Goal: Task Accomplishment & Management: Manage account settings

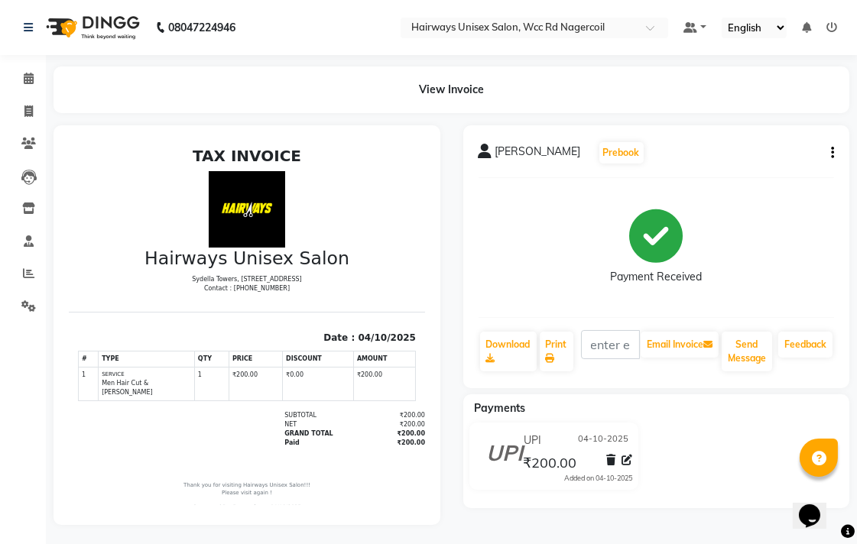
click at [0, 21] on nav "08047224946 Select Location × Hairways Unisex Salon, Wcc Rd Nagercoil Default P…" at bounding box center [428, 27] width 857 height 55
drag, startPoint x: 33, startPoint y: 272, endPoint x: 25, endPoint y: 257, distance: 17.1
click at [33, 272] on icon at bounding box center [28, 273] width 11 height 11
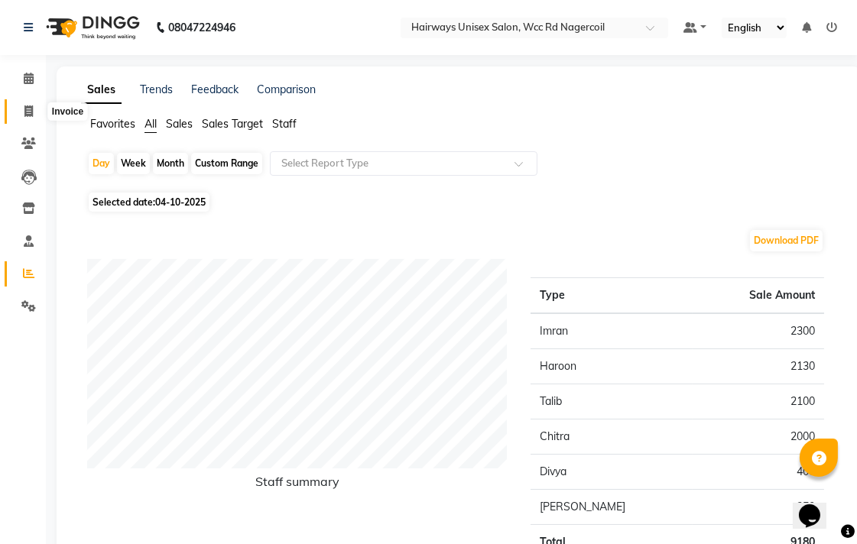
click at [25, 109] on icon at bounding box center [28, 110] width 8 height 11
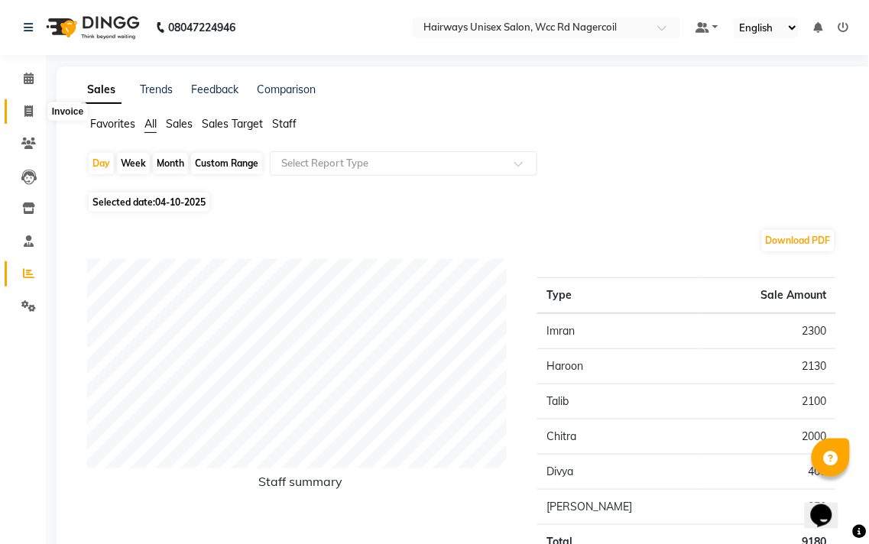
select select "service"
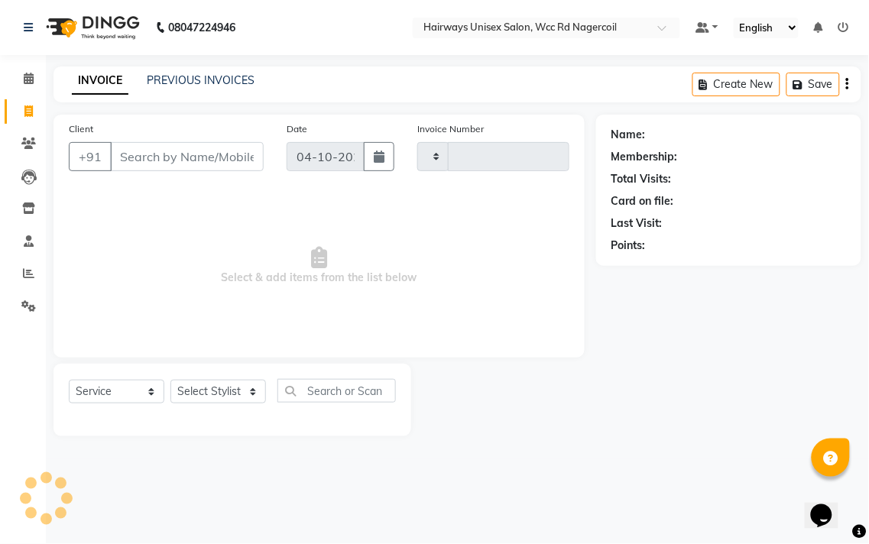
type input "7843"
select select "6523"
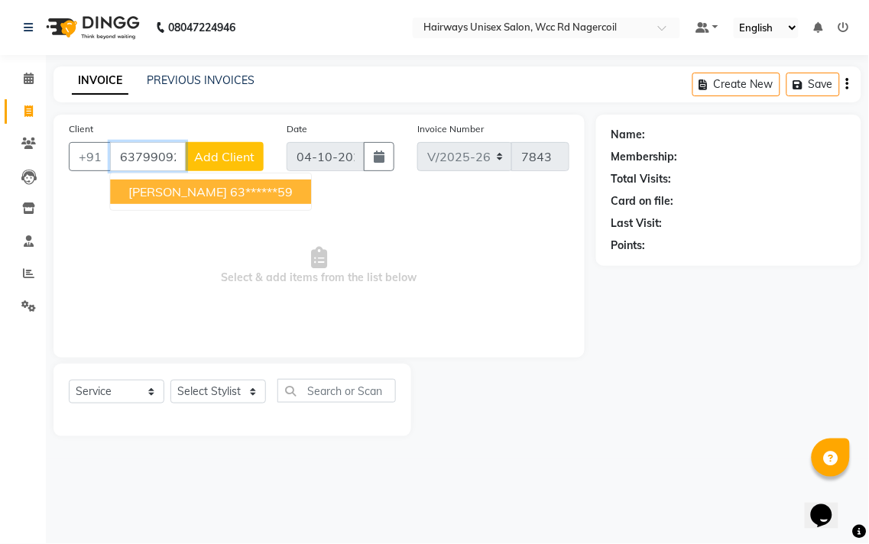
click at [230, 187] on ngb-highlight "63******59" at bounding box center [261, 191] width 63 height 15
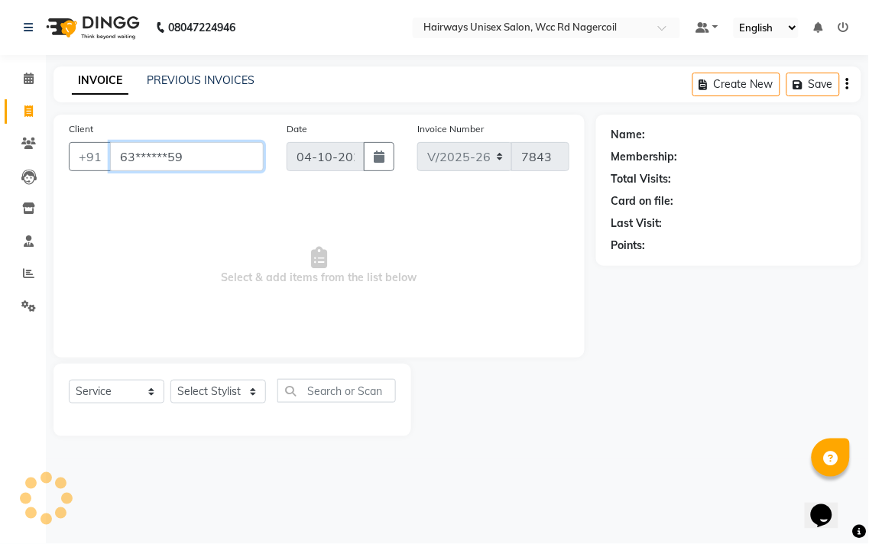
type input "63******59"
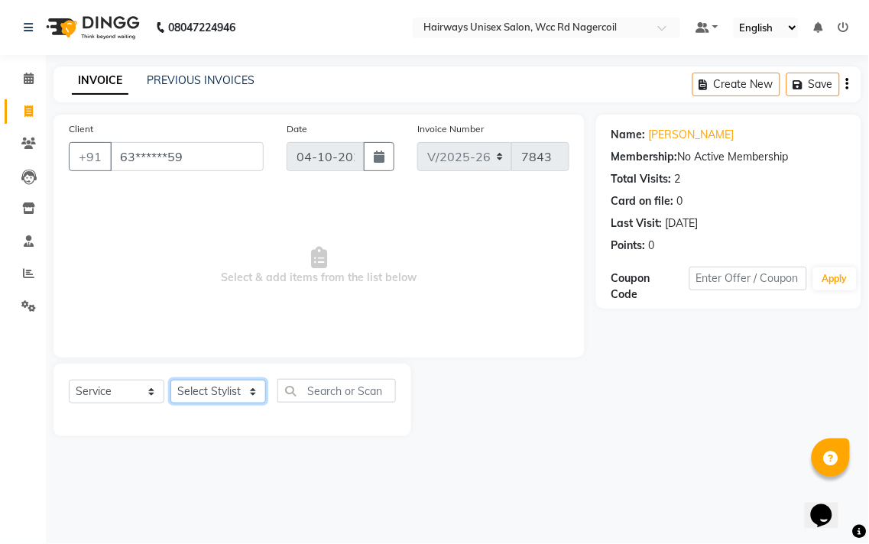
click at [250, 390] on select "Select Stylist Admin Chitra divya [PERSON_NAME] [PERSON_NAME] Reception [PERSON…" at bounding box center [218, 392] width 96 height 24
select select "49916"
click at [170, 381] on select "Select Stylist Admin Chitra divya [PERSON_NAME] [PERSON_NAME] Reception [PERSON…" at bounding box center [218, 392] width 96 height 24
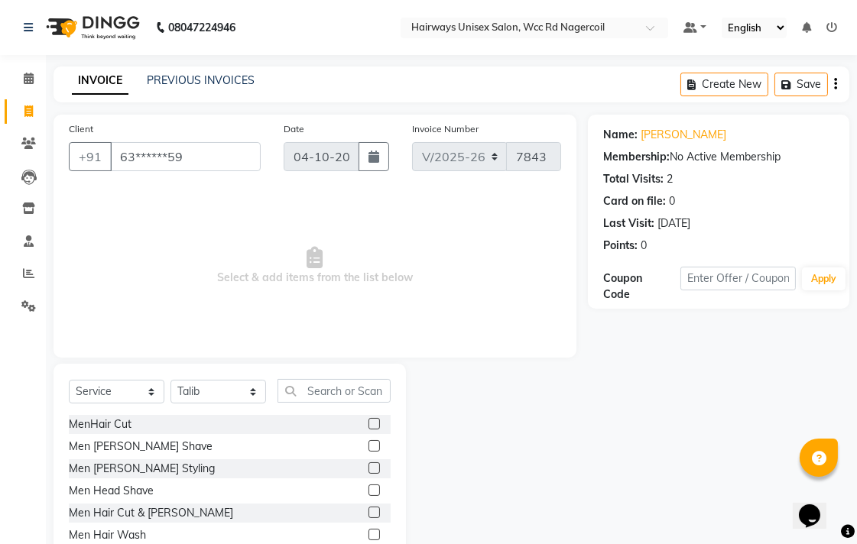
click at [368, 472] on label at bounding box center [373, 467] width 11 height 11
click at [368, 472] on input "checkbox" at bounding box center [373, 469] width 10 height 10
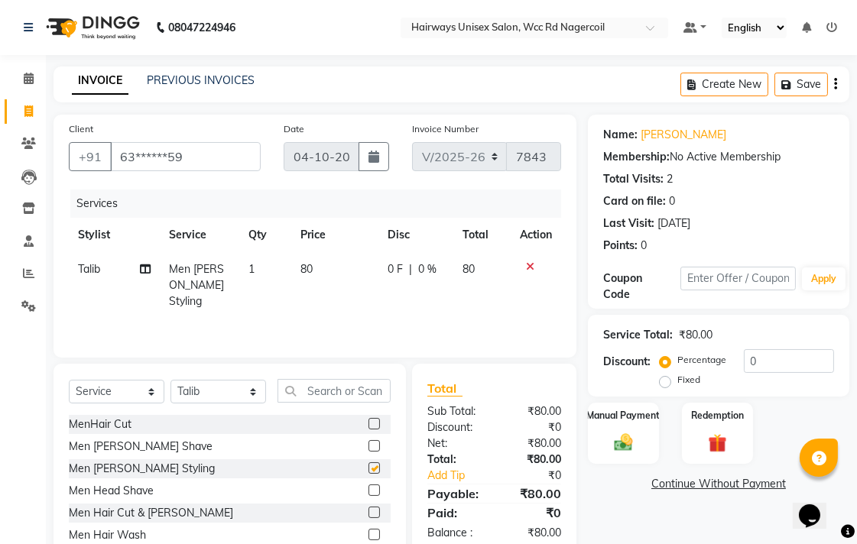
checkbox input "false"
click at [612, 442] on img at bounding box center [623, 442] width 31 height 22
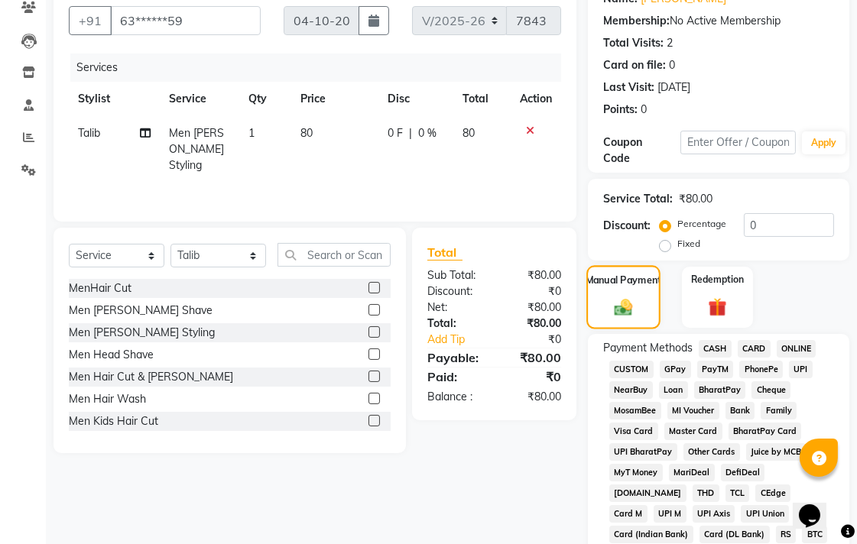
scroll to position [339, 0]
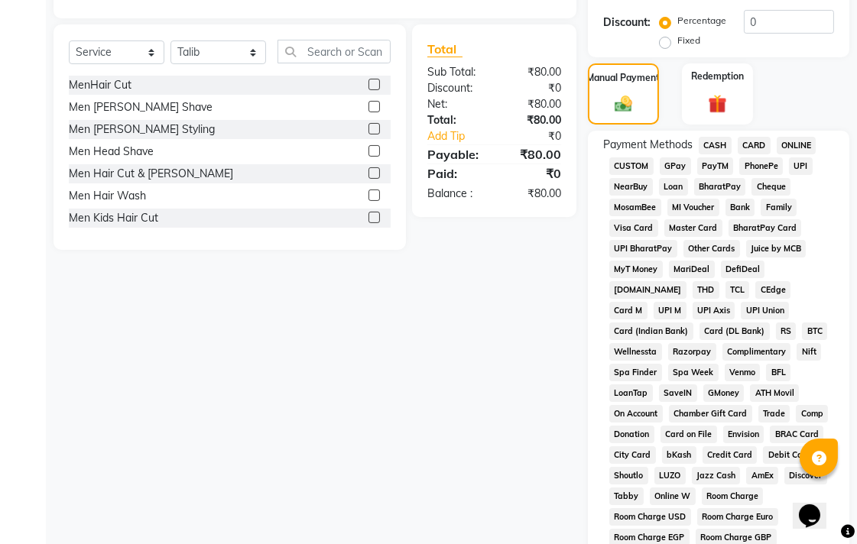
click at [719, 151] on span "CASH" at bounding box center [715, 146] width 33 height 18
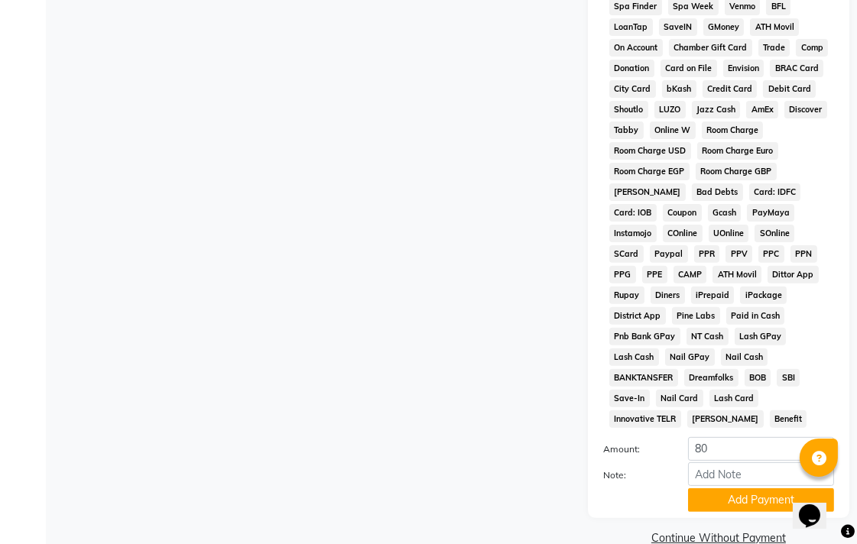
scroll to position [719, 0]
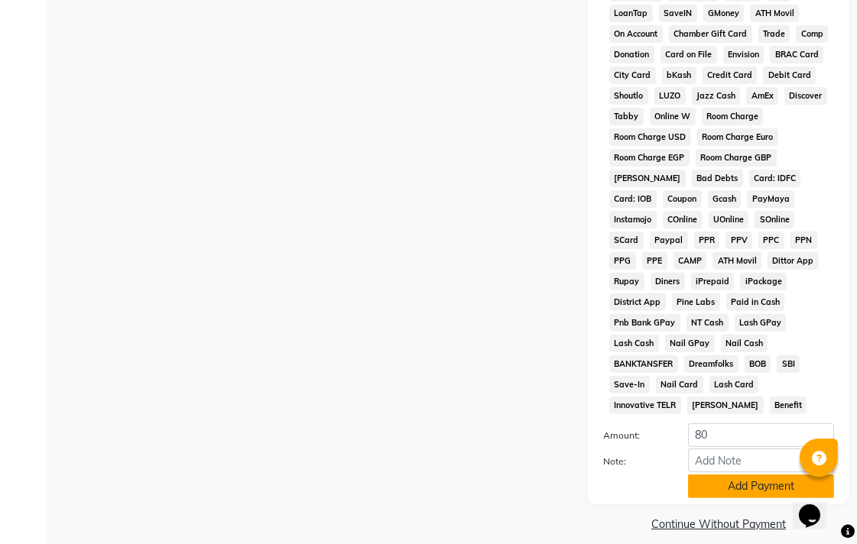
click at [731, 475] on button "Add Payment" at bounding box center [761, 487] width 146 height 24
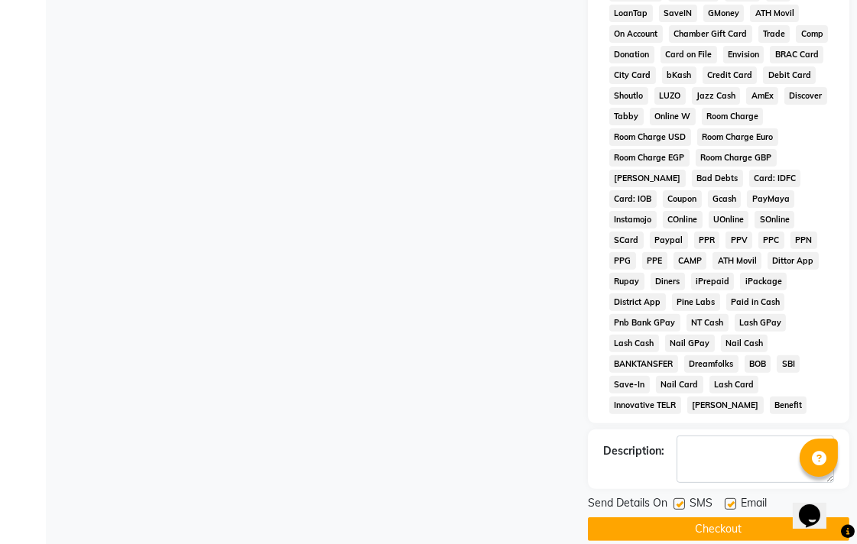
click at [728, 518] on button "Checkout" at bounding box center [718, 530] width 261 height 24
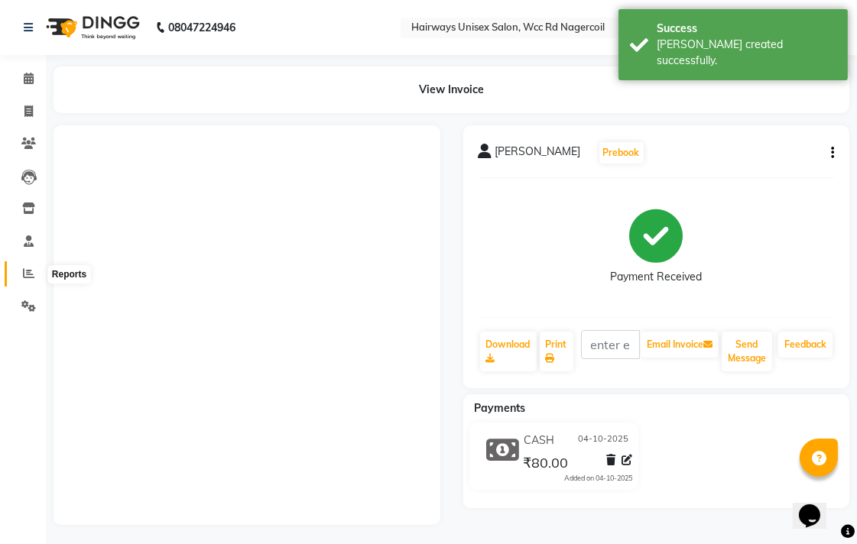
click at [38, 278] on span at bounding box center [28, 274] width 27 height 18
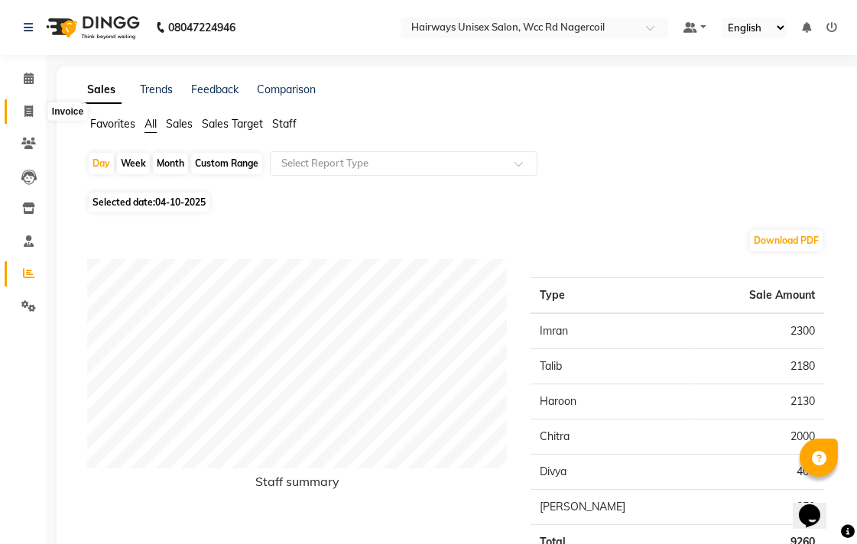
click at [25, 108] on icon at bounding box center [28, 110] width 8 height 11
select select "service"
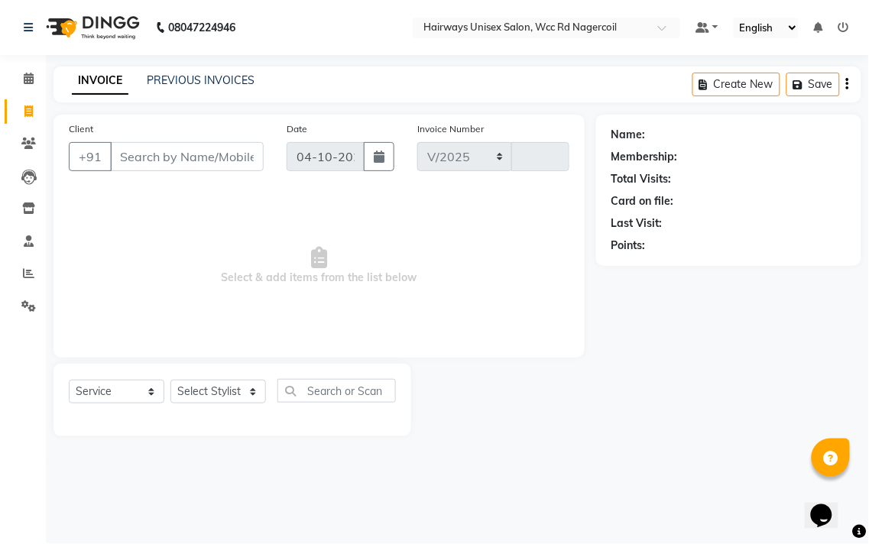
select select "6523"
type input "7844"
drag, startPoint x: 213, startPoint y: 394, endPoint x: 215, endPoint y: 382, distance: 11.7
click at [213, 394] on select "Select Stylist" at bounding box center [218, 392] width 96 height 24
select select "49917"
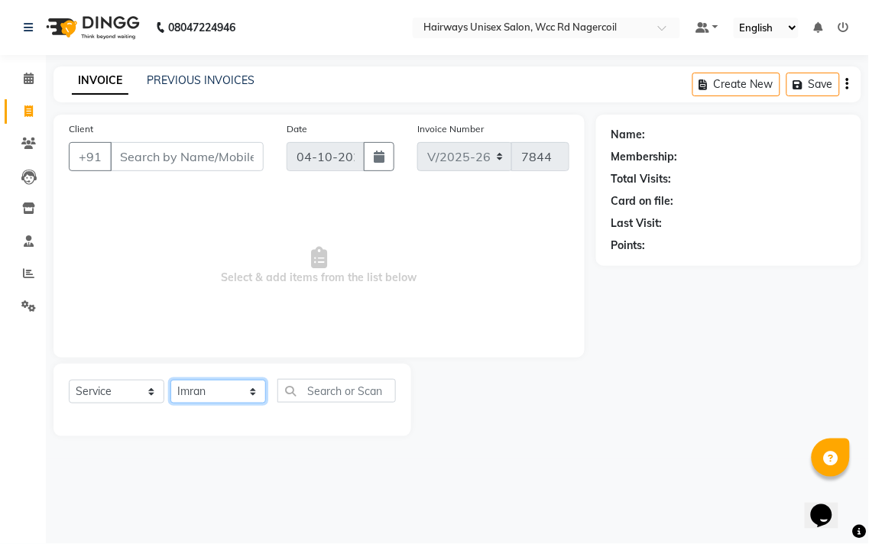
click at [170, 381] on select "Select Stylist Admin Chitra divya [PERSON_NAME] [PERSON_NAME] Reception [PERSON…" at bounding box center [218, 392] width 96 height 24
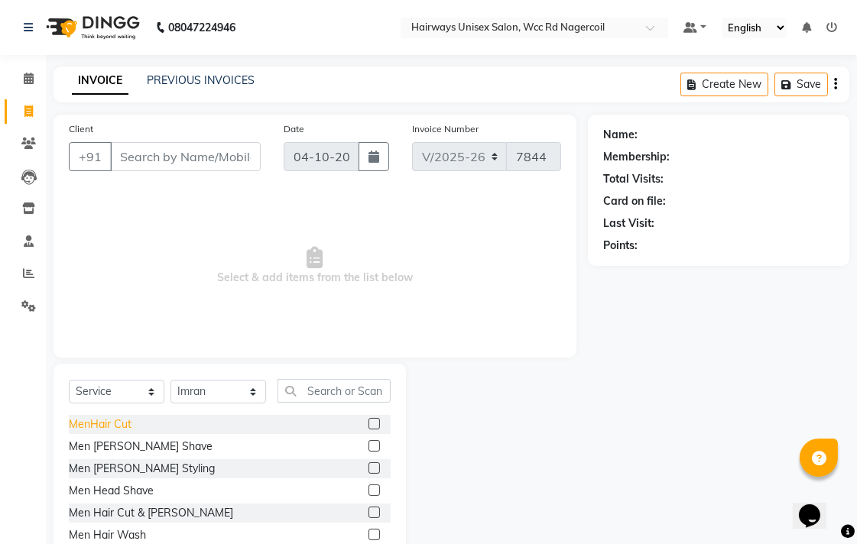
click at [120, 419] on div "MenHair Cut" at bounding box center [100, 425] width 63 height 16
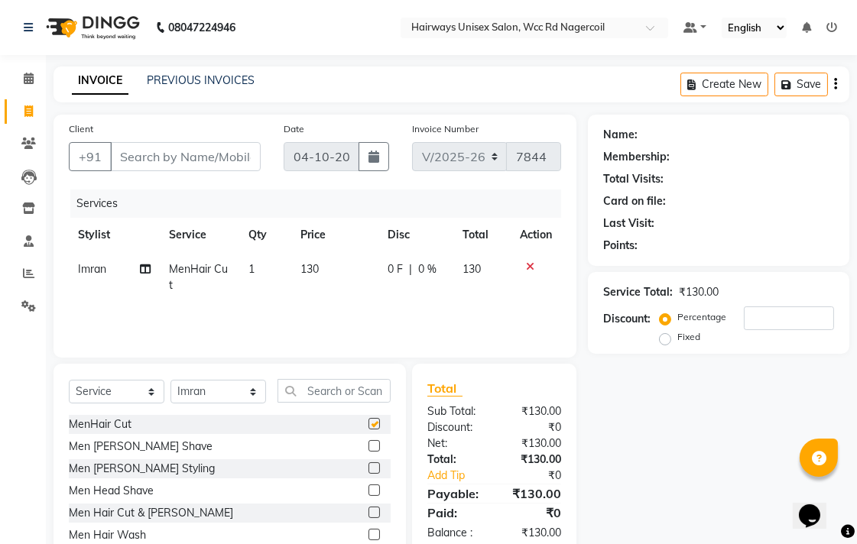
checkbox input "false"
click at [209, 165] on input "Client" at bounding box center [185, 156] width 151 height 29
type input "9"
type input "0"
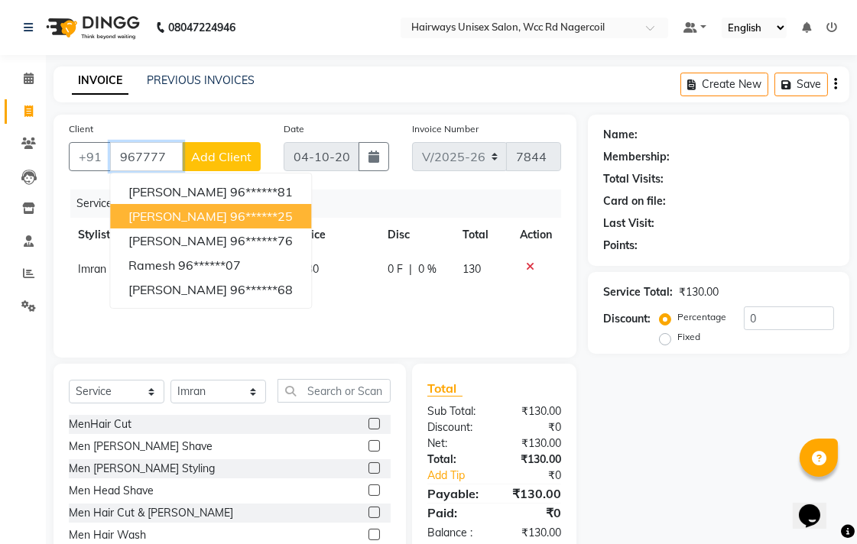
click at [164, 207] on button "[PERSON_NAME] 96******25" at bounding box center [210, 216] width 201 height 24
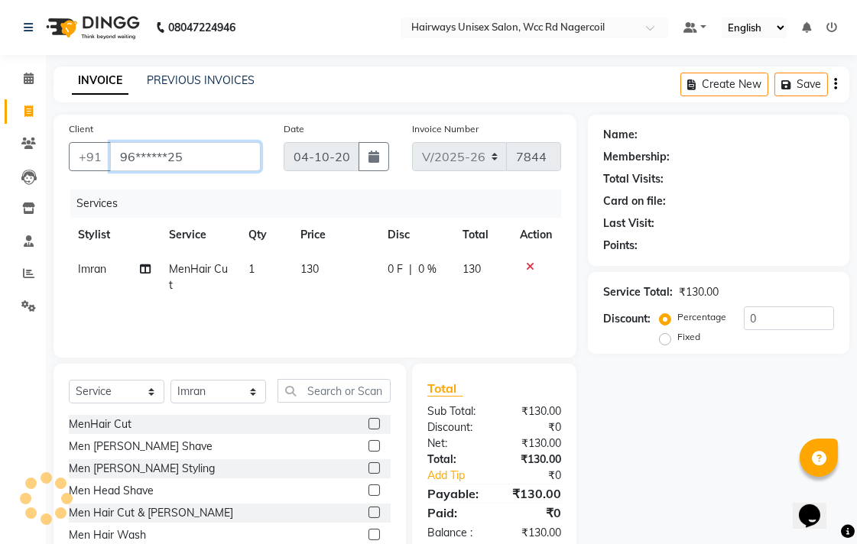
type input "96******25"
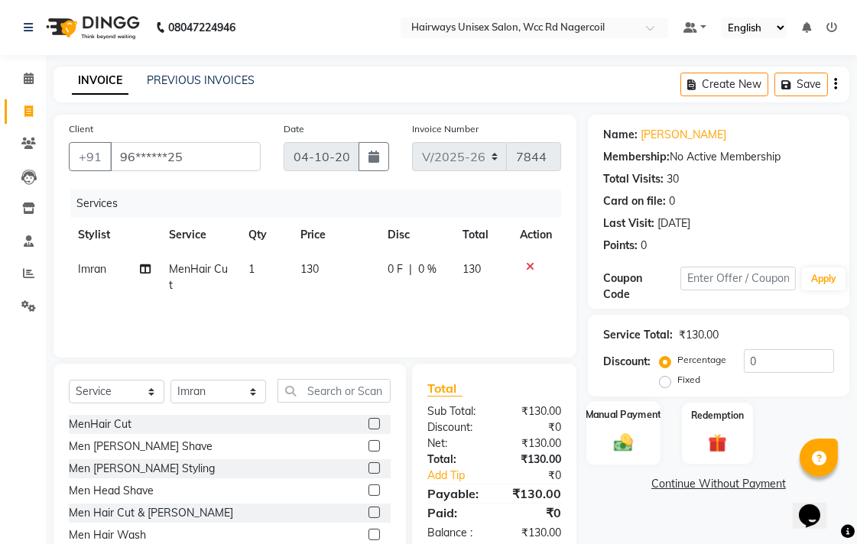
click at [612, 434] on img at bounding box center [623, 442] width 31 height 22
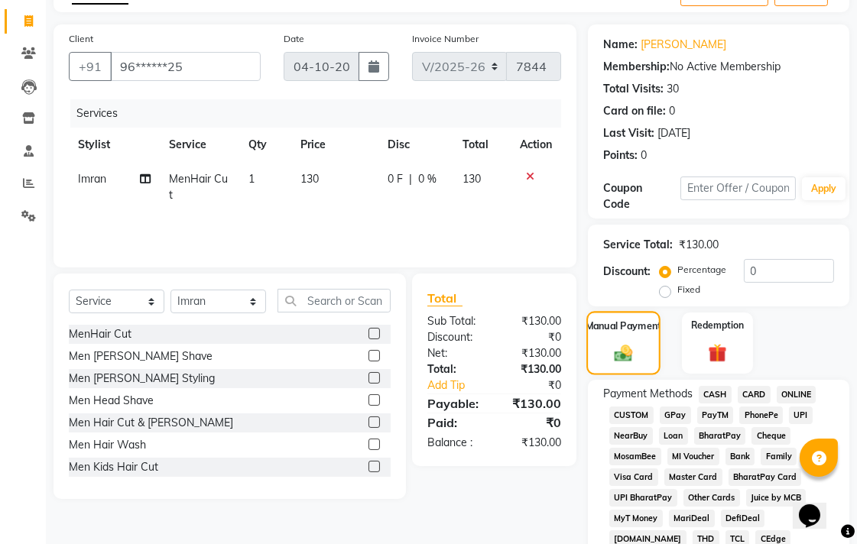
scroll to position [255, 0]
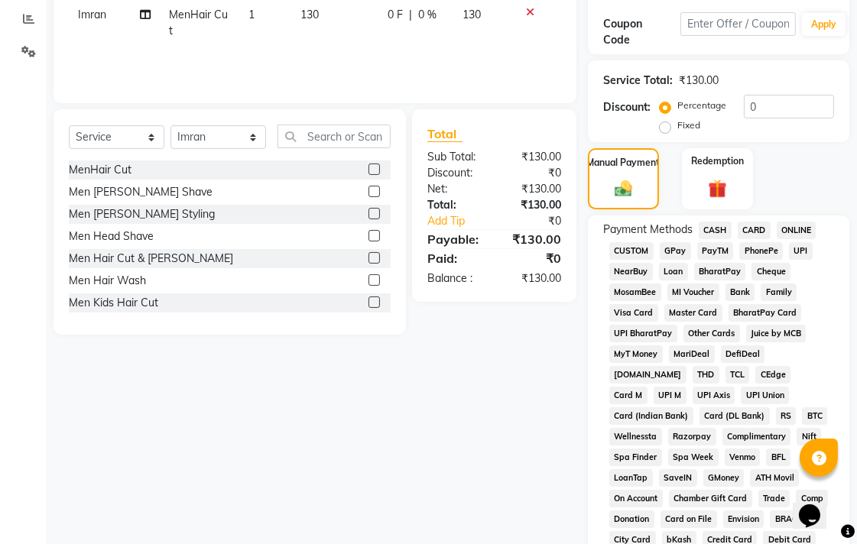
click at [799, 255] on span "UPI" at bounding box center [801, 251] width 24 height 18
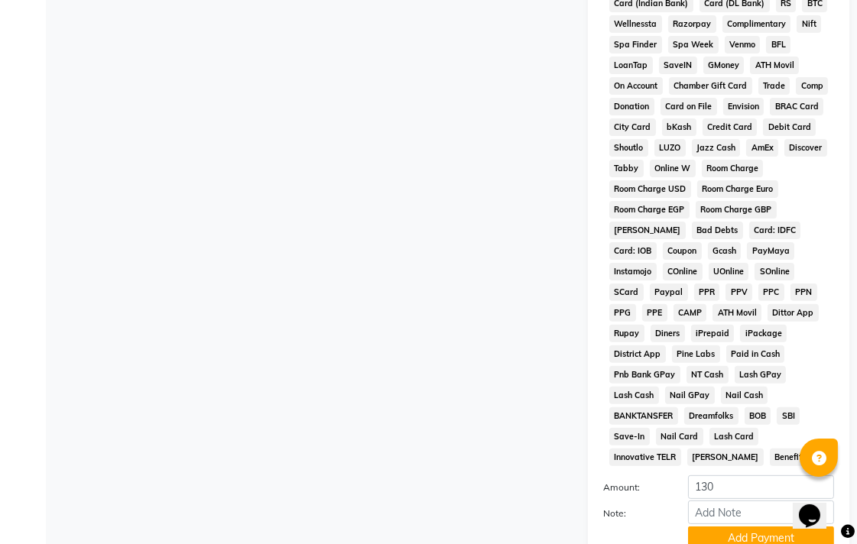
scroll to position [719, 0]
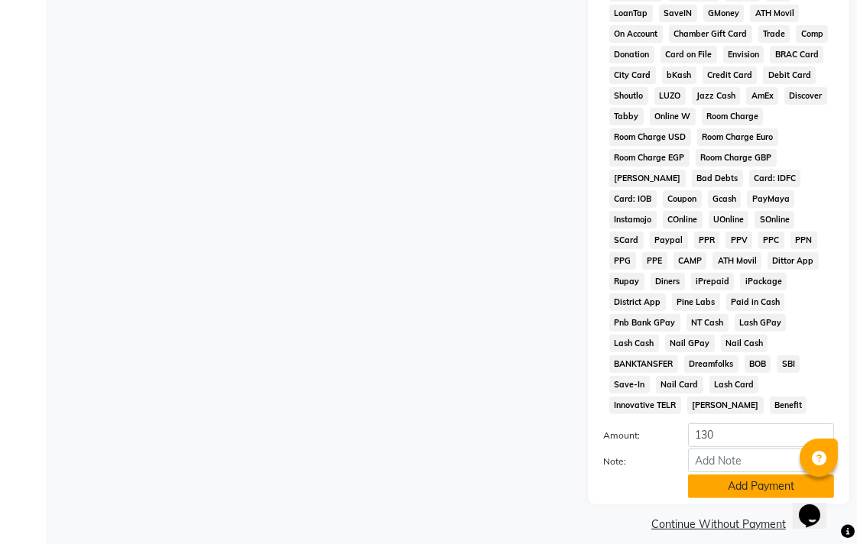
click at [745, 475] on button "Add Payment" at bounding box center [761, 487] width 146 height 24
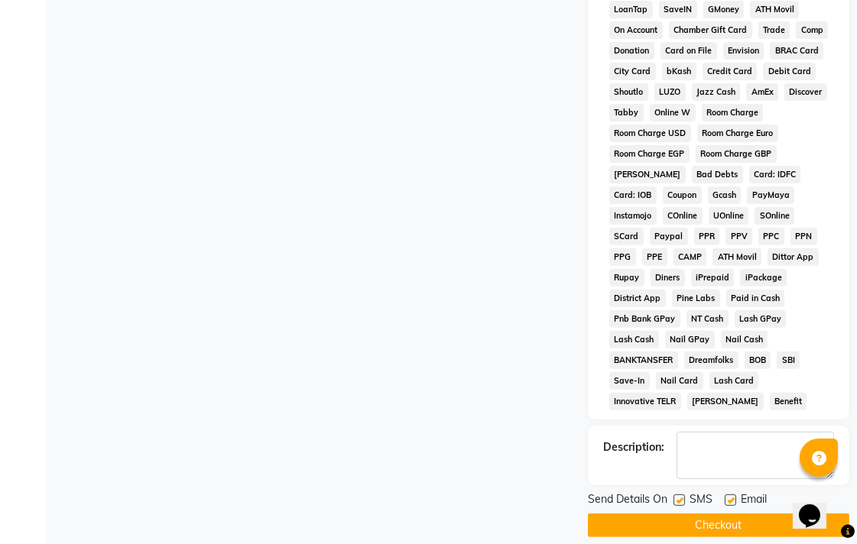
scroll to position [724, 0]
click at [709, 513] on button "Checkout" at bounding box center [718, 525] width 261 height 24
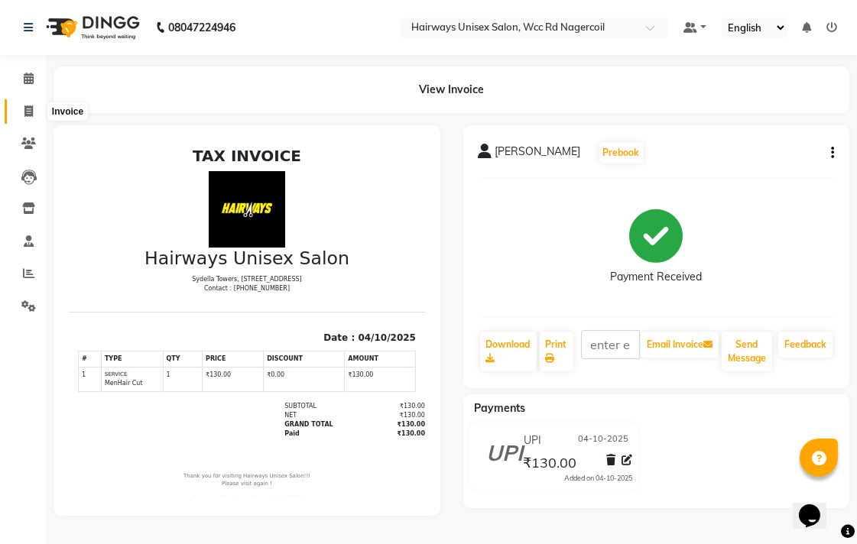
click at [15, 108] on span at bounding box center [28, 112] width 27 height 18
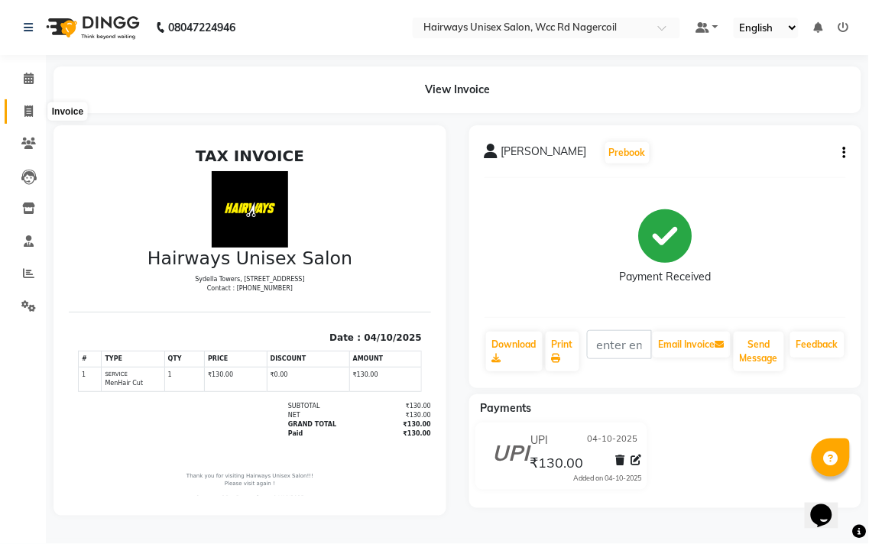
select select "6523"
select select "service"
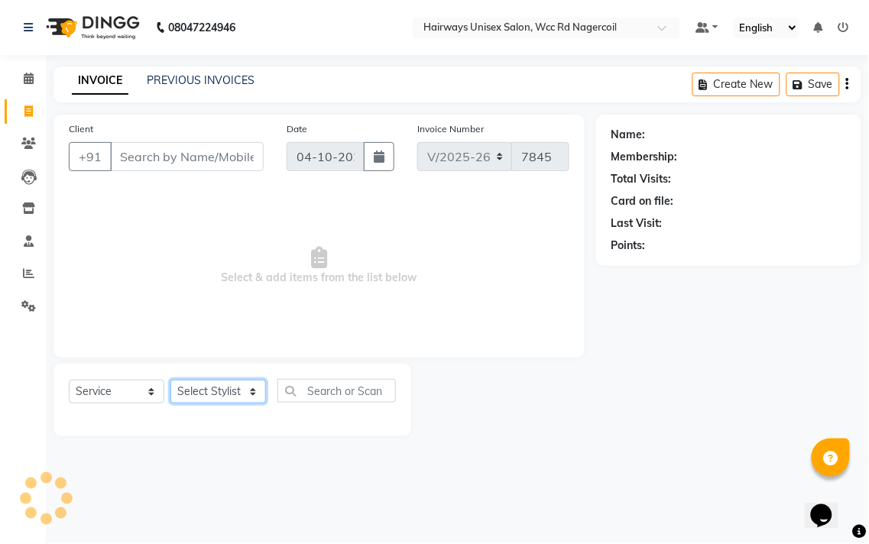
click at [202, 398] on select "Select Stylist" at bounding box center [218, 392] width 96 height 24
select select "49914"
click at [170, 381] on select "Select Stylist Admin Chitra divya [PERSON_NAME] [PERSON_NAME] Reception [PERSON…" at bounding box center [218, 392] width 96 height 24
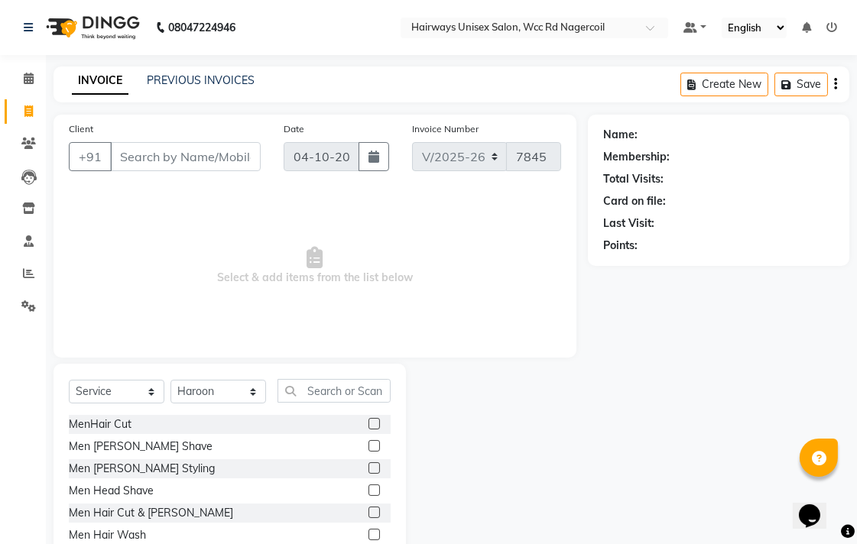
click at [368, 470] on label at bounding box center [373, 467] width 11 height 11
click at [368, 470] on input "checkbox" at bounding box center [373, 469] width 10 height 10
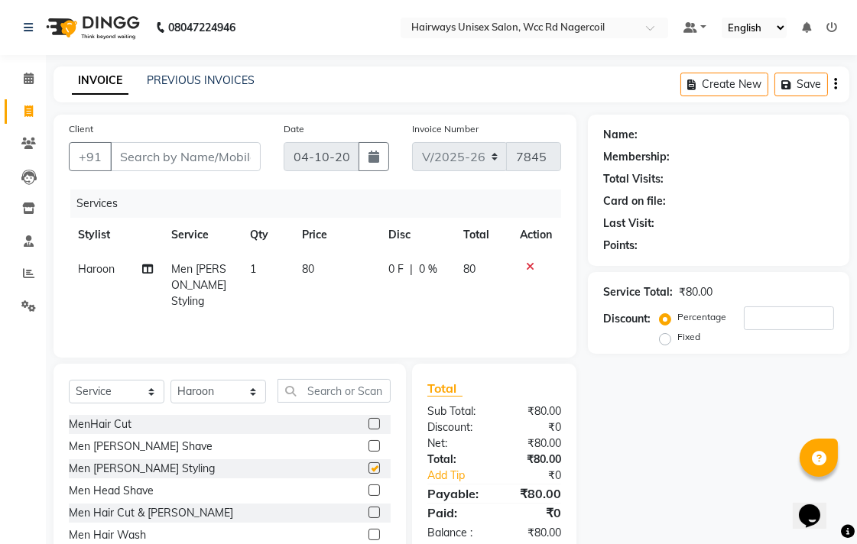
checkbox input "false"
click at [217, 146] on input "Client" at bounding box center [185, 156] width 151 height 29
type input "9"
type input "0"
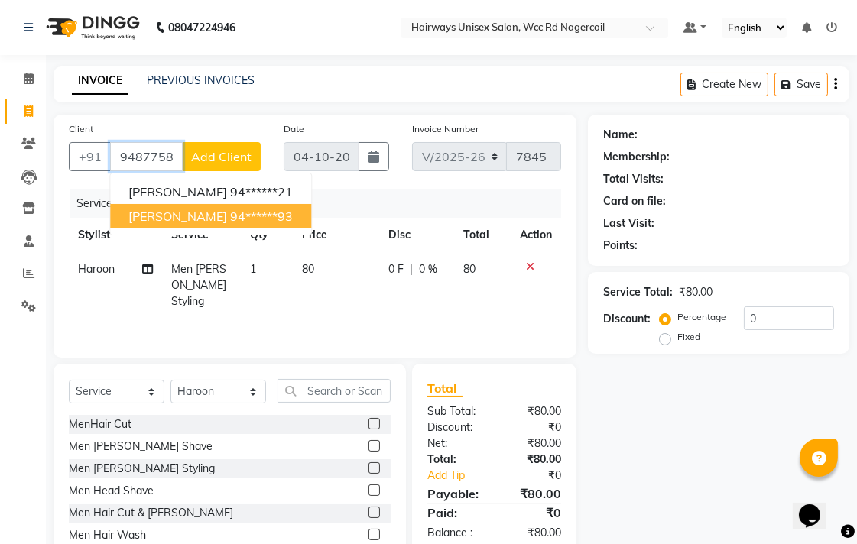
click at [230, 211] on ngb-highlight "94******93" at bounding box center [261, 216] width 63 height 15
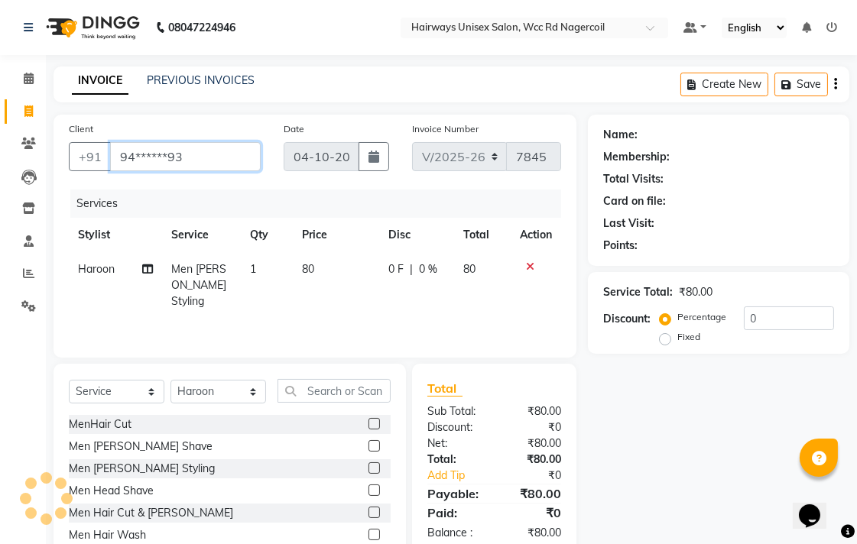
type input "94******93"
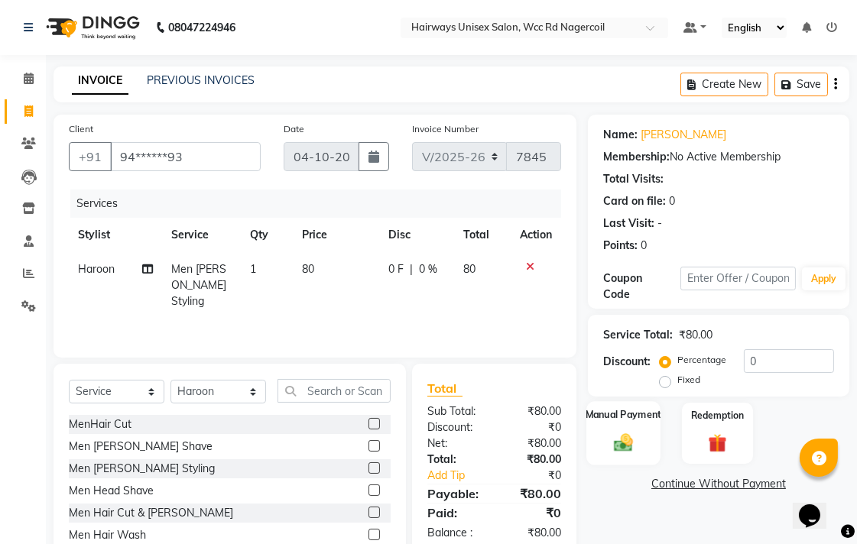
click at [632, 430] on div "Manual Payment" at bounding box center [623, 433] width 74 height 64
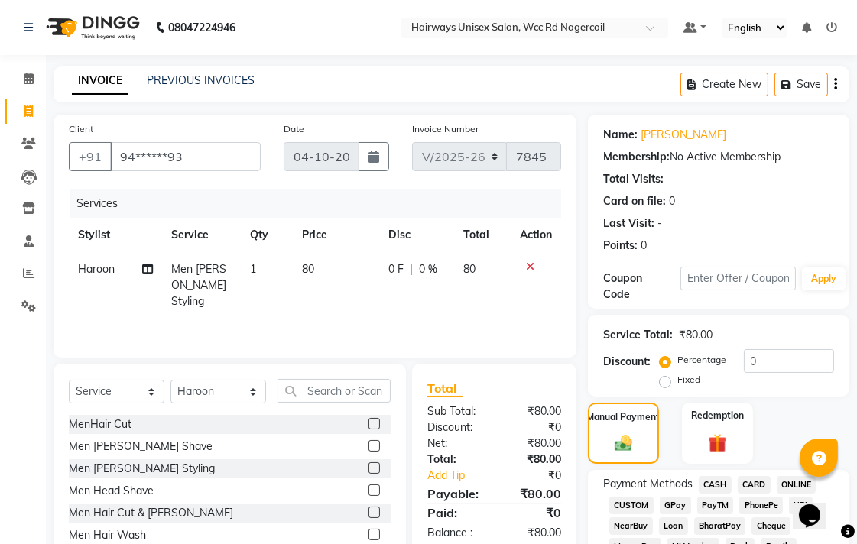
click at [724, 485] on span "CASH" at bounding box center [715, 485] width 33 height 18
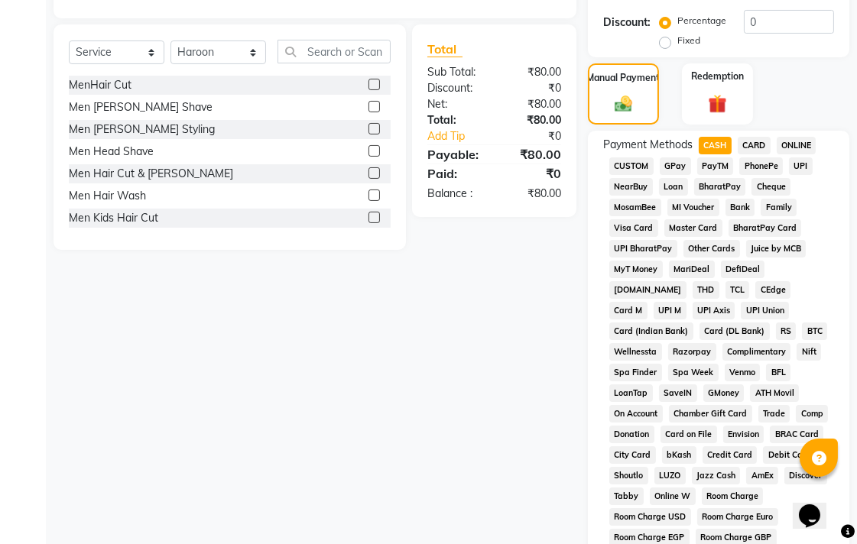
scroll to position [679, 0]
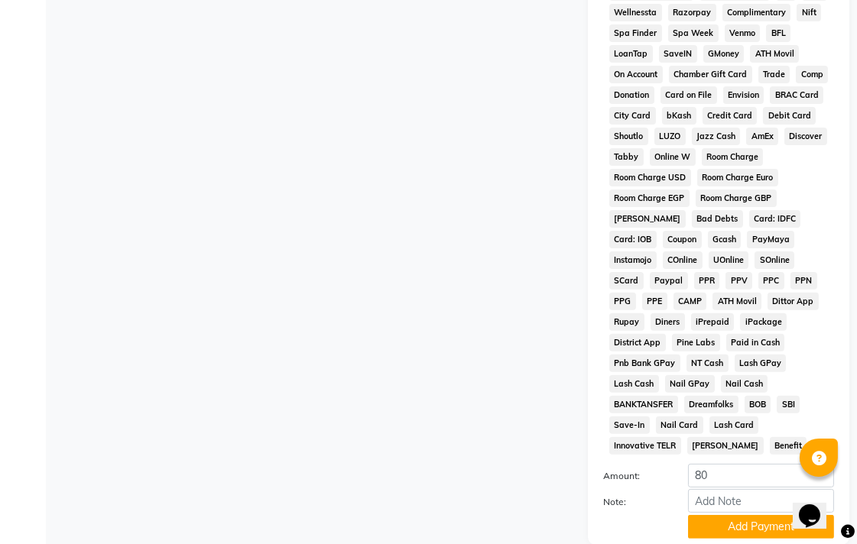
click at [712, 515] on button "Add Payment" at bounding box center [761, 527] width 146 height 24
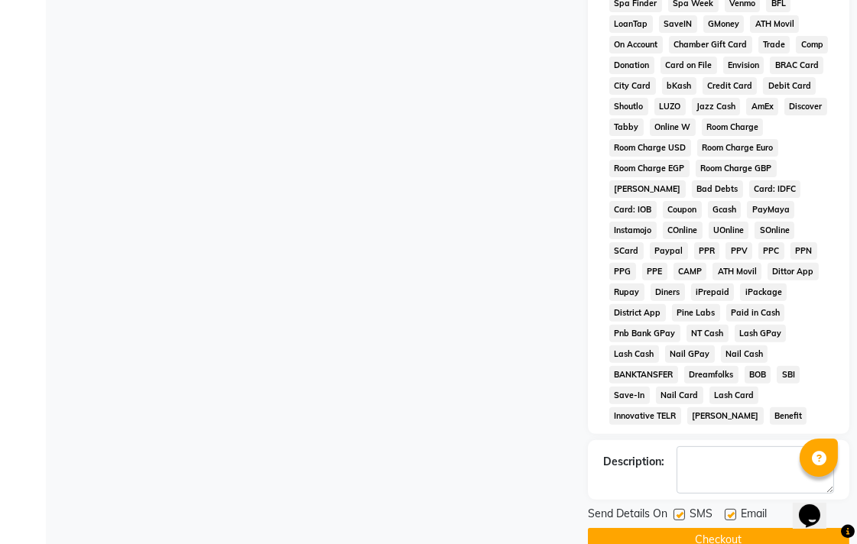
scroll to position [724, 0]
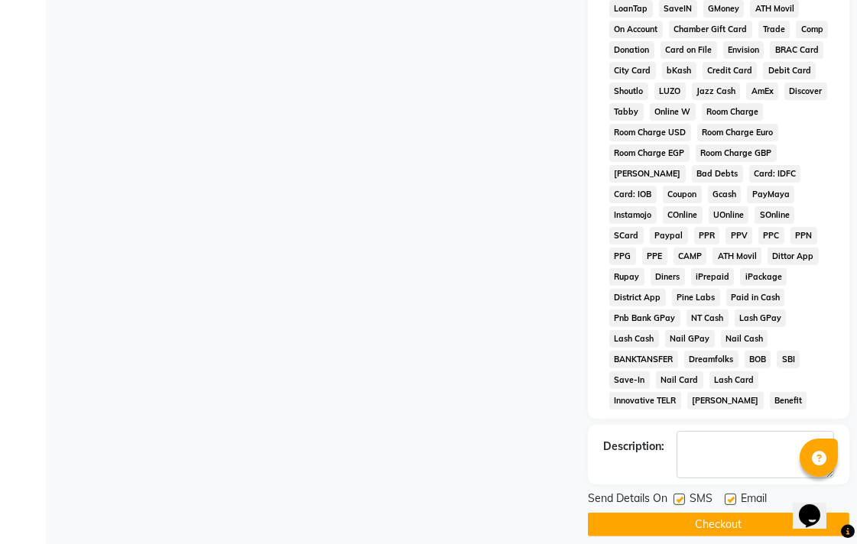
click at [723, 513] on button "Checkout" at bounding box center [718, 525] width 261 height 24
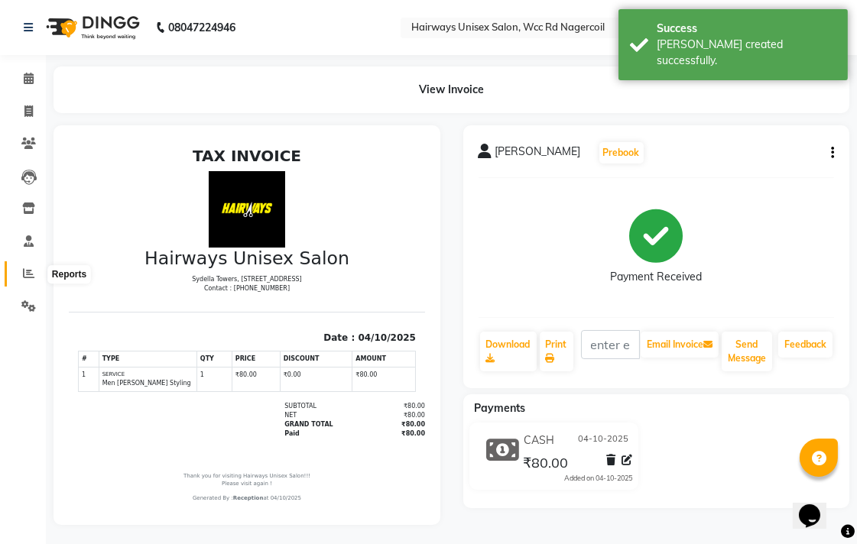
click at [26, 265] on span at bounding box center [28, 274] width 27 height 18
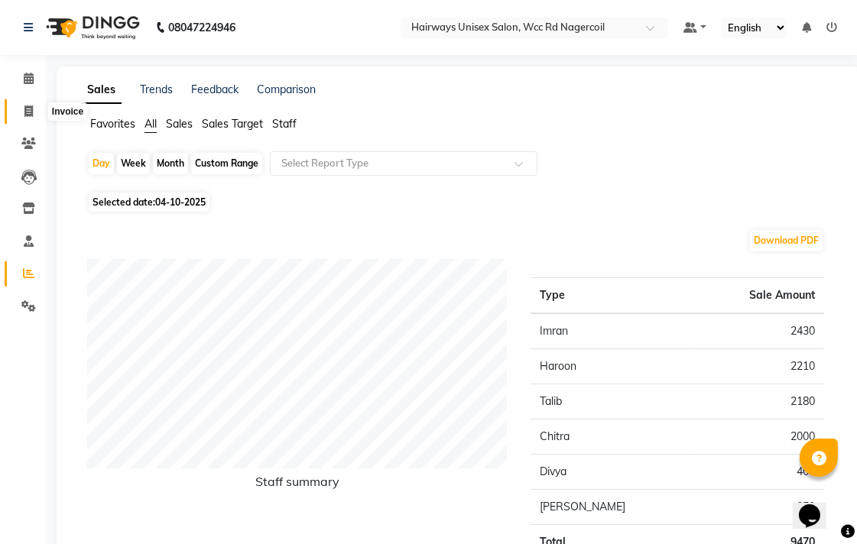
click at [27, 108] on icon at bounding box center [28, 110] width 8 height 11
select select "service"
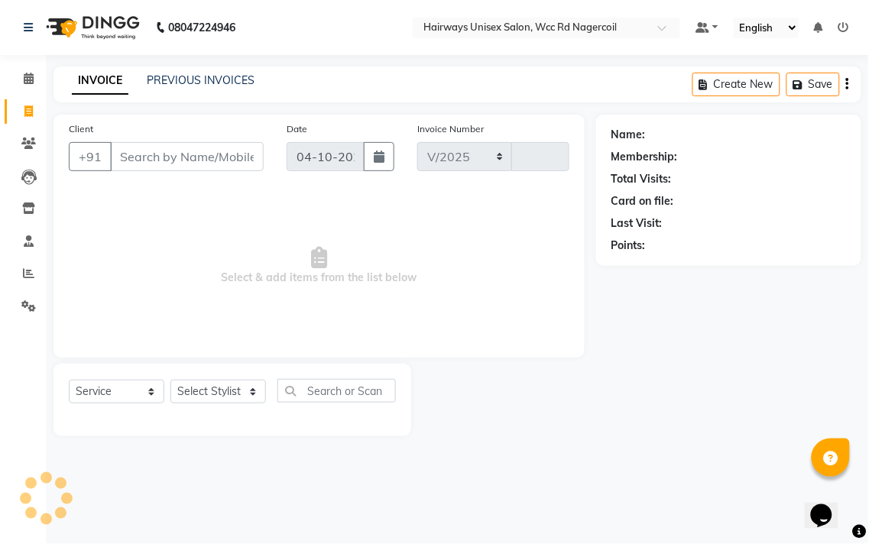
select select "6523"
type input "7846"
drag, startPoint x: 219, startPoint y: 401, endPoint x: 220, endPoint y: 392, distance: 8.4
click at [219, 401] on select "Select Stylist" at bounding box center [218, 392] width 96 height 24
select select "49914"
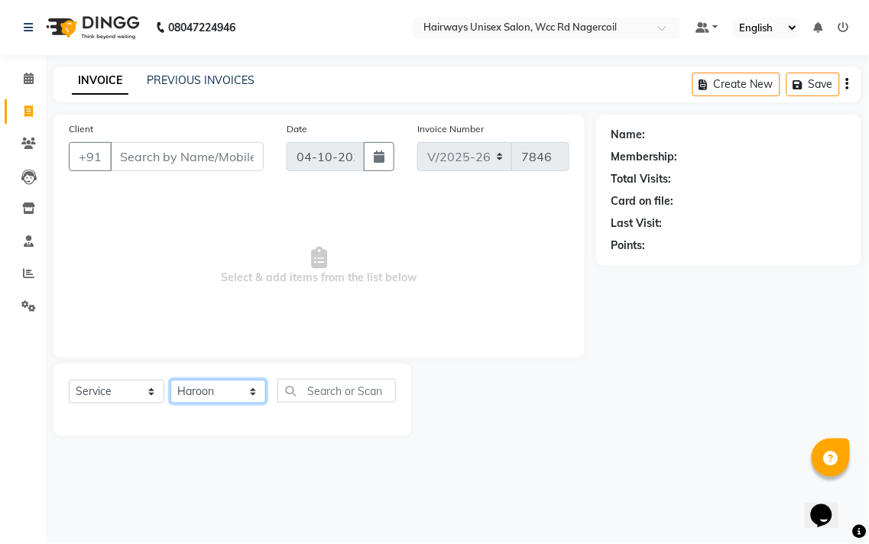
click at [170, 381] on select "Select Stylist Admin Chitra divya [PERSON_NAME] [PERSON_NAME] Reception [PERSON…" at bounding box center [218, 392] width 96 height 24
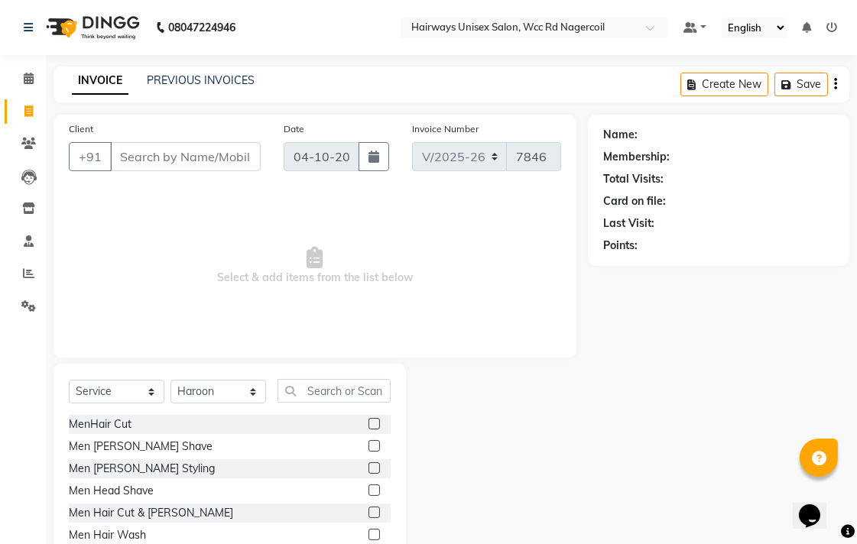
click at [368, 426] on label at bounding box center [373, 423] width 11 height 11
click at [368, 426] on input "checkbox" at bounding box center [373, 425] width 10 height 10
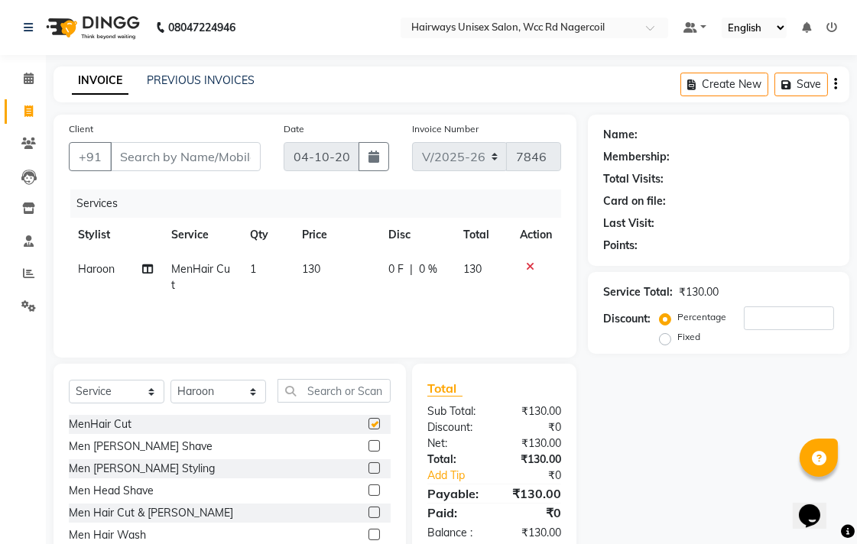
checkbox input "false"
click at [205, 167] on input "Client" at bounding box center [185, 156] width 151 height 29
type input "9"
type input "0"
type input "9952751724"
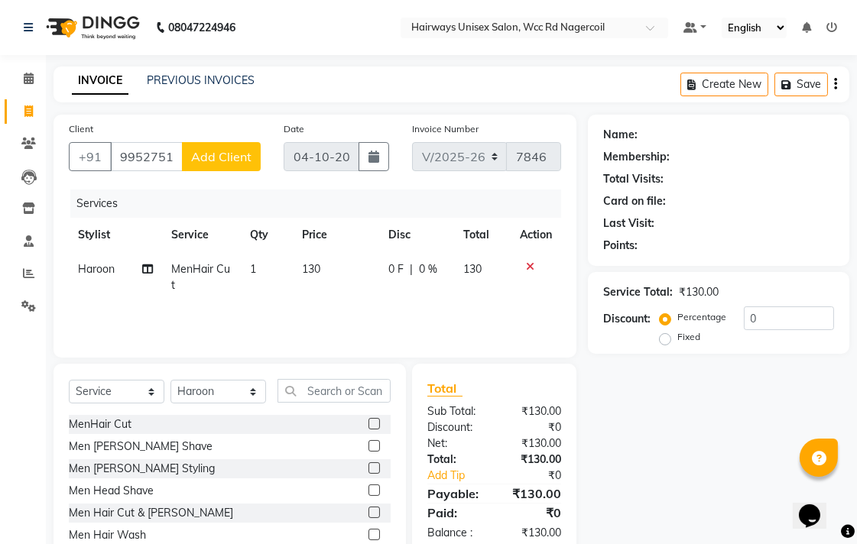
click at [205, 167] on button "Add Client" at bounding box center [221, 156] width 79 height 29
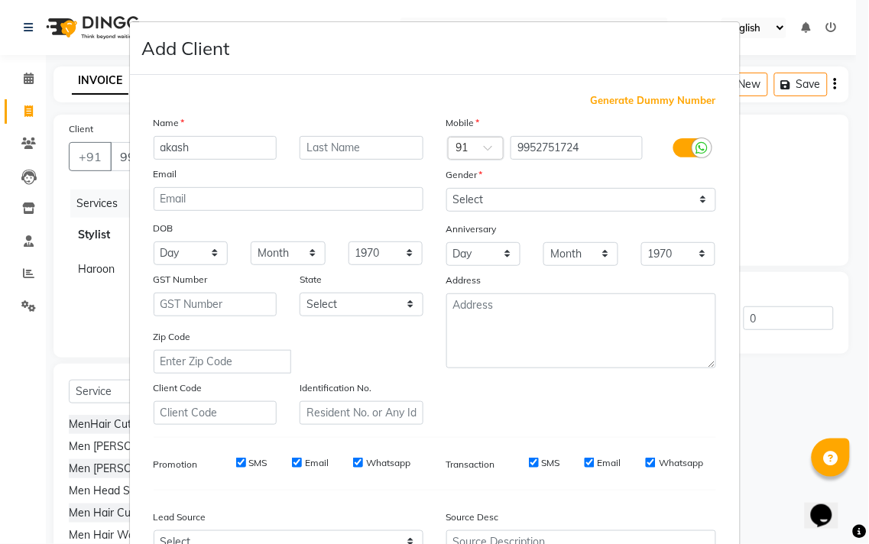
type input "akash"
drag, startPoint x: 635, startPoint y: 199, endPoint x: 635, endPoint y: 208, distance: 9.2
click at [635, 199] on select "Select [DEMOGRAPHIC_DATA] [DEMOGRAPHIC_DATA] Other Prefer Not To Say" at bounding box center [581, 200] width 270 height 24
select select "[DEMOGRAPHIC_DATA]"
click at [446, 188] on select "Select [DEMOGRAPHIC_DATA] [DEMOGRAPHIC_DATA] Other Prefer Not To Say" at bounding box center [581, 200] width 270 height 24
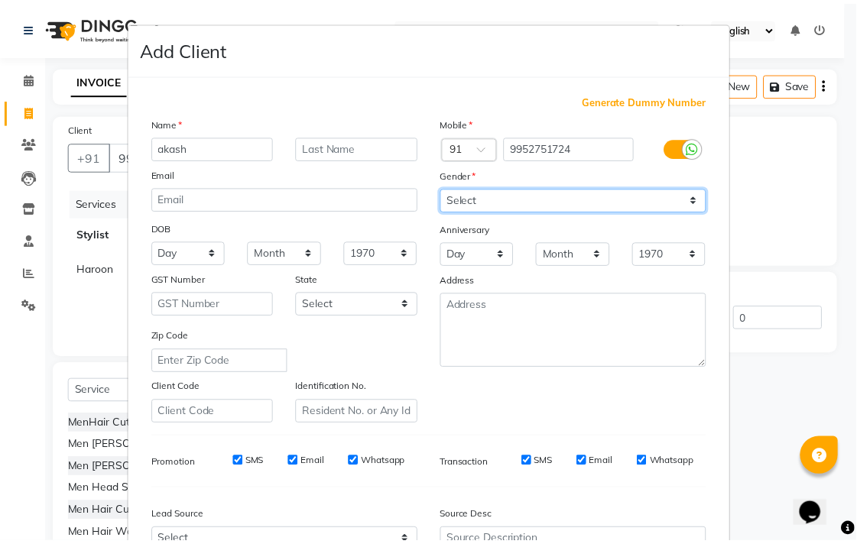
scroll to position [162, 0]
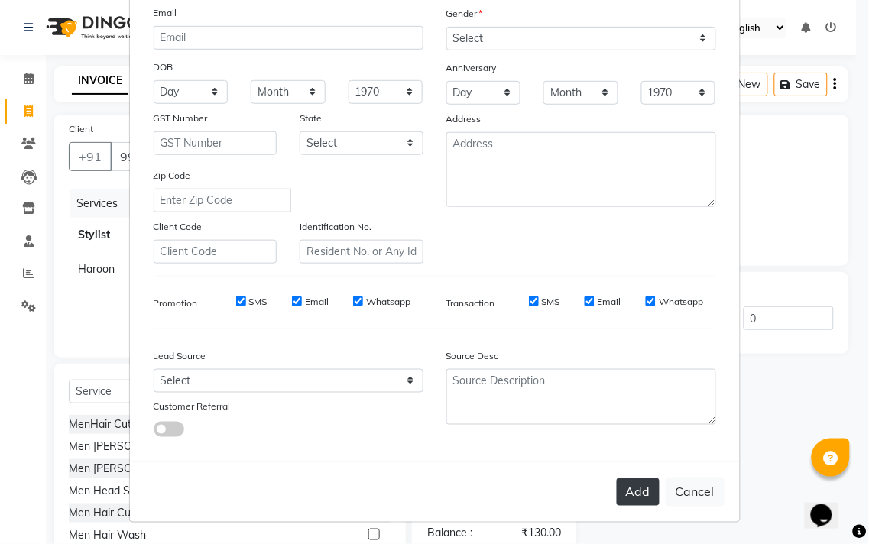
click at [638, 484] on button "Add" at bounding box center [638, 493] width 43 height 28
type input "99******24"
select select
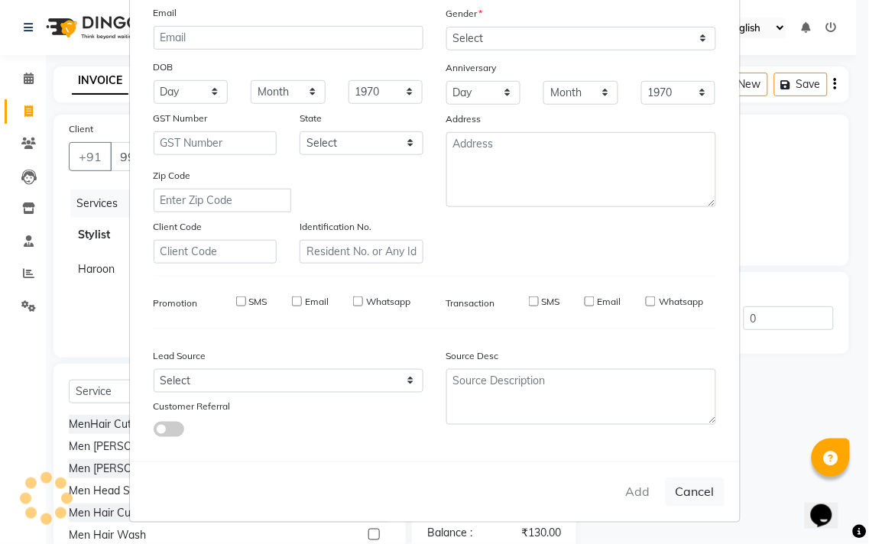
select select
checkbox input "false"
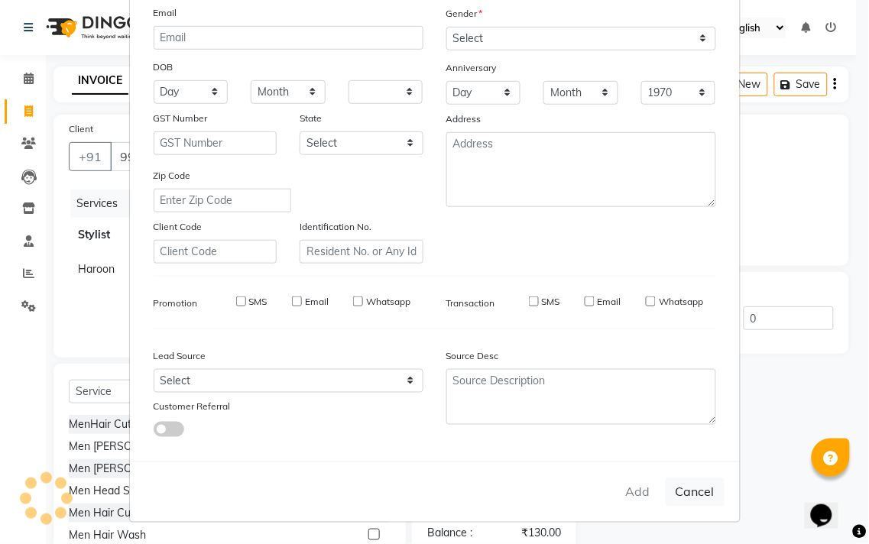
checkbox input "false"
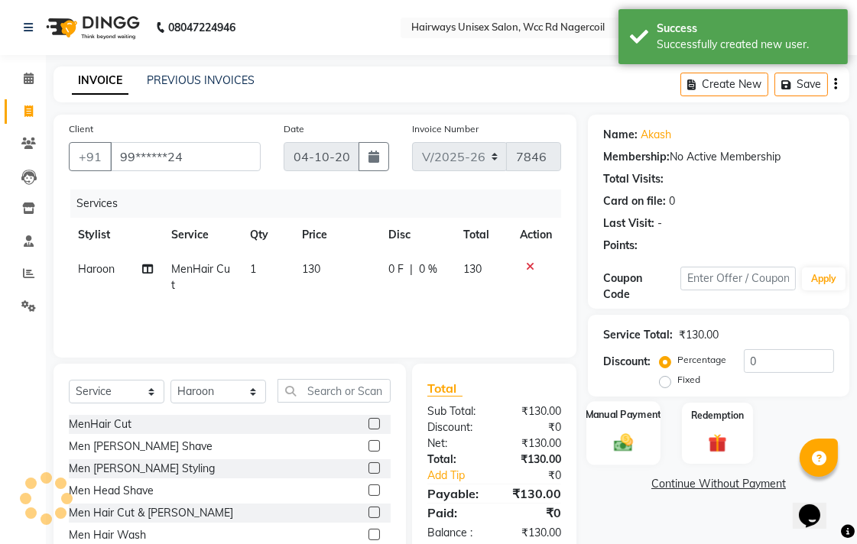
click at [631, 425] on div "Manual Payment" at bounding box center [623, 433] width 74 height 64
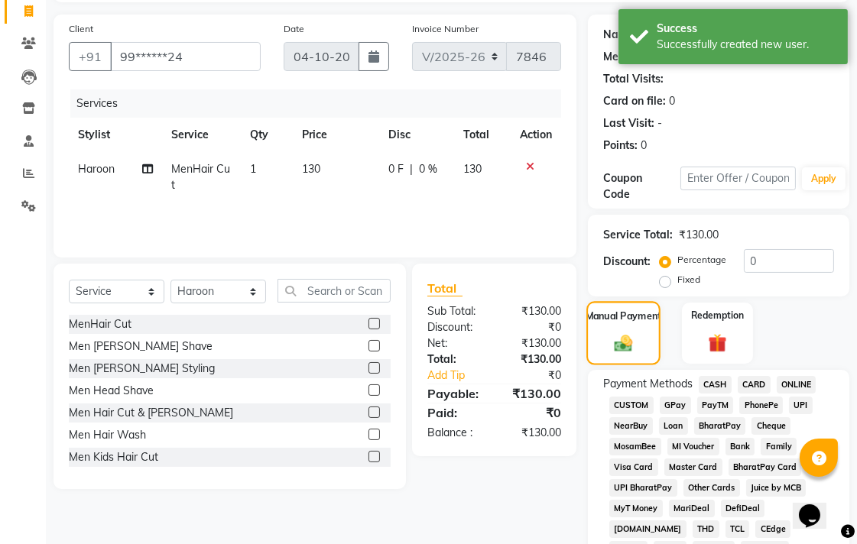
scroll to position [255, 0]
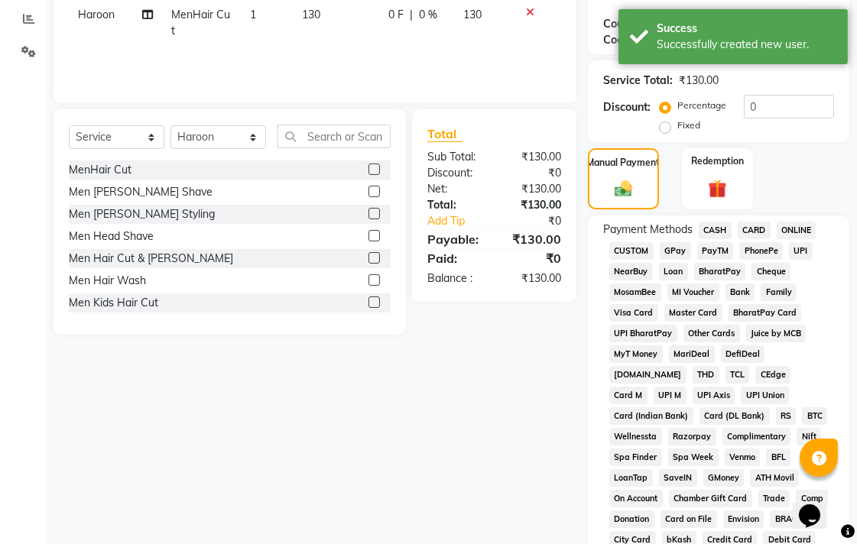
click at [793, 255] on span "UPI" at bounding box center [801, 251] width 24 height 18
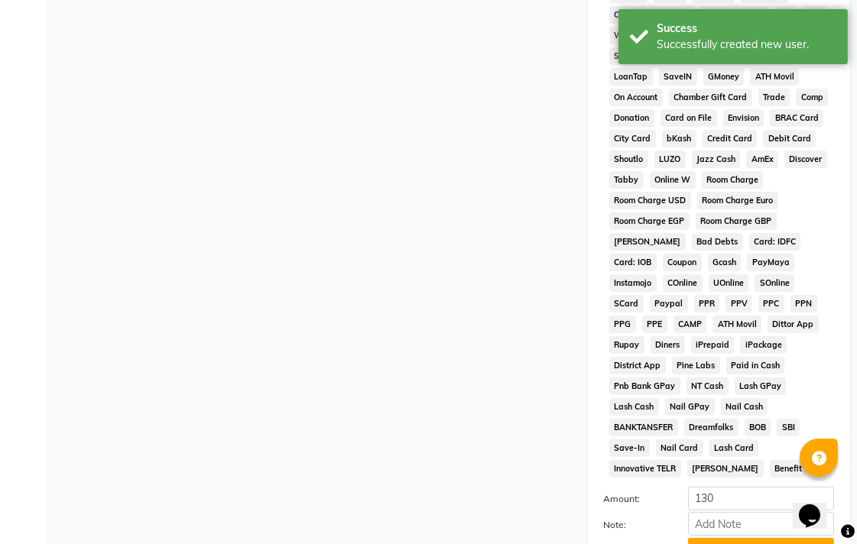
scroll to position [719, 0]
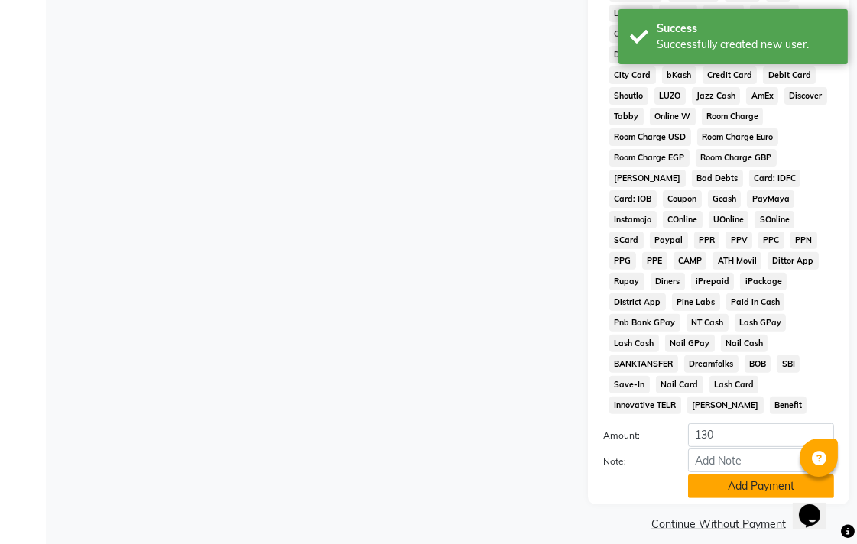
click at [711, 475] on button "Add Payment" at bounding box center [761, 487] width 146 height 24
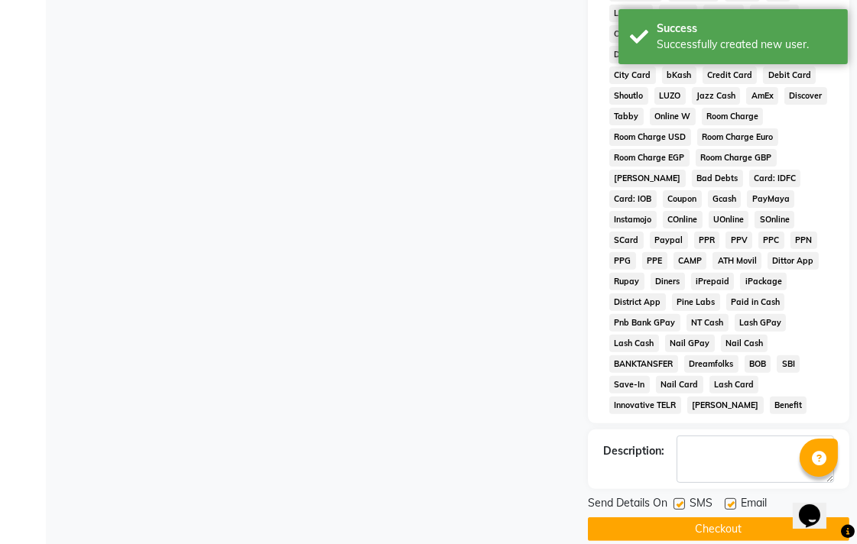
click at [742, 518] on button "Checkout" at bounding box center [718, 530] width 261 height 24
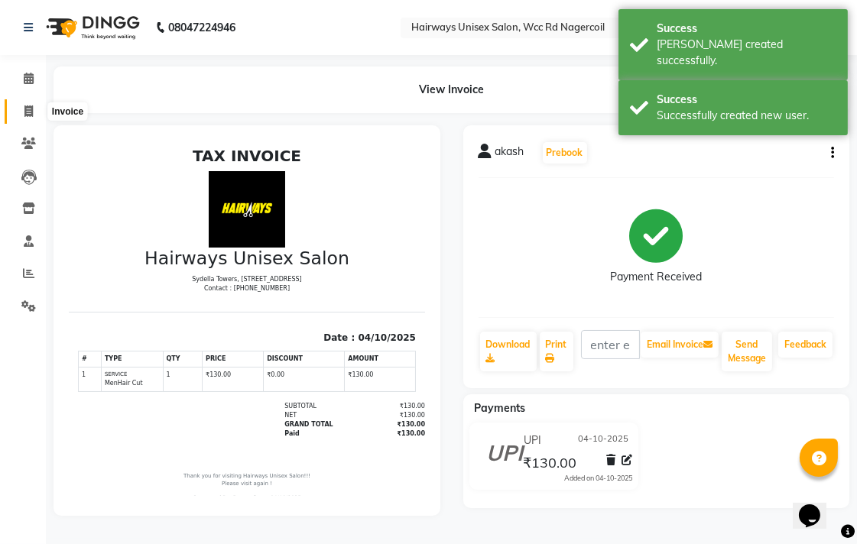
click at [33, 110] on span at bounding box center [28, 112] width 27 height 18
select select "service"
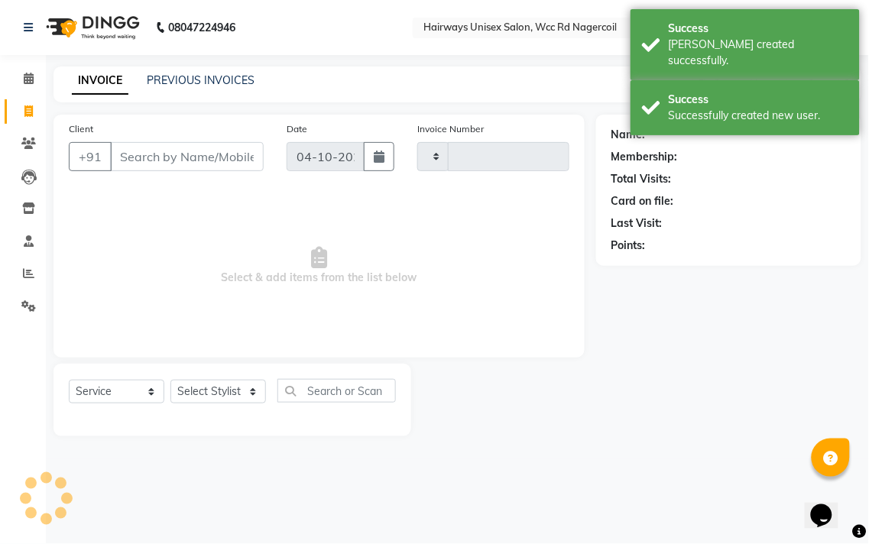
type input "7847"
select select "6523"
click at [24, 264] on link "Reports" at bounding box center [23, 273] width 37 height 25
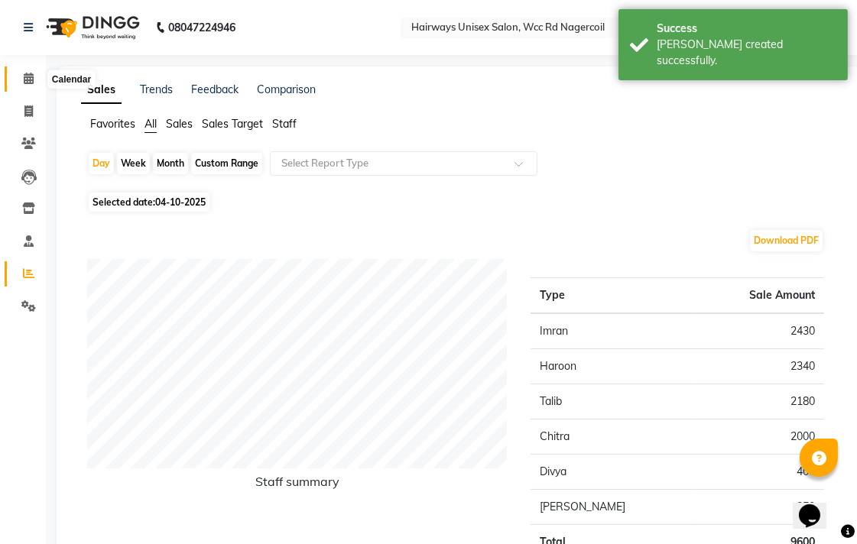
click at [31, 78] on icon at bounding box center [29, 78] width 10 height 11
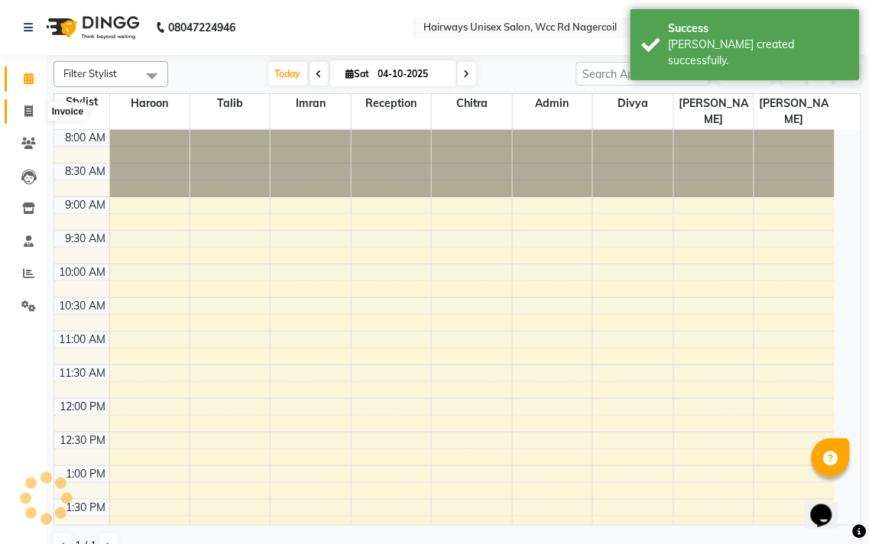
click at [31, 115] on icon at bounding box center [28, 110] width 8 height 11
select select "service"
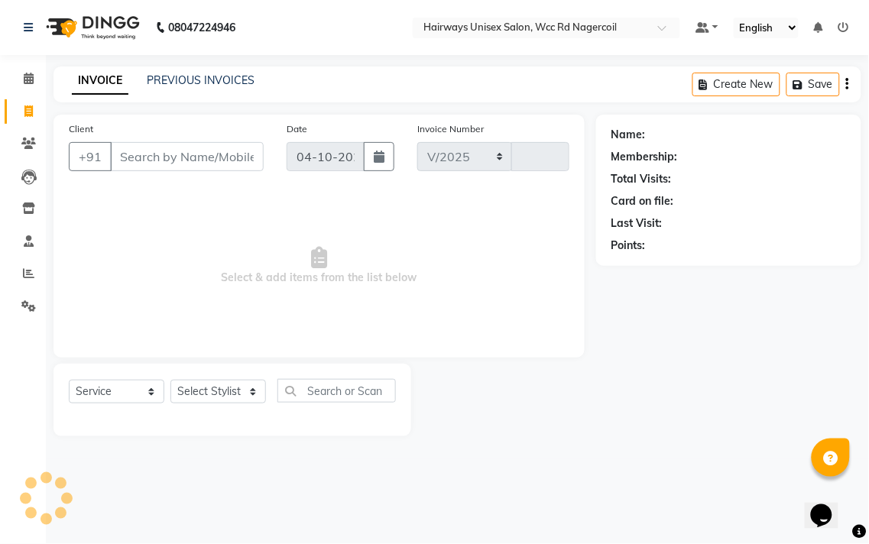
select select "6523"
type input "7847"
click at [193, 384] on select "Select Stylist Admin Chitra divya [PERSON_NAME] [PERSON_NAME] Reception [PERSON…" at bounding box center [218, 392] width 96 height 24
select select "49916"
click at [170, 381] on select "Select Stylist Admin Chitra divya [PERSON_NAME] [PERSON_NAME] Reception [PERSON…" at bounding box center [218, 392] width 96 height 24
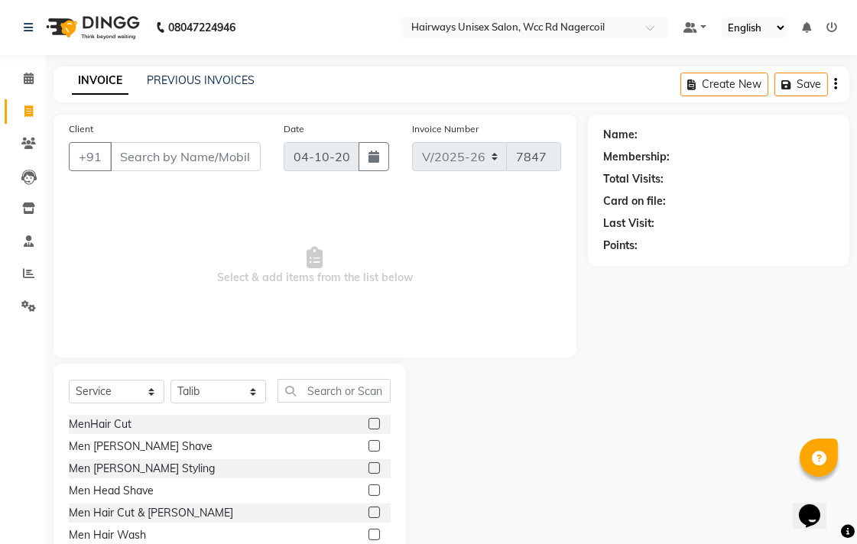
click at [368, 512] on label at bounding box center [373, 512] width 11 height 11
click at [368, 512] on input "checkbox" at bounding box center [373, 513] width 10 height 10
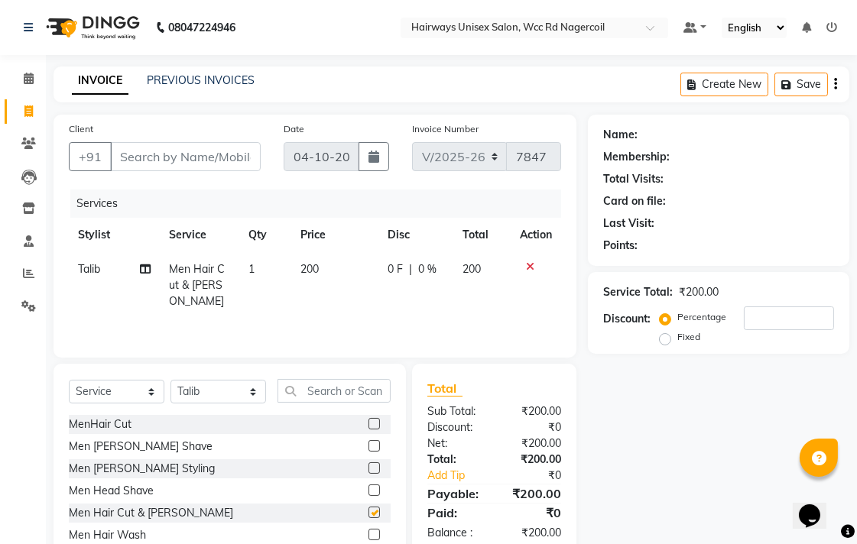
checkbox input "false"
click at [222, 153] on input "Client" at bounding box center [185, 156] width 151 height 29
type input "9"
type input "0"
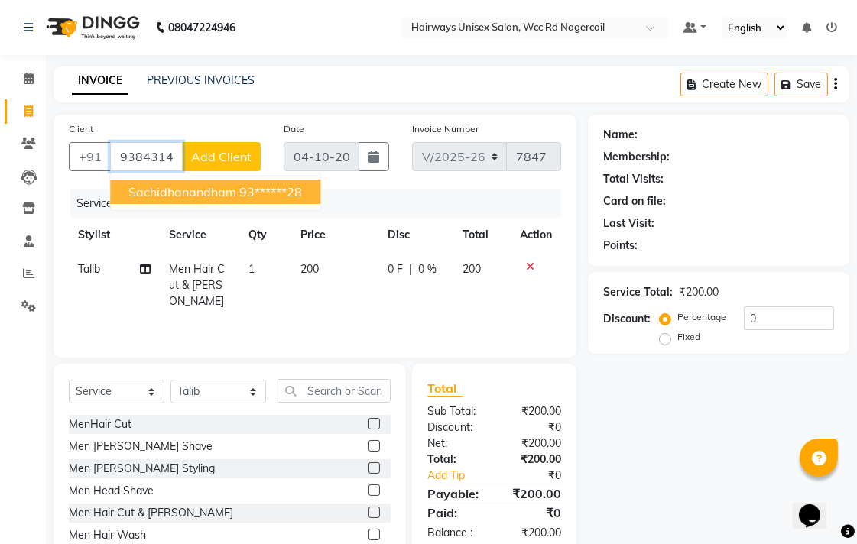
click at [246, 195] on ngb-highlight "93******28" at bounding box center [270, 191] width 63 height 15
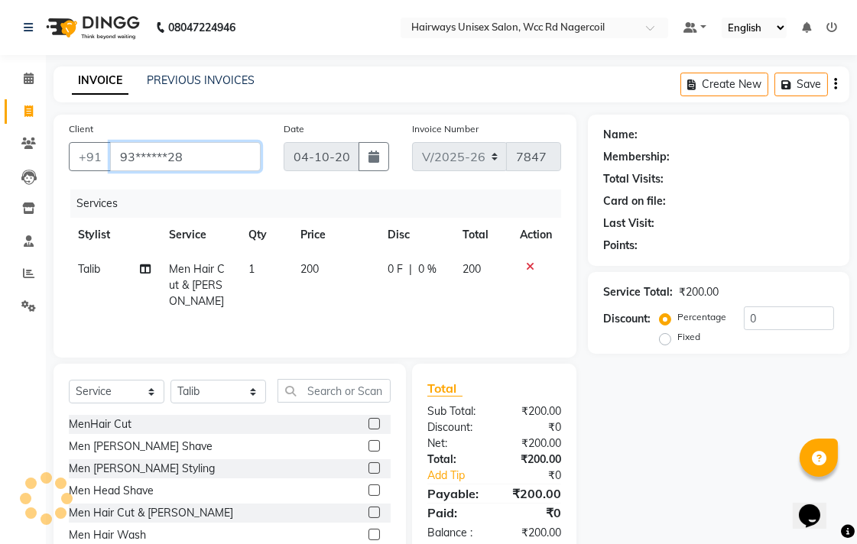
type input "93******28"
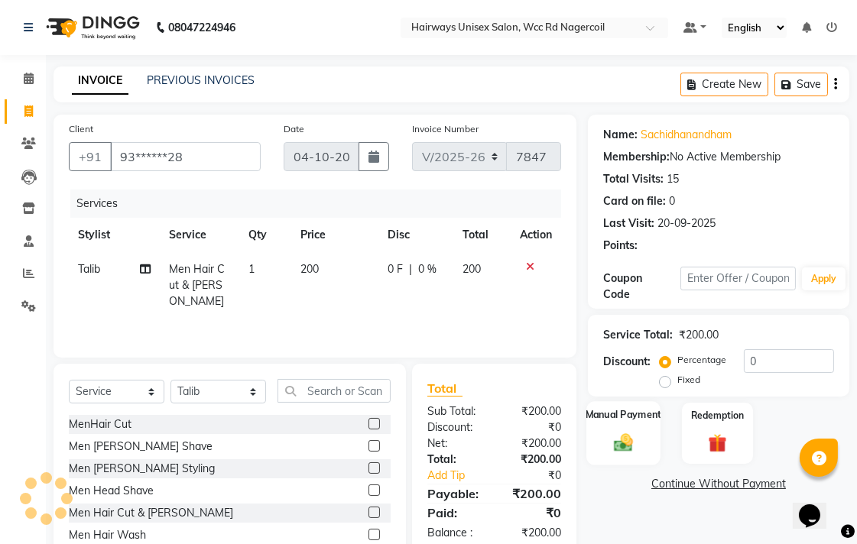
click at [659, 431] on div "Manual Payment" at bounding box center [623, 433] width 74 height 64
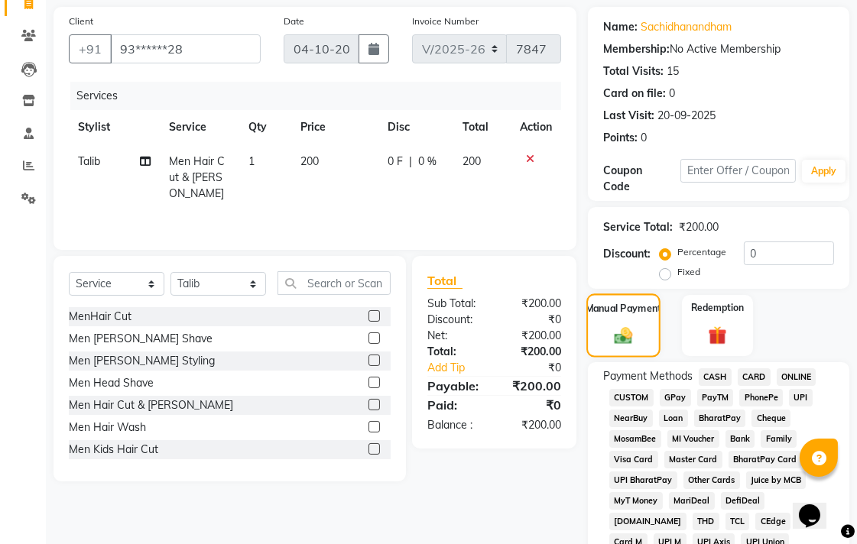
scroll to position [170, 0]
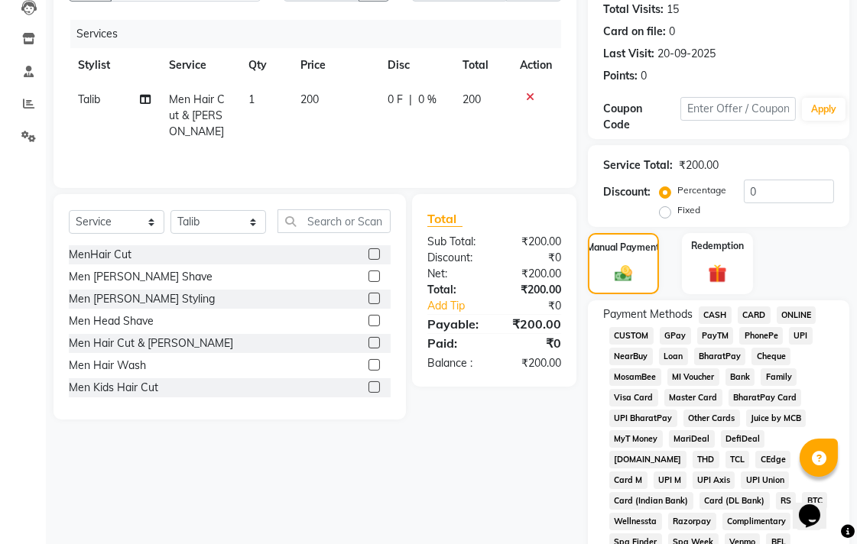
click at [797, 334] on span "UPI" at bounding box center [801, 336] width 24 height 18
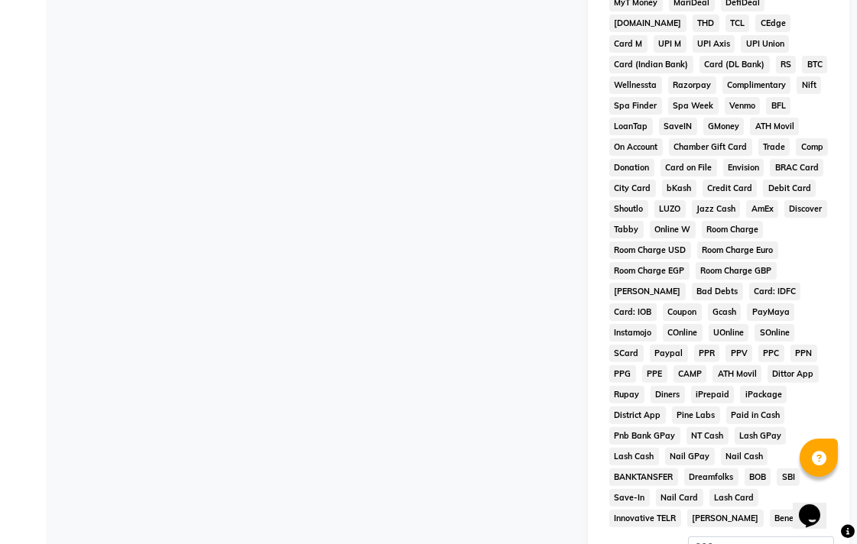
scroll to position [719, 0]
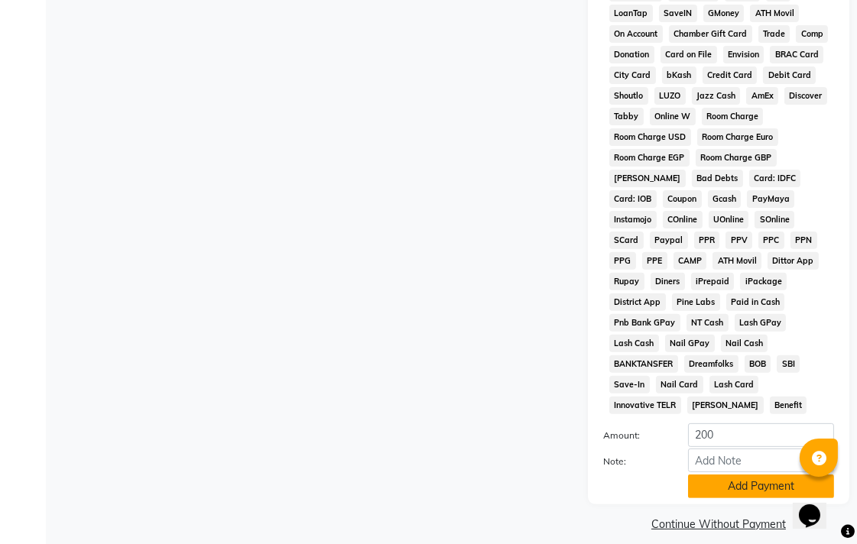
click at [722, 475] on button "Add Payment" at bounding box center [761, 487] width 146 height 24
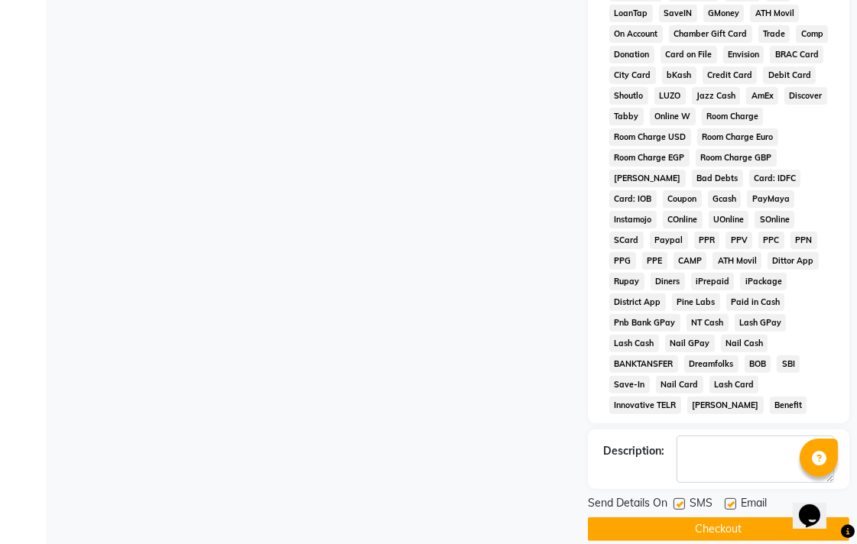
click at [723, 501] on div "Send Details On SMS Email Checkout" at bounding box center [718, 518] width 261 height 46
click at [723, 518] on button "Checkout" at bounding box center [718, 530] width 261 height 24
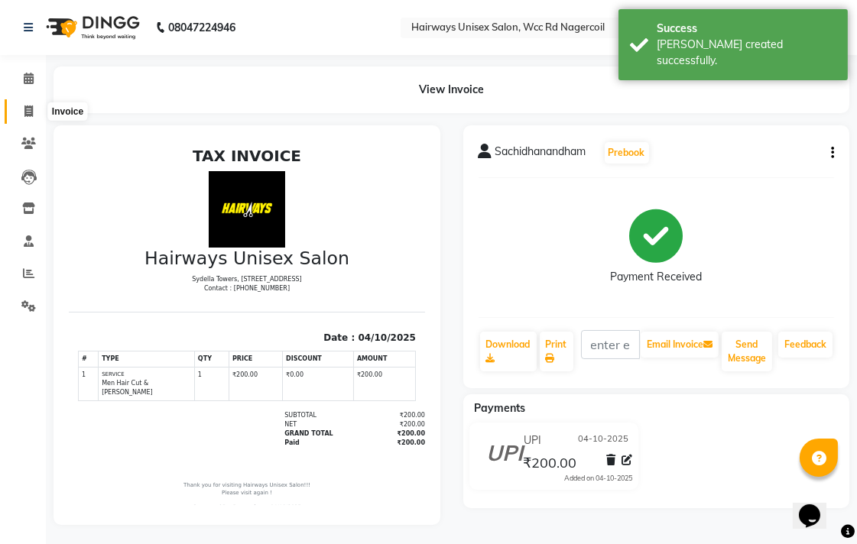
click at [29, 116] on icon at bounding box center [28, 110] width 8 height 11
select select "service"
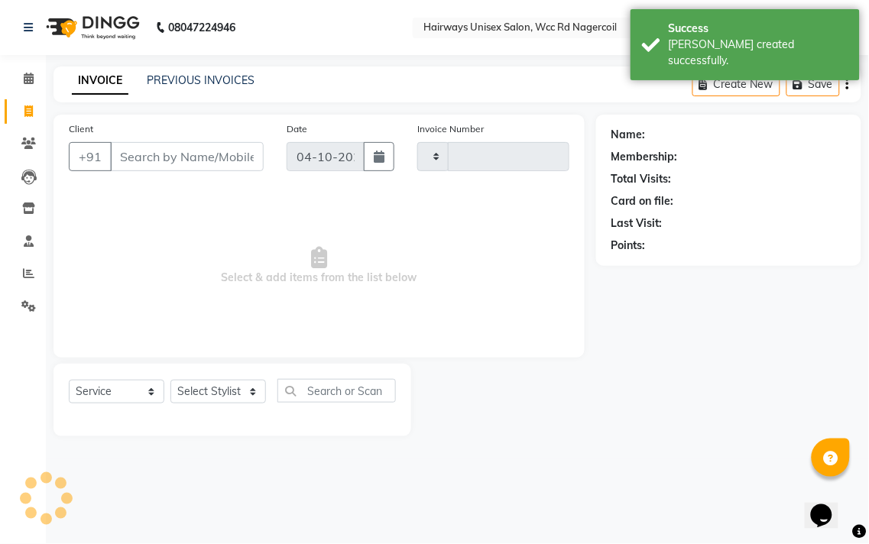
type input "7848"
select select "6523"
click at [26, 261] on li "Reports" at bounding box center [23, 274] width 46 height 33
click at [19, 271] on span at bounding box center [28, 274] width 27 height 18
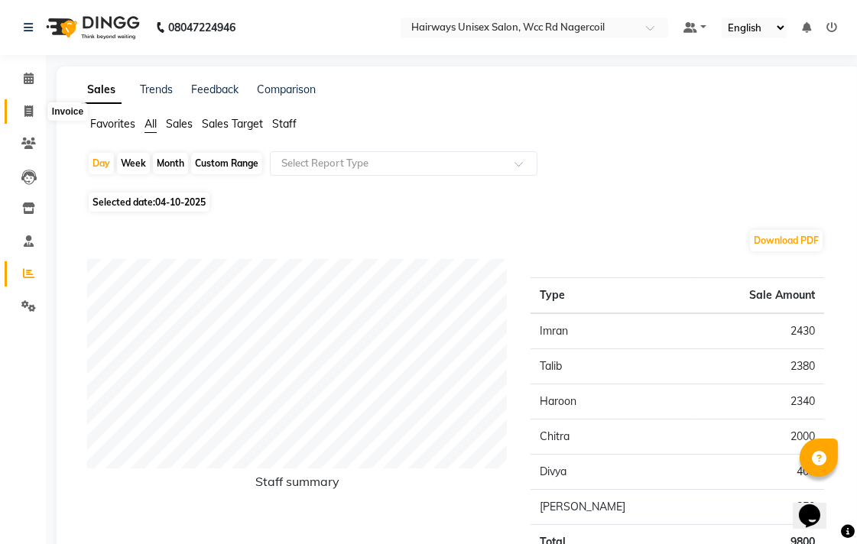
click at [21, 115] on span at bounding box center [28, 112] width 27 height 18
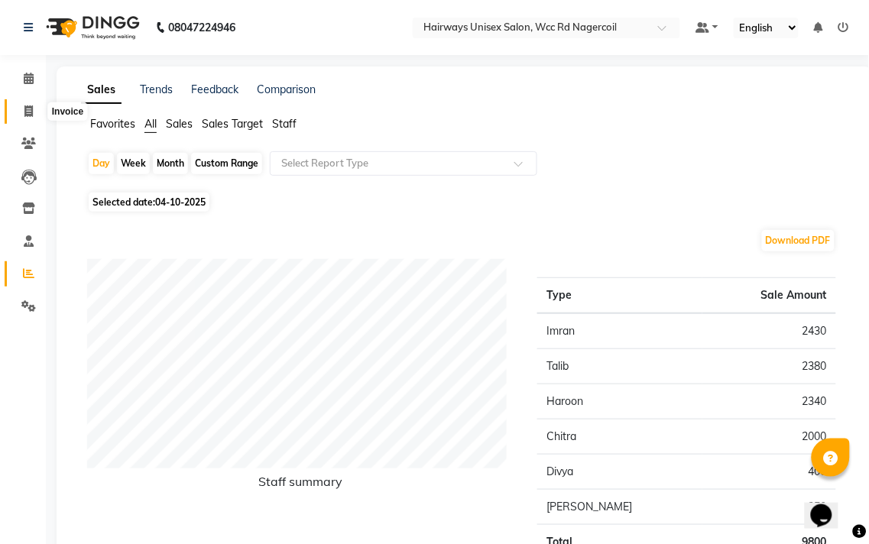
select select "service"
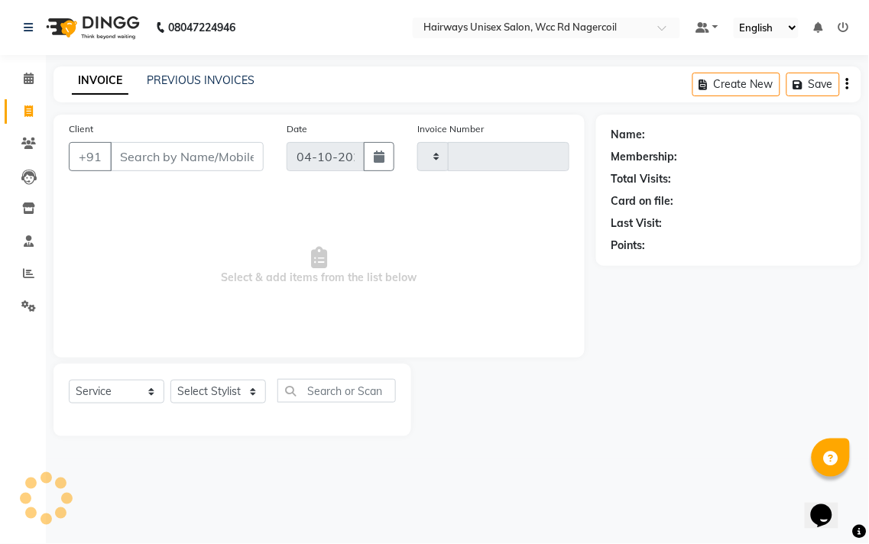
type input "7848"
select select "6523"
click at [211, 395] on select "Select Stylist" at bounding box center [218, 392] width 96 height 24
select select "54333"
click at [170, 381] on select "Select Stylist Admin Chitra divya [PERSON_NAME] [PERSON_NAME] Reception [PERSON…" at bounding box center [218, 392] width 96 height 24
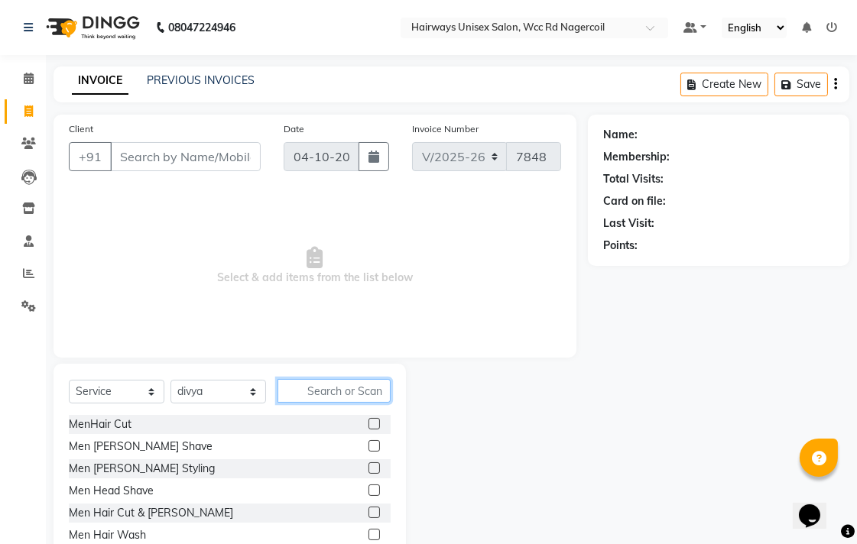
click at [332, 392] on input "text" at bounding box center [333, 391] width 113 height 24
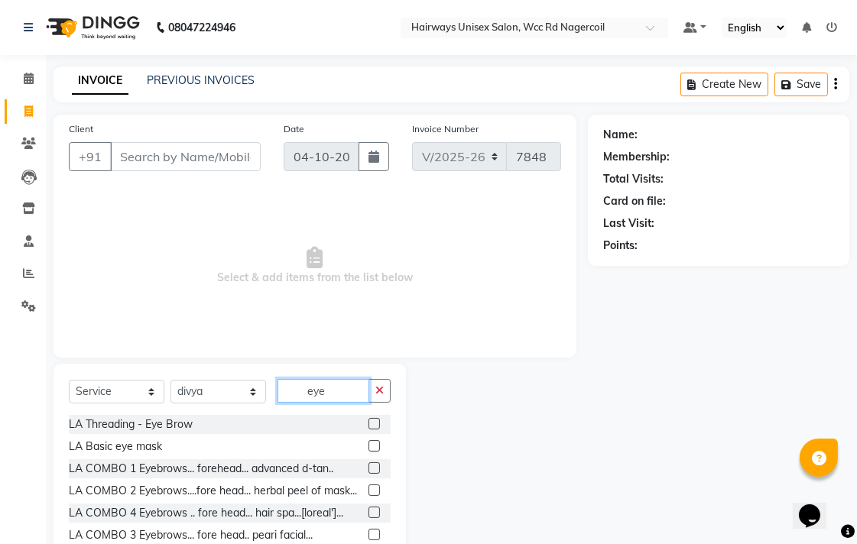
type input "eye"
click at [368, 426] on label at bounding box center [373, 423] width 11 height 11
click at [368, 426] on input "checkbox" at bounding box center [373, 425] width 10 height 10
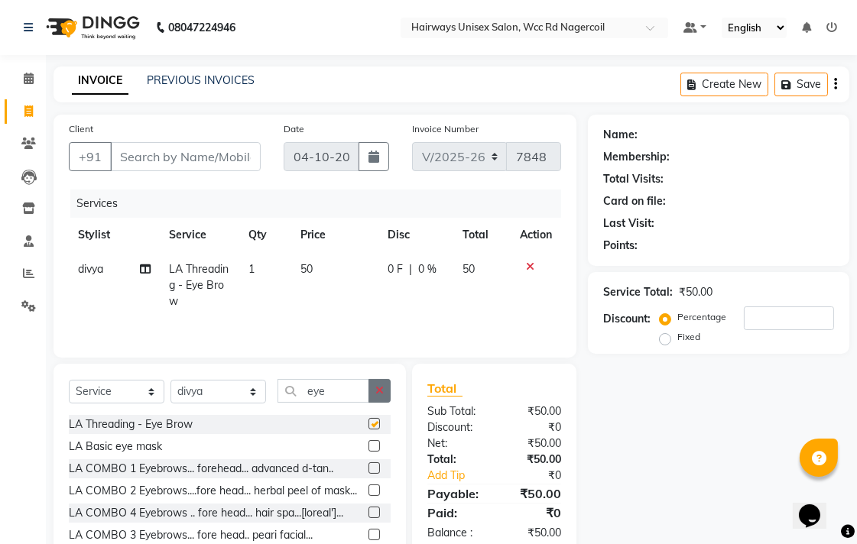
checkbox input "false"
click at [376, 393] on icon "button" at bounding box center [379, 390] width 8 height 11
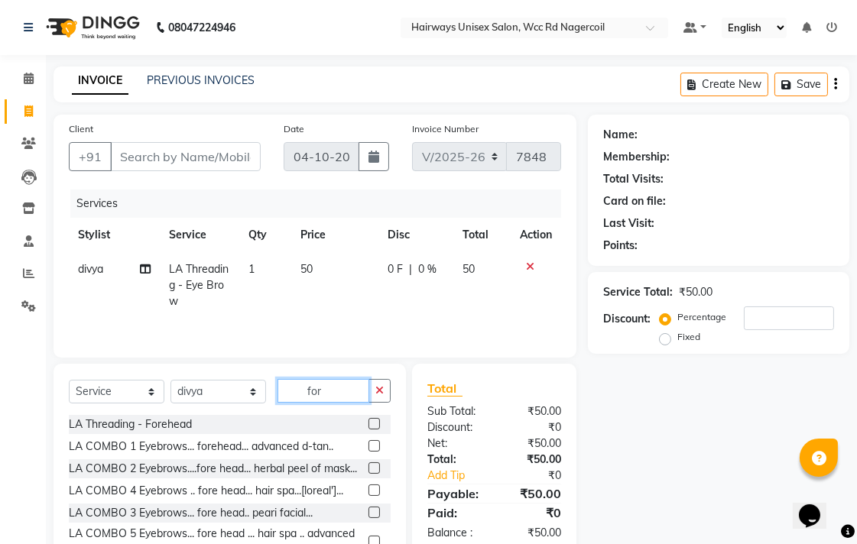
type input "for"
click at [368, 427] on label at bounding box center [373, 423] width 11 height 11
click at [368, 427] on input "checkbox" at bounding box center [373, 425] width 10 height 10
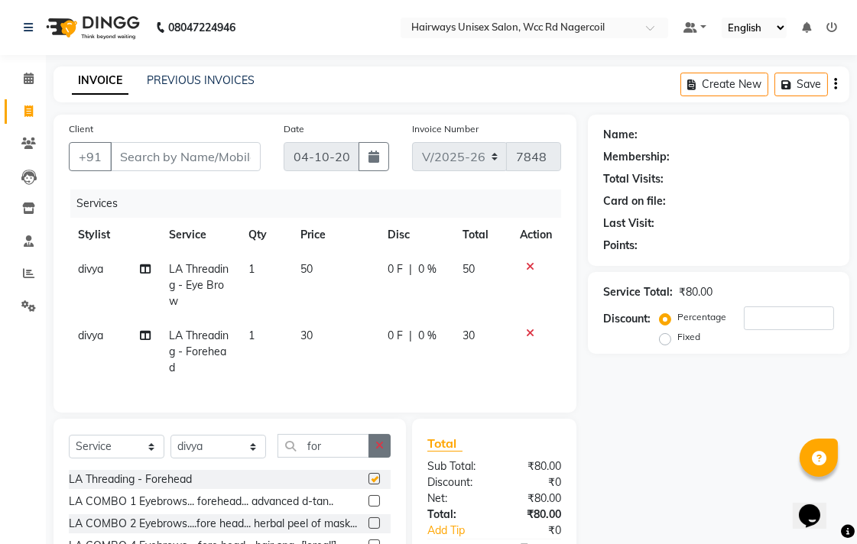
checkbox input "false"
click at [378, 451] on icon "button" at bounding box center [379, 445] width 8 height 11
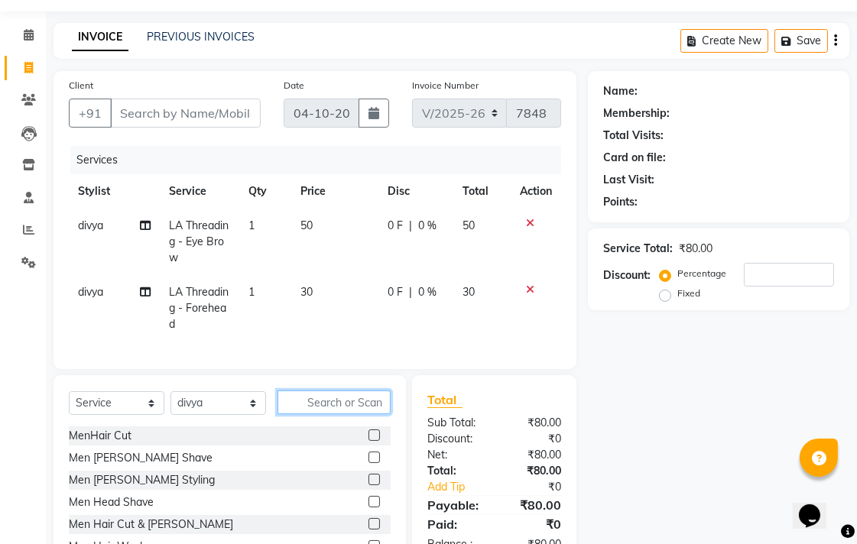
scroll to position [85, 0]
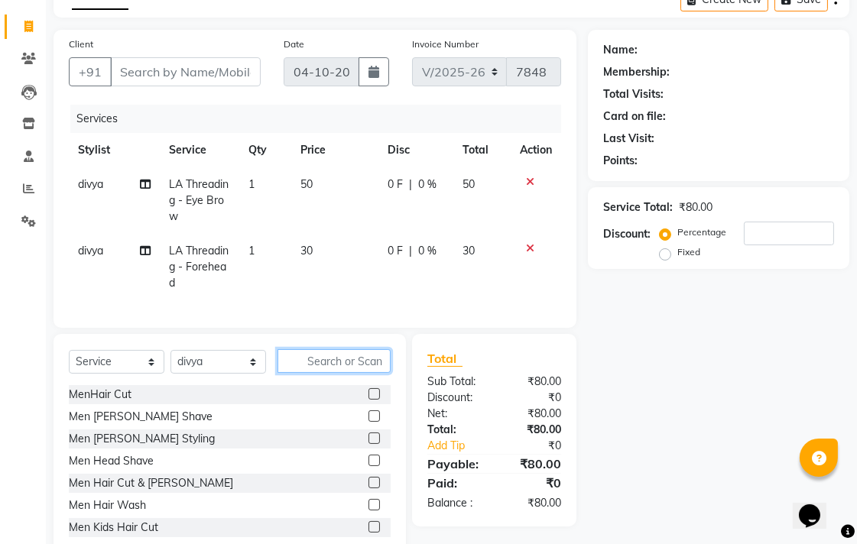
click at [316, 373] on input "text" at bounding box center [333, 361] width 113 height 24
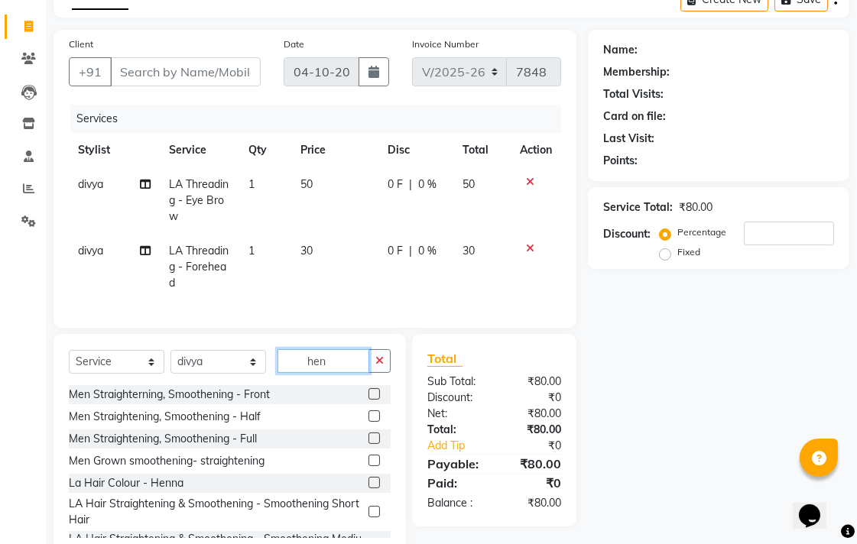
type input "hen"
click at [368, 488] on label at bounding box center [373, 482] width 11 height 11
click at [368, 488] on input "checkbox" at bounding box center [373, 484] width 10 height 10
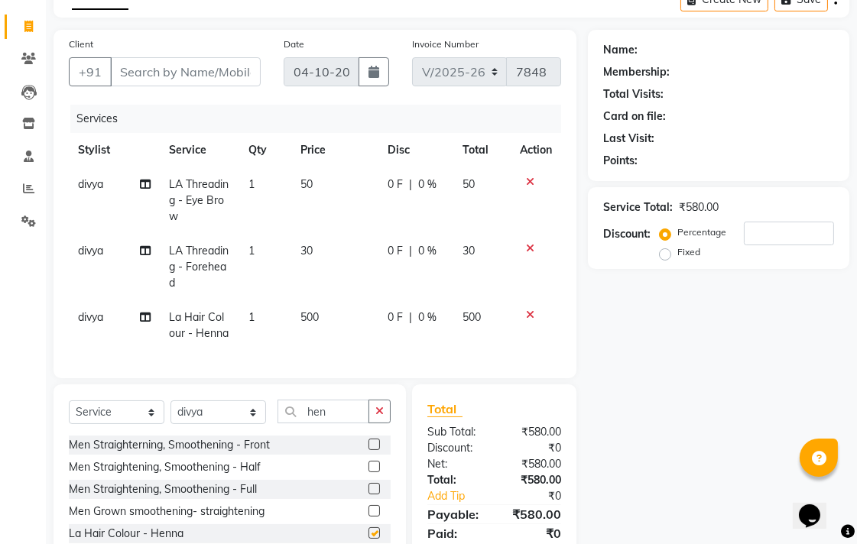
checkbox input "false"
click at [378, 423] on button "button" at bounding box center [379, 412] width 22 height 24
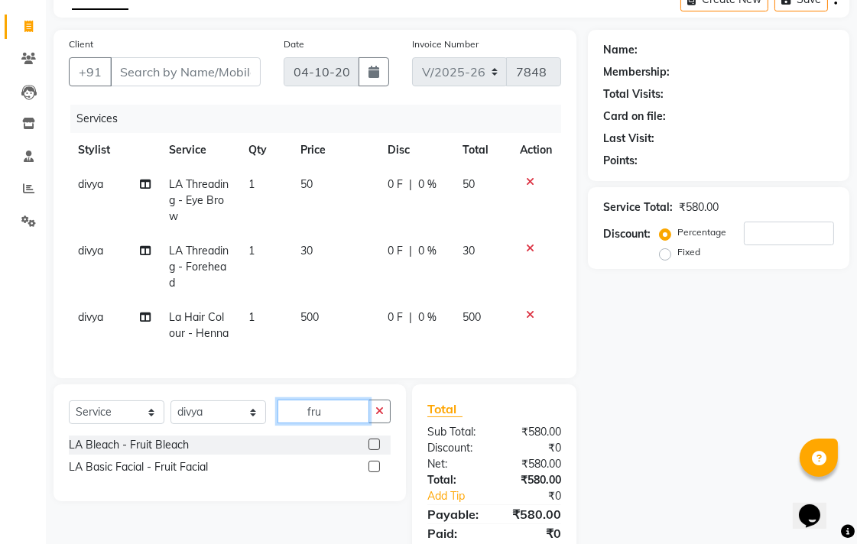
scroll to position [0, 0]
type input "frui"
click at [377, 472] on label at bounding box center [373, 466] width 11 height 11
click at [377, 472] on input "checkbox" at bounding box center [373, 467] width 10 height 10
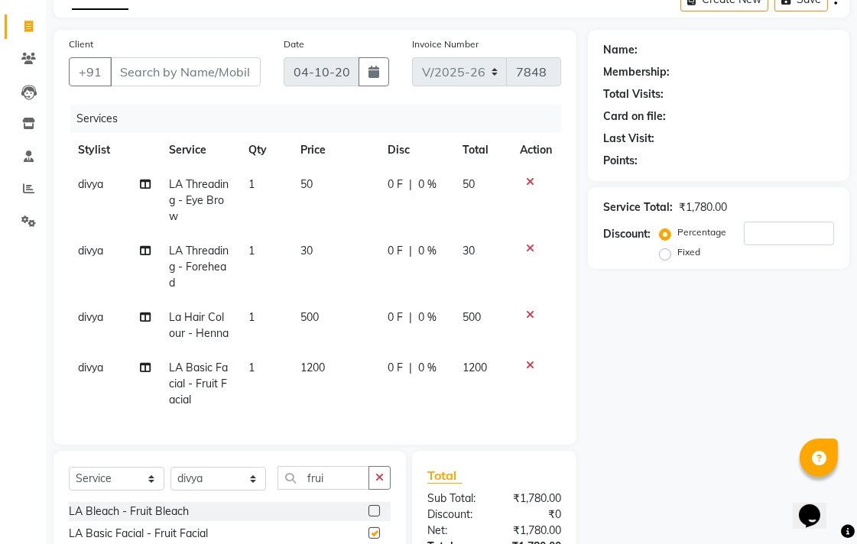
checkbox input "false"
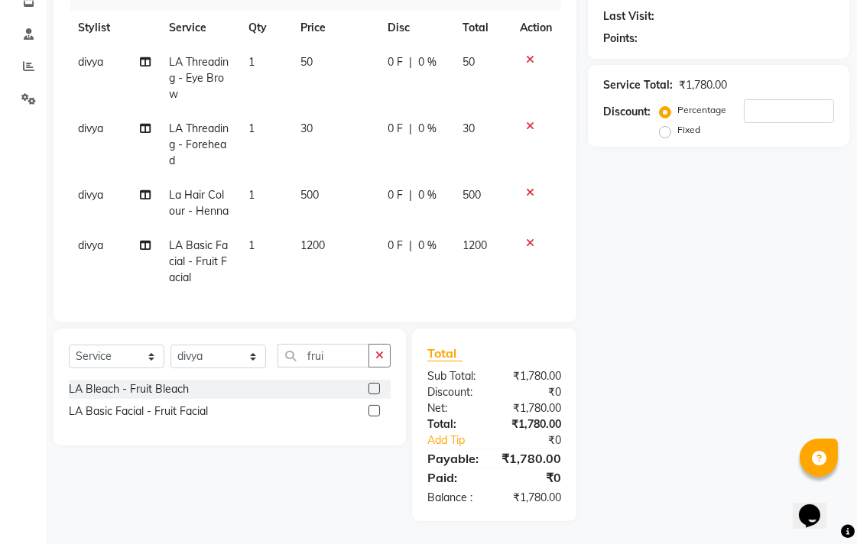
scroll to position [219, 0]
click at [316, 190] on td "500" at bounding box center [334, 203] width 87 height 50
select select "54333"
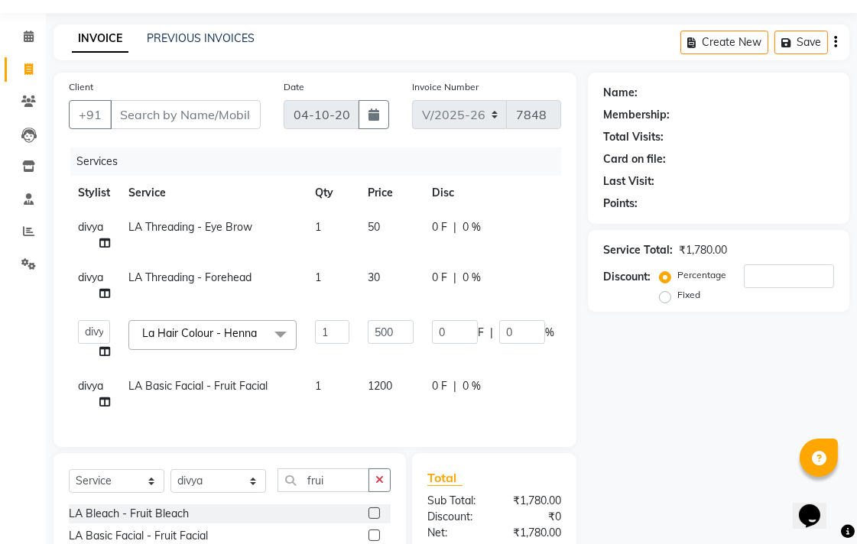
scroll to position [0, 0]
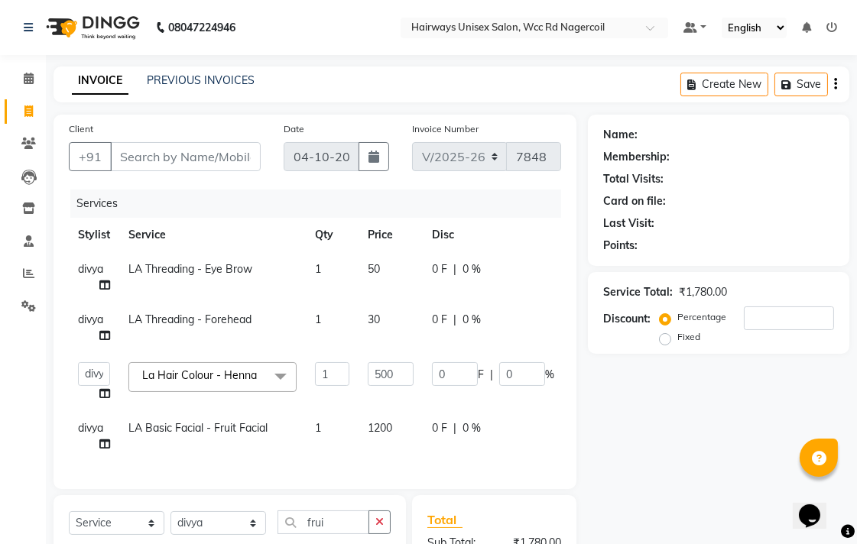
click at [208, 180] on div "Client +91" at bounding box center [164, 152] width 215 height 63
click at [212, 165] on input "Client" at bounding box center [185, 156] width 151 height 29
type input "9"
type input "0"
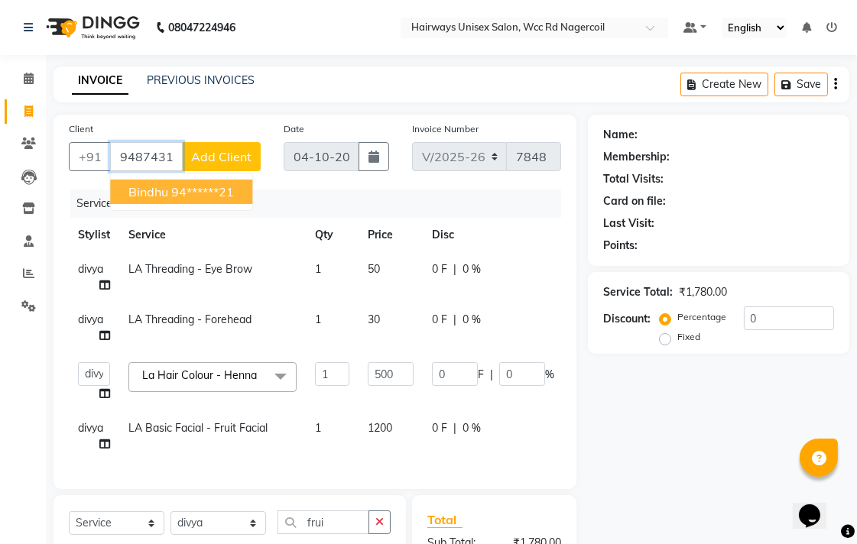
click at [182, 196] on ngb-highlight "94******21" at bounding box center [202, 191] width 63 height 15
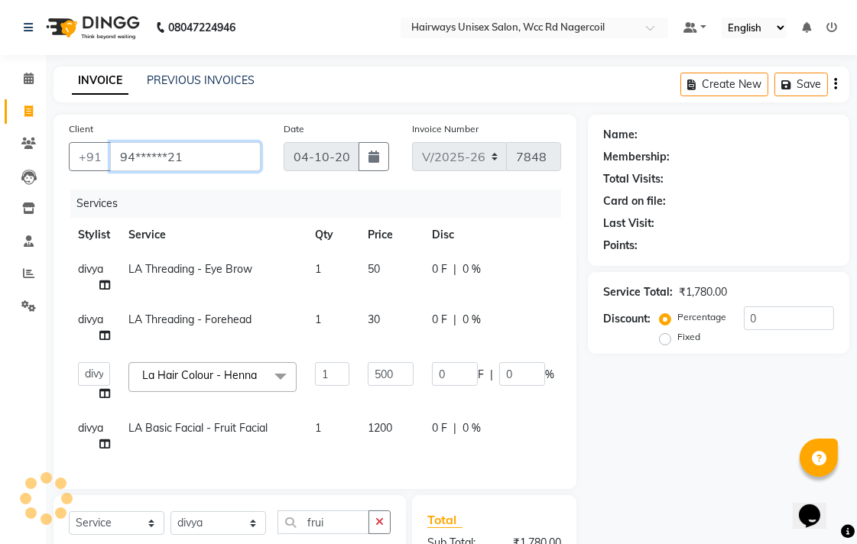
type input "94******21"
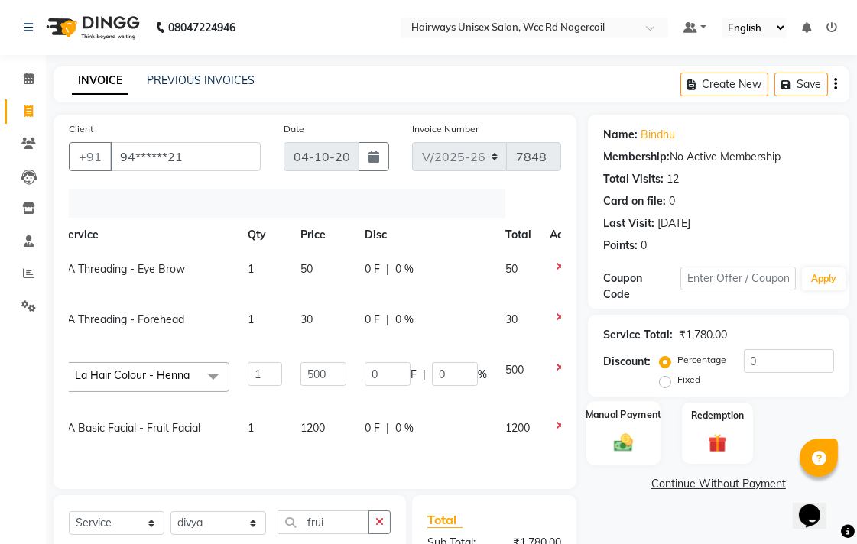
click at [616, 437] on img at bounding box center [623, 442] width 31 height 22
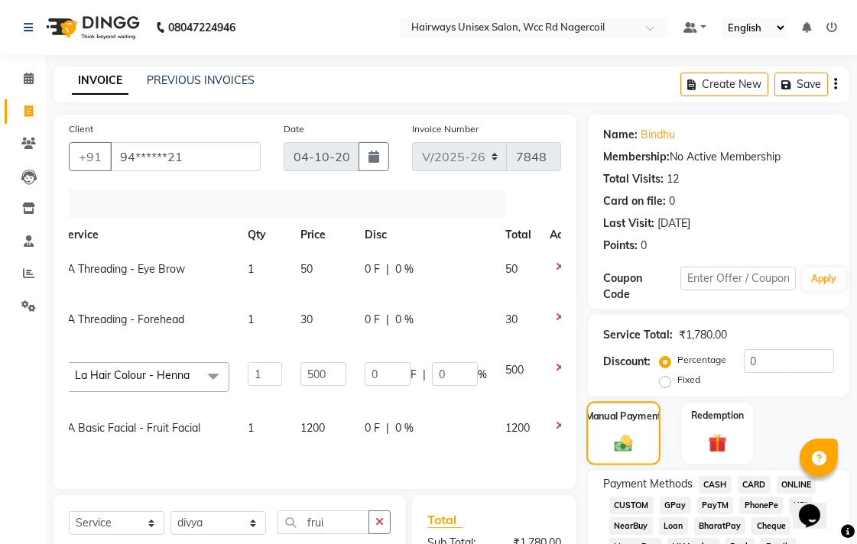
scroll to position [170, 0]
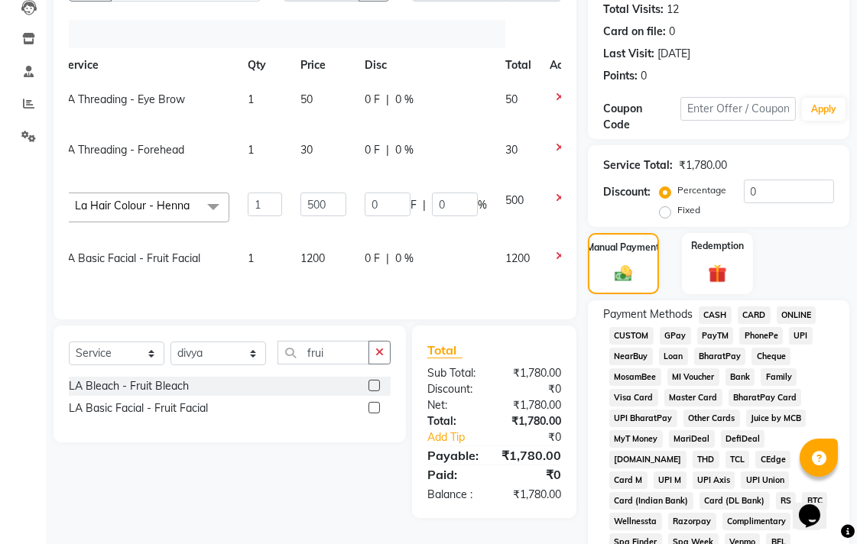
click at [715, 316] on span "CASH" at bounding box center [715, 316] width 33 height 18
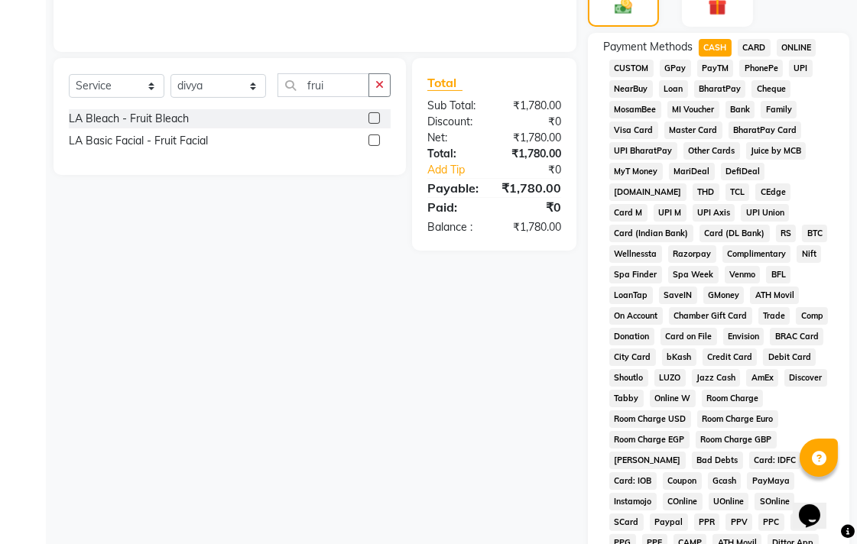
scroll to position [679, 0]
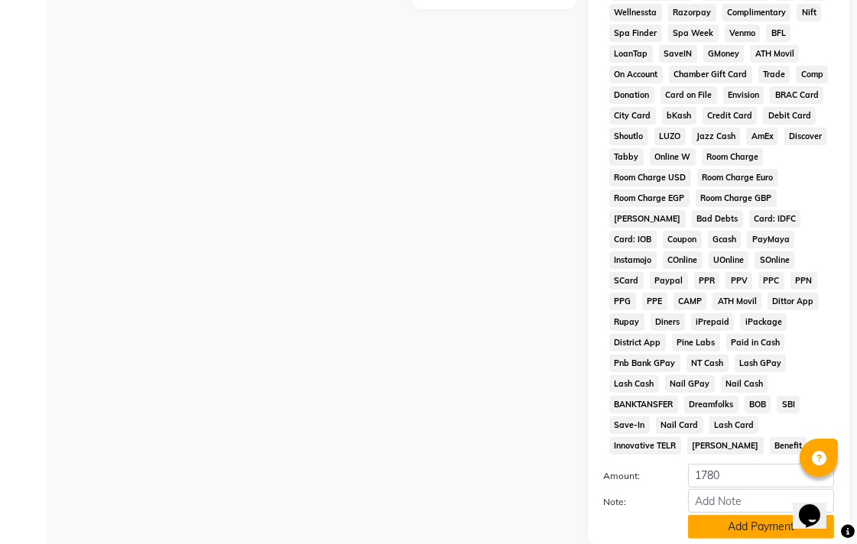
click at [738, 515] on button "Add Payment" at bounding box center [761, 527] width 146 height 24
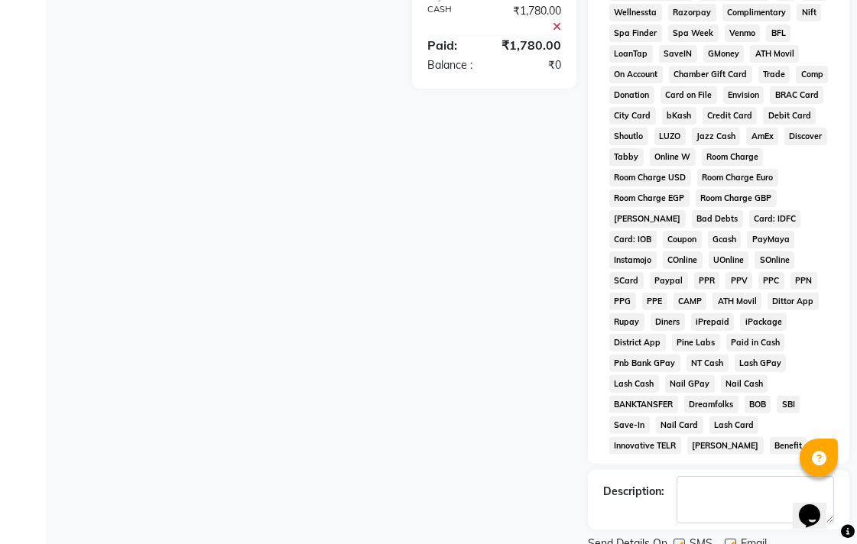
scroll to position [724, 0]
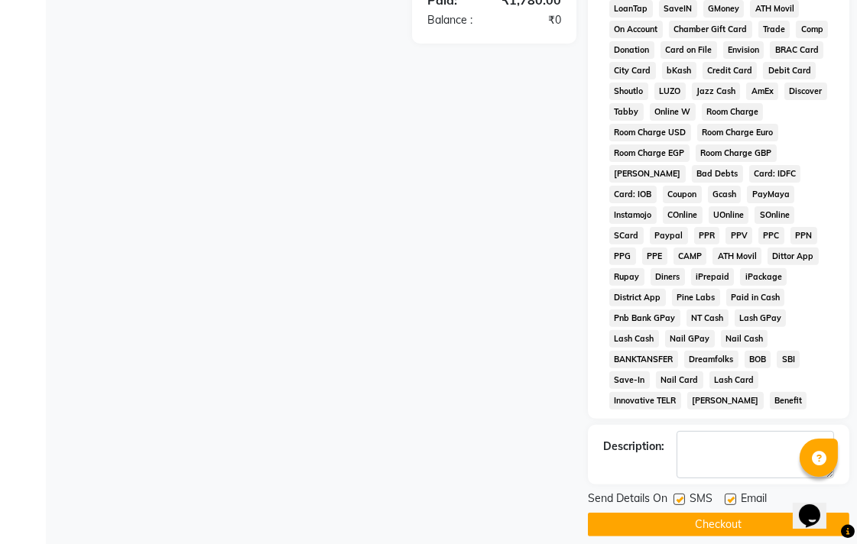
click at [754, 513] on button "Checkout" at bounding box center [718, 525] width 261 height 24
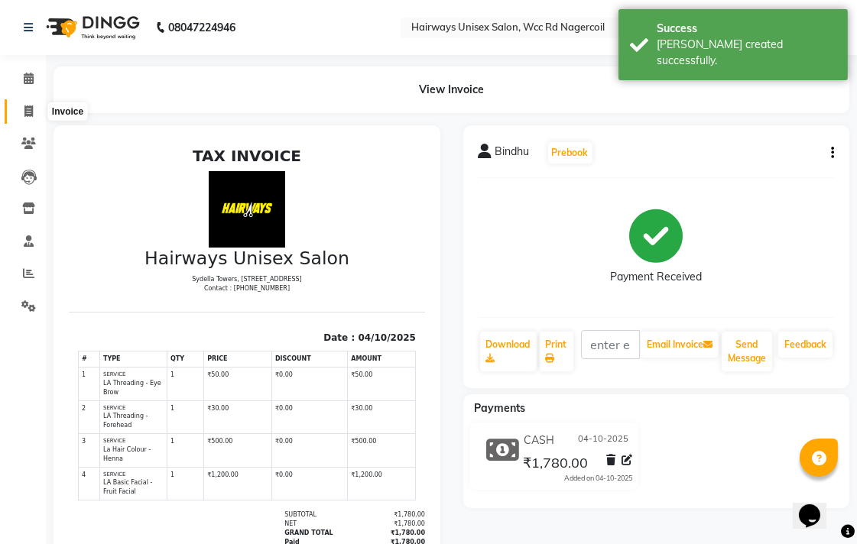
click at [33, 112] on span at bounding box center [28, 112] width 27 height 18
select select "service"
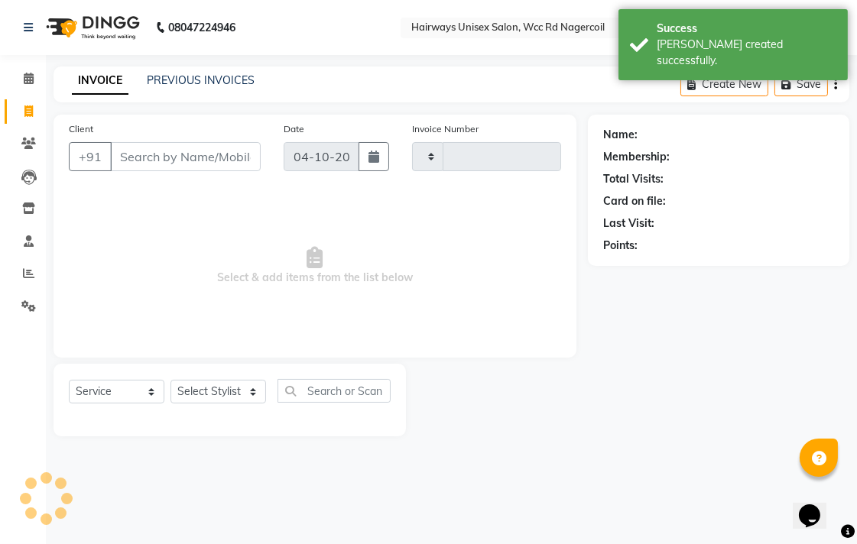
type input "7849"
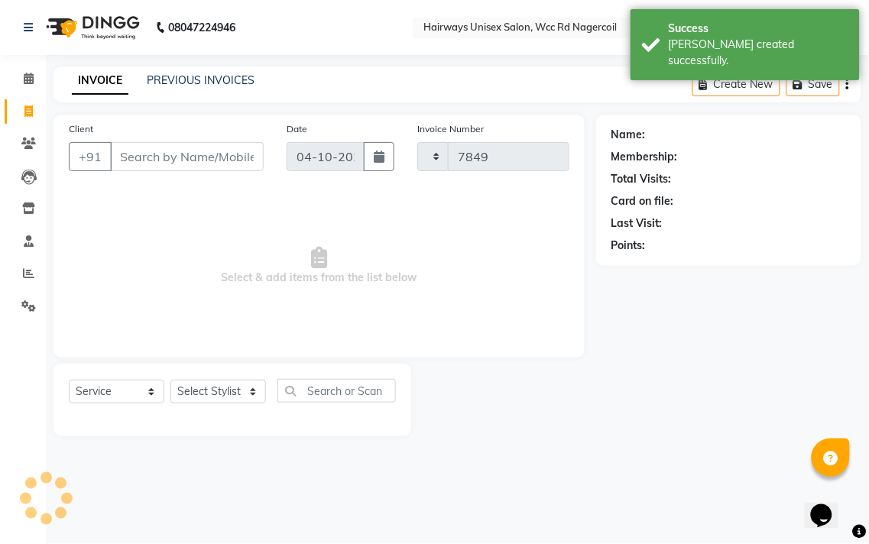
select select "6523"
click at [184, 390] on select "Select Stylist" at bounding box center [218, 392] width 96 height 24
select select "49914"
click at [170, 381] on select "Select Stylist Admin Chitra divya [PERSON_NAME] [PERSON_NAME] Reception [PERSON…" at bounding box center [218, 392] width 96 height 24
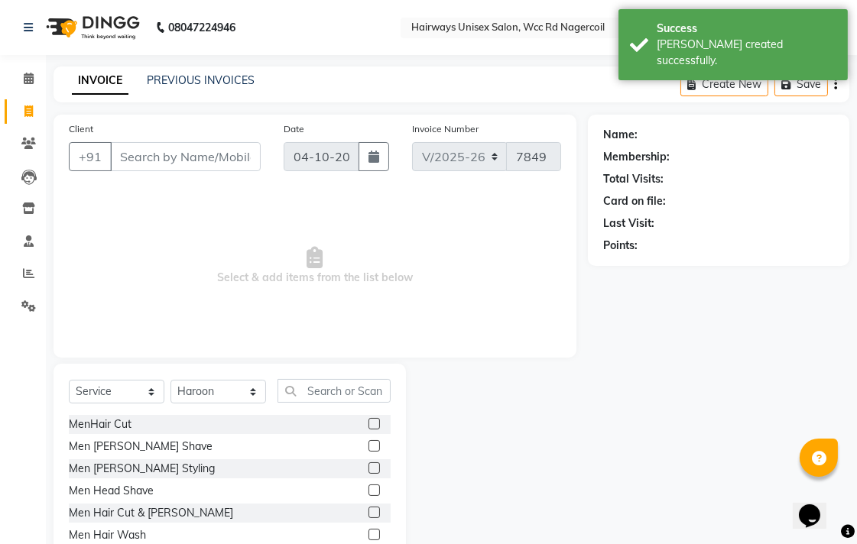
click at [368, 514] on label at bounding box center [373, 512] width 11 height 11
click at [368, 514] on input "checkbox" at bounding box center [373, 513] width 10 height 10
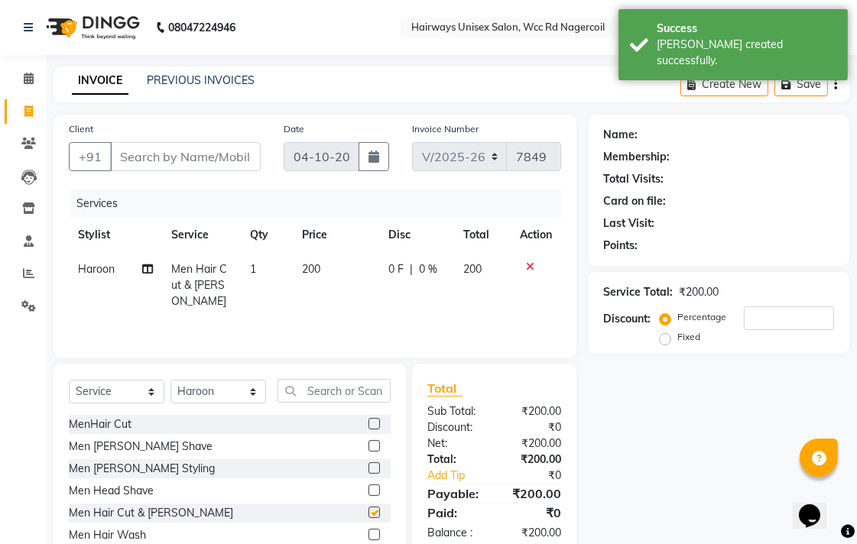
checkbox input "false"
click at [243, 161] on input "Client" at bounding box center [185, 156] width 151 height 29
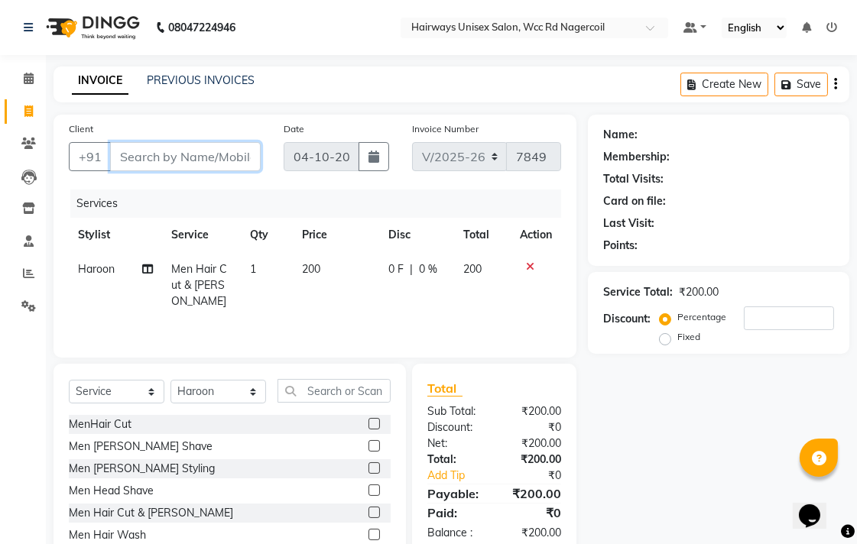
type input "9"
type input "0"
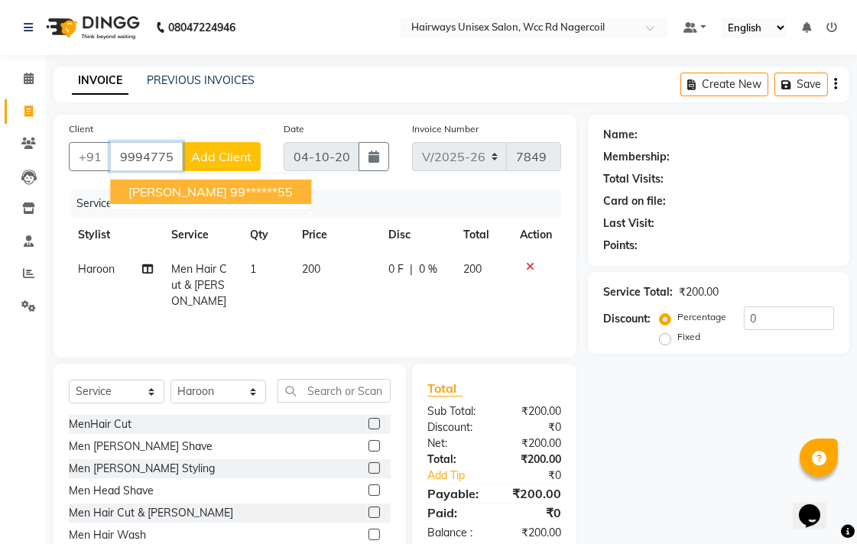
click at [243, 187] on button "[PERSON_NAME] 99******55" at bounding box center [210, 192] width 201 height 24
type input "99******55"
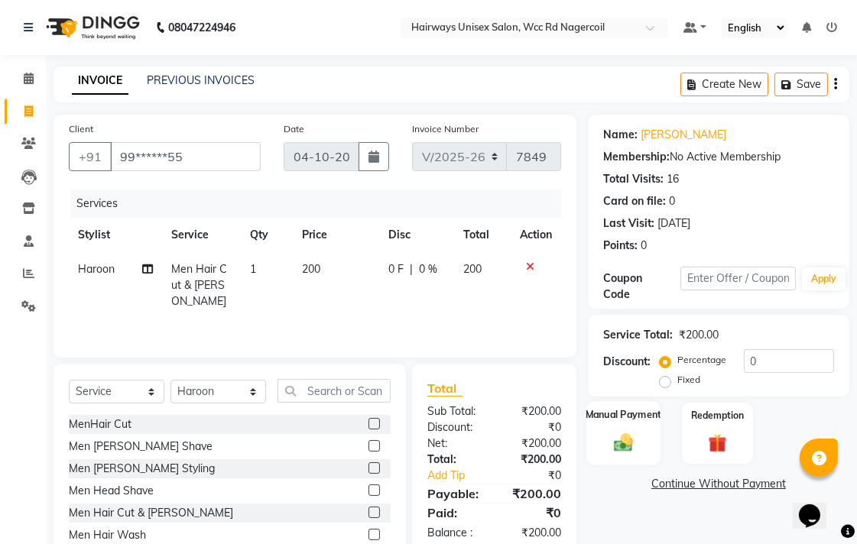
click at [646, 407] on div "Manual Payment" at bounding box center [623, 433] width 74 height 64
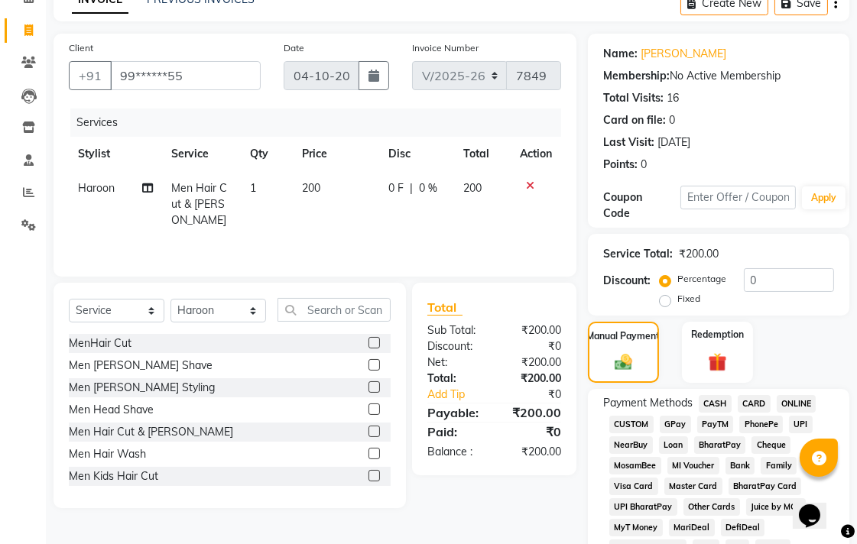
scroll to position [170, 0]
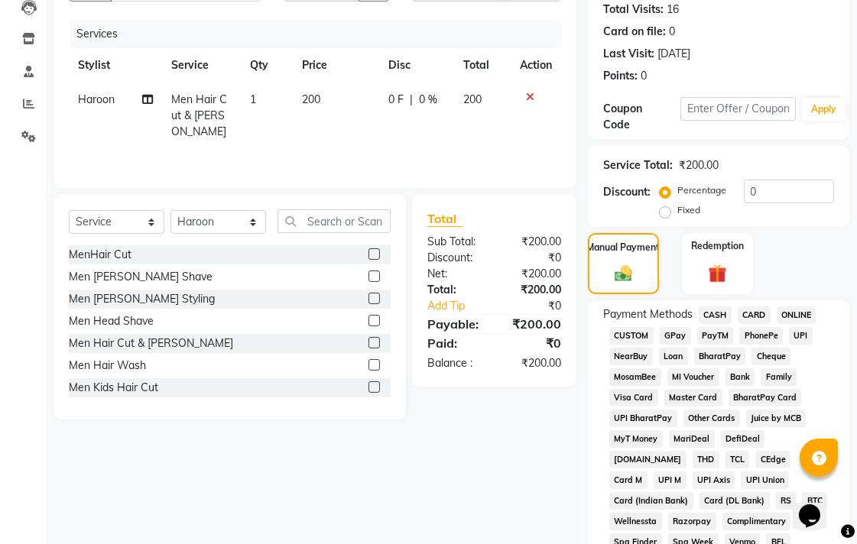
click at [801, 334] on span "UPI" at bounding box center [801, 336] width 24 height 18
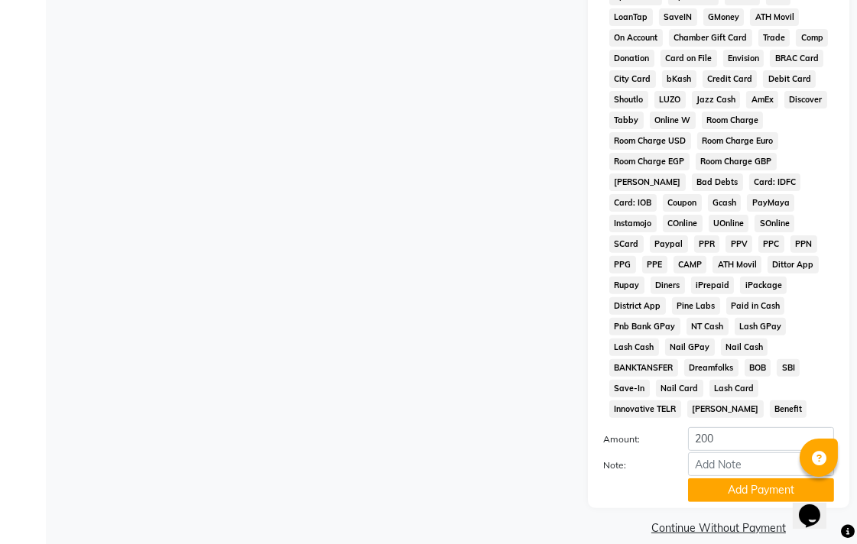
scroll to position [719, 0]
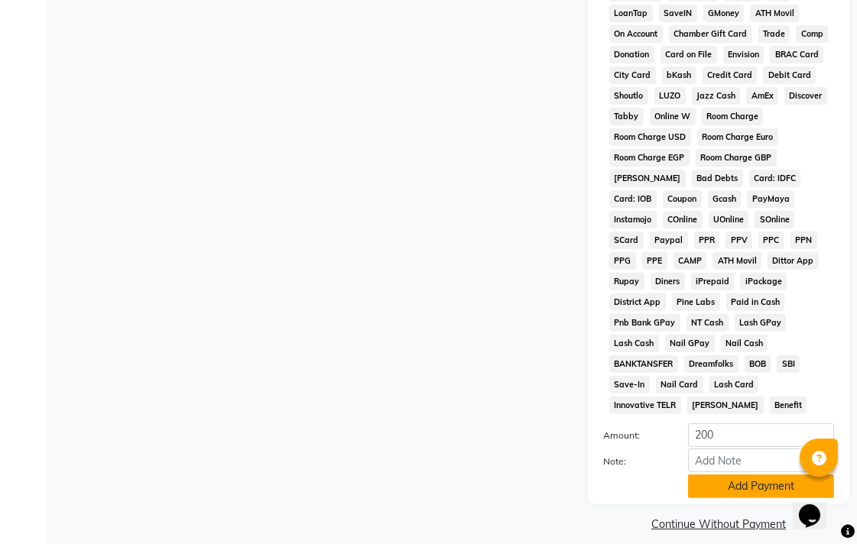
click at [727, 475] on button "Add Payment" at bounding box center [761, 487] width 146 height 24
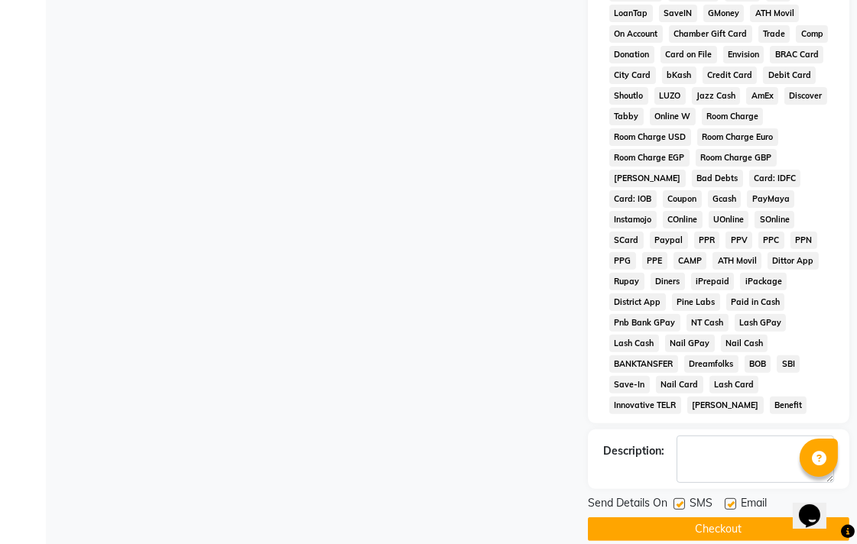
click at [745, 518] on button "Checkout" at bounding box center [718, 530] width 261 height 24
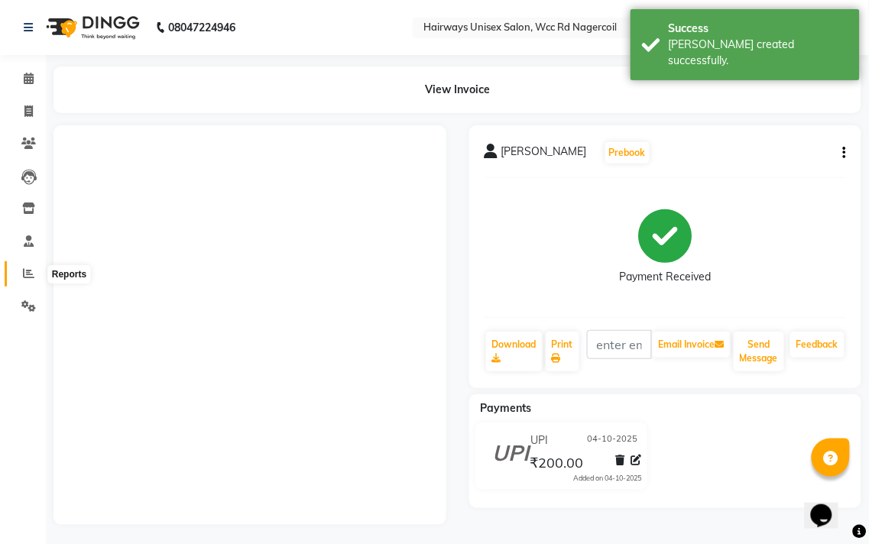
click at [25, 274] on icon at bounding box center [28, 273] width 11 height 11
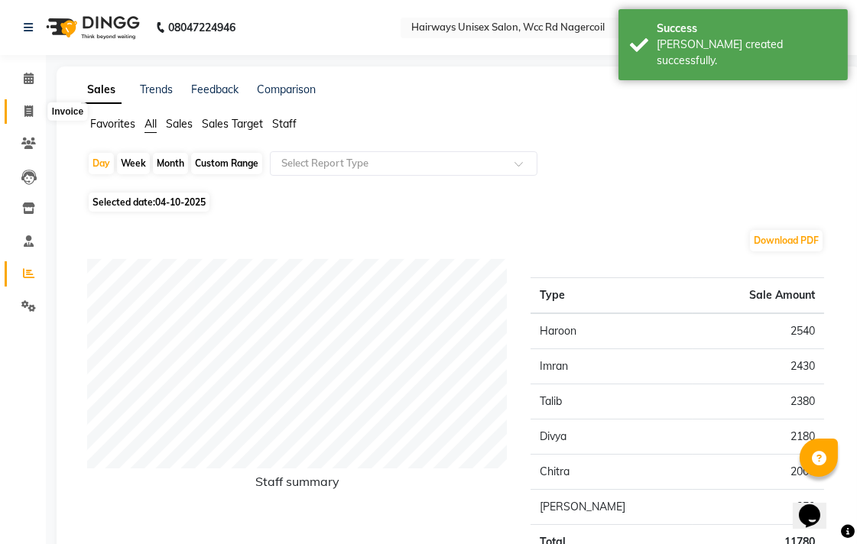
click at [18, 115] on span at bounding box center [28, 112] width 27 height 18
select select "6523"
select select "service"
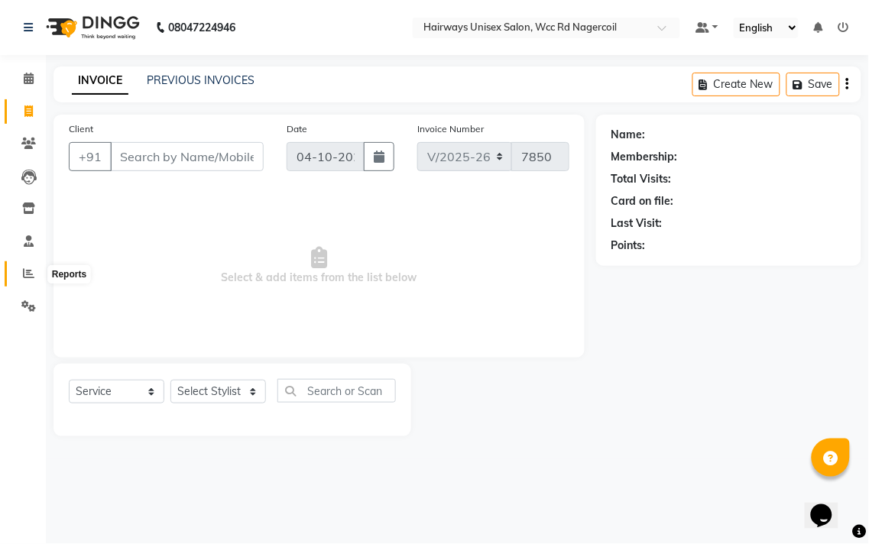
click at [23, 266] on span at bounding box center [28, 274] width 27 height 18
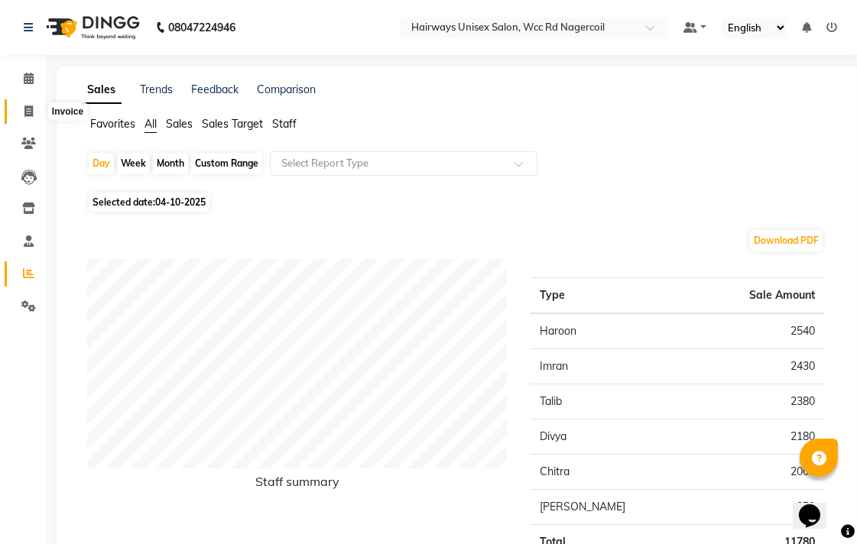
click at [20, 112] on span at bounding box center [28, 112] width 27 height 18
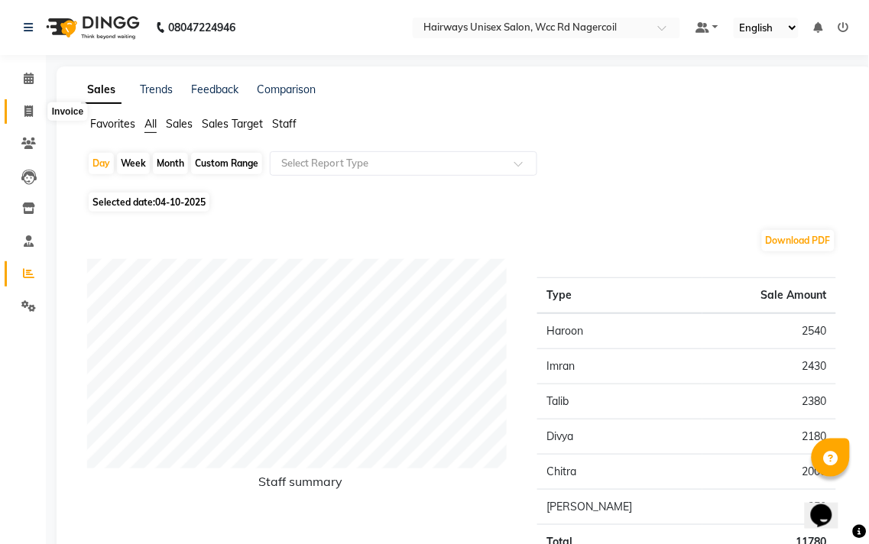
select select "6523"
select select "service"
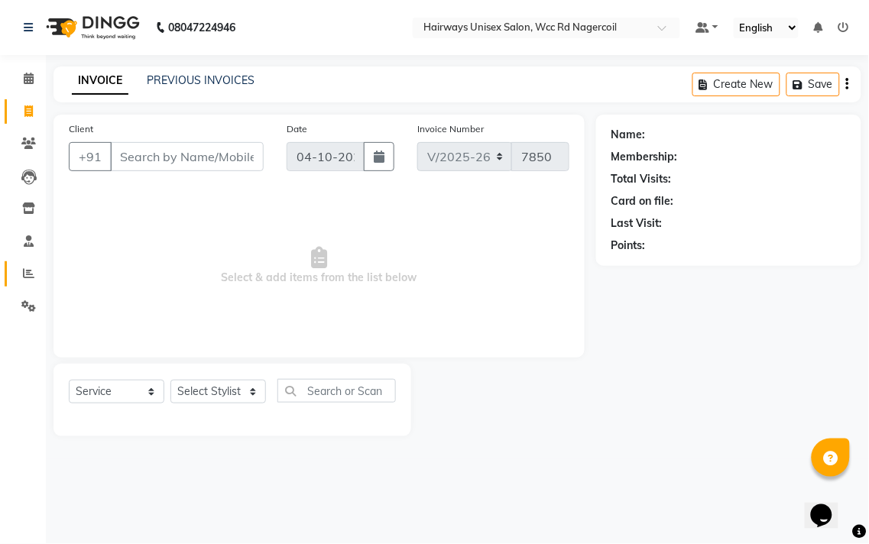
click at [20, 284] on link "Reports" at bounding box center [23, 273] width 37 height 25
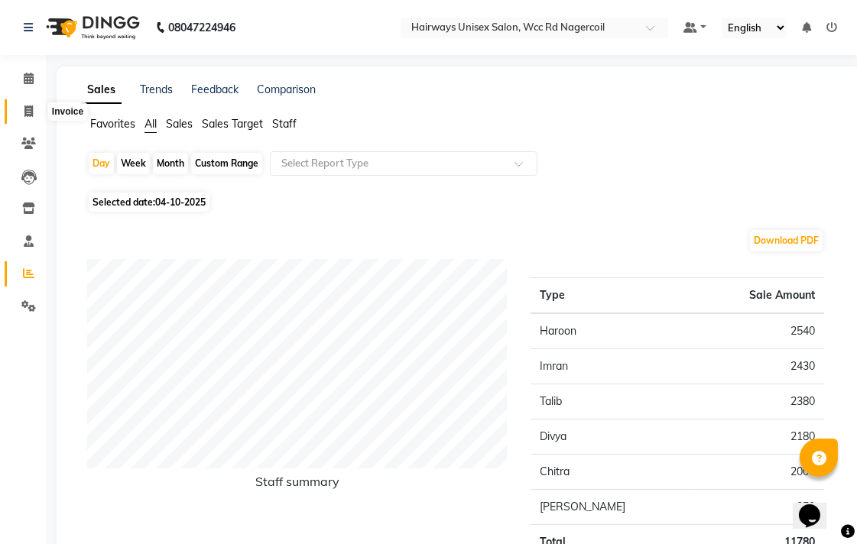
click at [19, 105] on span at bounding box center [28, 112] width 27 height 18
select select "service"
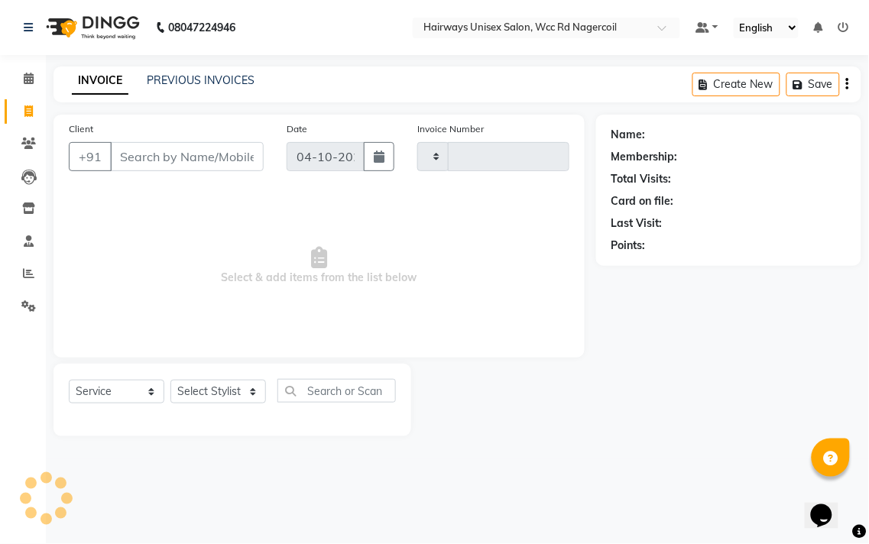
type input "7850"
select select "6523"
click at [27, 276] on icon at bounding box center [28, 273] width 11 height 11
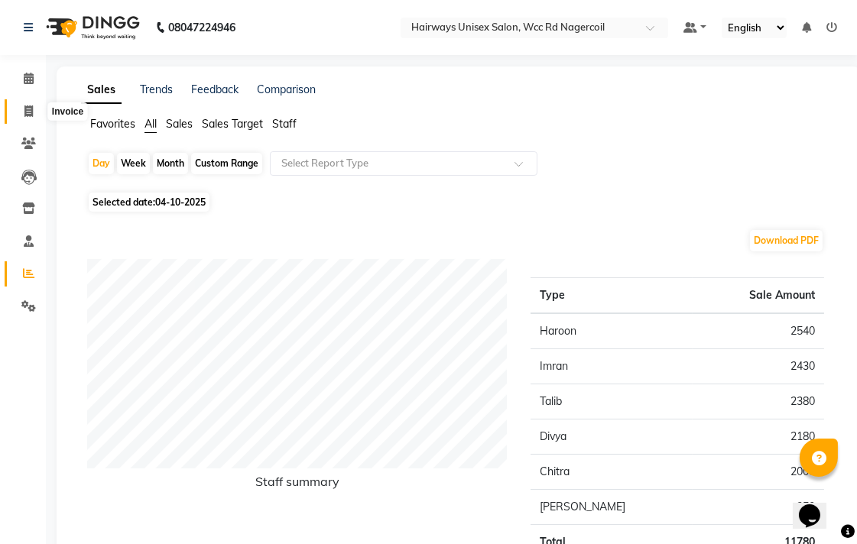
click at [24, 109] on icon at bounding box center [28, 110] width 8 height 11
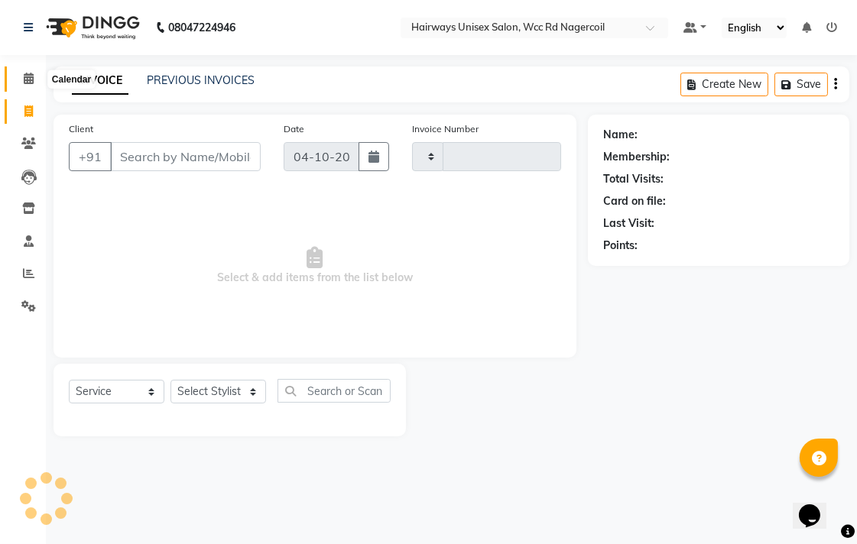
click at [31, 86] on span at bounding box center [28, 79] width 27 height 18
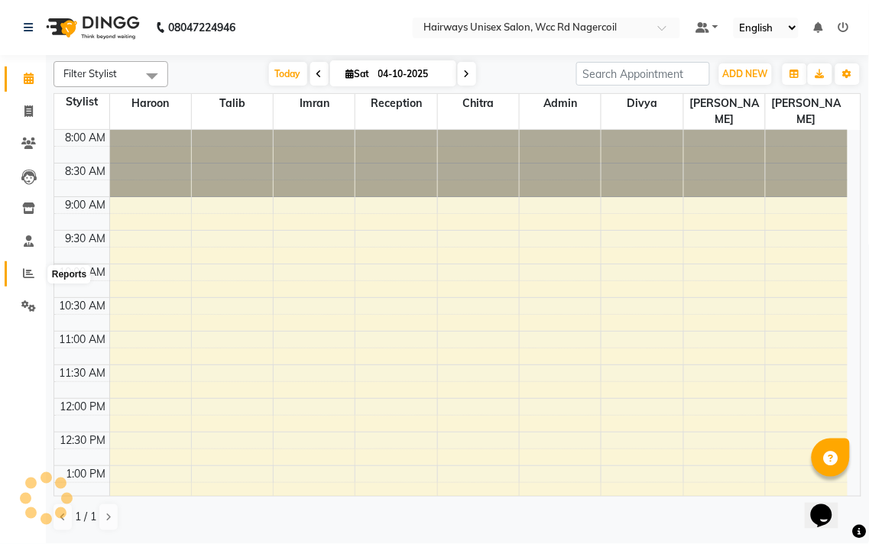
click at [34, 271] on span at bounding box center [28, 274] width 27 height 18
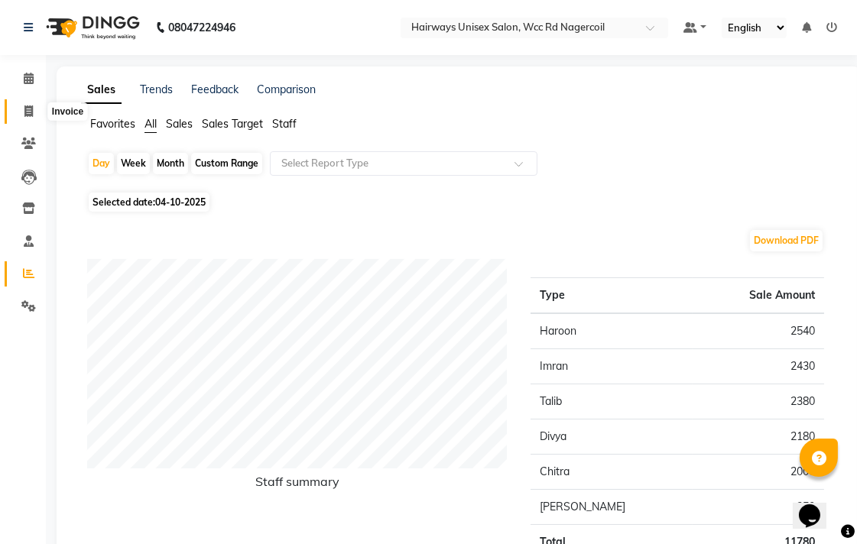
click at [32, 112] on icon at bounding box center [28, 110] width 8 height 11
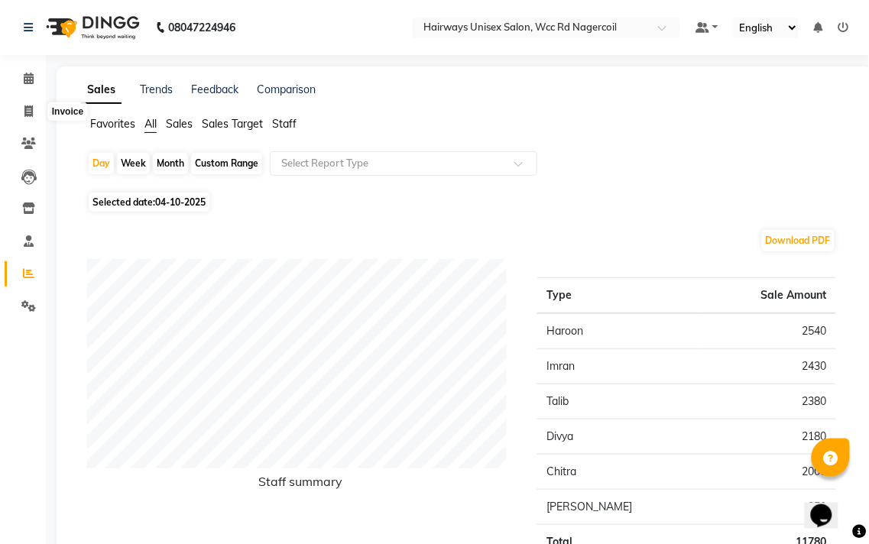
select select "service"
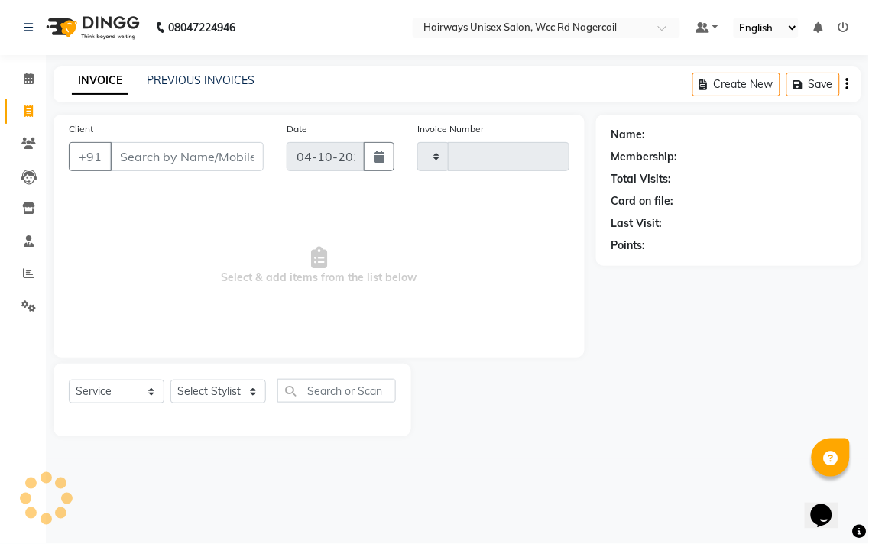
type input "7850"
select select "6523"
click at [25, 271] on icon at bounding box center [28, 273] width 11 height 11
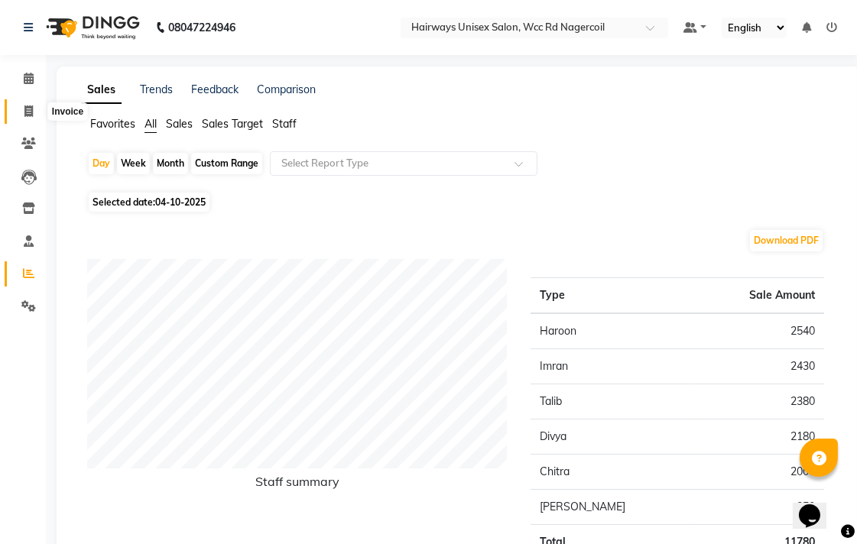
click at [24, 109] on icon at bounding box center [28, 110] width 8 height 11
select select "service"
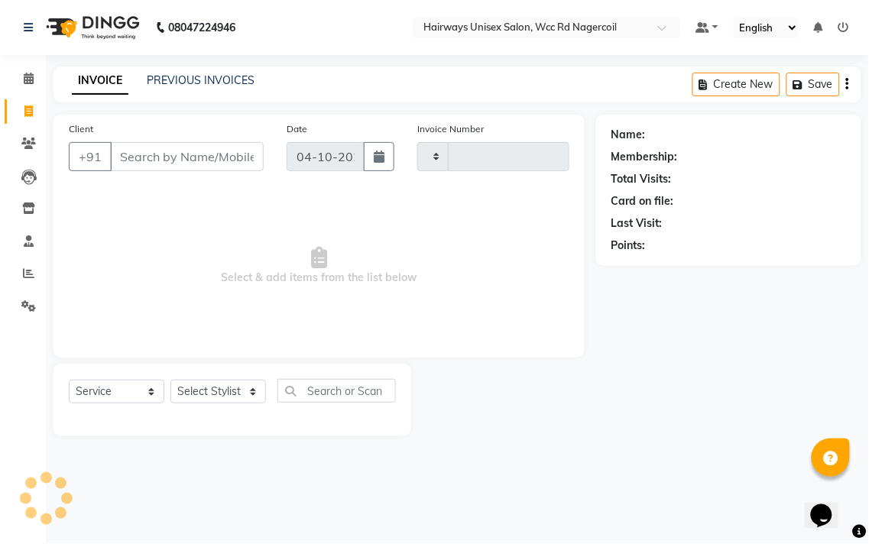
type input "7850"
select select "6523"
click at [243, 391] on select "Select Stylist Admin Chitra divya [PERSON_NAME] [PERSON_NAME] Reception [PERSON…" at bounding box center [218, 392] width 96 height 24
select select "67960"
click at [170, 381] on select "Select Stylist Admin Chitra divya [PERSON_NAME] [PERSON_NAME] Reception [PERSON…" at bounding box center [218, 392] width 96 height 24
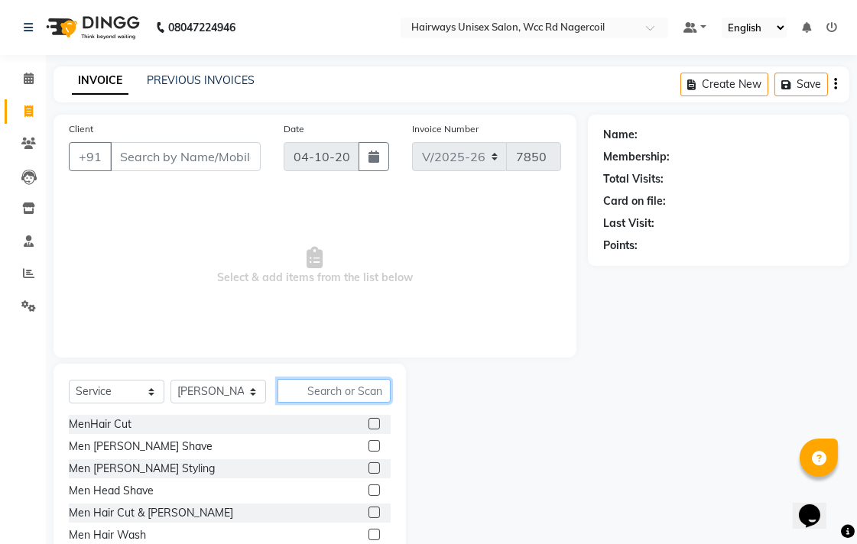
click at [368, 391] on input "text" at bounding box center [333, 391] width 113 height 24
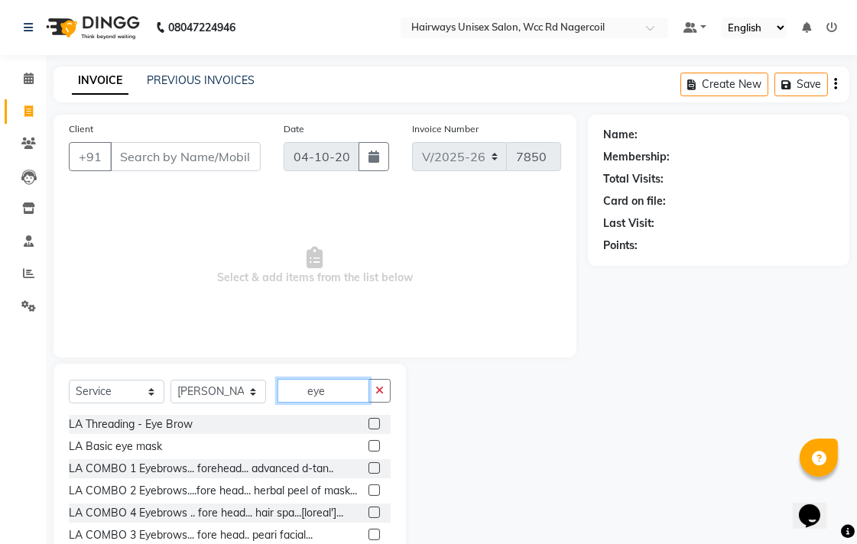
type input "eye"
click at [368, 423] on label at bounding box center [373, 423] width 11 height 11
click at [368, 423] on input "checkbox" at bounding box center [373, 425] width 10 height 10
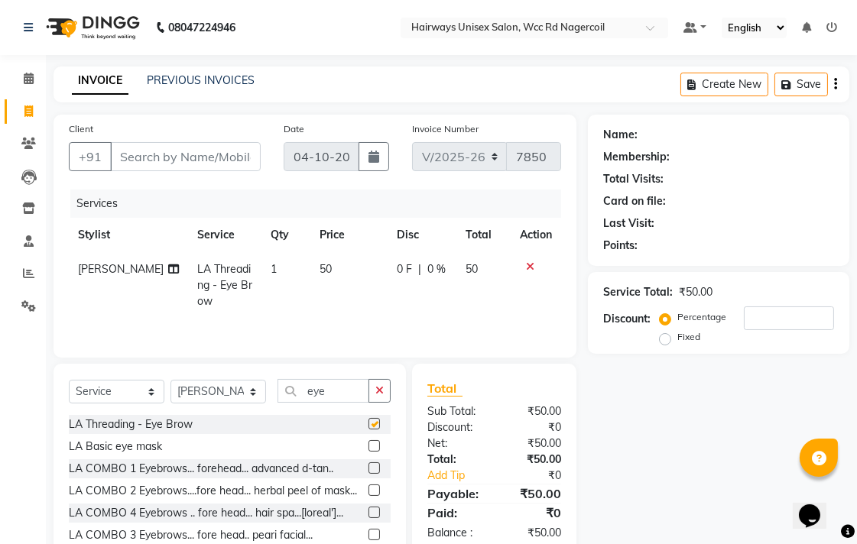
checkbox input "false"
click at [216, 155] on input "Client" at bounding box center [185, 156] width 151 height 29
type input "9"
type input "0"
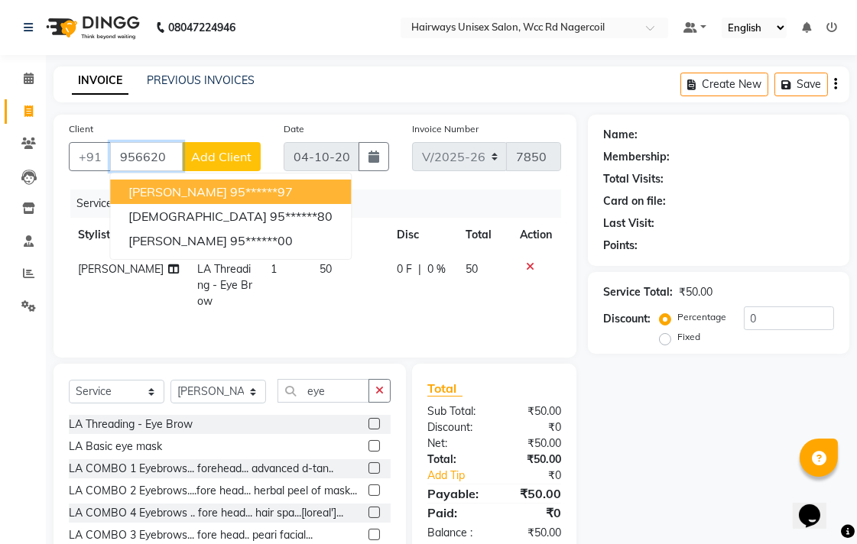
click at [230, 196] on ngb-highlight "95******97" at bounding box center [261, 191] width 63 height 15
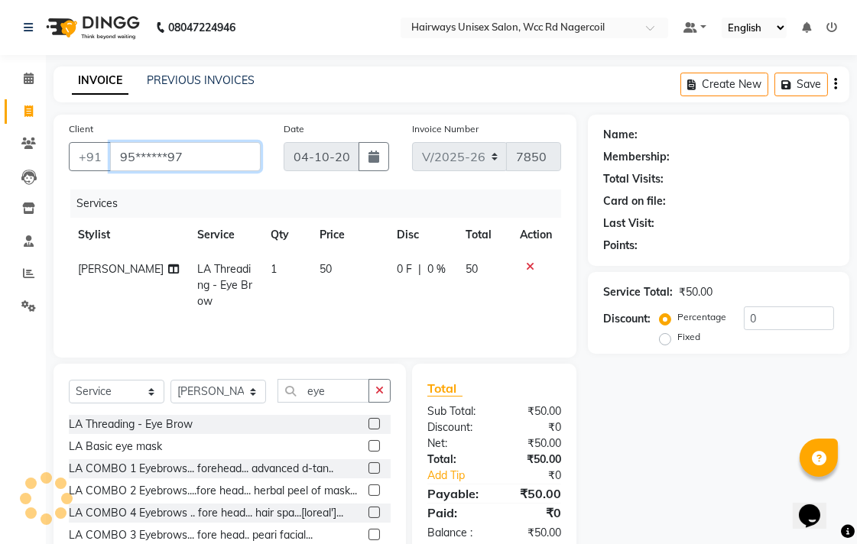
type input "95******97"
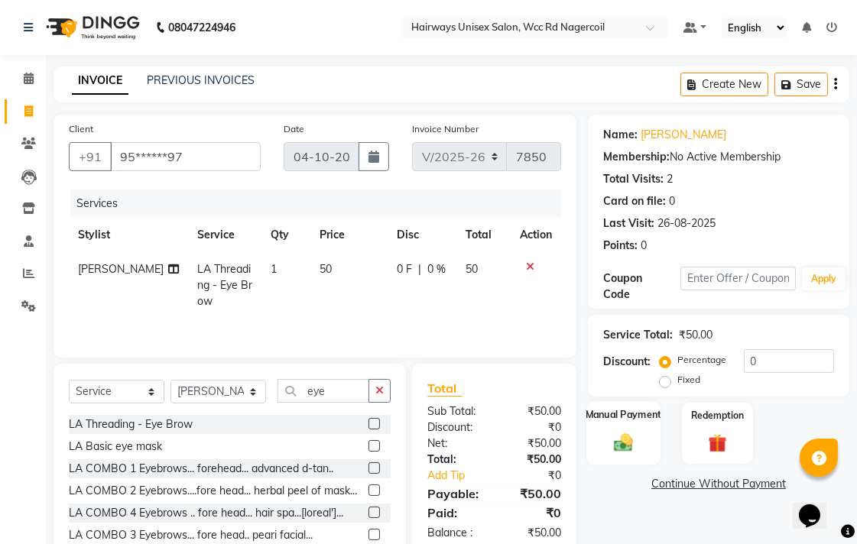
click at [625, 439] on img at bounding box center [623, 442] width 31 height 22
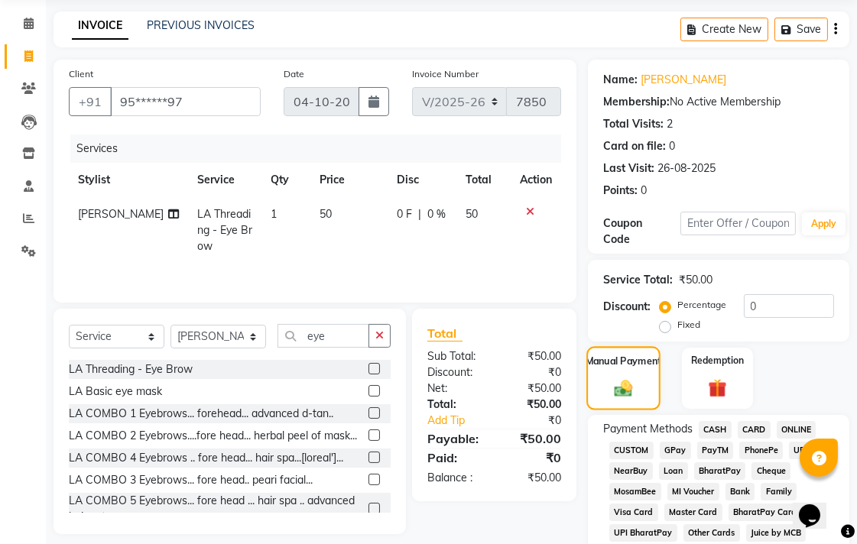
scroll to position [85, 0]
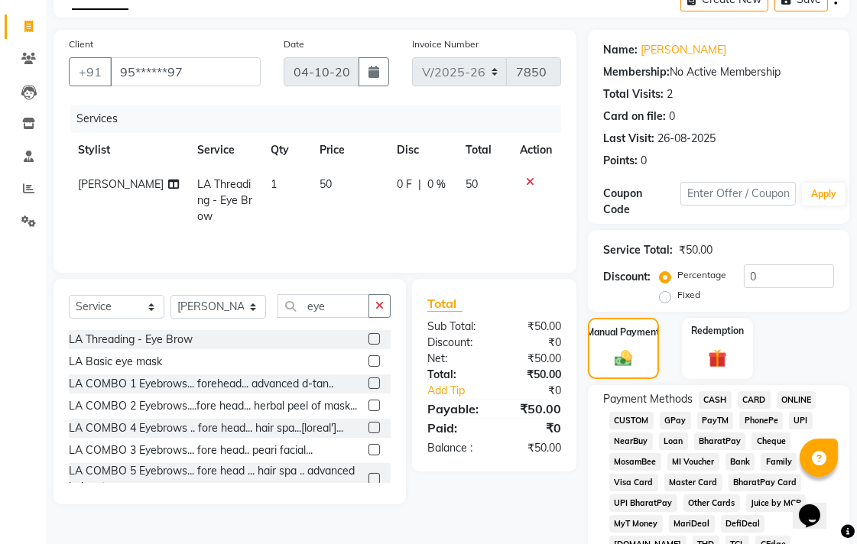
click at [711, 402] on span "CASH" at bounding box center [715, 400] width 33 height 18
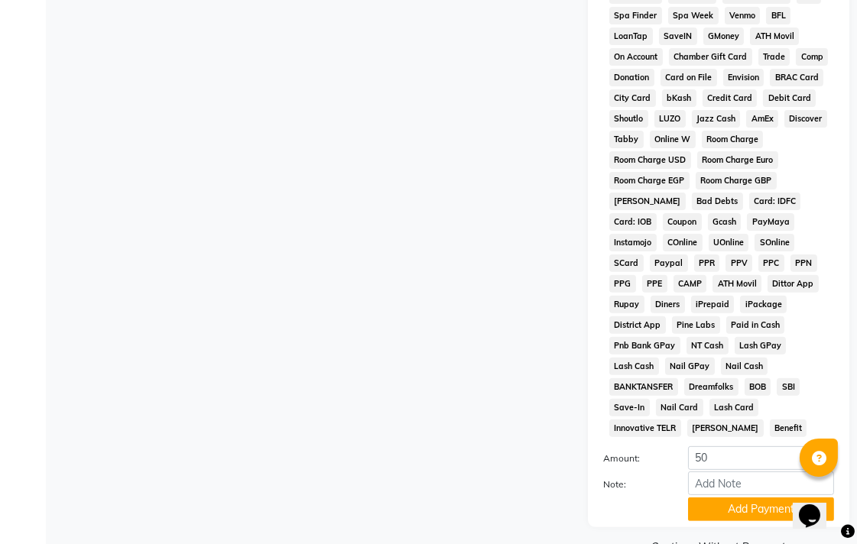
scroll to position [719, 0]
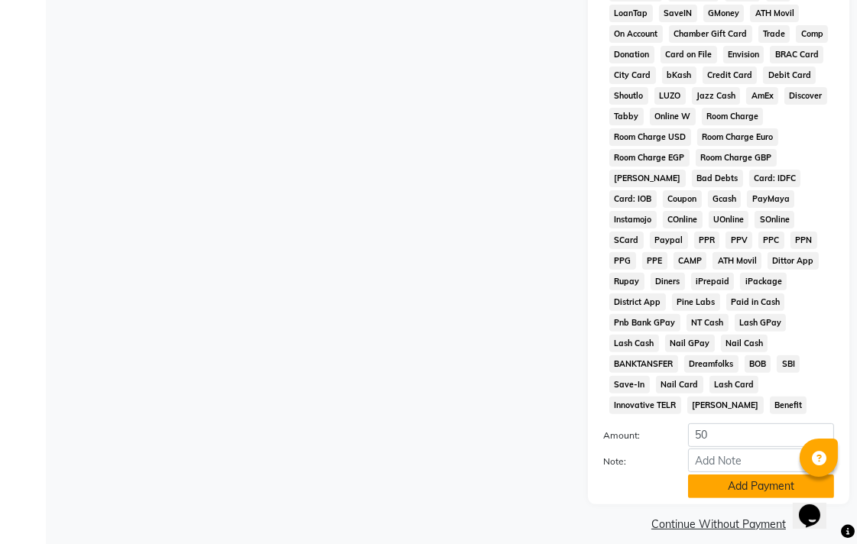
click at [752, 477] on button "Add Payment" at bounding box center [761, 487] width 146 height 24
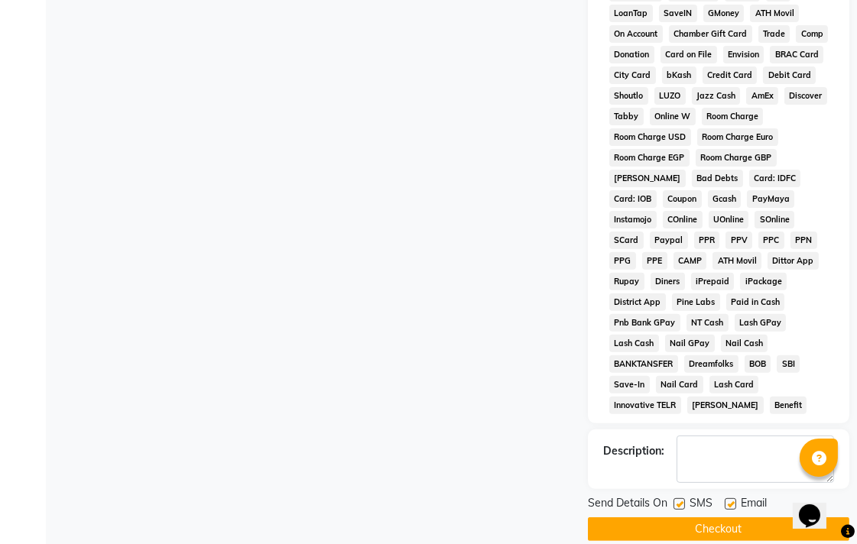
click at [715, 518] on button "Checkout" at bounding box center [718, 530] width 261 height 24
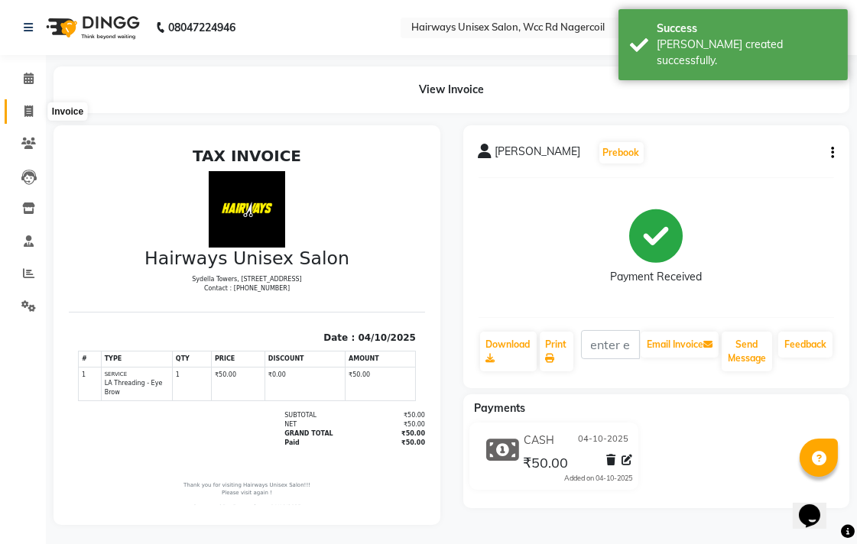
click at [18, 109] on span at bounding box center [28, 112] width 27 height 18
select select "service"
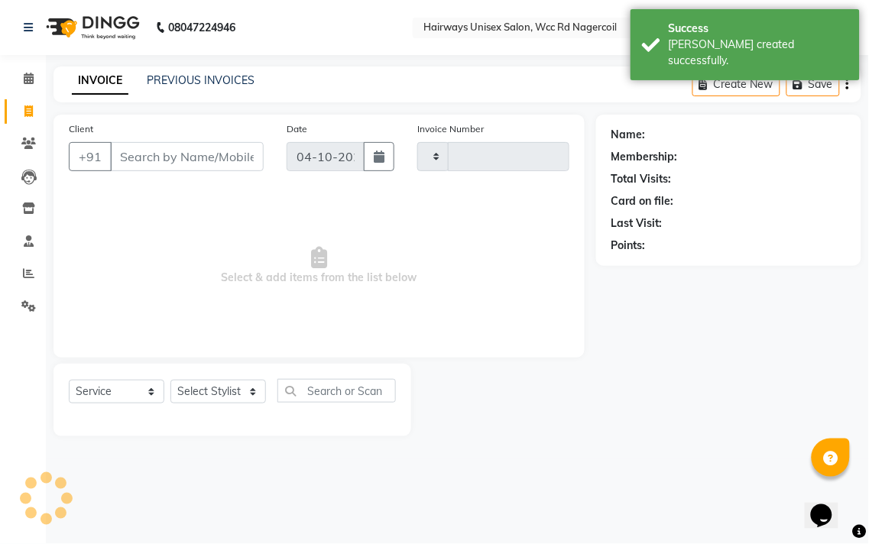
type input "7851"
select select "6523"
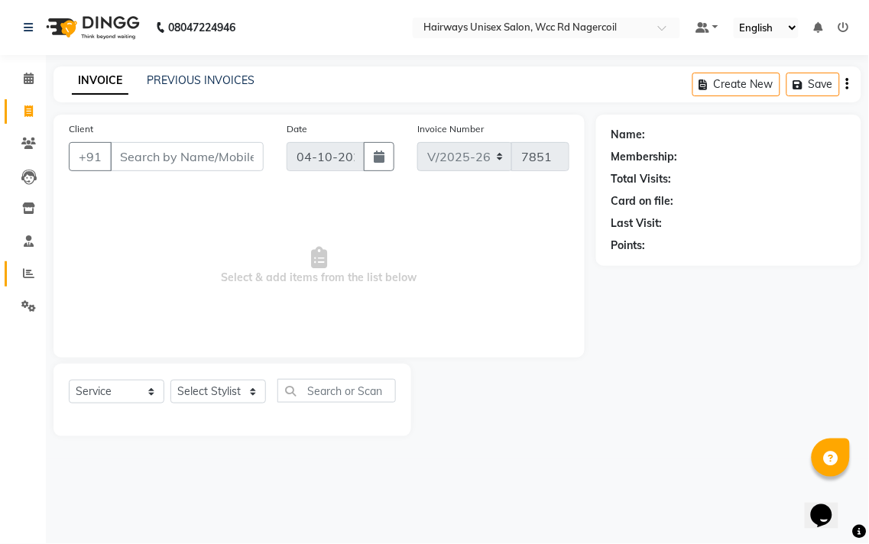
click at [12, 277] on link "Reports" at bounding box center [23, 273] width 37 height 25
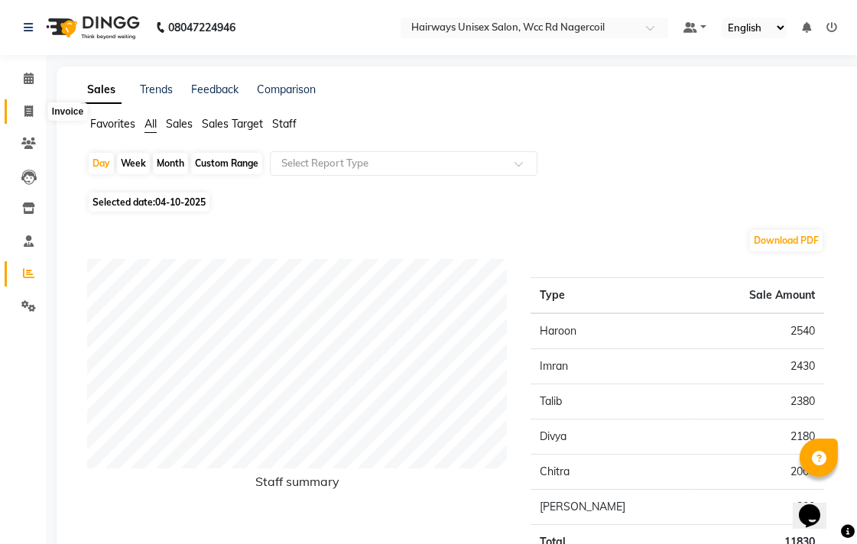
click at [25, 107] on icon at bounding box center [28, 110] width 8 height 11
select select "service"
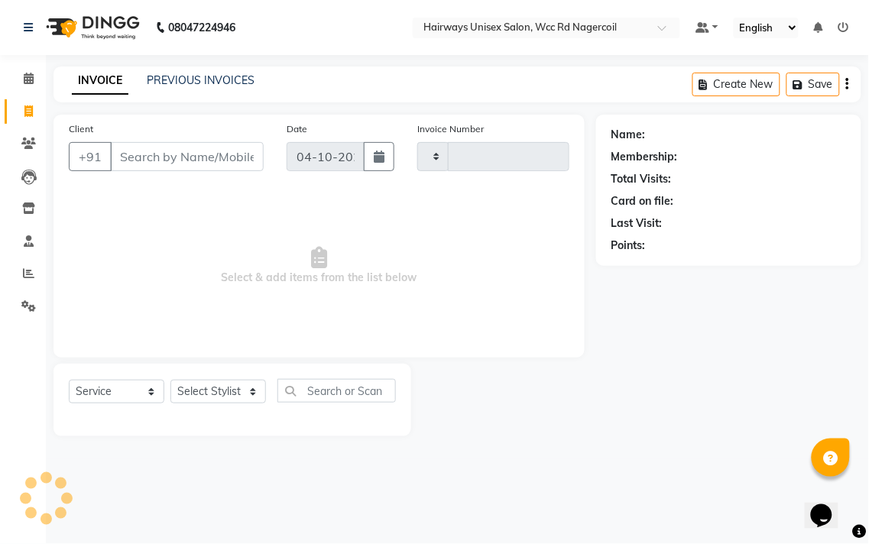
type input "7851"
select select "6523"
click at [28, 279] on icon at bounding box center [28, 273] width 11 height 11
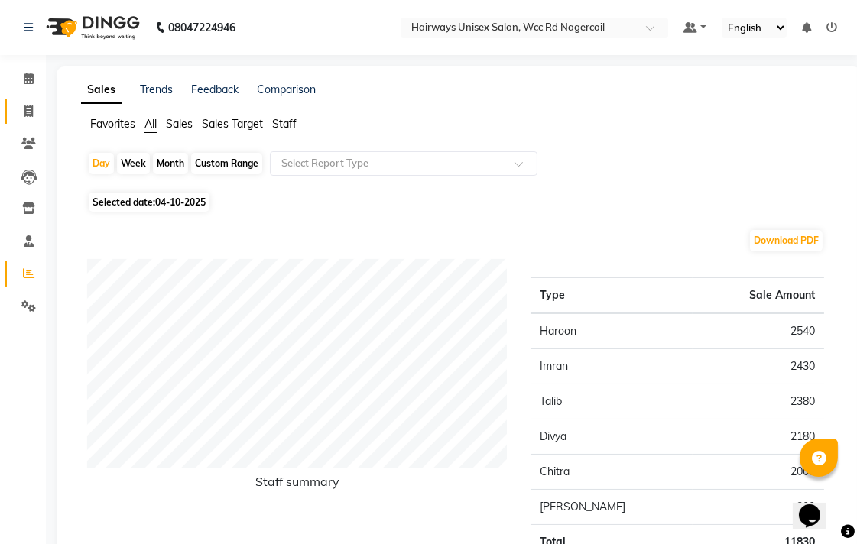
click at [20, 101] on link "Invoice" at bounding box center [23, 111] width 37 height 25
select select "6523"
select select "service"
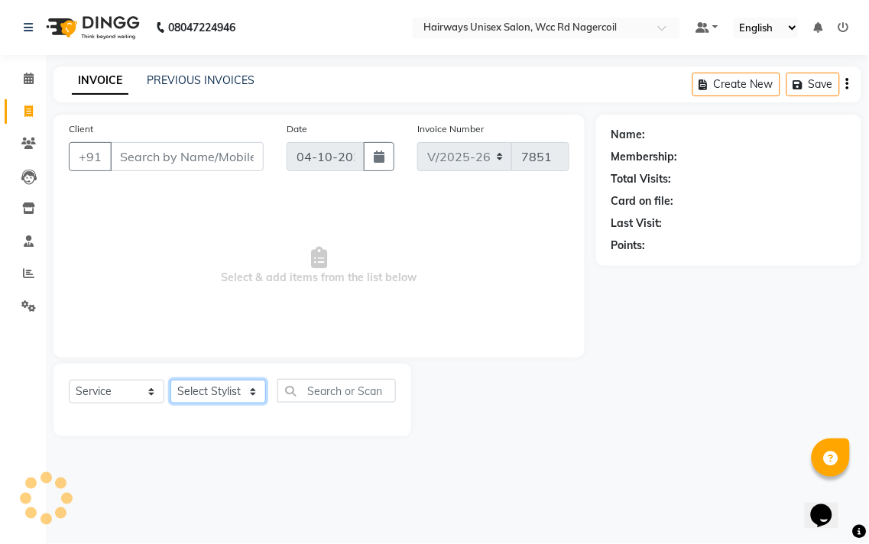
click at [210, 394] on select "Select Stylist Admin Chitra divya [PERSON_NAME] [PERSON_NAME] Reception [PERSON…" at bounding box center [218, 392] width 96 height 24
select select "49917"
click at [170, 381] on select "Select Stylist Admin Chitra divya [PERSON_NAME] [PERSON_NAME] Reception [PERSON…" at bounding box center [218, 392] width 96 height 24
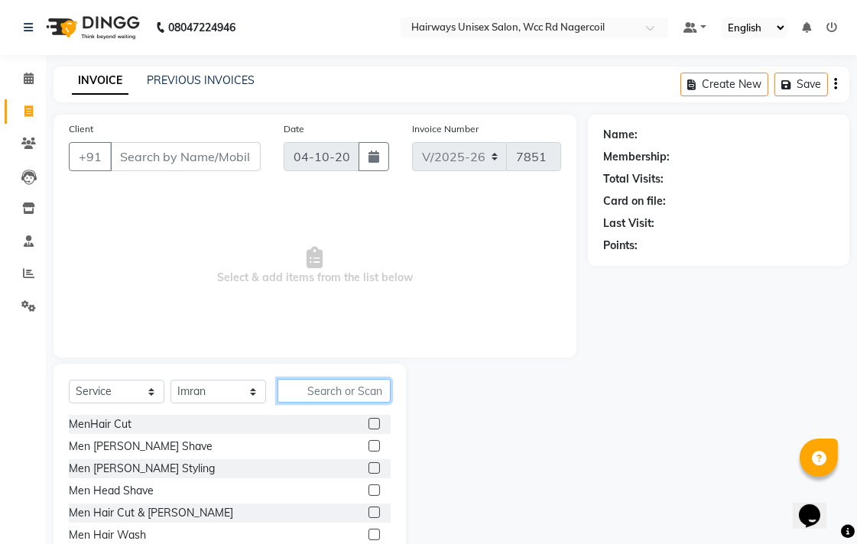
click at [329, 393] on input "text" at bounding box center [333, 391] width 113 height 24
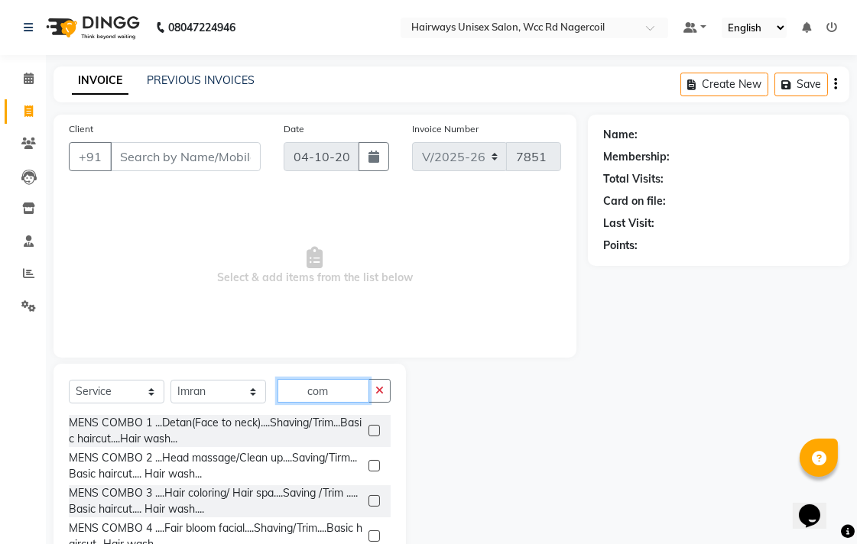
type input "com"
click at [368, 466] on label at bounding box center [373, 465] width 11 height 11
click at [368, 466] on input "checkbox" at bounding box center [373, 467] width 10 height 10
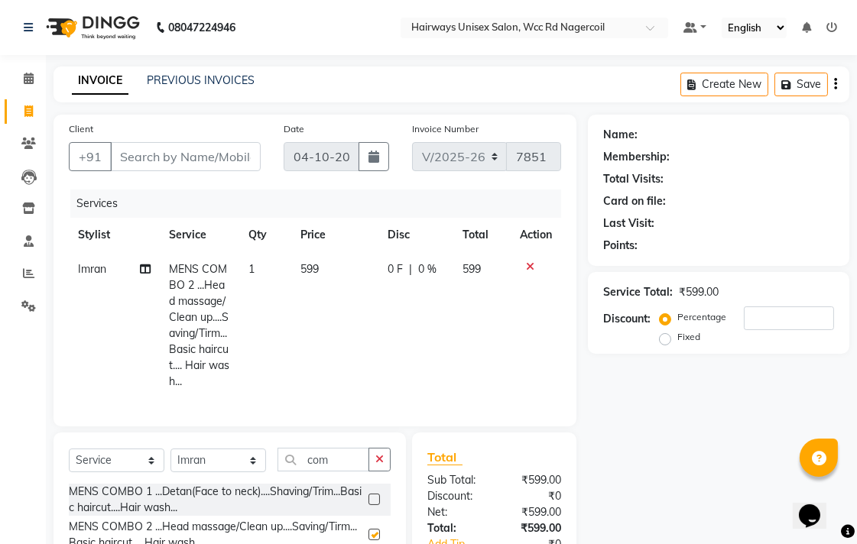
checkbox input "false"
click at [209, 154] on input "Client" at bounding box center [185, 156] width 151 height 29
type input "9"
type input "0"
type input "9944429492"
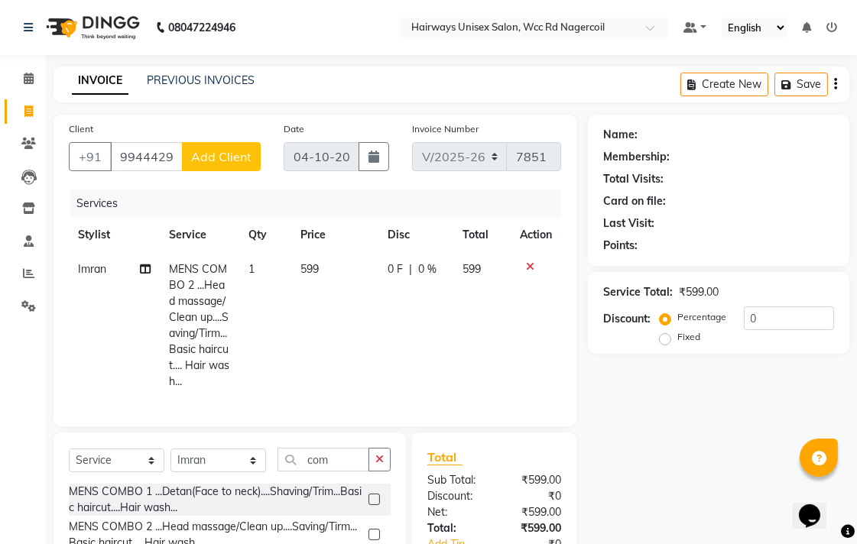
click at [209, 154] on span "Add Client" at bounding box center [221, 156] width 60 height 15
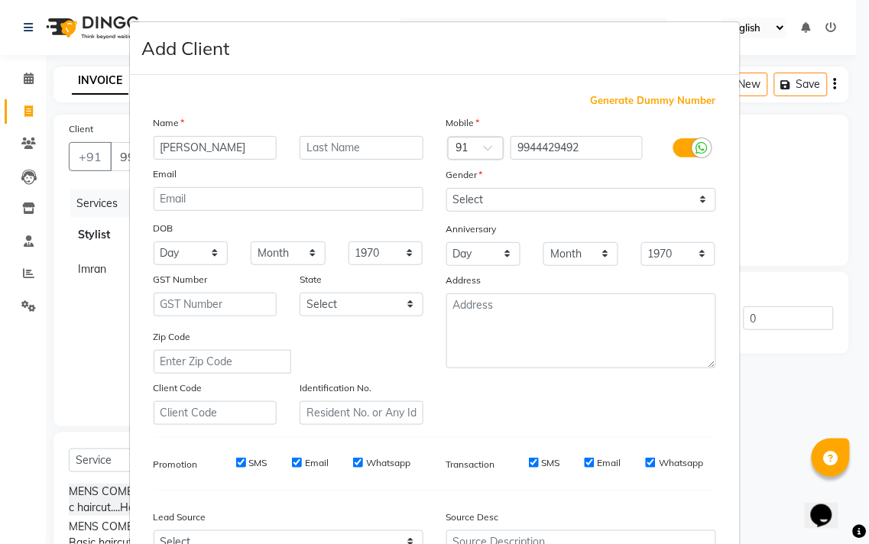
type input "[PERSON_NAME]"
drag, startPoint x: 563, startPoint y: 199, endPoint x: 563, endPoint y: 210, distance: 11.5
click at [563, 199] on select "Select [DEMOGRAPHIC_DATA] [DEMOGRAPHIC_DATA] Other Prefer Not To Say" at bounding box center [581, 200] width 270 height 24
select select "[DEMOGRAPHIC_DATA]"
click at [446, 188] on select "Select [DEMOGRAPHIC_DATA] [DEMOGRAPHIC_DATA] Other Prefer Not To Say" at bounding box center [581, 200] width 270 height 24
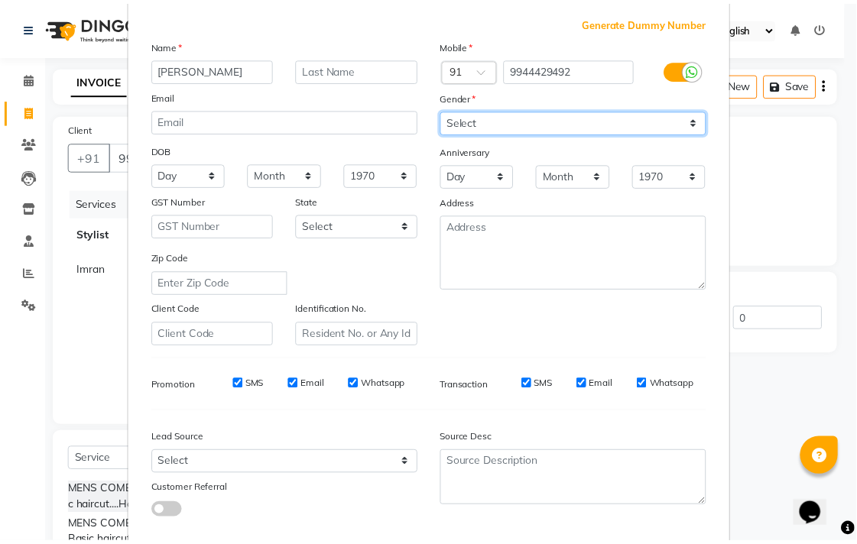
scroll to position [162, 0]
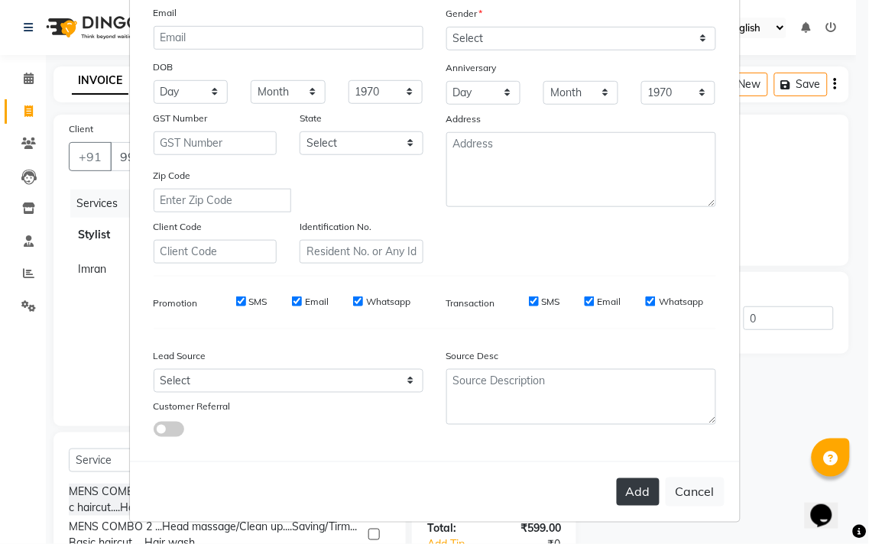
click at [625, 490] on button "Add" at bounding box center [638, 493] width 43 height 28
type input "99******92"
select select
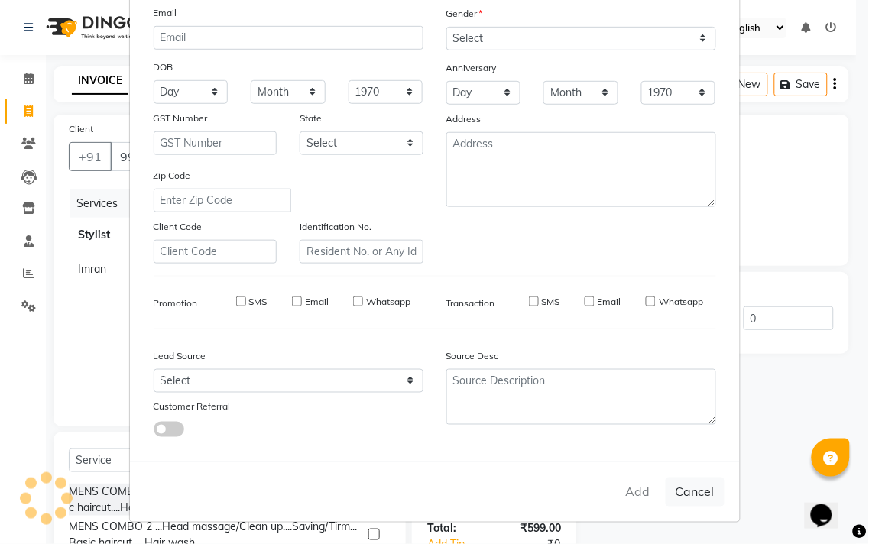
select select
checkbox input "false"
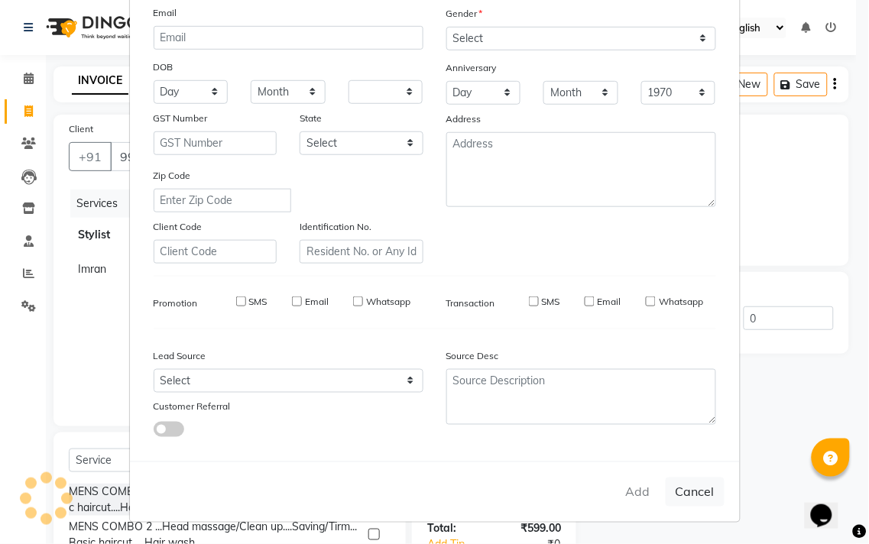
checkbox input "false"
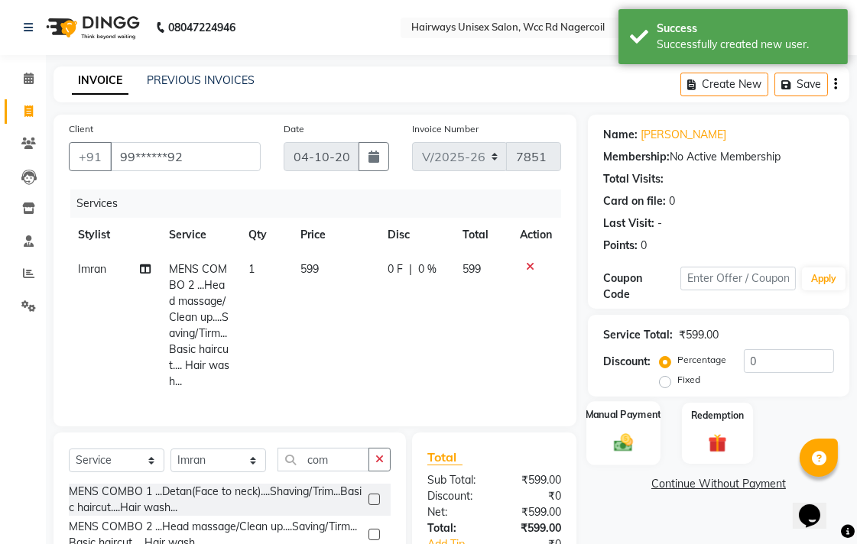
click at [647, 438] on div "Manual Payment" at bounding box center [623, 433] width 74 height 64
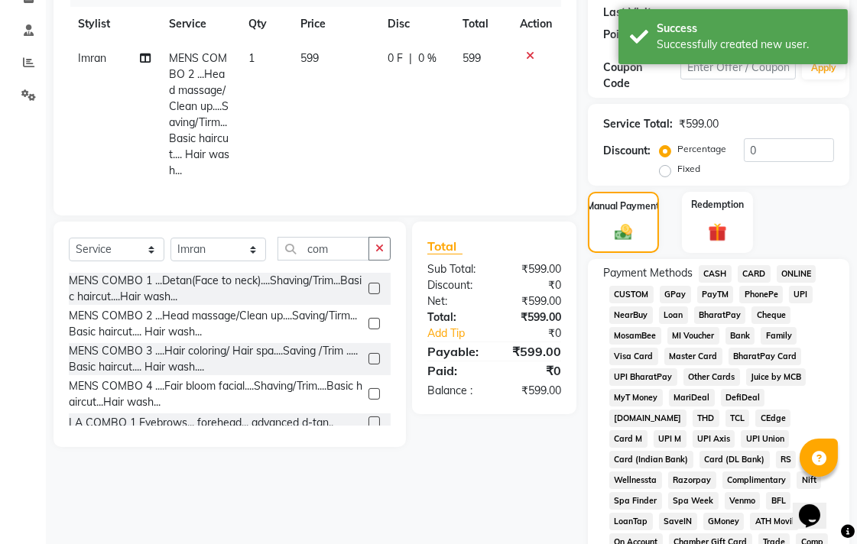
scroll to position [170, 0]
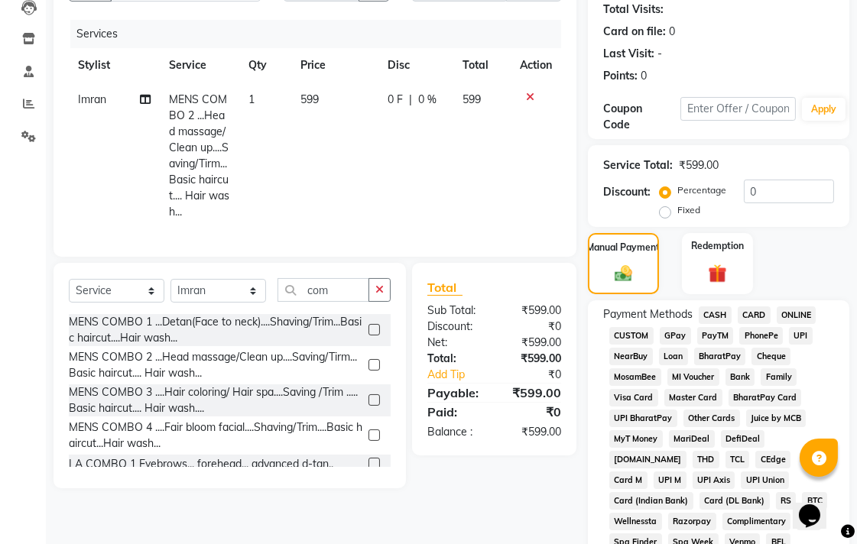
click at [723, 319] on span "CASH" at bounding box center [715, 316] width 33 height 18
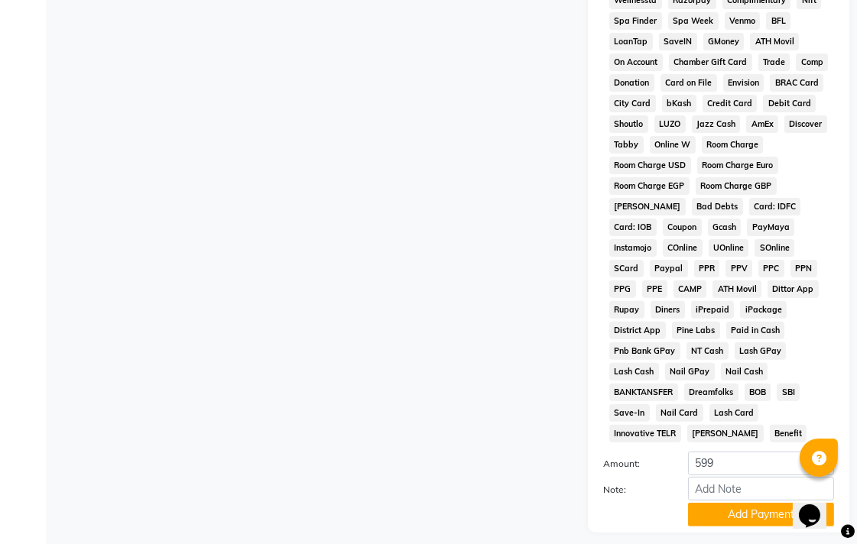
scroll to position [719, 0]
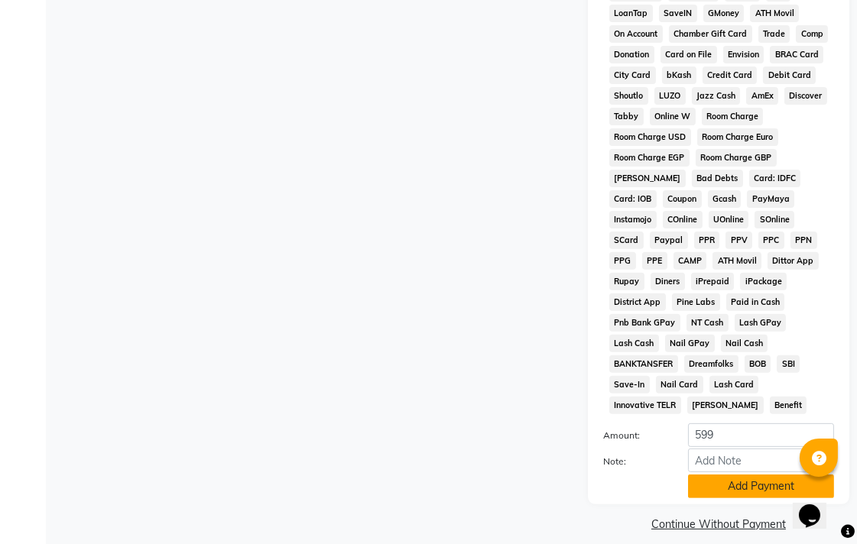
click at [741, 475] on button "Add Payment" at bounding box center [761, 487] width 146 height 24
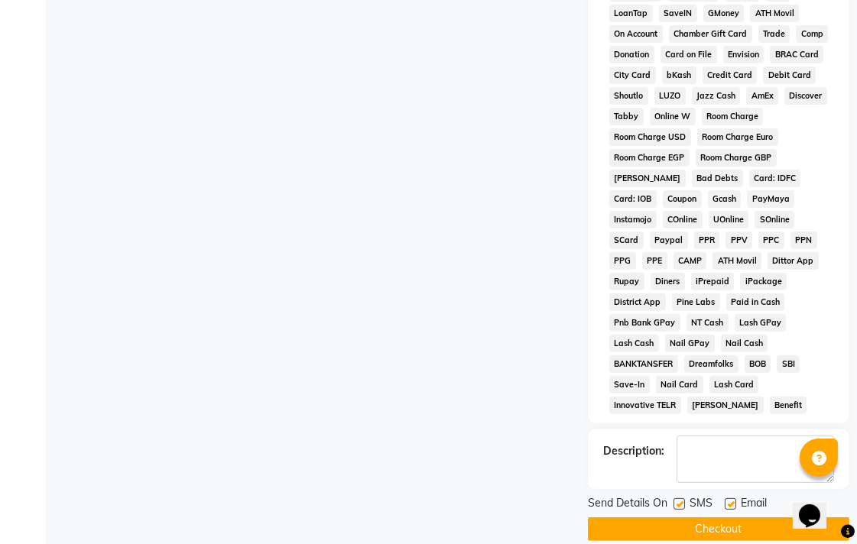
click at [741, 518] on button "Checkout" at bounding box center [718, 530] width 261 height 24
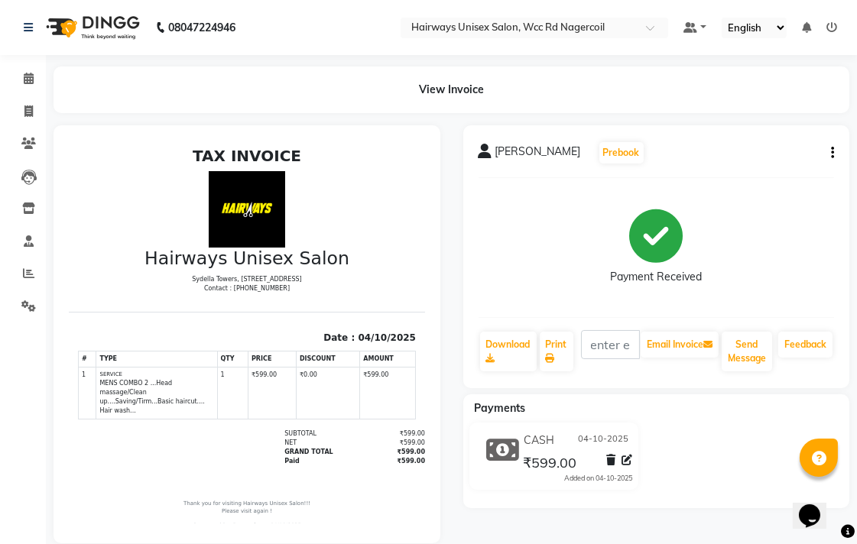
click at [24, 96] on li "Invoice" at bounding box center [23, 112] width 46 height 33
click at [34, 109] on span at bounding box center [28, 112] width 27 height 18
select select "service"
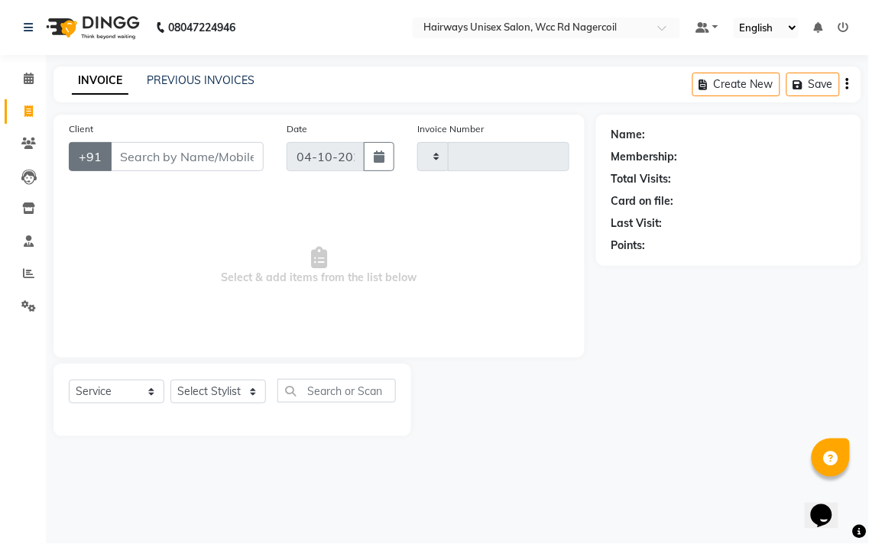
type input "7852"
select select "6523"
click at [138, 154] on input "Client" at bounding box center [187, 156] width 154 height 29
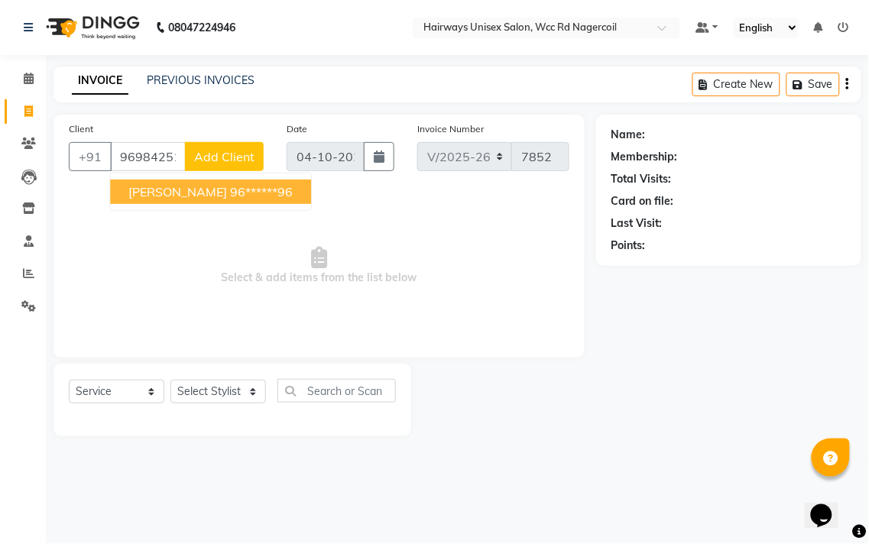
click at [158, 187] on span "[PERSON_NAME]" at bounding box center [177, 191] width 99 height 15
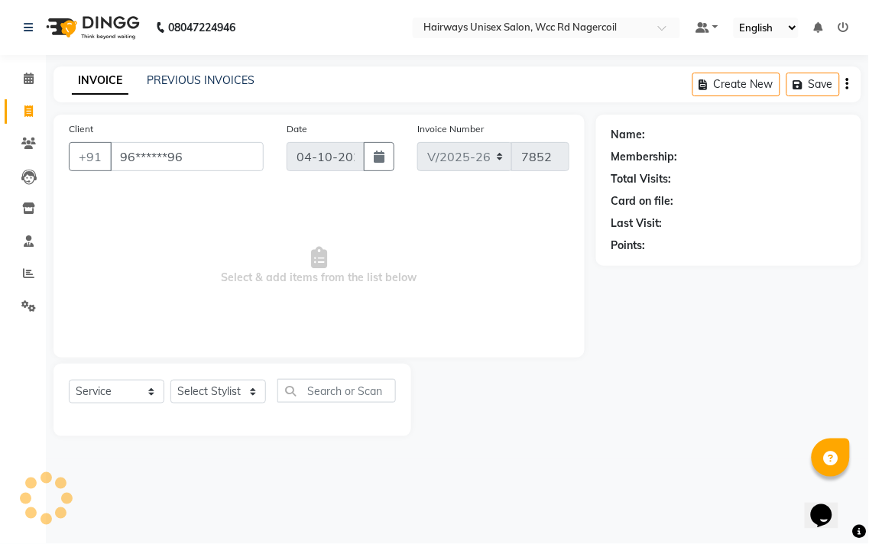
type input "96******96"
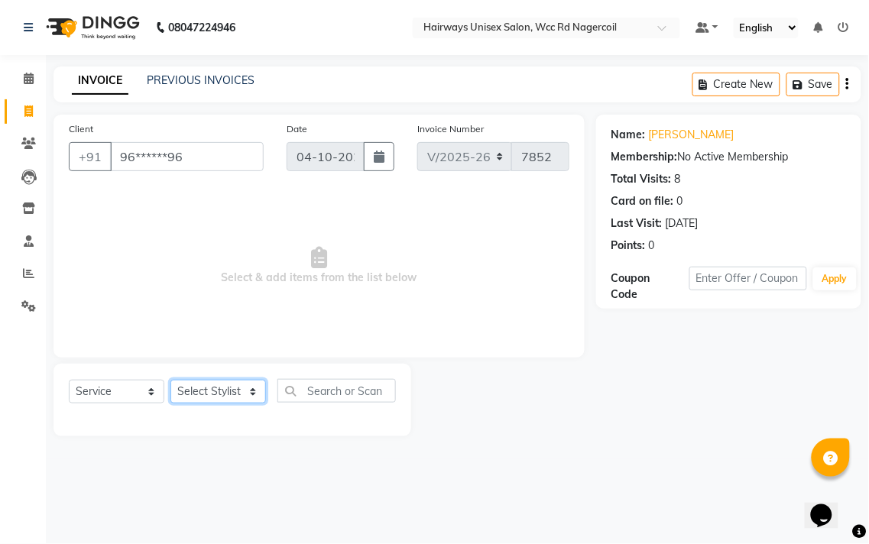
click at [242, 394] on select "Select Stylist Admin Chitra divya [PERSON_NAME] [PERSON_NAME] Reception [PERSON…" at bounding box center [218, 392] width 96 height 24
select select "49916"
click at [170, 381] on select "Select Stylist Admin Chitra divya [PERSON_NAME] [PERSON_NAME] Reception [PERSON…" at bounding box center [218, 392] width 96 height 24
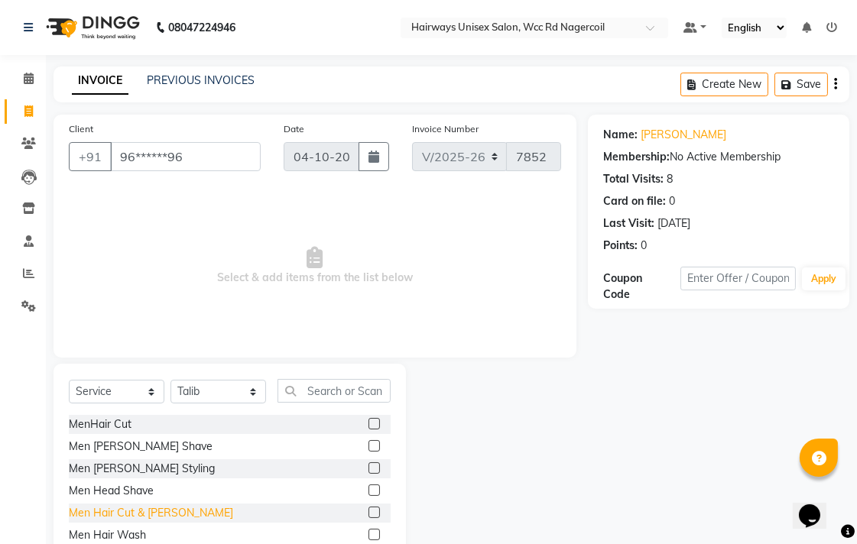
click at [128, 516] on div "Men Hair Cut & [PERSON_NAME]" at bounding box center [151, 513] width 164 height 16
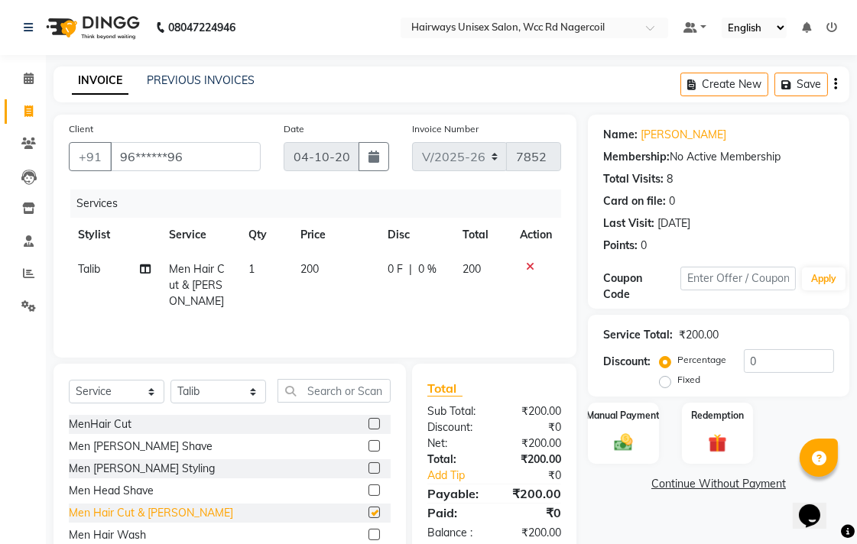
checkbox input "false"
click at [641, 437] on div "Manual Payment" at bounding box center [623, 433] width 74 height 64
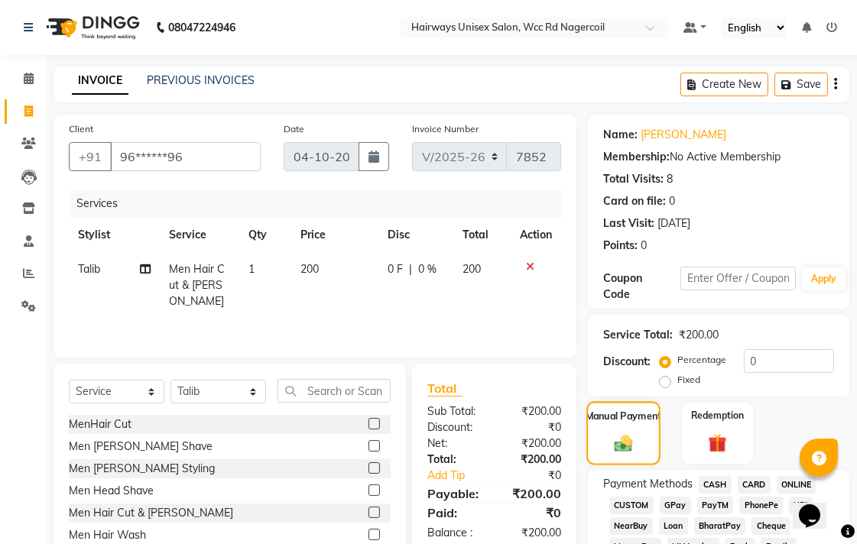
scroll to position [255, 0]
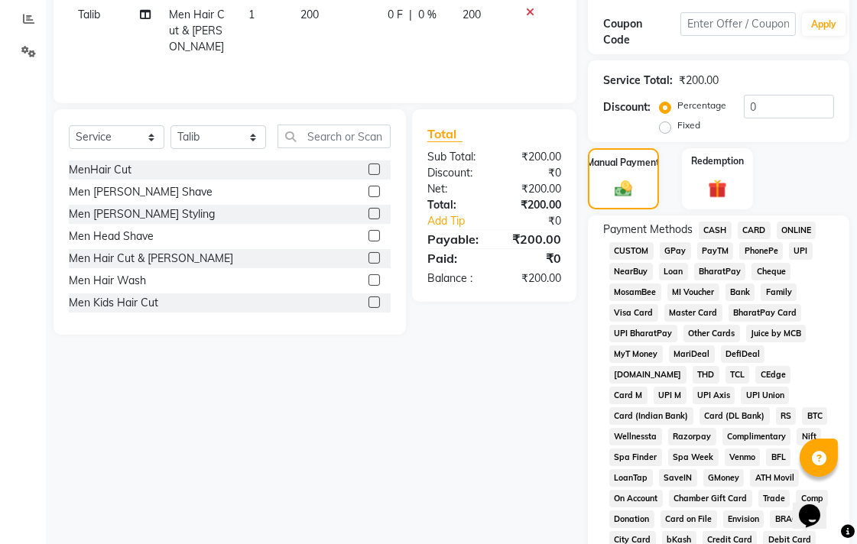
click at [706, 233] on span "CASH" at bounding box center [715, 231] width 33 height 18
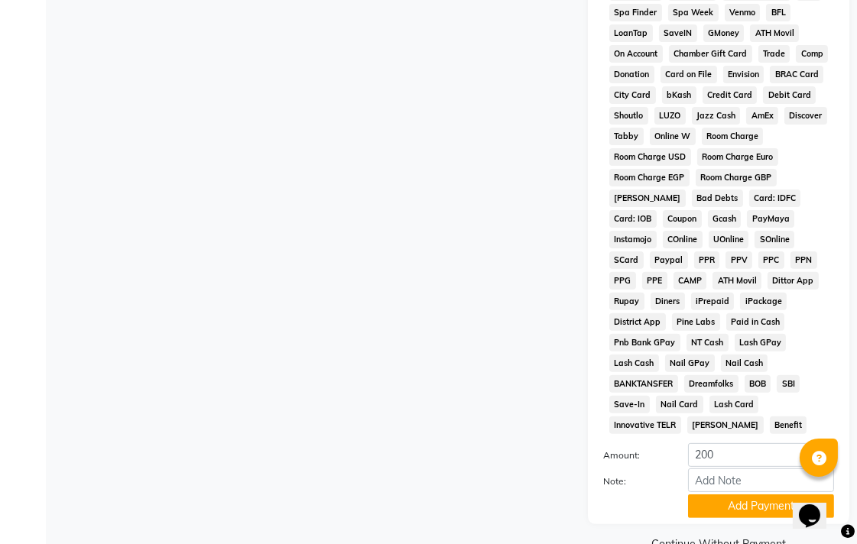
scroll to position [719, 0]
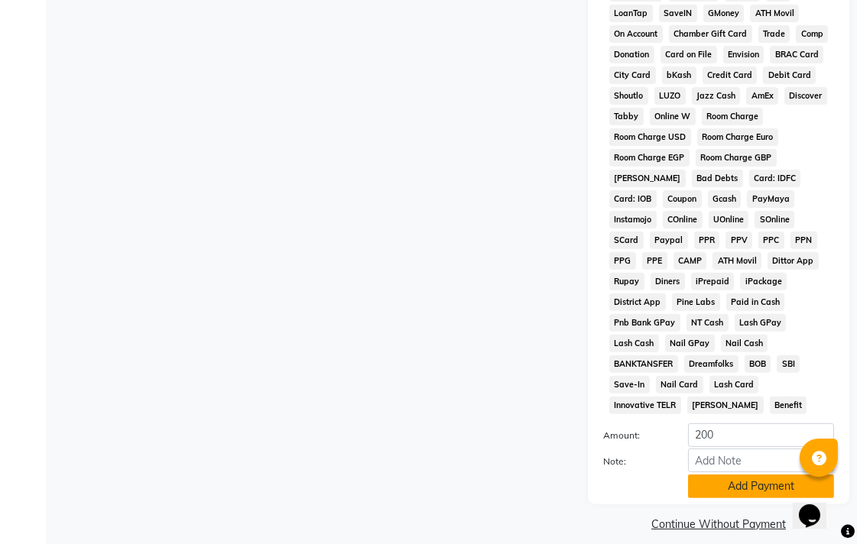
click at [738, 475] on button "Add Payment" at bounding box center [761, 487] width 146 height 24
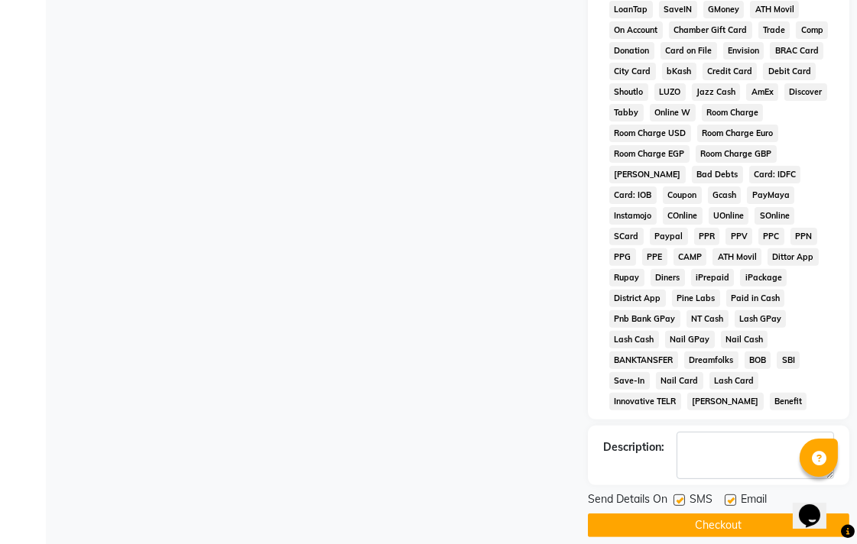
scroll to position [724, 0]
click at [715, 513] on button "Checkout" at bounding box center [718, 525] width 261 height 24
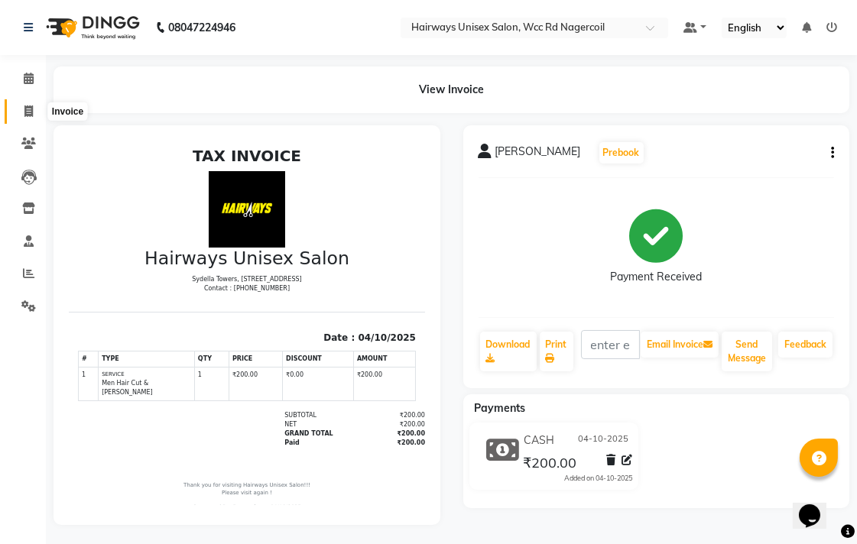
click at [34, 104] on span at bounding box center [28, 112] width 27 height 18
select select "service"
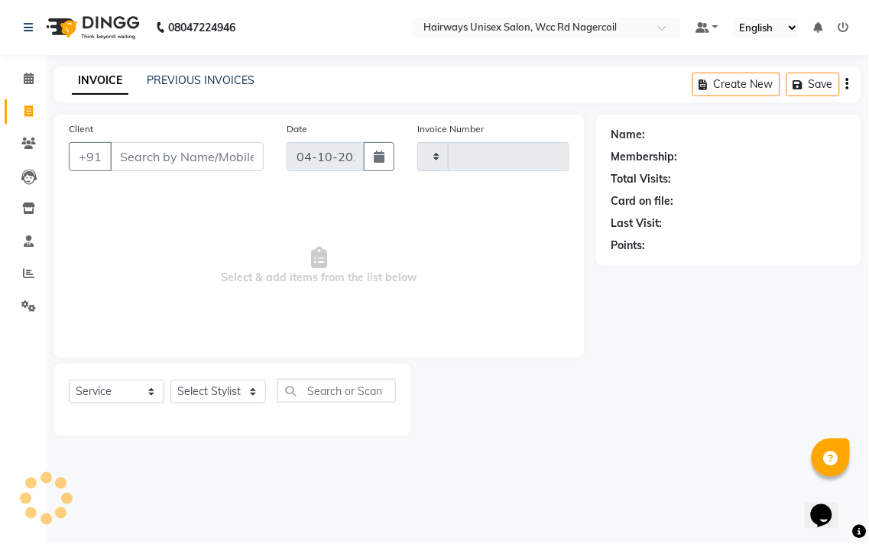
type input "7853"
select select "6523"
click at [258, 393] on select "Select Stylist Admin Chitra divya [PERSON_NAME] [PERSON_NAME] Reception [PERSON…" at bounding box center [218, 392] width 96 height 24
select select "49920"
click at [170, 381] on select "Select Stylist Admin Chitra divya [PERSON_NAME] [PERSON_NAME] Reception [PERSON…" at bounding box center [218, 392] width 96 height 24
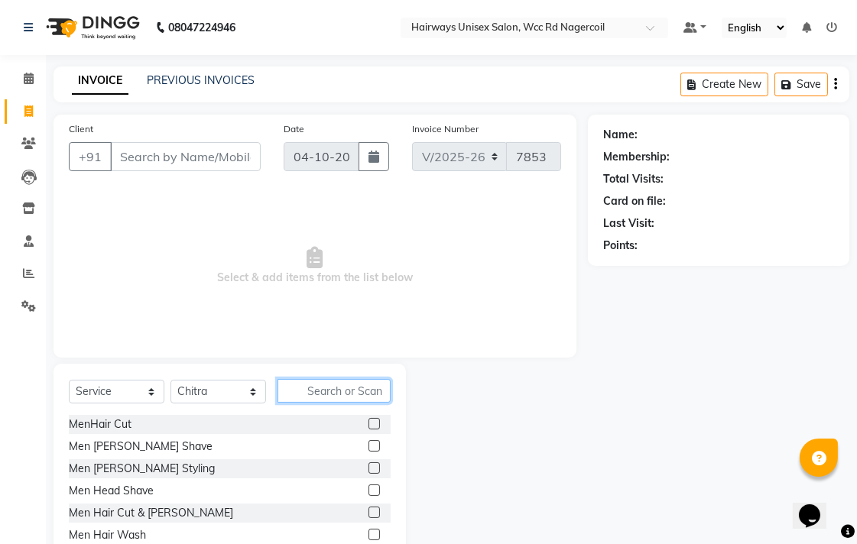
click at [322, 396] on input "text" at bounding box center [333, 391] width 113 height 24
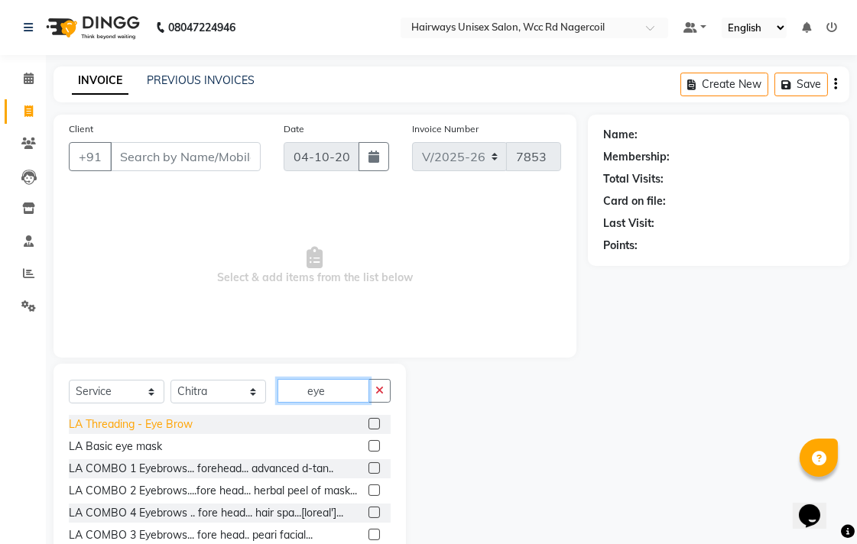
type input "eye"
click at [168, 424] on div "LA Threading - Eye Brow" at bounding box center [131, 425] width 124 height 16
checkbox input "false"
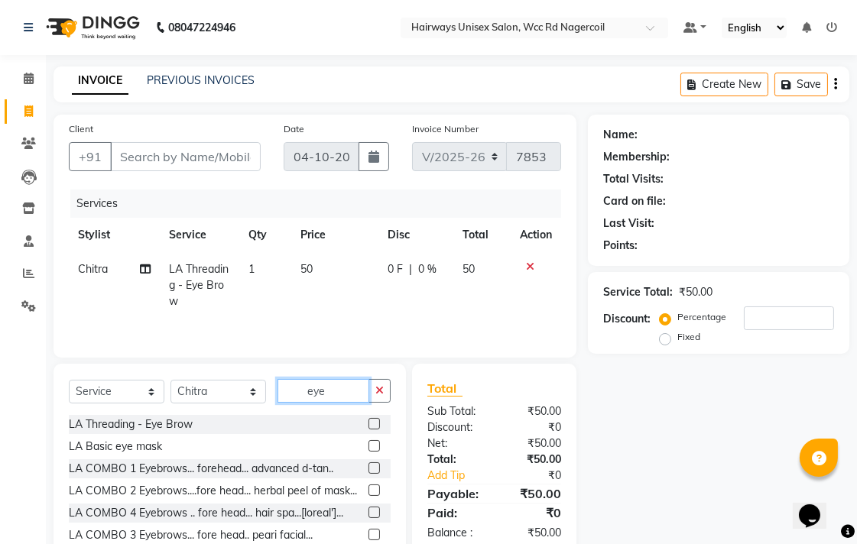
click at [315, 395] on input "eye" at bounding box center [323, 391] width 92 height 24
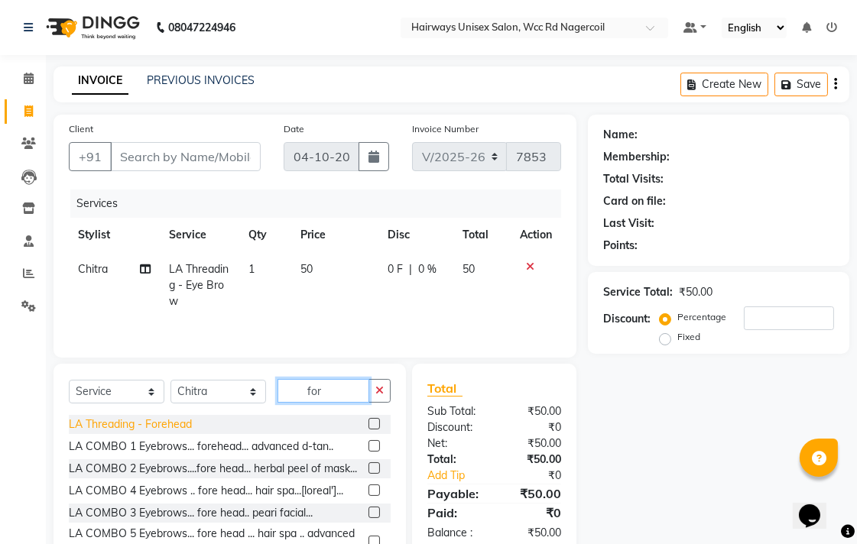
type input "for"
click at [134, 430] on div "LA Threading - Forehead" at bounding box center [130, 425] width 123 height 16
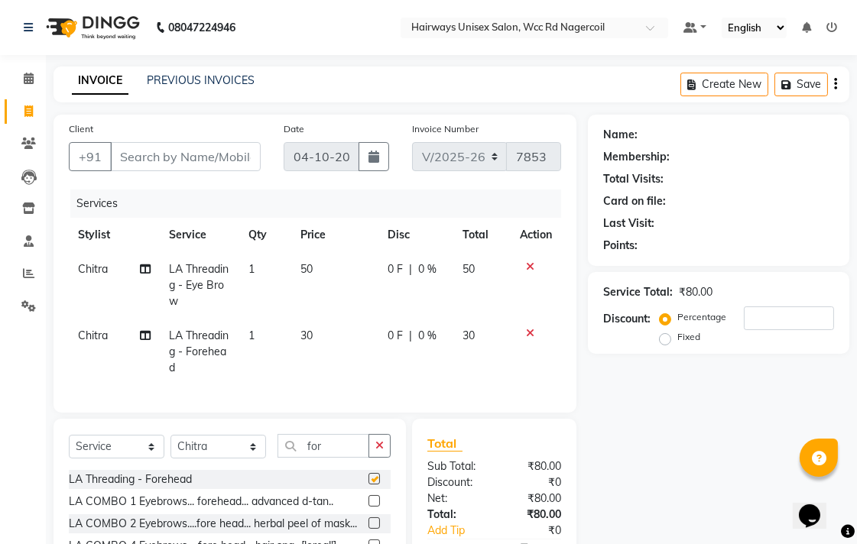
checkbox input "false"
click at [327, 452] on input "for" at bounding box center [323, 446] width 92 height 24
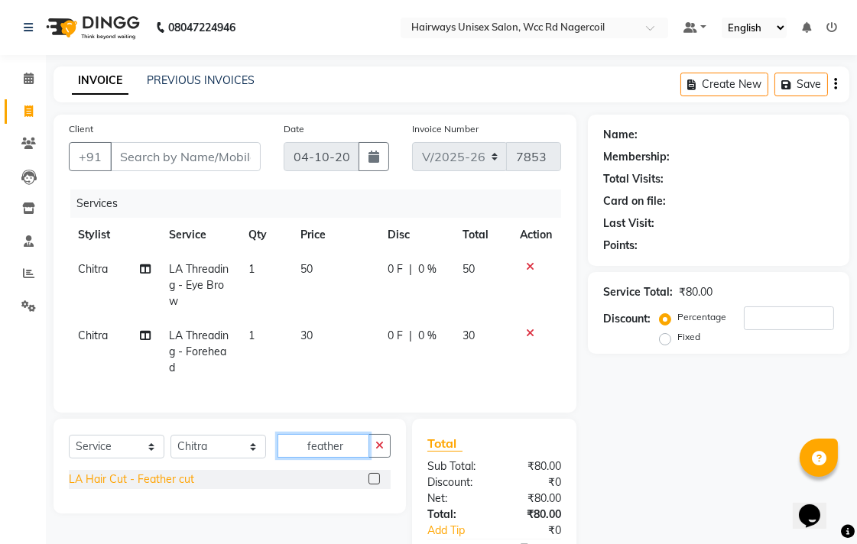
type input "feather"
click at [110, 488] on div "LA Hair Cut - Feather cut" at bounding box center [131, 480] width 125 height 16
checkbox input "false"
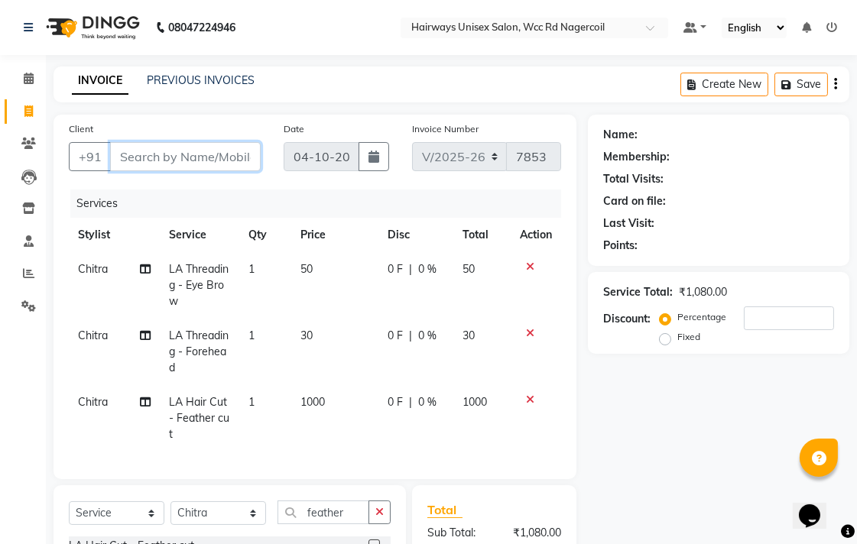
click at [148, 161] on input "Client" at bounding box center [185, 156] width 151 height 29
click at [138, 151] on input "Client" at bounding box center [185, 156] width 151 height 29
type input "9"
type input "0"
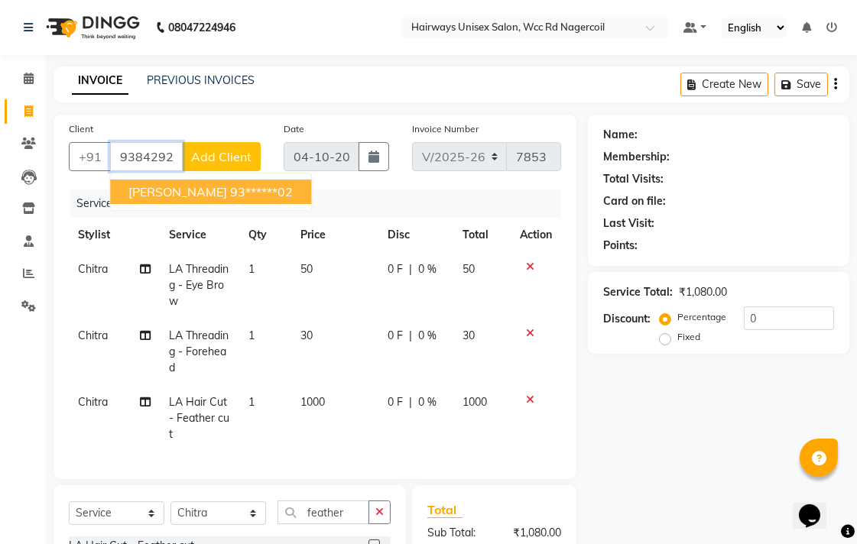
click at [162, 184] on button "[PERSON_NAME] 93******02" at bounding box center [210, 192] width 201 height 24
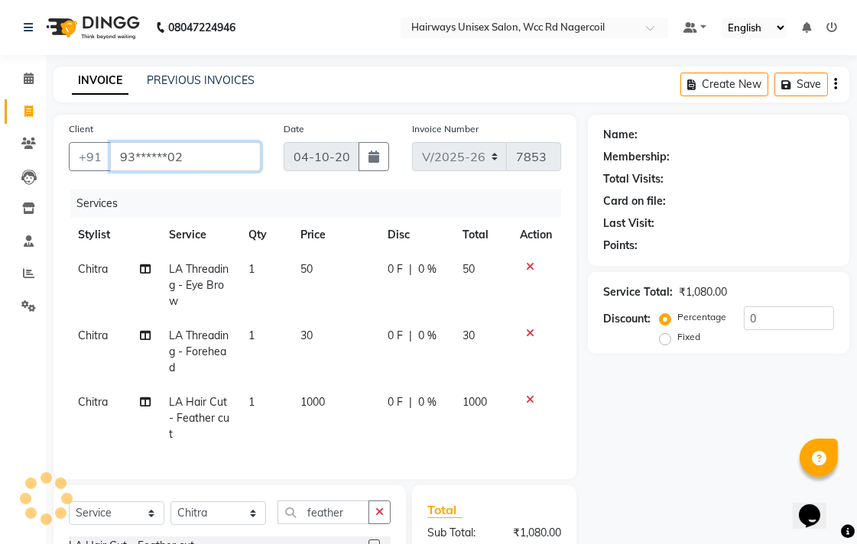
type input "93******02"
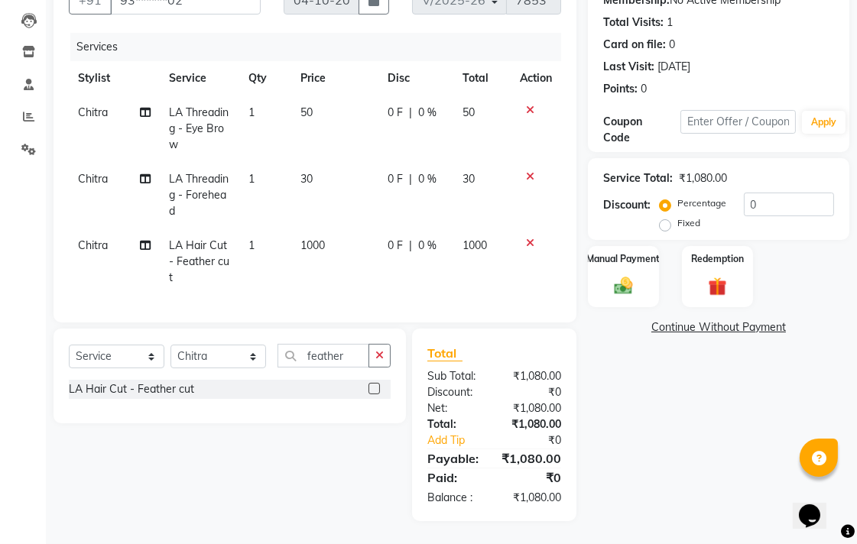
scroll to position [170, 0]
click at [605, 268] on div "Manual Payment" at bounding box center [623, 277] width 74 height 64
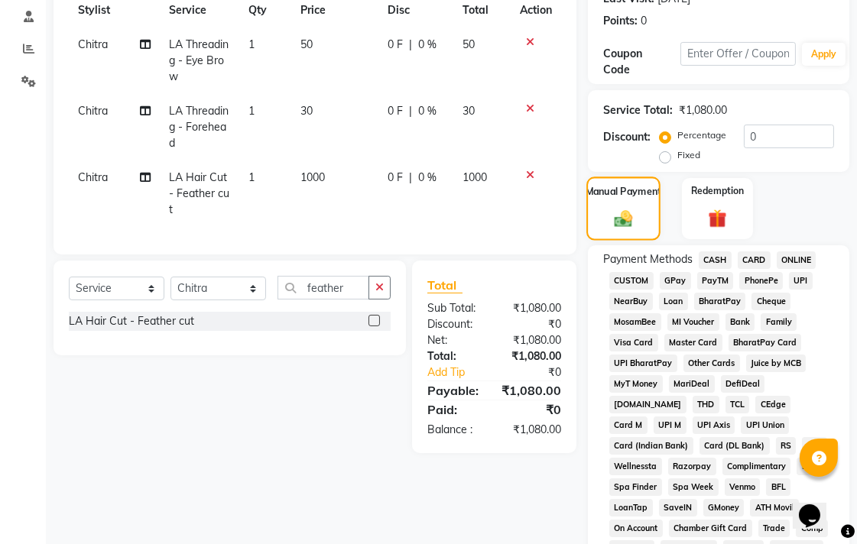
scroll to position [255, 0]
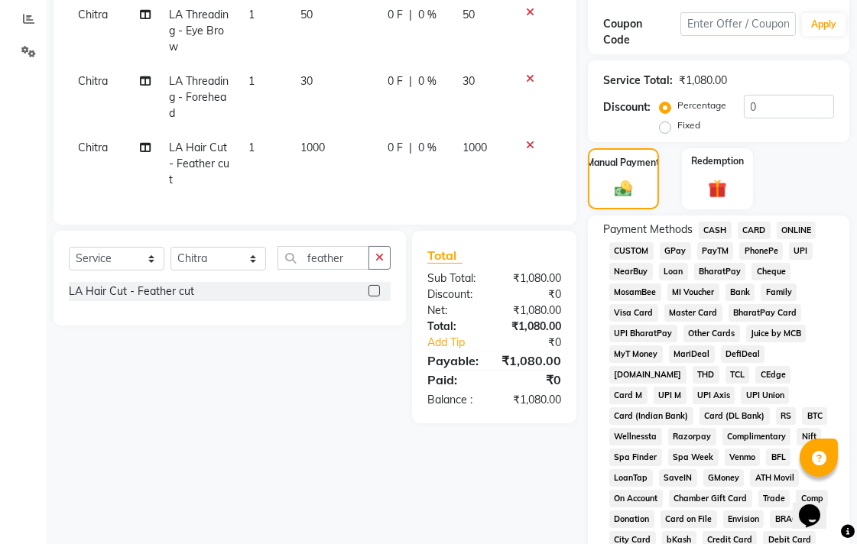
click at [677, 248] on span "GPay" at bounding box center [675, 251] width 31 height 18
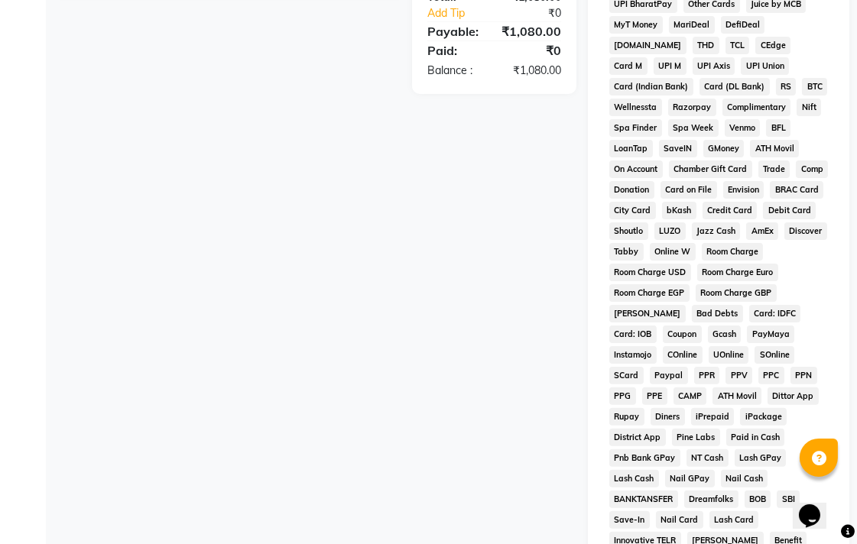
scroll to position [719, 0]
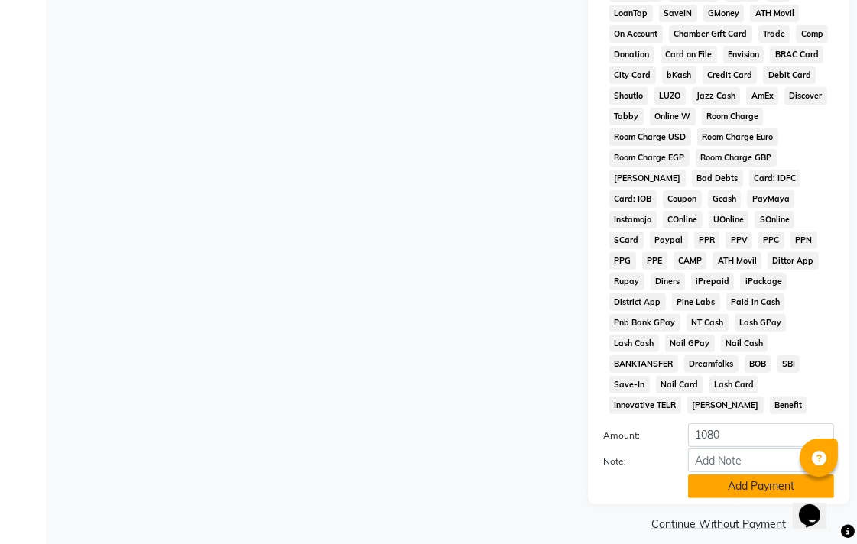
click at [776, 475] on button "Add Payment" at bounding box center [761, 487] width 146 height 24
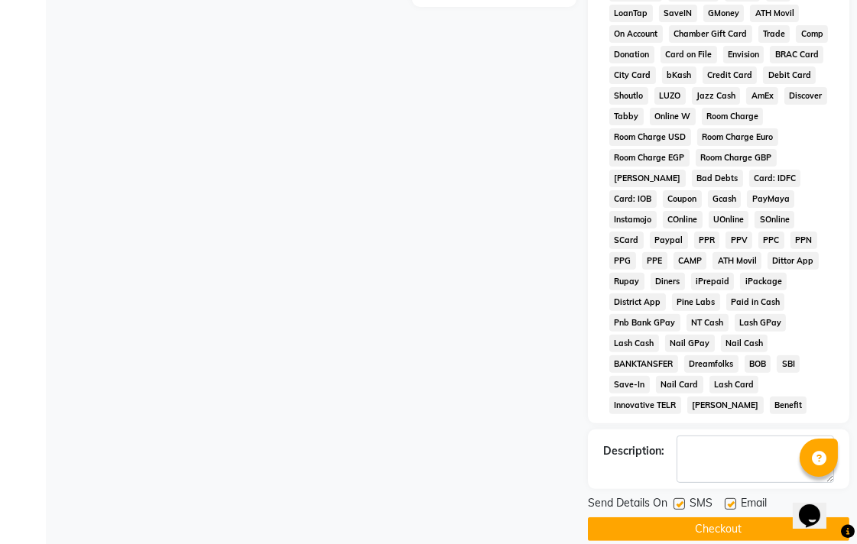
click at [748, 518] on button "Checkout" at bounding box center [718, 530] width 261 height 24
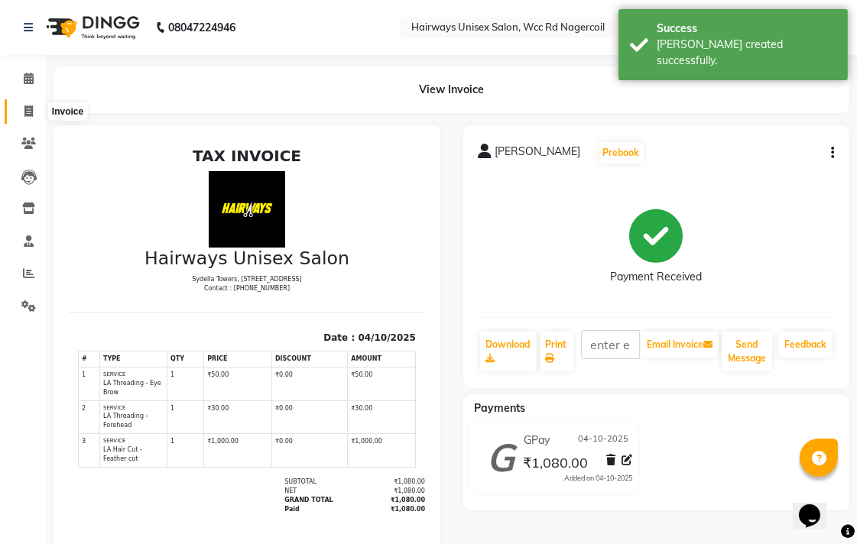
click at [33, 109] on span at bounding box center [28, 112] width 27 height 18
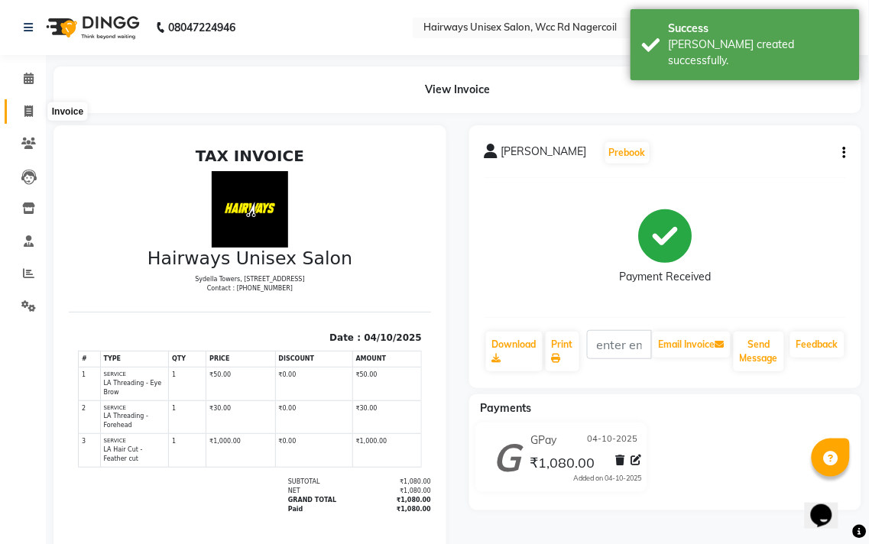
select select "service"
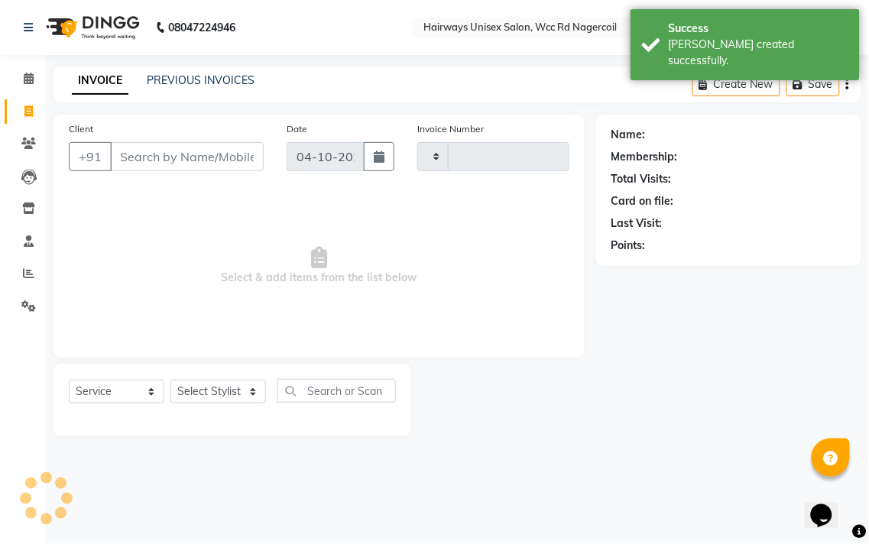
type input "7854"
select select "6523"
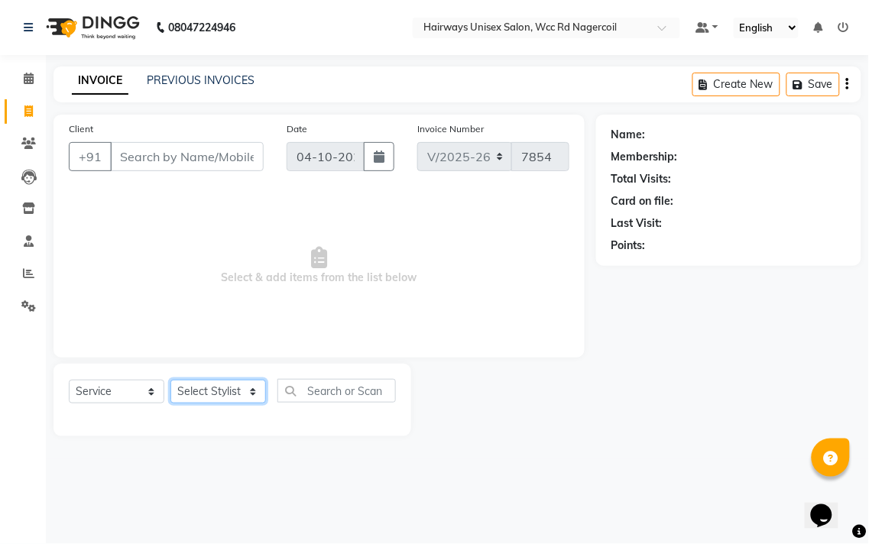
click at [189, 395] on select "Select Stylist Admin Chitra divya [PERSON_NAME] [PERSON_NAME] Reception [PERSON…" at bounding box center [218, 392] width 96 height 24
select select "49914"
click at [170, 381] on select "Select Stylist Admin Chitra divya [PERSON_NAME] [PERSON_NAME] Reception [PERSON…" at bounding box center [218, 392] width 96 height 24
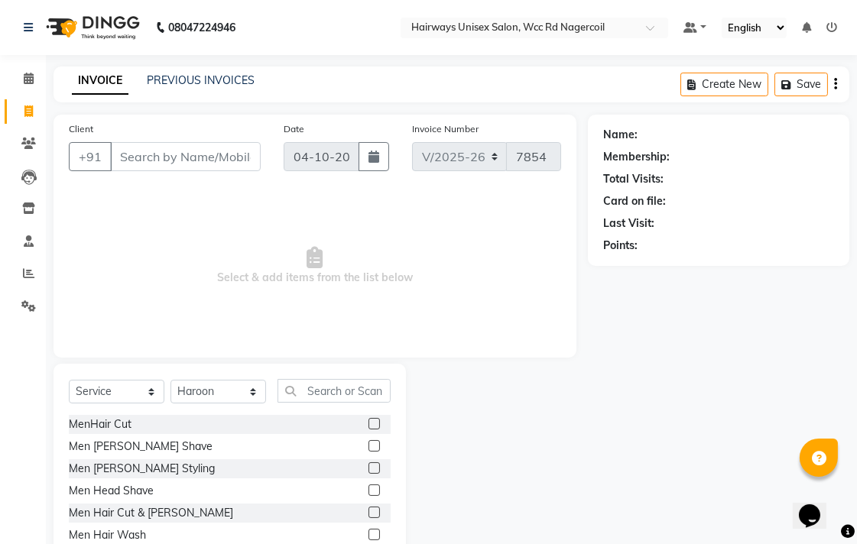
click at [368, 515] on label at bounding box center [373, 512] width 11 height 11
click at [368, 515] on input "checkbox" at bounding box center [373, 513] width 10 height 10
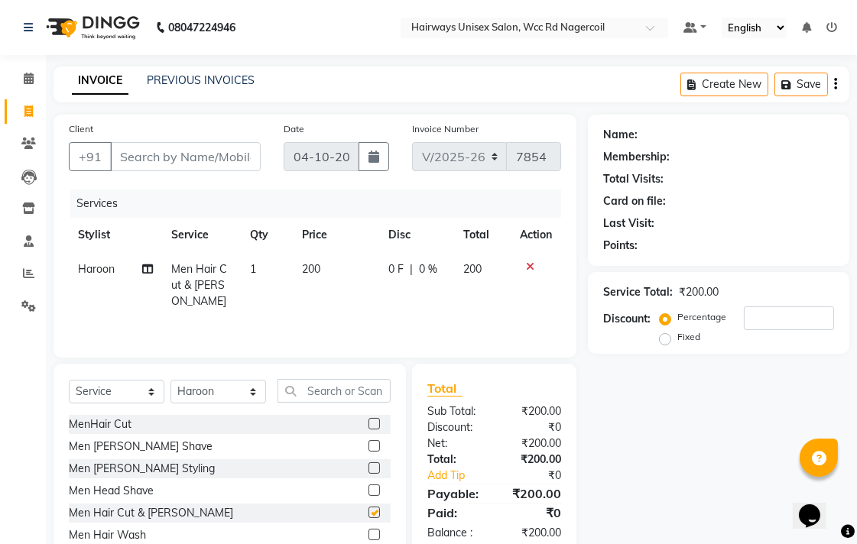
checkbox input "false"
click at [250, 154] on input "Client" at bounding box center [185, 156] width 151 height 29
type input "8"
type input "0"
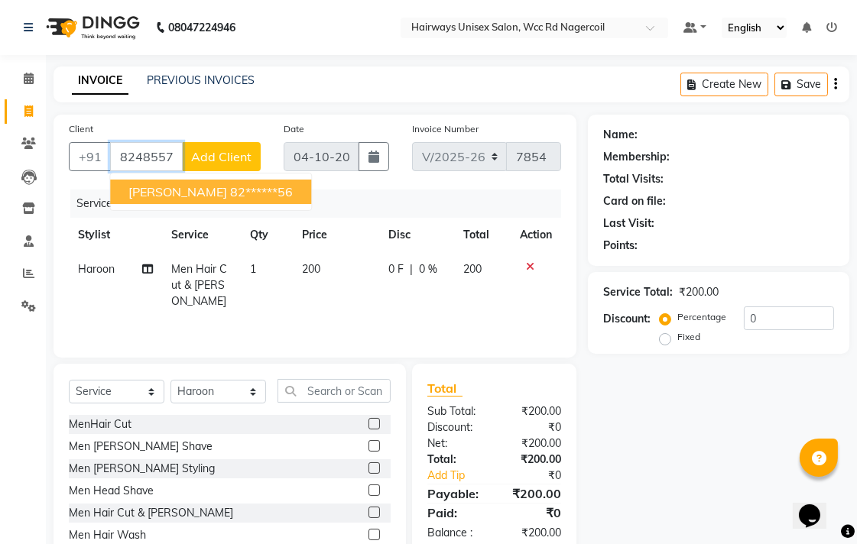
click at [230, 188] on ngb-highlight "82******56" at bounding box center [261, 191] width 63 height 15
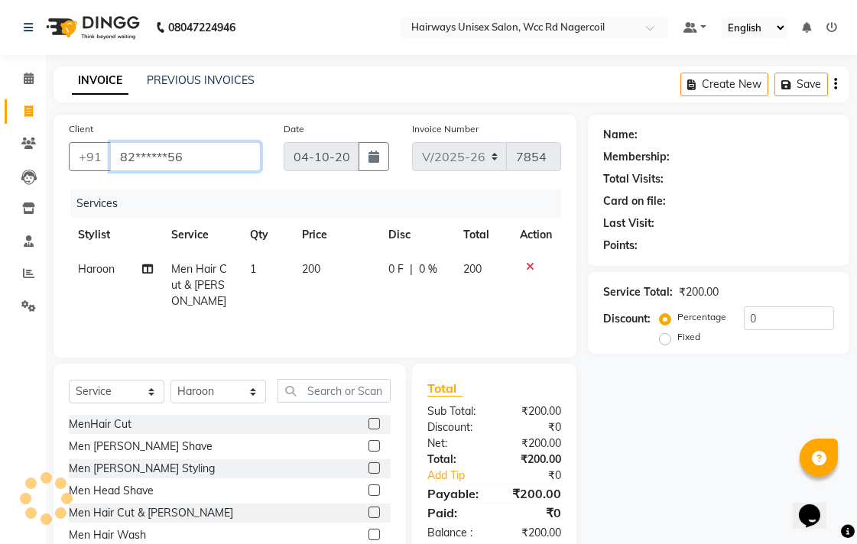
type input "82******56"
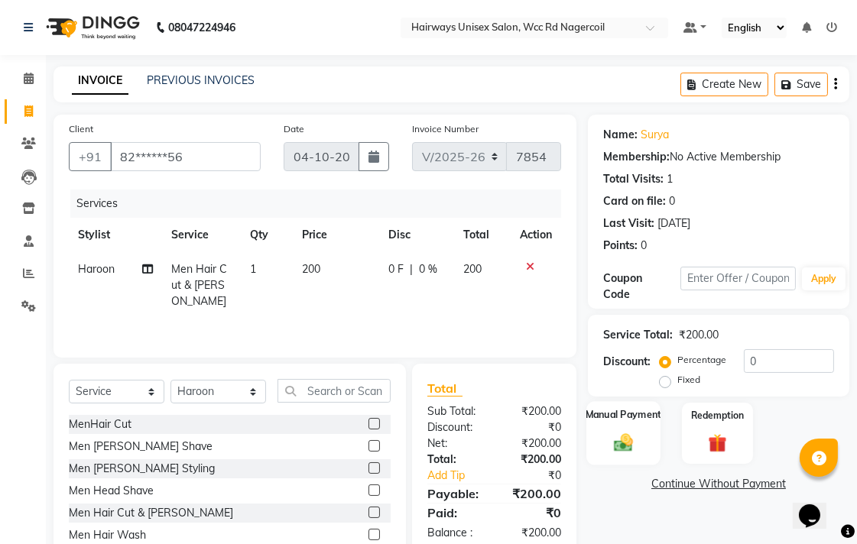
drag, startPoint x: 584, startPoint y: 417, endPoint x: 599, endPoint y: 420, distance: 14.8
click at [584, 419] on div "Manual Payment Redemption" at bounding box center [718, 433] width 284 height 61
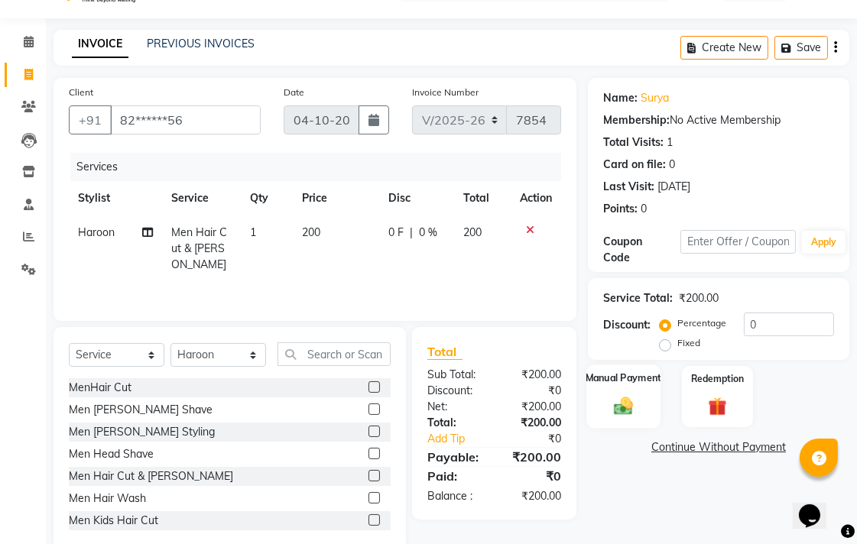
scroll to position [67, 0]
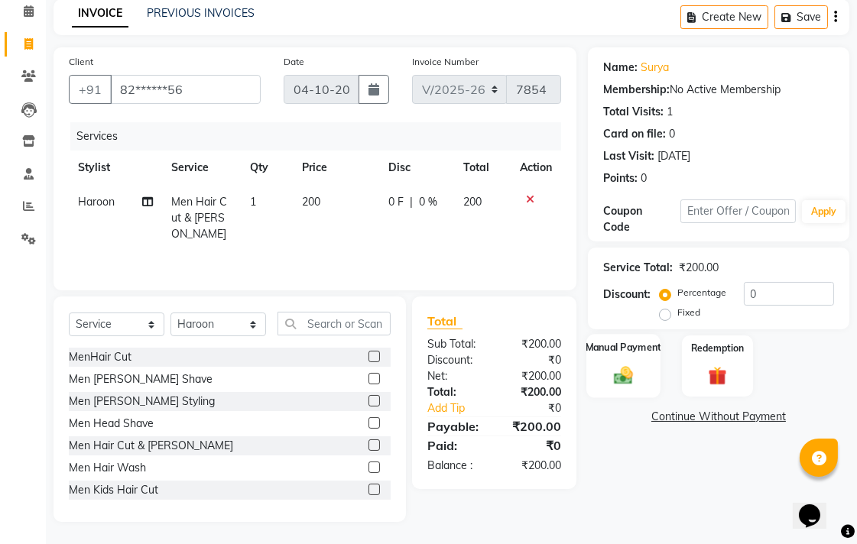
click at [609, 391] on div "Manual Payment" at bounding box center [623, 366] width 74 height 64
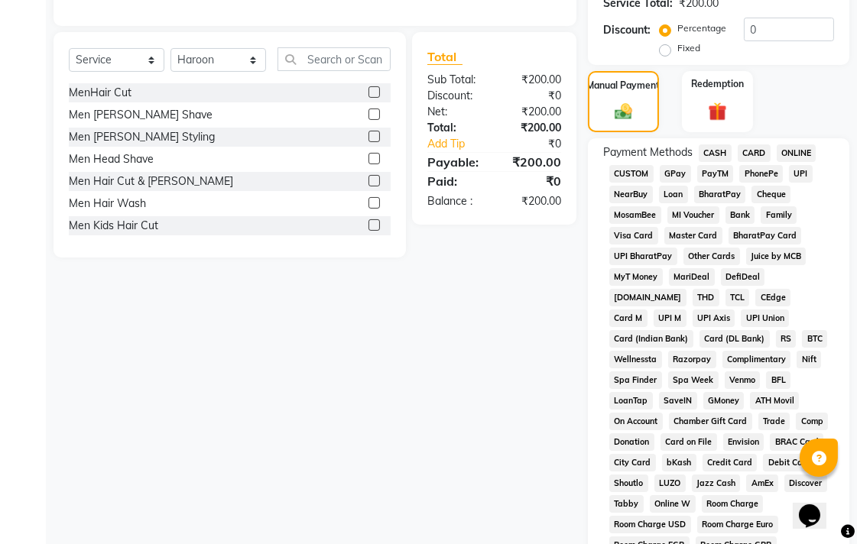
scroll to position [323, 0]
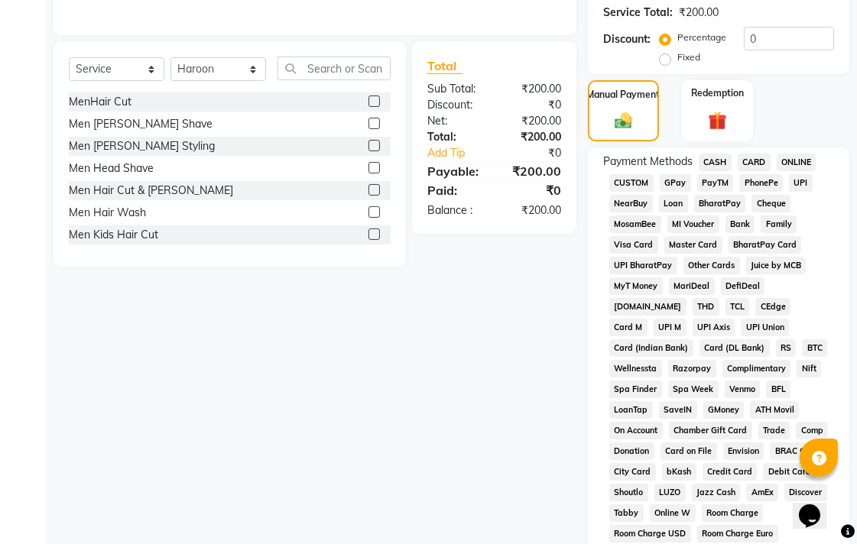
click at [712, 155] on span "CASH" at bounding box center [715, 163] width 33 height 18
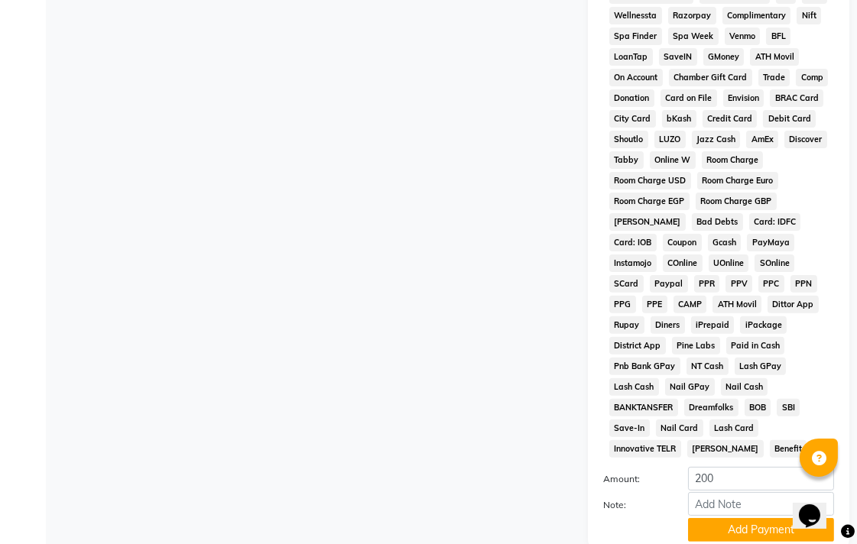
scroll to position [719, 0]
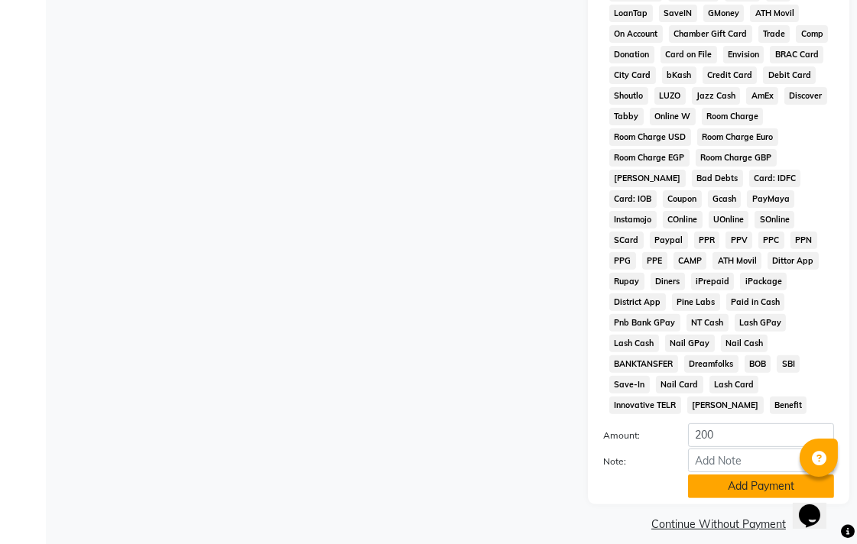
click at [735, 475] on button "Add Payment" at bounding box center [761, 487] width 146 height 24
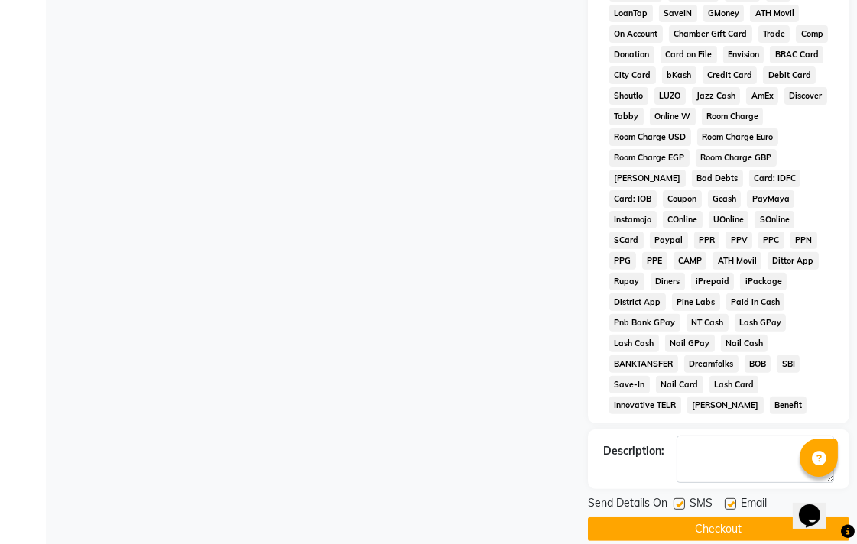
click at [746, 518] on button "Checkout" at bounding box center [718, 530] width 261 height 24
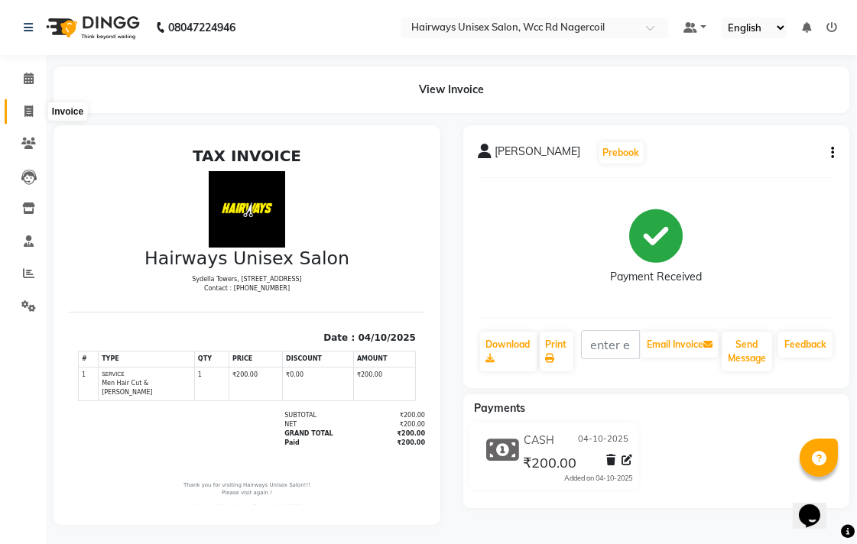
click at [34, 105] on span at bounding box center [28, 112] width 27 height 18
select select "service"
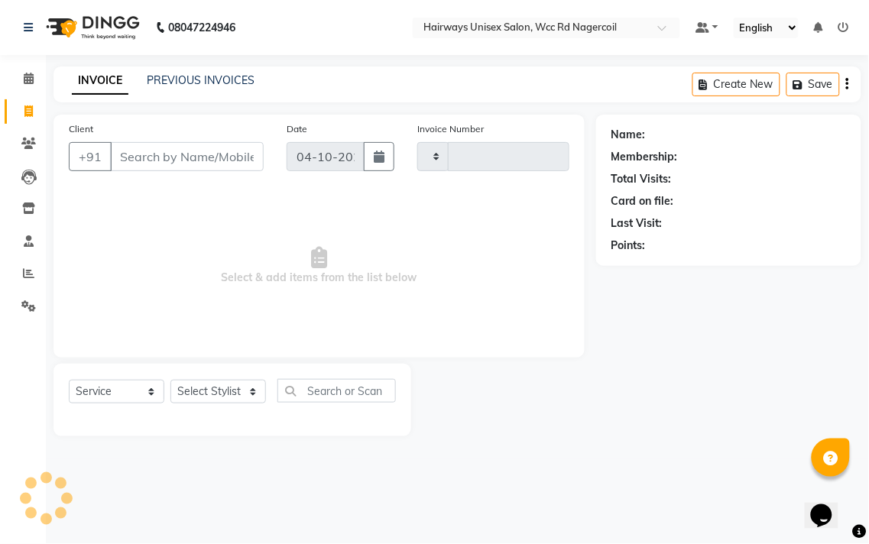
type input "7855"
select select "6523"
click at [207, 393] on select "Select Stylist Admin Chitra divya [PERSON_NAME] [PERSON_NAME] Reception [PERSON…" at bounding box center [218, 392] width 96 height 24
select select "49917"
click at [170, 381] on select "Select Stylist Admin Chitra divya [PERSON_NAME] [PERSON_NAME] Reception [PERSON…" at bounding box center [218, 392] width 96 height 24
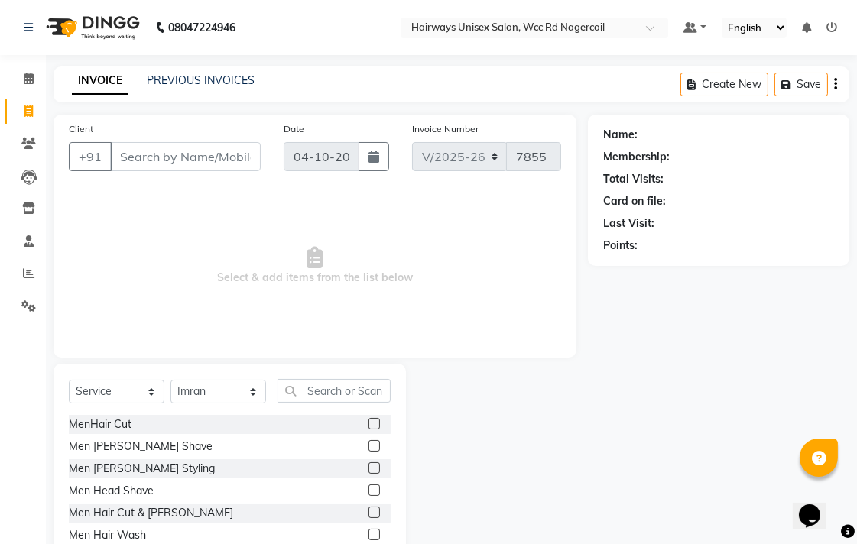
click at [368, 510] on label at bounding box center [373, 512] width 11 height 11
click at [368, 510] on input "checkbox" at bounding box center [373, 513] width 10 height 10
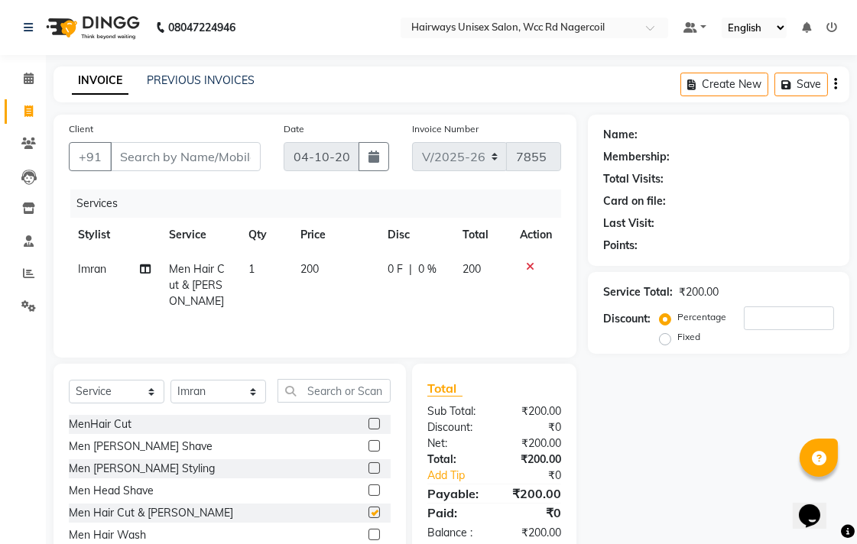
checkbox input "false"
click at [200, 161] on input "Client" at bounding box center [185, 156] width 151 height 29
type input "7"
type input "0"
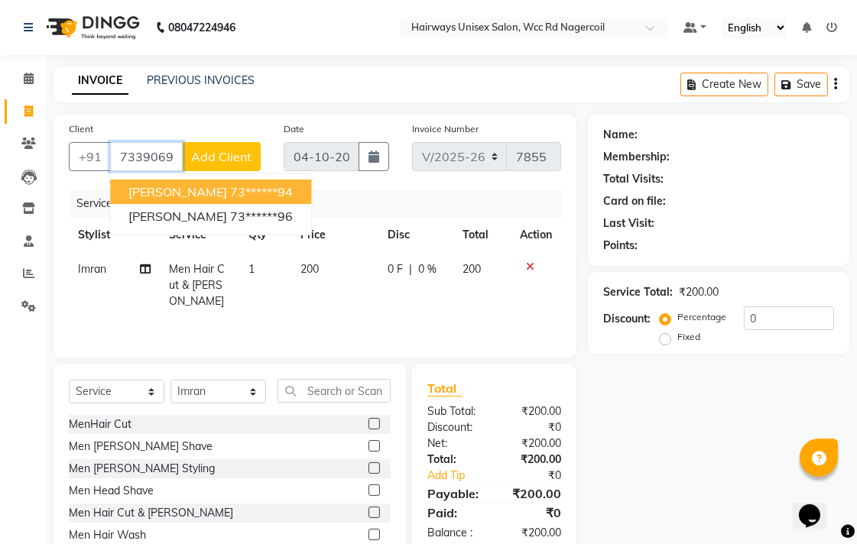
click at [230, 191] on ngb-highlight "73******94" at bounding box center [261, 191] width 63 height 15
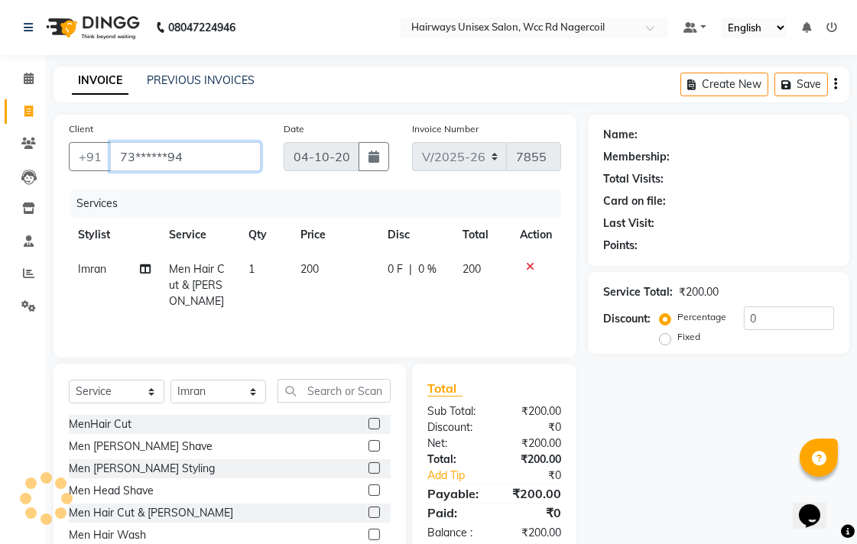
type input "73******94"
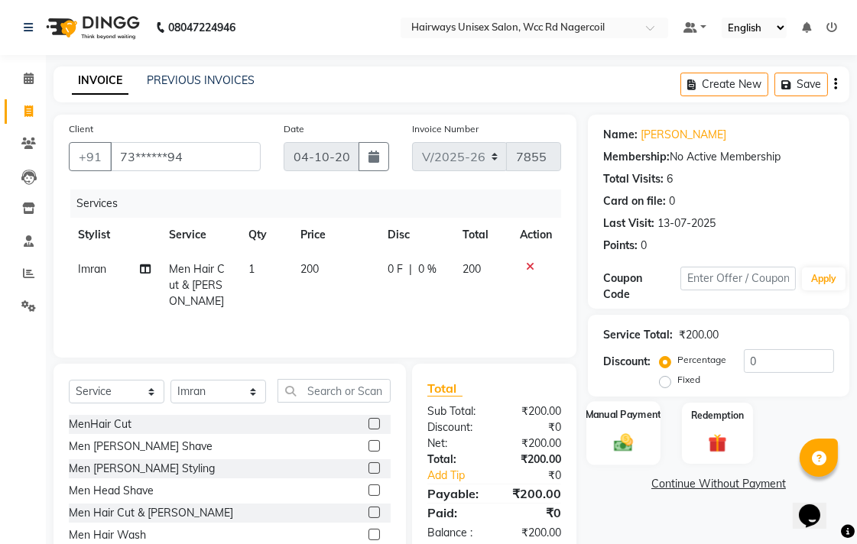
drag, startPoint x: 623, startPoint y: 449, endPoint x: 639, endPoint y: 449, distance: 16.1
click at [625, 449] on img at bounding box center [623, 442] width 31 height 22
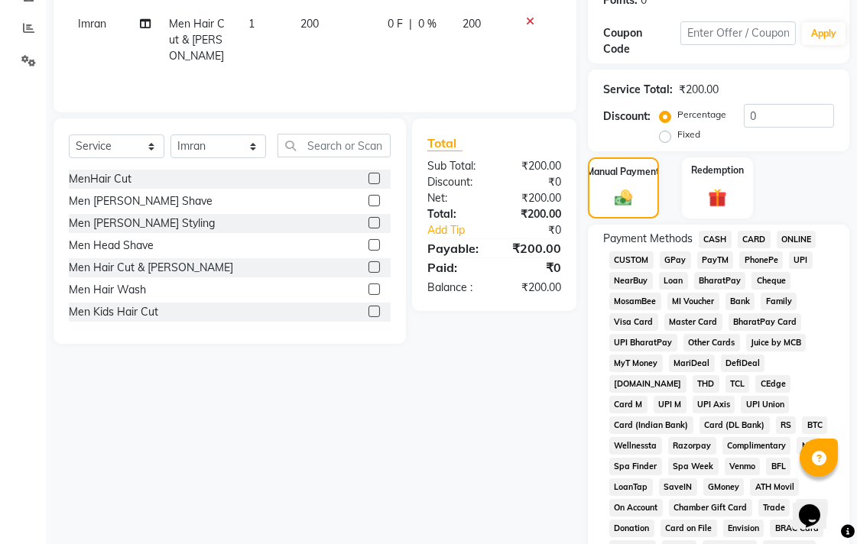
scroll to position [255, 0]
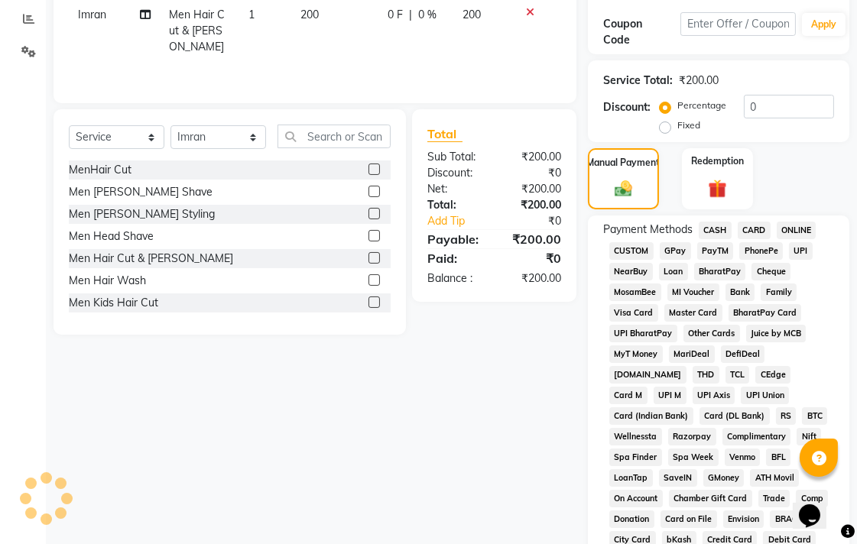
click at [726, 234] on span "CASH" at bounding box center [715, 231] width 33 height 18
click at [793, 253] on span "UPI" at bounding box center [801, 251] width 24 height 18
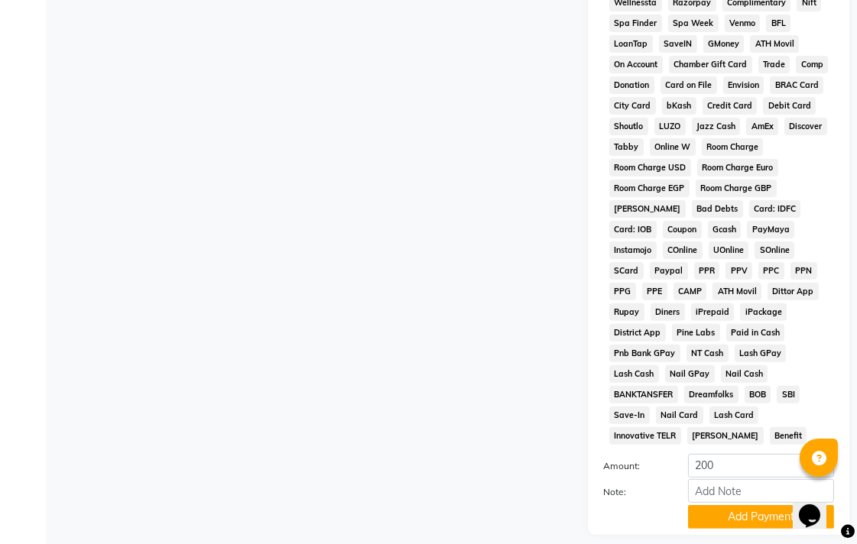
scroll to position [719, 0]
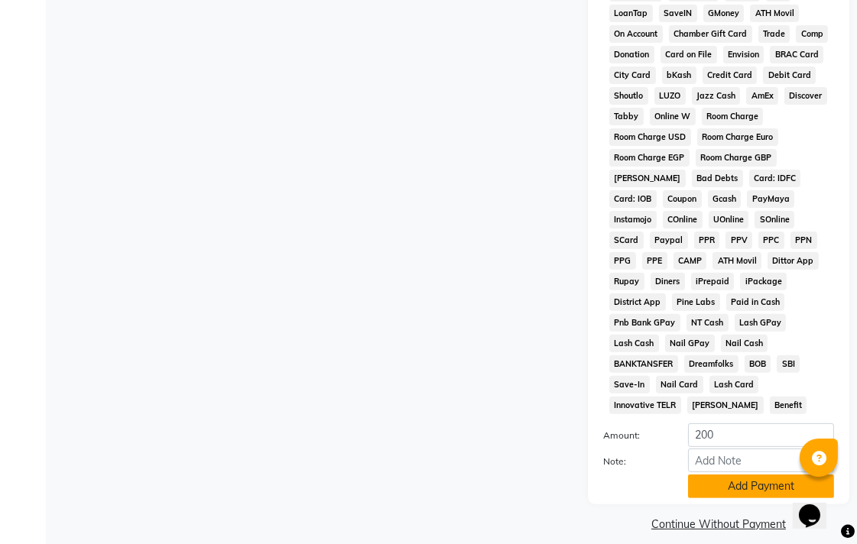
click at [731, 475] on button "Add Payment" at bounding box center [761, 487] width 146 height 24
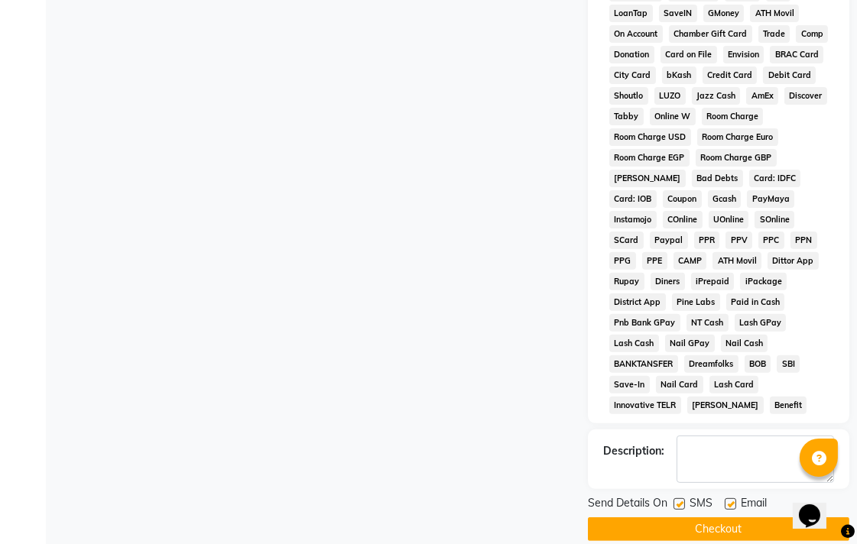
click at [737, 518] on button "Checkout" at bounding box center [718, 530] width 261 height 24
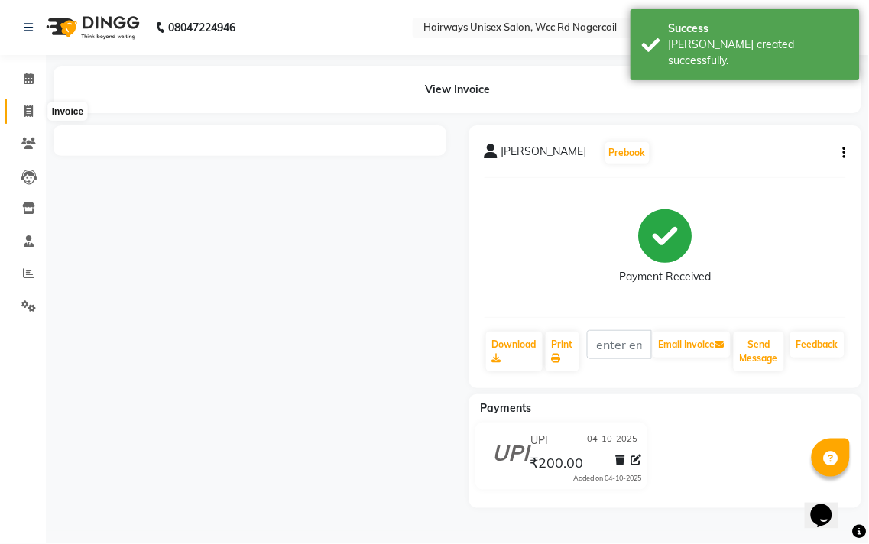
click at [21, 112] on span at bounding box center [28, 112] width 27 height 18
select select "service"
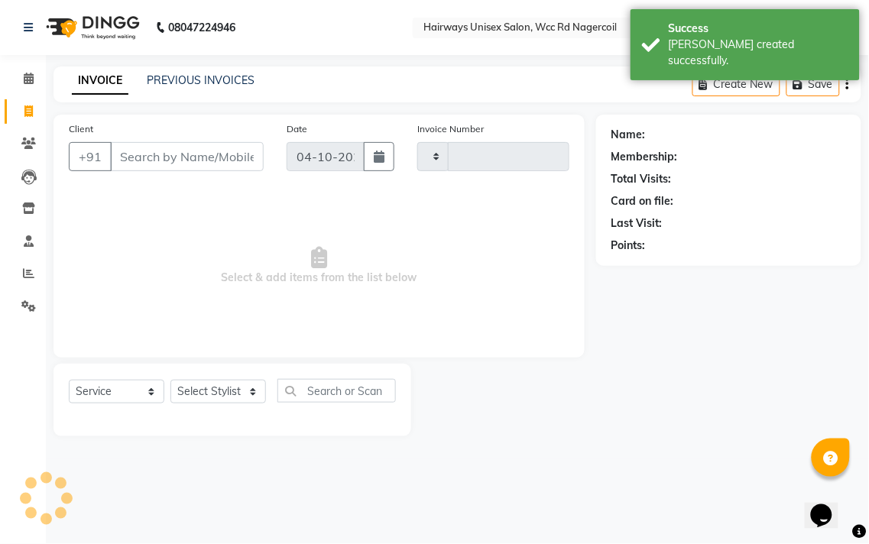
type input "7856"
select select "6523"
click at [26, 277] on icon at bounding box center [28, 273] width 11 height 11
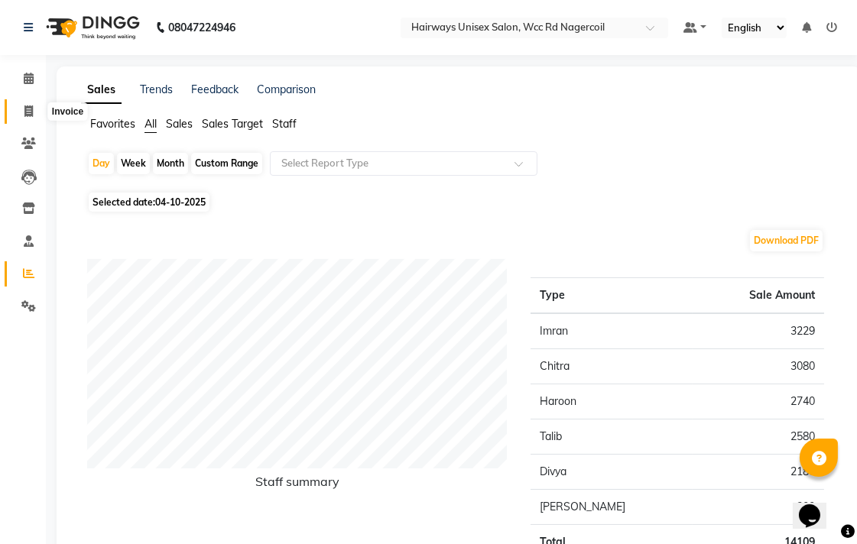
click at [29, 111] on icon at bounding box center [28, 110] width 8 height 11
select select "service"
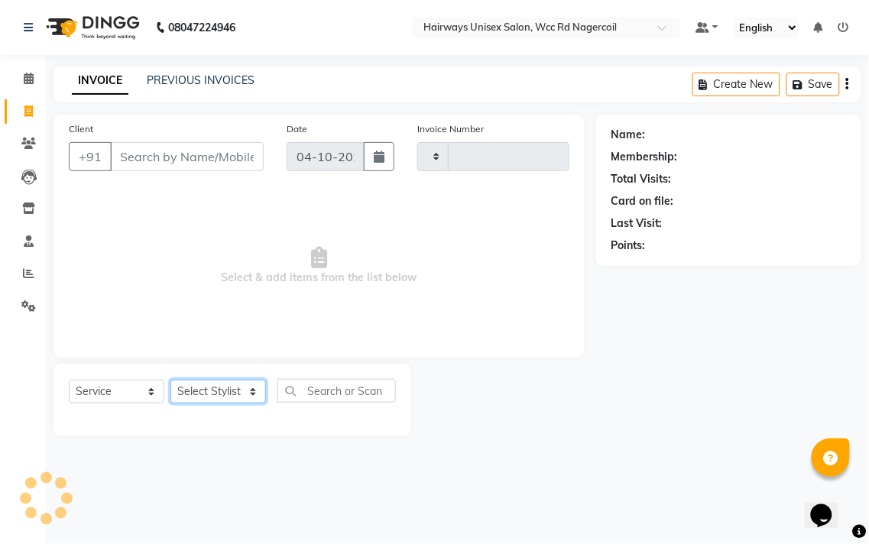
click at [219, 400] on select "Select Stylist Admin Chitra divya [PERSON_NAME] [PERSON_NAME] Reception [PERSON…" at bounding box center [218, 392] width 96 height 24
type input "7856"
select select "6523"
select select "49914"
click at [170, 381] on select "Select Stylist Admin Chitra divya [PERSON_NAME] [PERSON_NAME] Reception [PERSON…" at bounding box center [218, 392] width 96 height 24
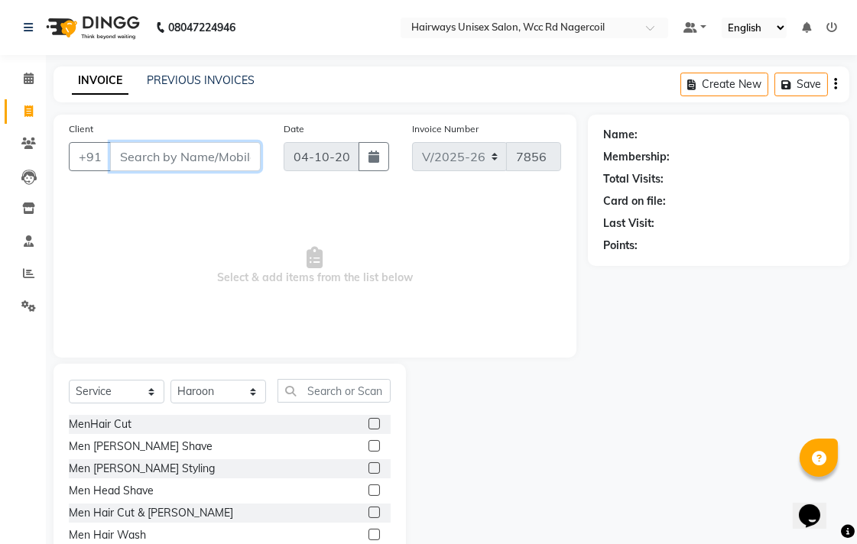
click at [245, 149] on input "Client" at bounding box center [185, 156] width 151 height 29
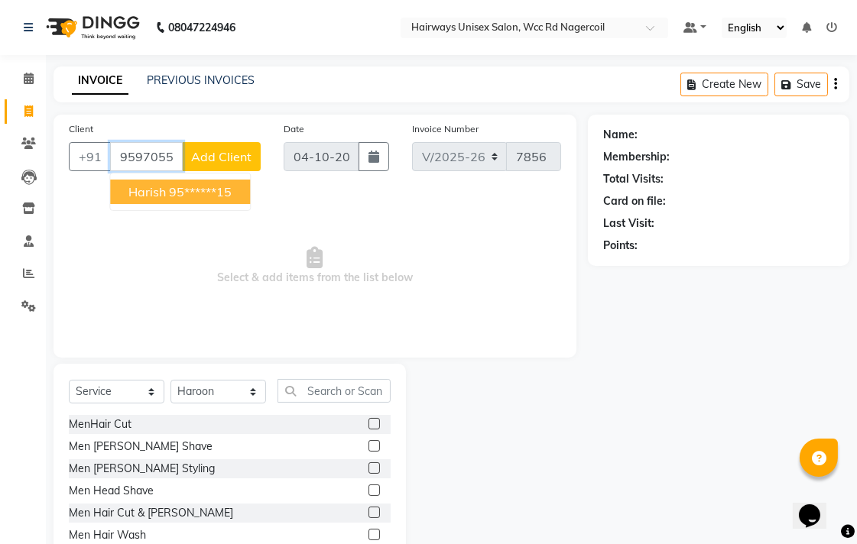
click at [178, 192] on ngb-highlight "95******15" at bounding box center [200, 191] width 63 height 15
type input "95******15"
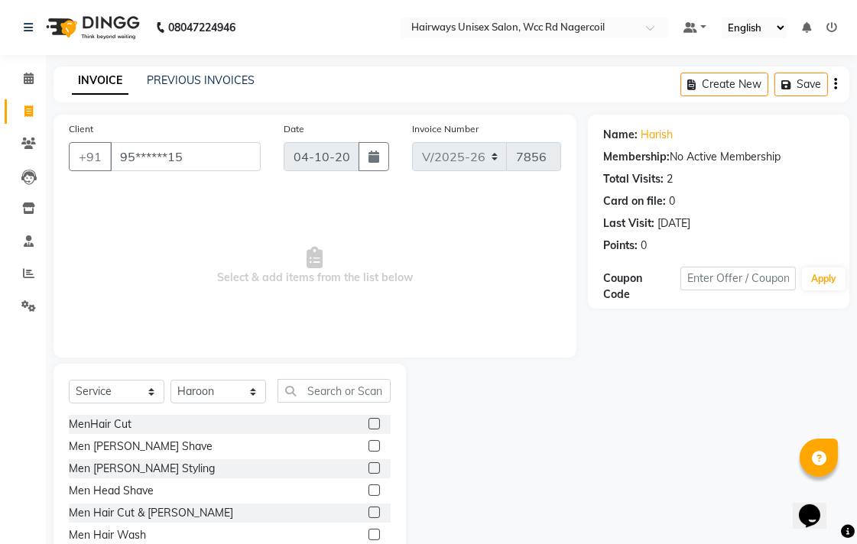
click at [368, 507] on label at bounding box center [373, 512] width 11 height 11
click at [368, 508] on input "checkbox" at bounding box center [373, 513] width 10 height 10
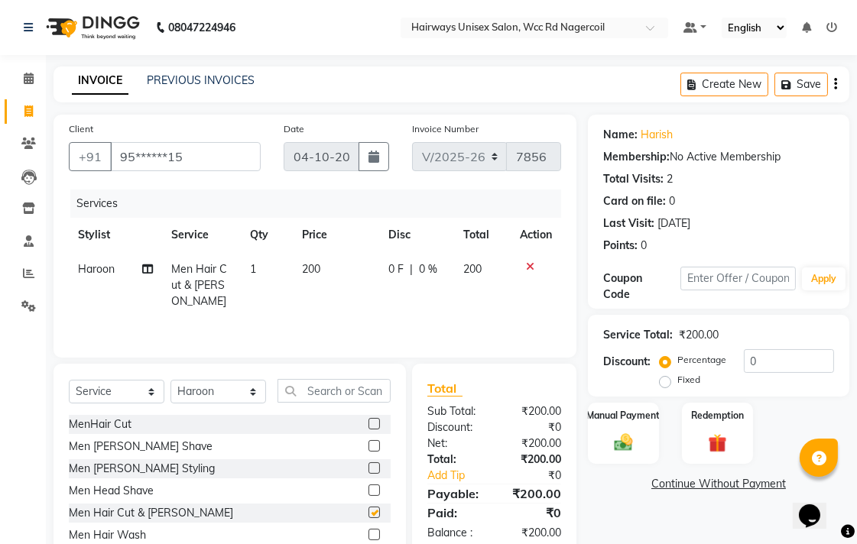
checkbox input "false"
click at [608, 432] on img at bounding box center [623, 442] width 31 height 22
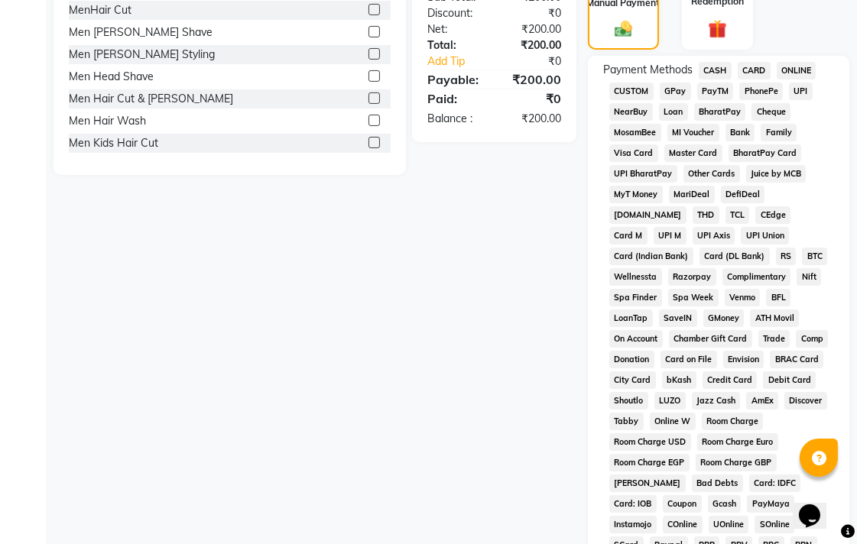
scroll to position [424, 0]
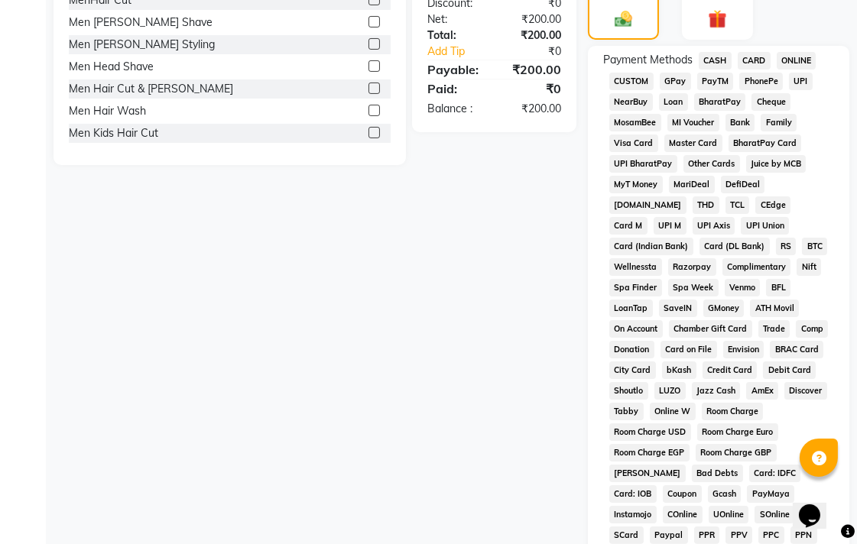
click at [806, 81] on span "UPI" at bounding box center [801, 82] width 24 height 18
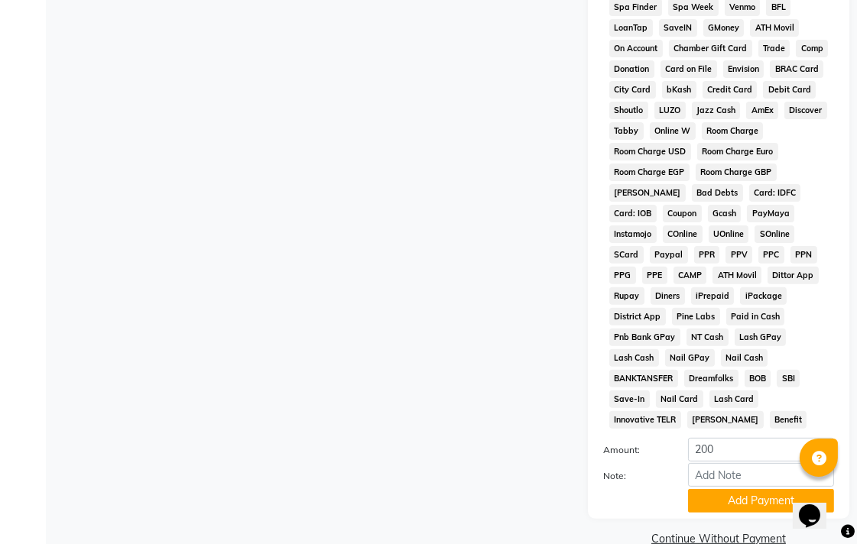
scroll to position [719, 0]
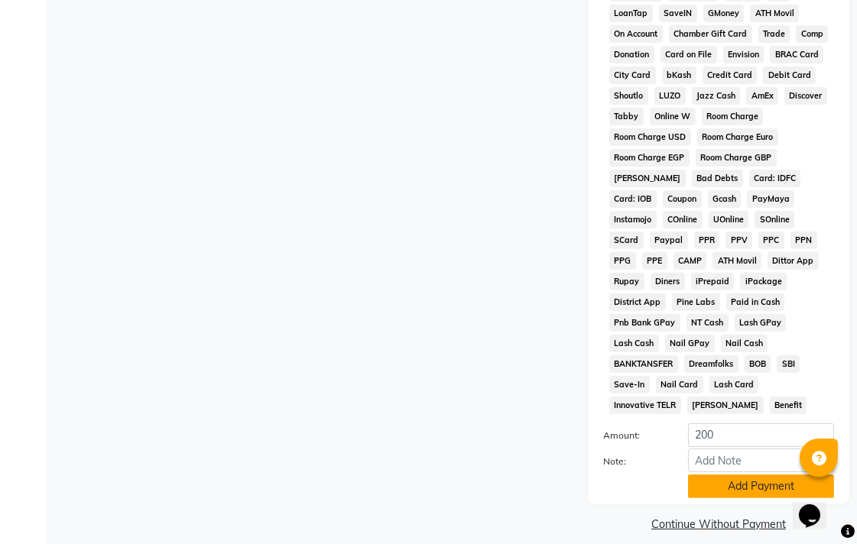
click at [730, 475] on button "Add Payment" at bounding box center [761, 487] width 146 height 24
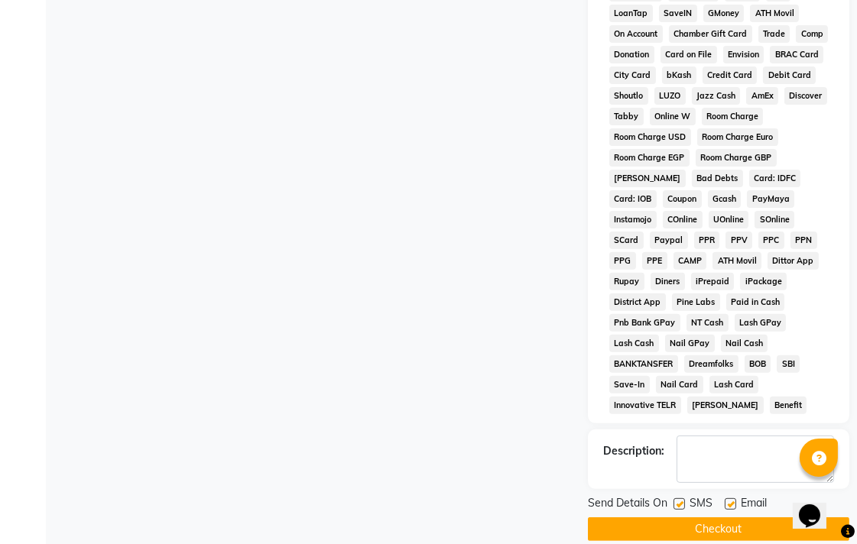
click at [738, 518] on button "Checkout" at bounding box center [718, 530] width 261 height 24
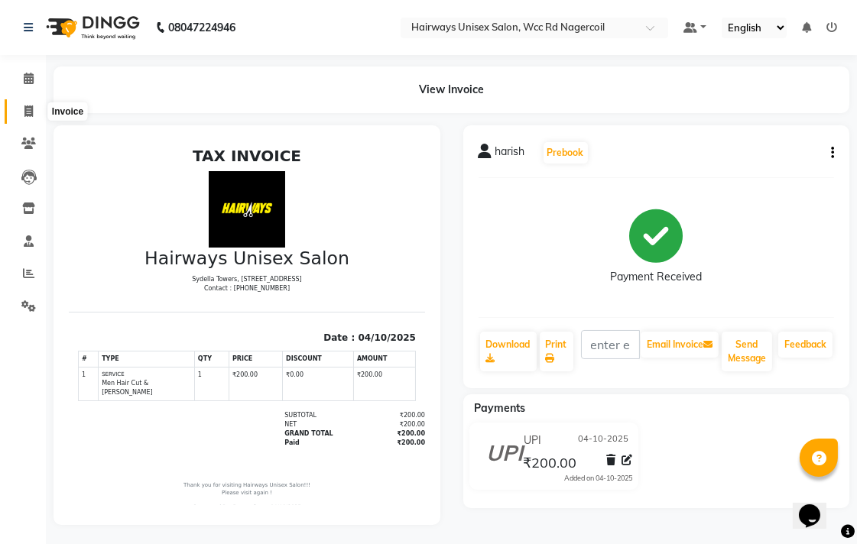
click at [34, 115] on span at bounding box center [28, 112] width 27 height 18
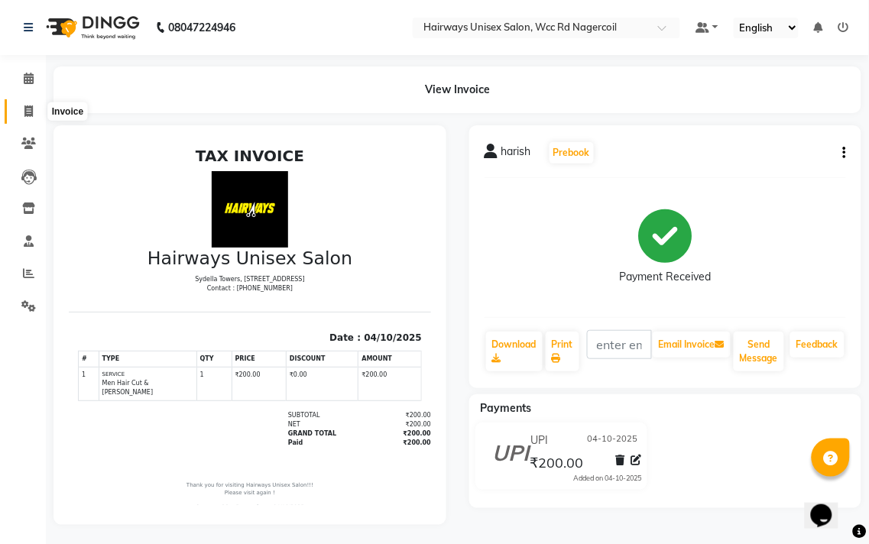
select select "service"
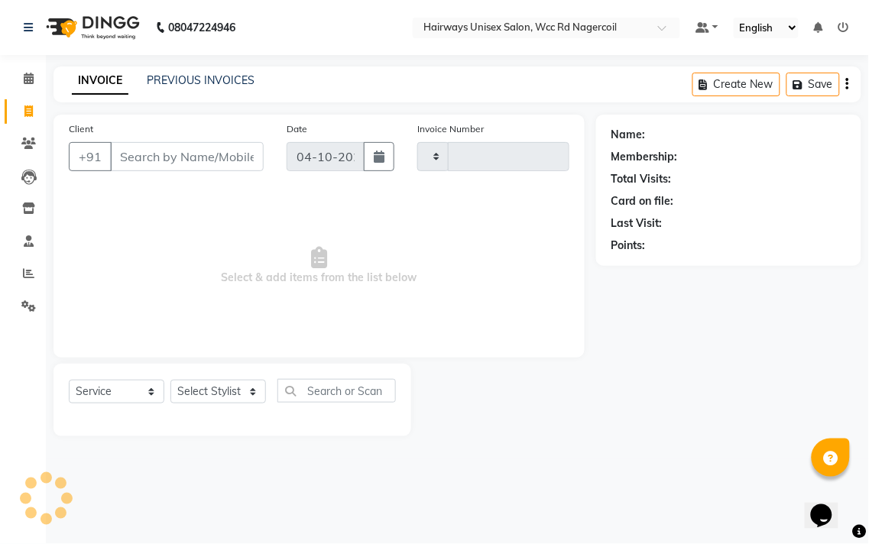
type input "7857"
select select "6523"
click at [200, 395] on select "Select Stylist" at bounding box center [218, 392] width 96 height 24
select select "49916"
click at [170, 381] on select "Select Stylist Admin Chitra divya [PERSON_NAME] [PERSON_NAME] Reception [PERSON…" at bounding box center [218, 392] width 96 height 24
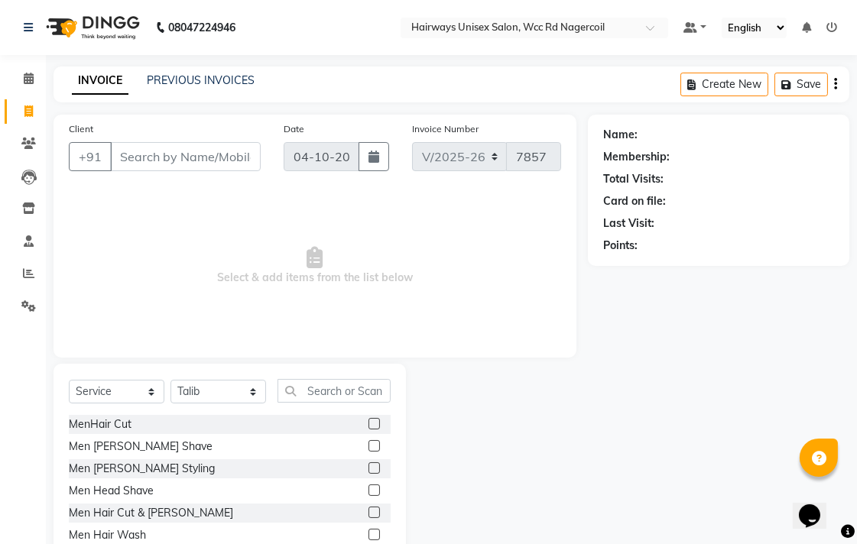
click at [368, 514] on label at bounding box center [373, 512] width 11 height 11
click at [368, 514] on input "checkbox" at bounding box center [373, 513] width 10 height 10
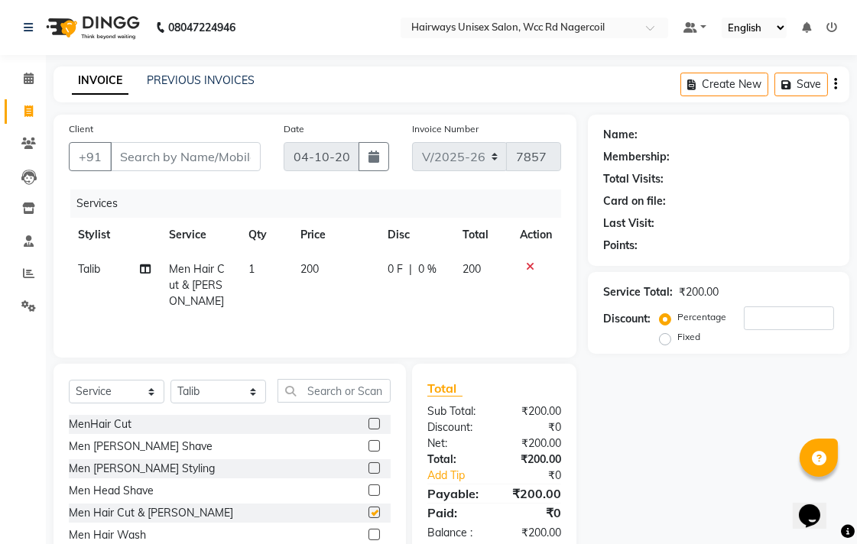
checkbox input "false"
click at [218, 157] on input "Client" at bounding box center [185, 156] width 151 height 29
type input "9"
type input "0"
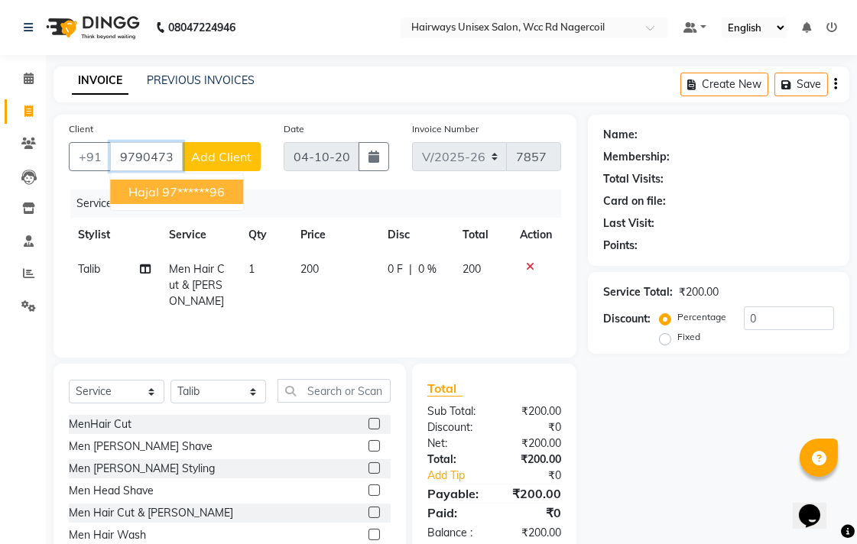
click at [211, 191] on ngb-highlight "97******96" at bounding box center [193, 191] width 63 height 15
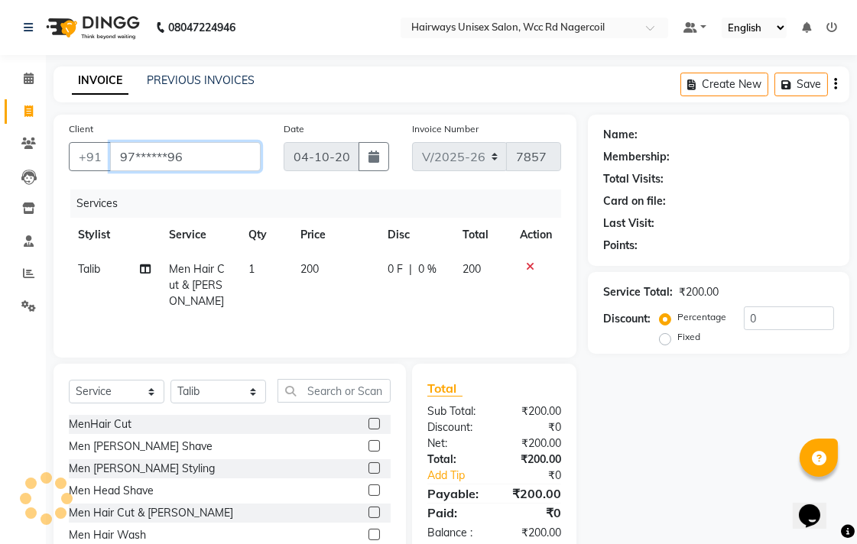
type input "97******96"
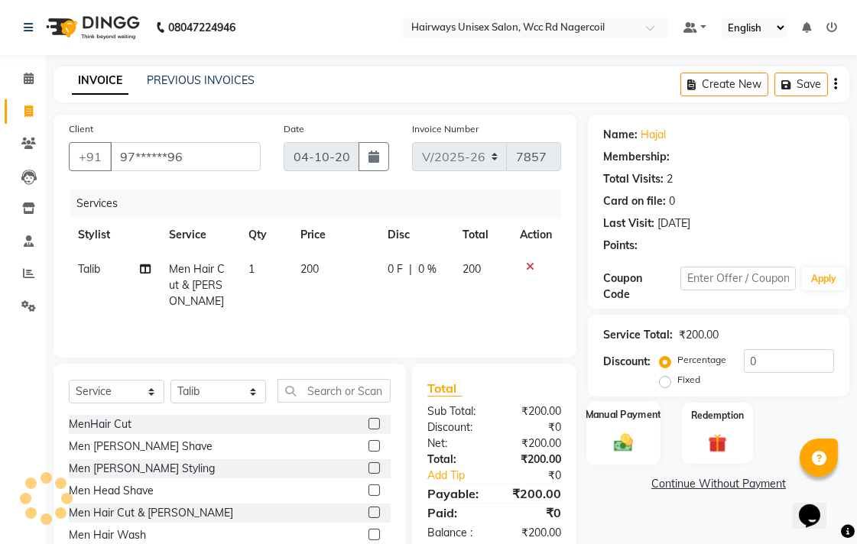
click at [629, 449] on img at bounding box center [623, 442] width 31 height 22
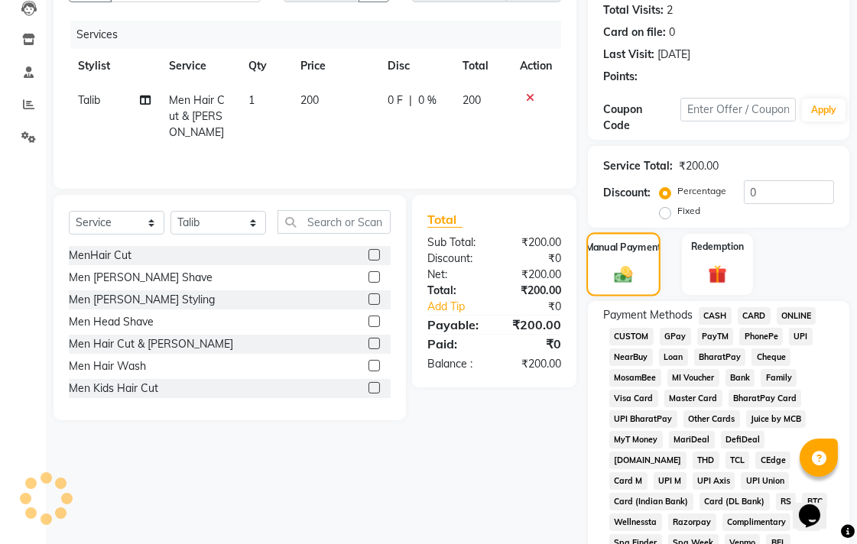
scroll to position [170, 0]
click at [704, 316] on span "CASH" at bounding box center [715, 316] width 33 height 18
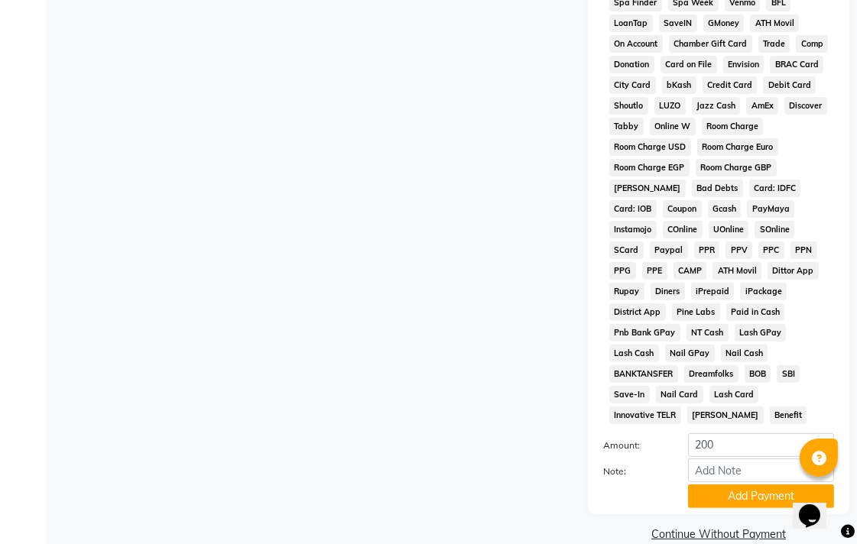
scroll to position [719, 0]
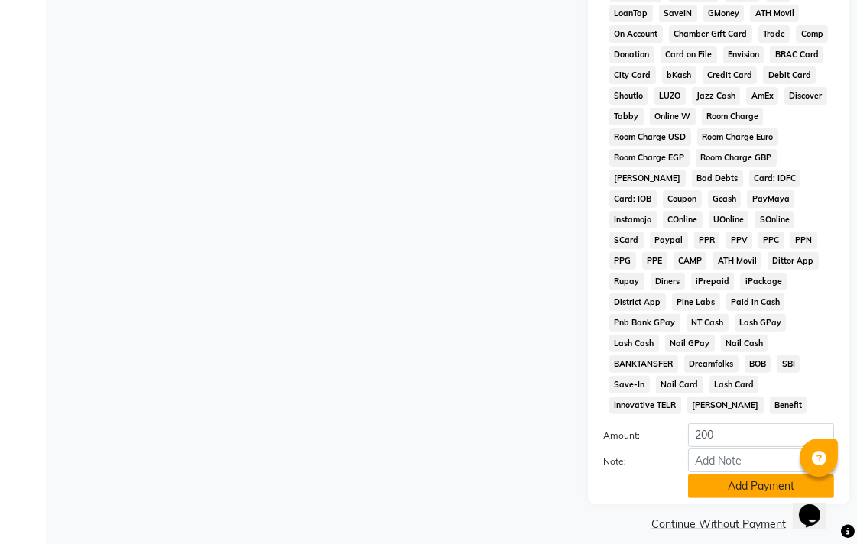
click at [738, 475] on button "Add Payment" at bounding box center [761, 487] width 146 height 24
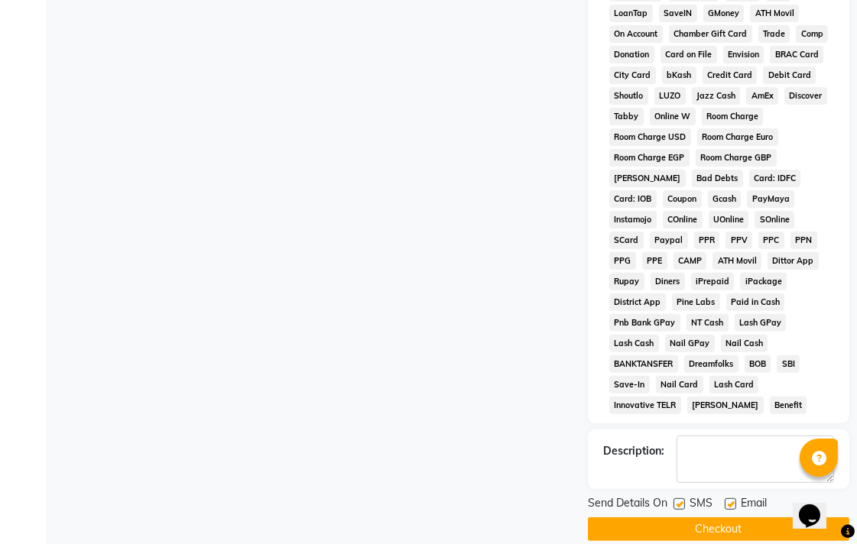
click at [737, 518] on button "Checkout" at bounding box center [718, 530] width 261 height 24
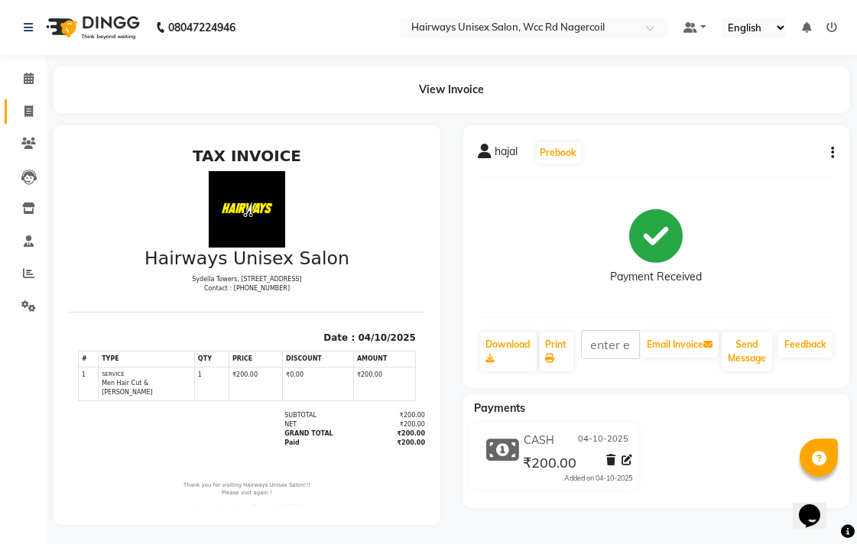
click at [19, 99] on link "Invoice" at bounding box center [23, 111] width 37 height 25
select select "service"
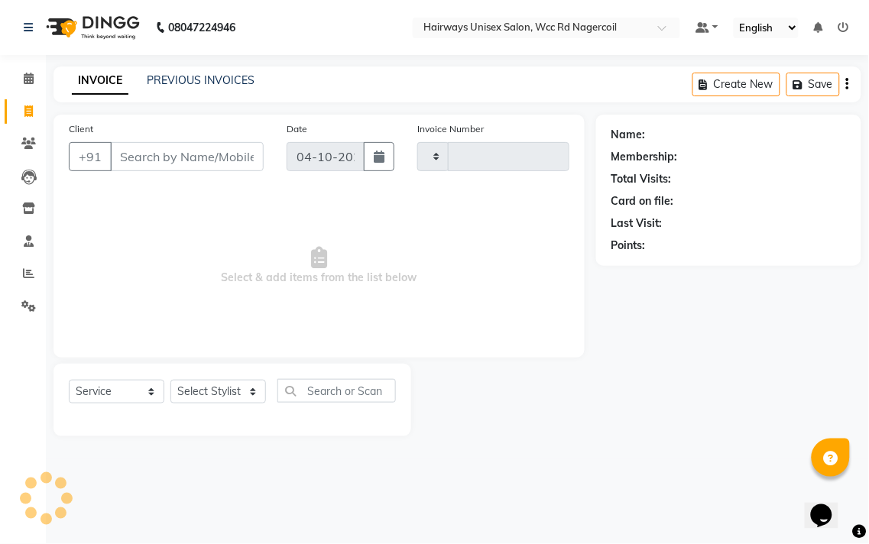
type input "7858"
select select "6523"
click at [209, 398] on select "Select Stylist" at bounding box center [218, 392] width 96 height 24
select select "49917"
click at [170, 381] on select "Select Stylist Admin Chitra divya [PERSON_NAME] [PERSON_NAME] Reception [PERSON…" at bounding box center [218, 392] width 96 height 24
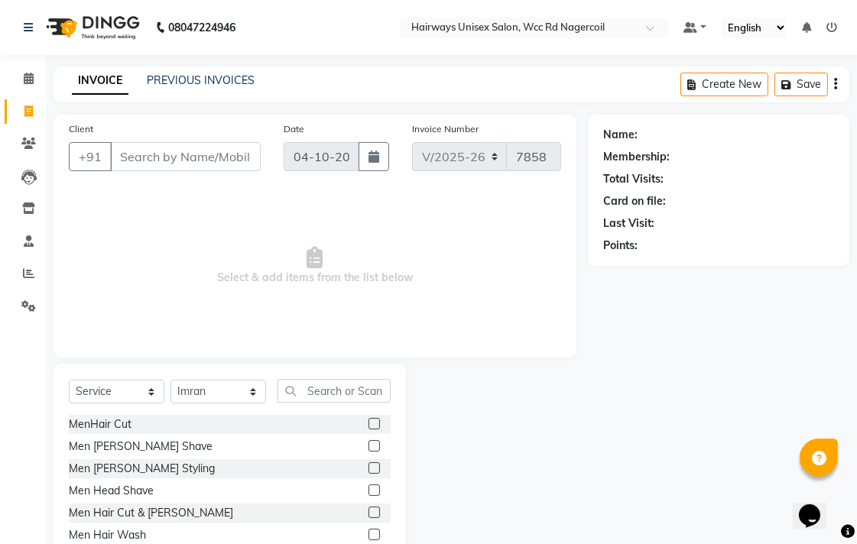
click at [368, 424] on label at bounding box center [373, 423] width 11 height 11
click at [368, 424] on input "checkbox" at bounding box center [373, 425] width 10 height 10
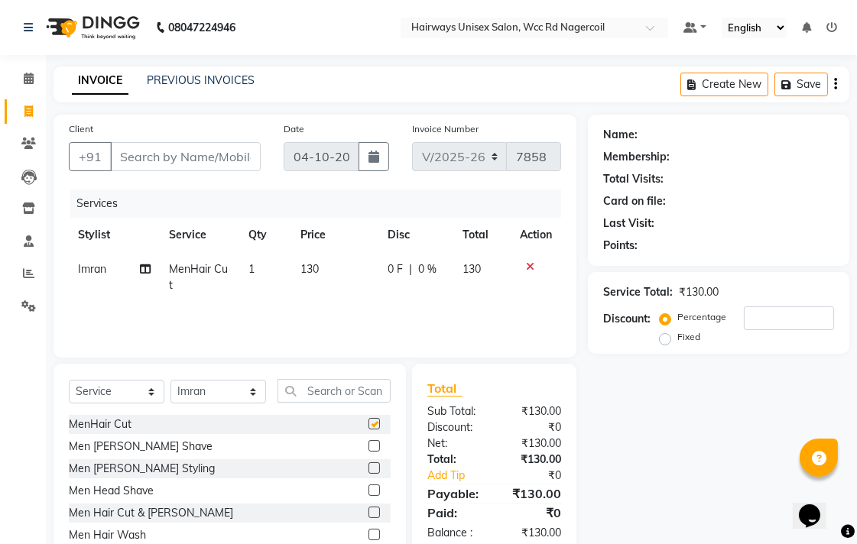
checkbox input "false"
click at [212, 157] on input "Client" at bounding box center [185, 156] width 151 height 29
type input "8"
type input "0"
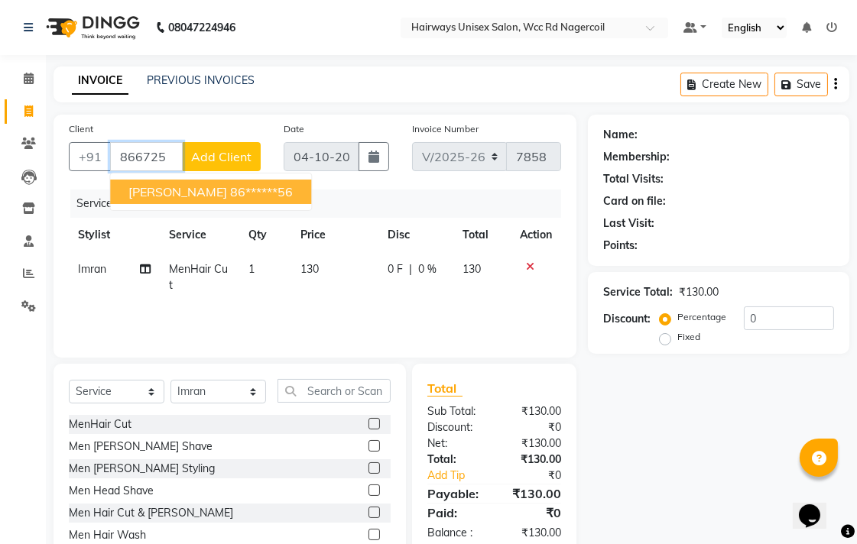
click at [230, 189] on ngb-highlight "86******56" at bounding box center [261, 191] width 63 height 15
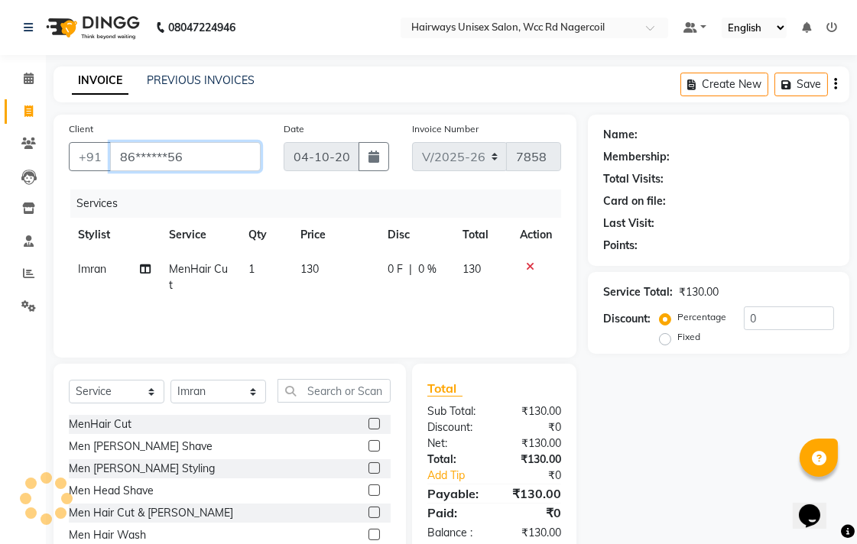
type input "86******56"
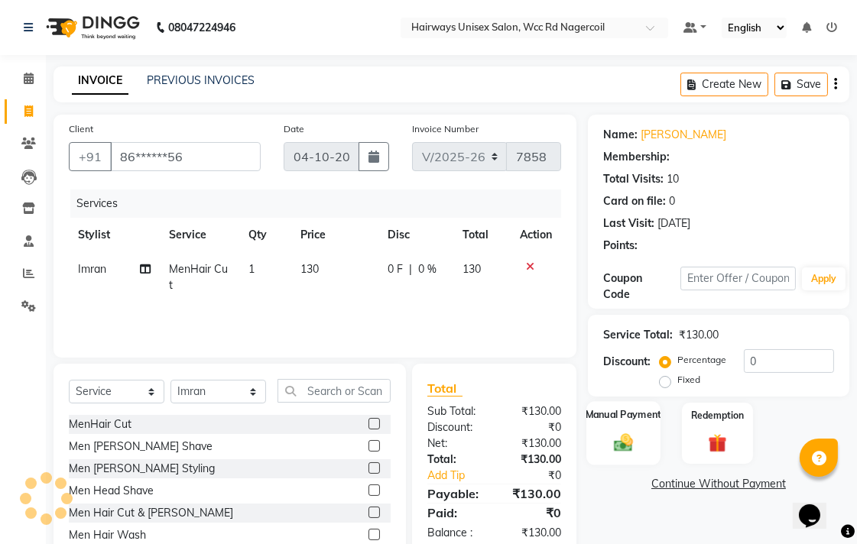
click at [616, 411] on label "Manual Payment" at bounding box center [624, 414] width 76 height 15
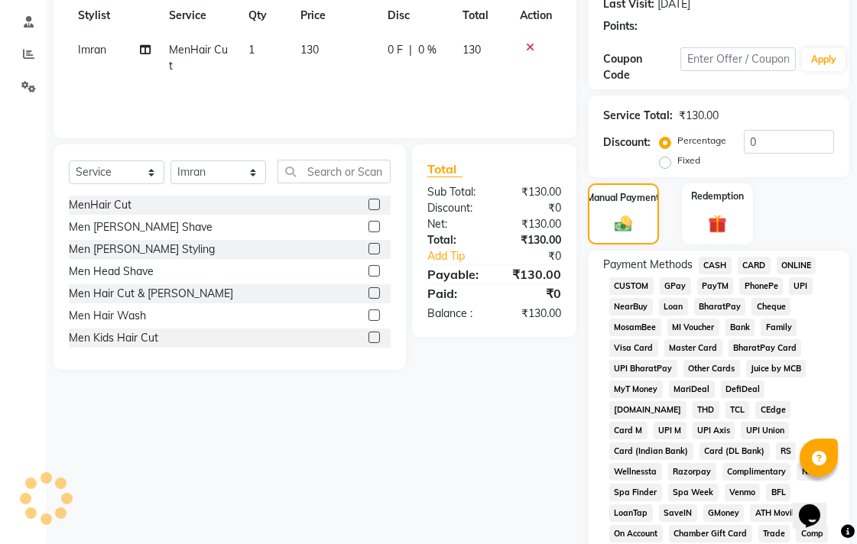
scroll to position [255, 0]
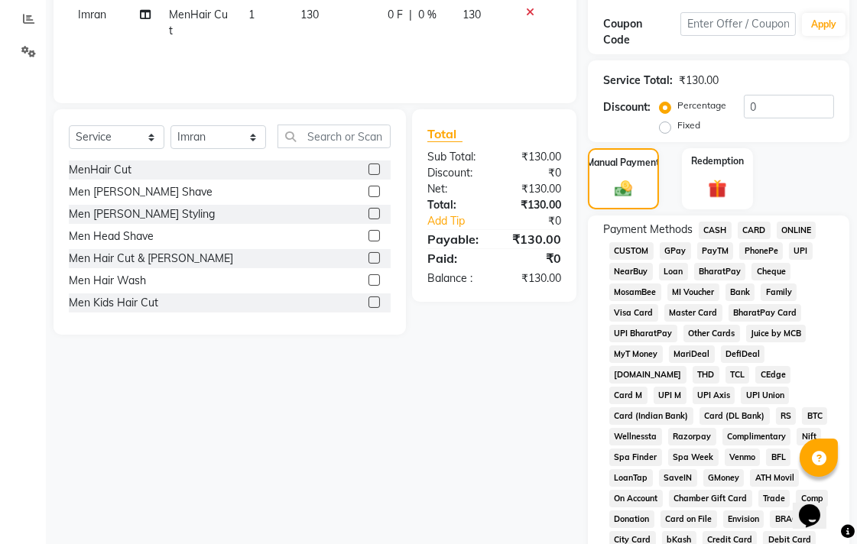
click at [712, 235] on span "CASH" at bounding box center [715, 231] width 33 height 18
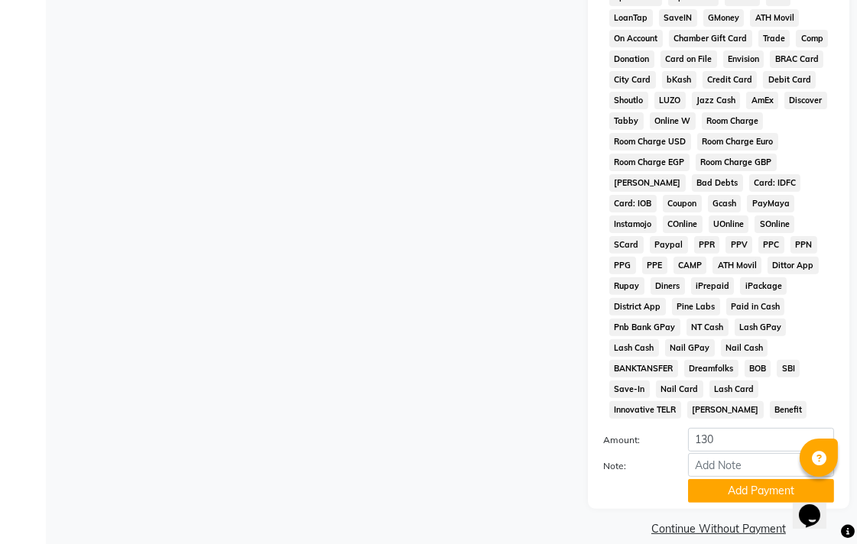
scroll to position [719, 0]
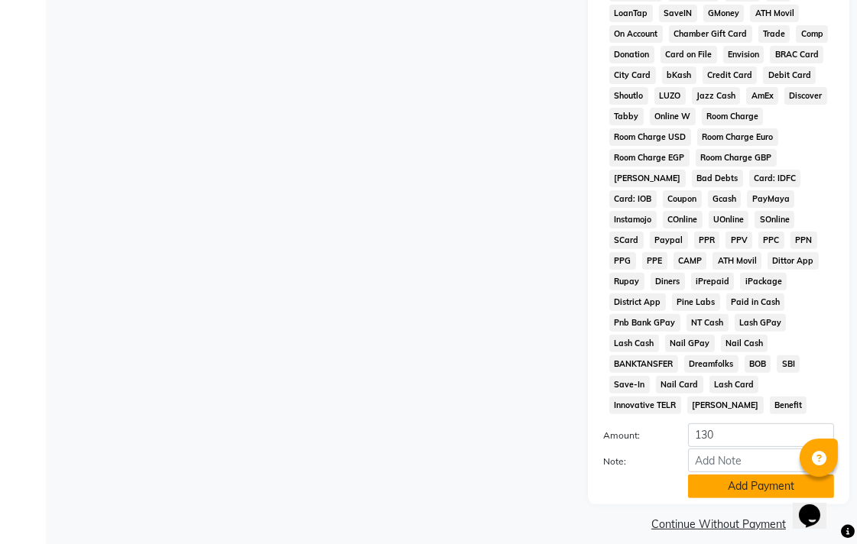
click at [765, 475] on button "Add Payment" at bounding box center [761, 487] width 146 height 24
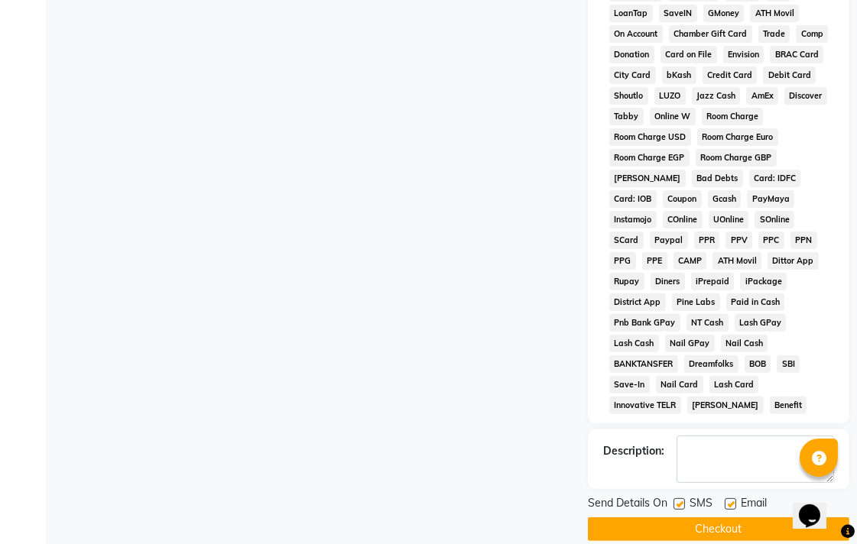
click at [728, 518] on button "Checkout" at bounding box center [718, 530] width 261 height 24
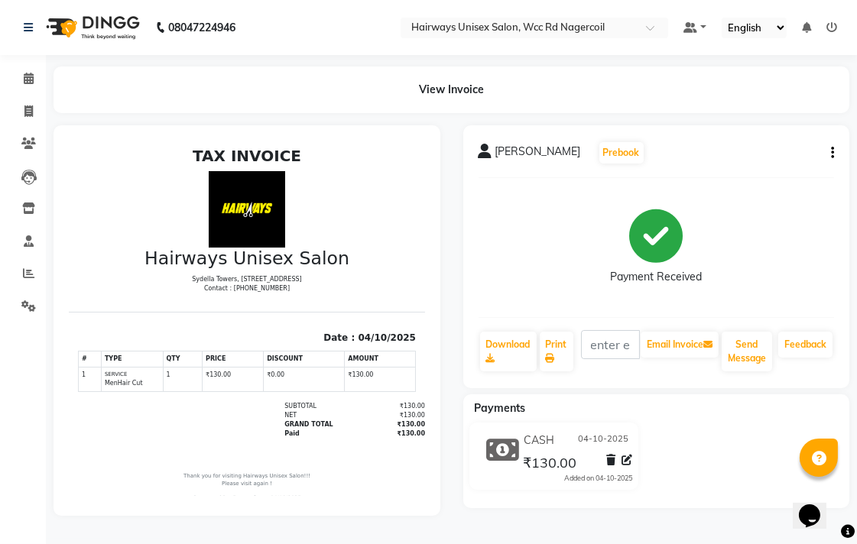
click at [27, 124] on li "Invoice" at bounding box center [23, 112] width 46 height 33
click at [21, 107] on span at bounding box center [28, 112] width 27 height 18
select select "service"
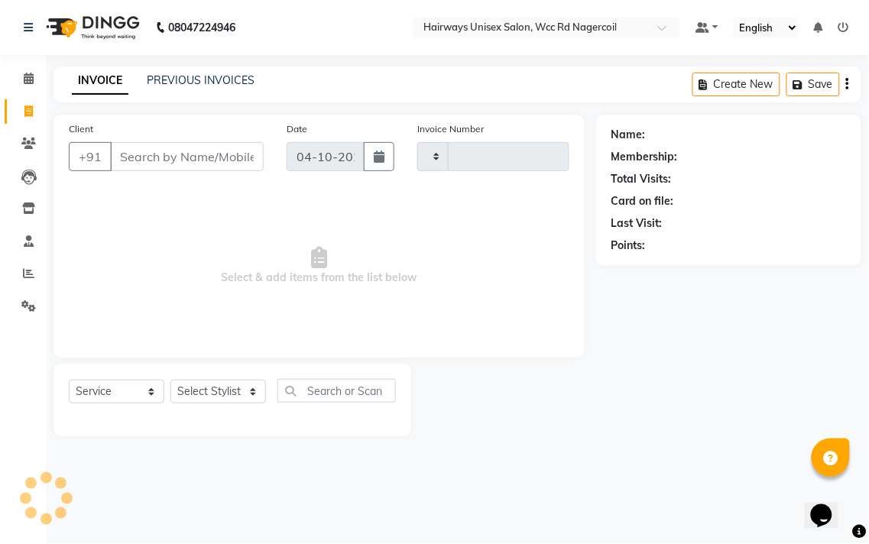
type input "7859"
select select "6523"
drag, startPoint x: 213, startPoint y: 388, endPoint x: 222, endPoint y: 390, distance: 9.3
click at [214, 388] on select "Select Stylist Admin Chitra divya [PERSON_NAME] [PERSON_NAME] Reception [PERSON…" at bounding box center [218, 392] width 96 height 24
select select "49914"
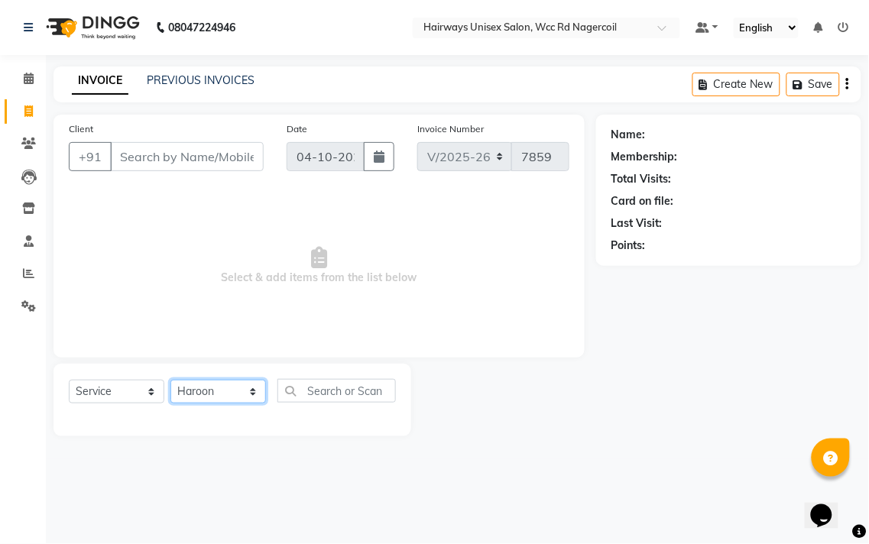
click at [170, 381] on select "Select Stylist Admin Chitra divya [PERSON_NAME] [PERSON_NAME] Reception [PERSON…" at bounding box center [218, 392] width 96 height 24
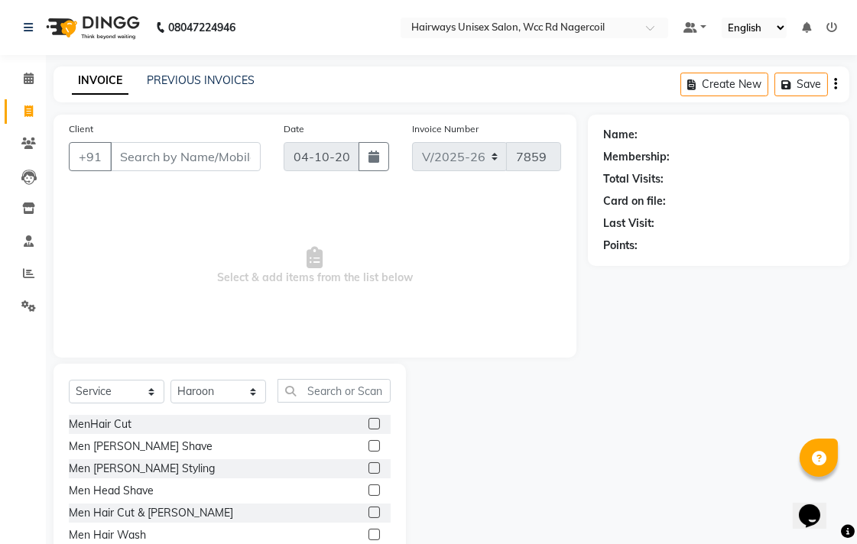
click at [368, 509] on label at bounding box center [373, 512] width 11 height 11
click at [368, 509] on input "checkbox" at bounding box center [373, 513] width 10 height 10
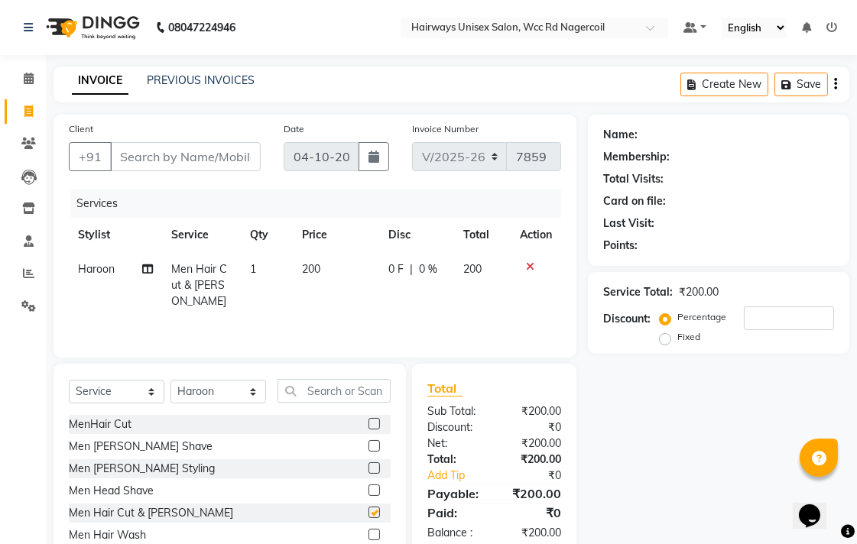
checkbox input "false"
click at [245, 151] on input "Client" at bounding box center [185, 156] width 151 height 29
type input "8"
type input "0"
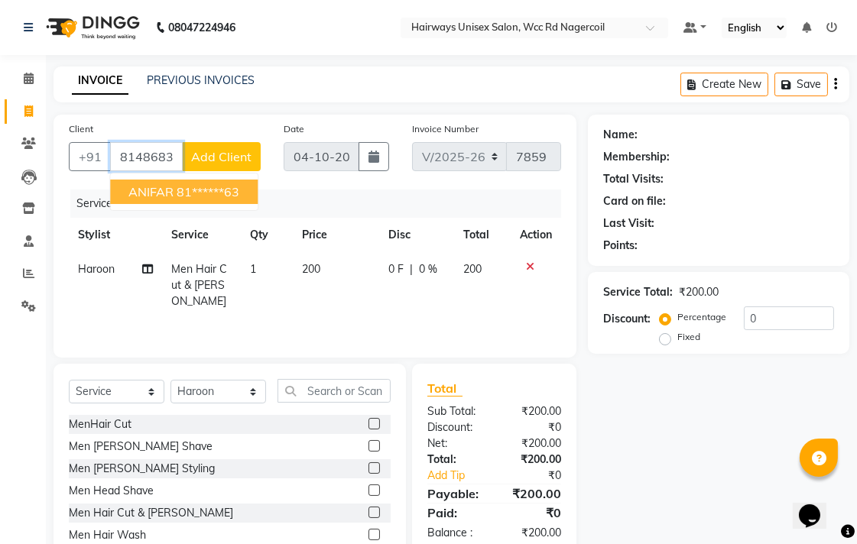
click at [235, 197] on ngb-highlight "81******63" at bounding box center [208, 191] width 63 height 15
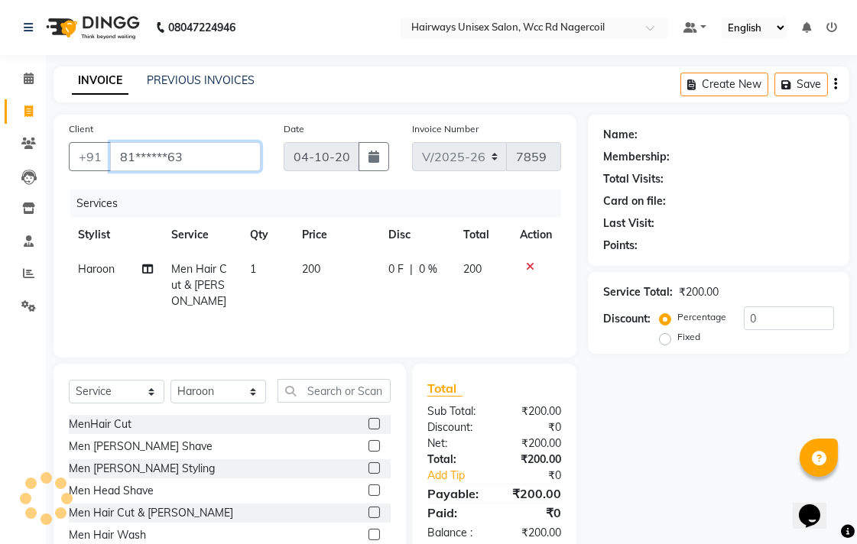
type input "81******63"
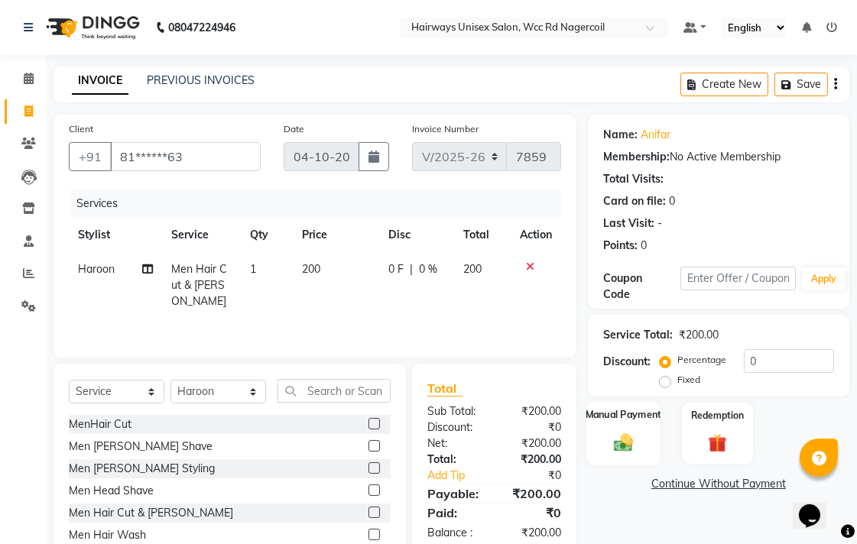
click at [637, 430] on div "Manual Payment" at bounding box center [623, 433] width 74 height 64
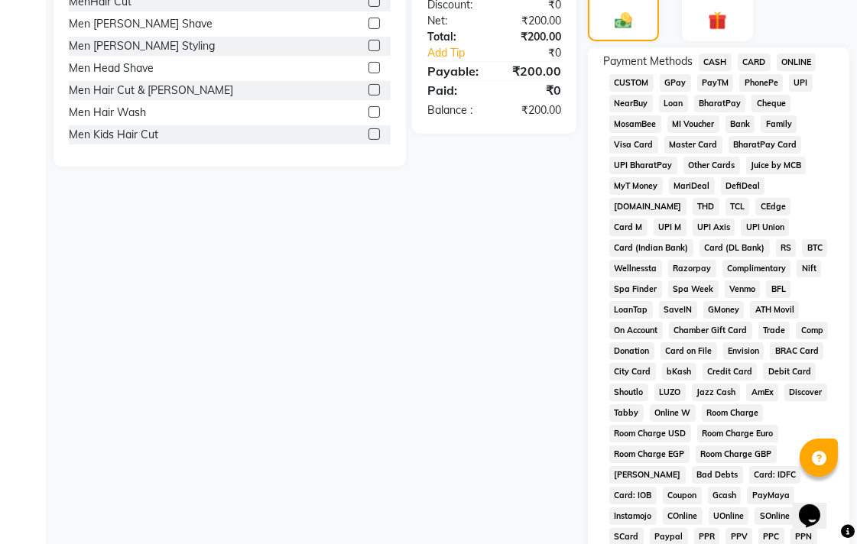
scroll to position [424, 0]
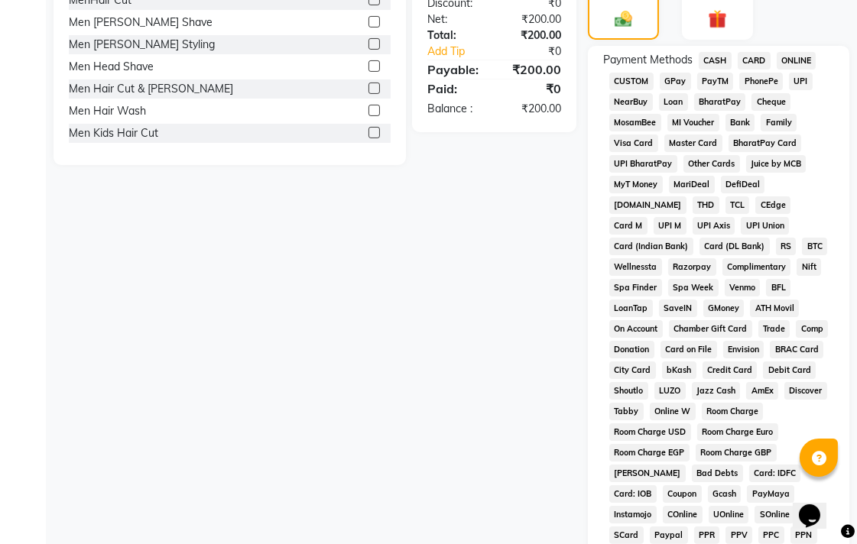
drag, startPoint x: 723, startPoint y: 56, endPoint x: 706, endPoint y: 216, distance: 161.4
click at [723, 57] on span "CASH" at bounding box center [715, 61] width 33 height 18
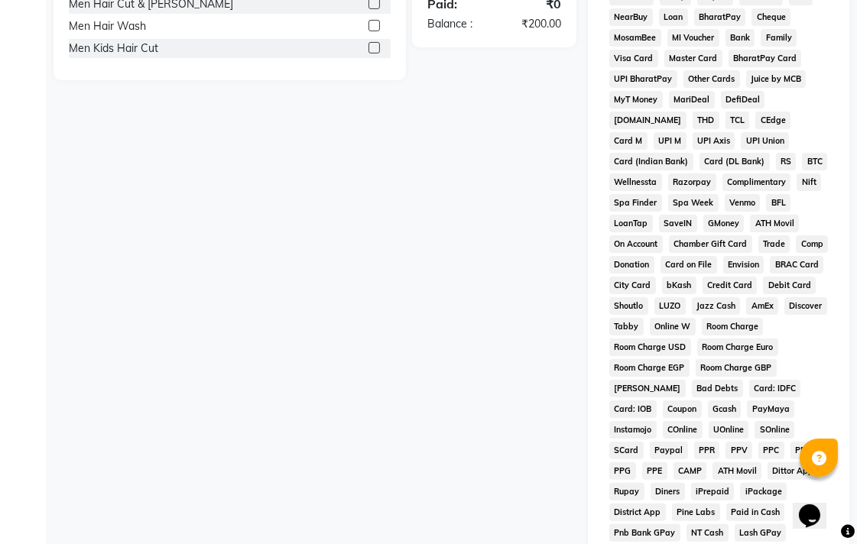
scroll to position [719, 0]
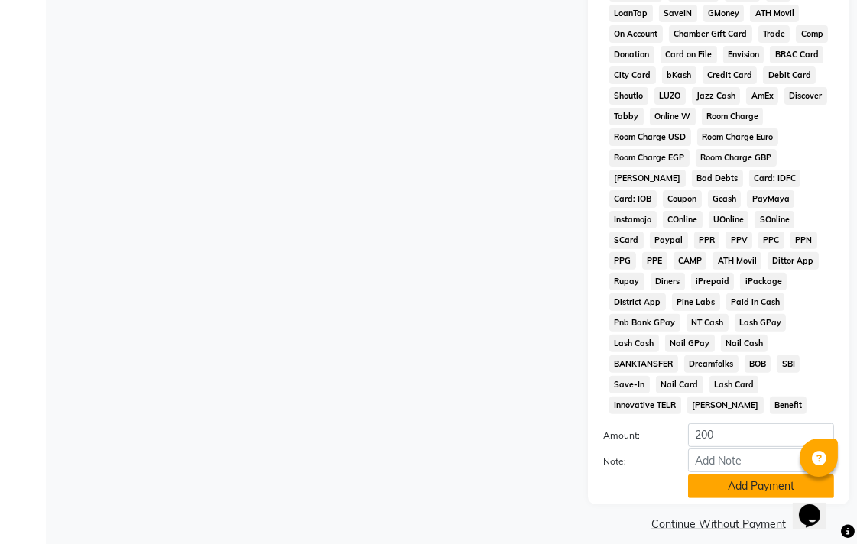
click at [724, 475] on button "Add Payment" at bounding box center [761, 487] width 146 height 24
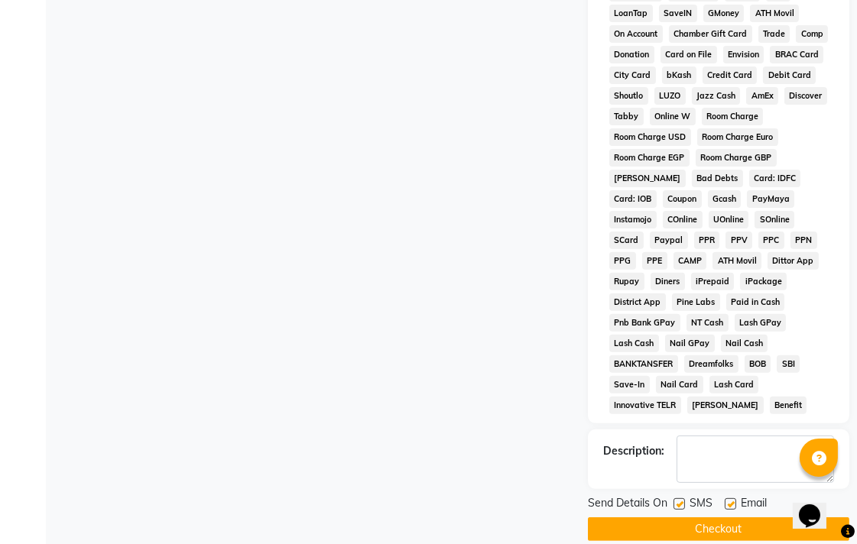
click at [740, 520] on button "Checkout" at bounding box center [718, 530] width 261 height 24
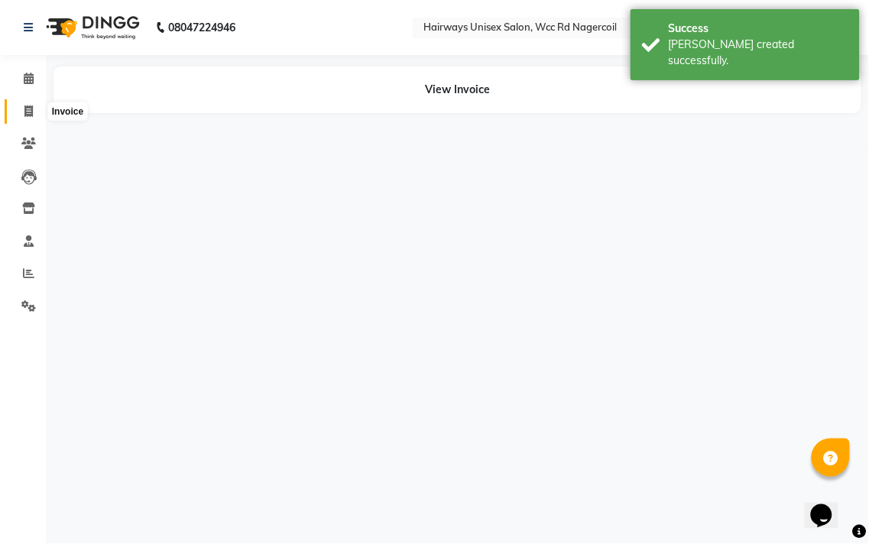
click at [24, 108] on icon at bounding box center [28, 110] width 8 height 11
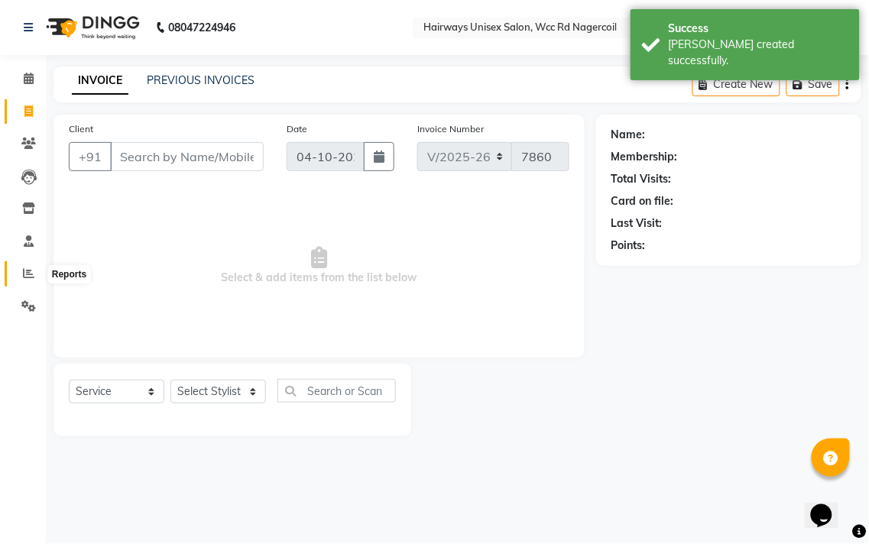
click at [26, 273] on icon at bounding box center [28, 273] width 11 height 11
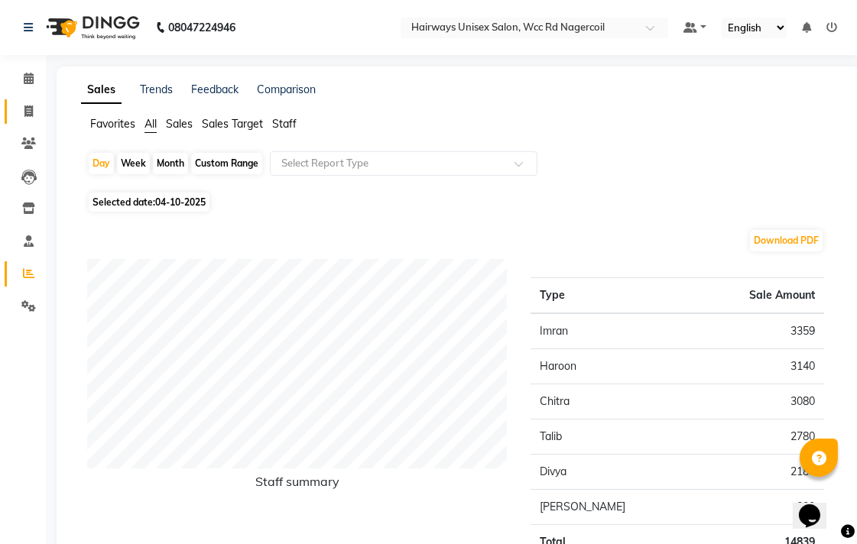
click at [31, 99] on link "Invoice" at bounding box center [23, 111] width 37 height 25
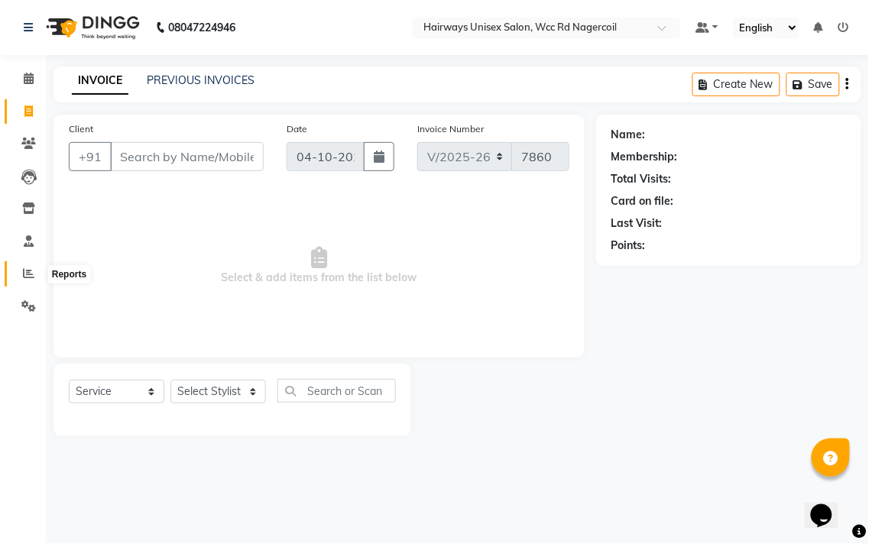
click at [35, 271] on span at bounding box center [28, 274] width 27 height 18
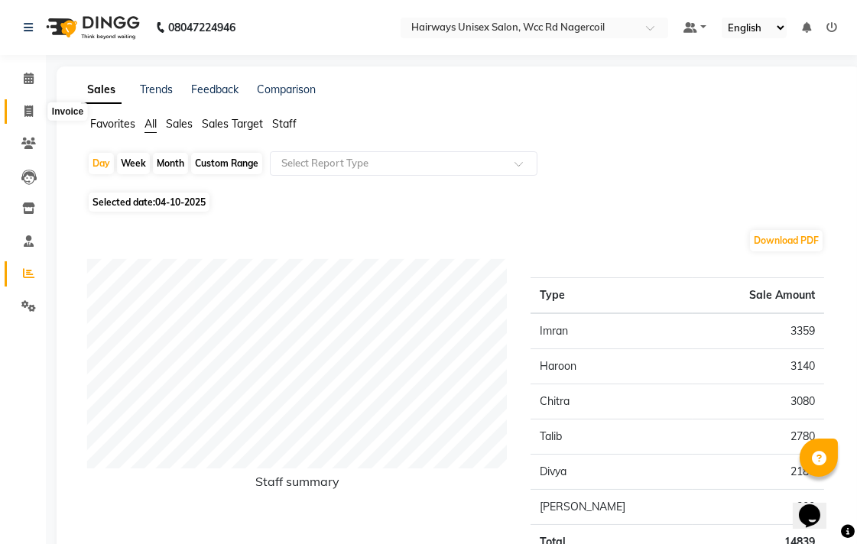
click at [24, 110] on icon at bounding box center [28, 110] width 8 height 11
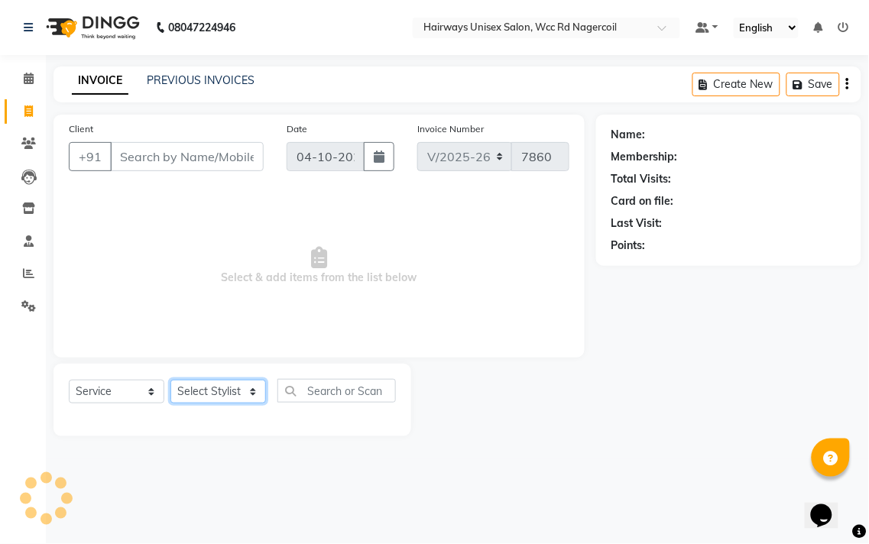
click at [227, 397] on select "Select Stylist" at bounding box center [218, 392] width 96 height 24
click at [170, 381] on select "Select Stylist Admin Chitra divya [PERSON_NAME] [PERSON_NAME] Reception [PERSON…" at bounding box center [218, 392] width 96 height 24
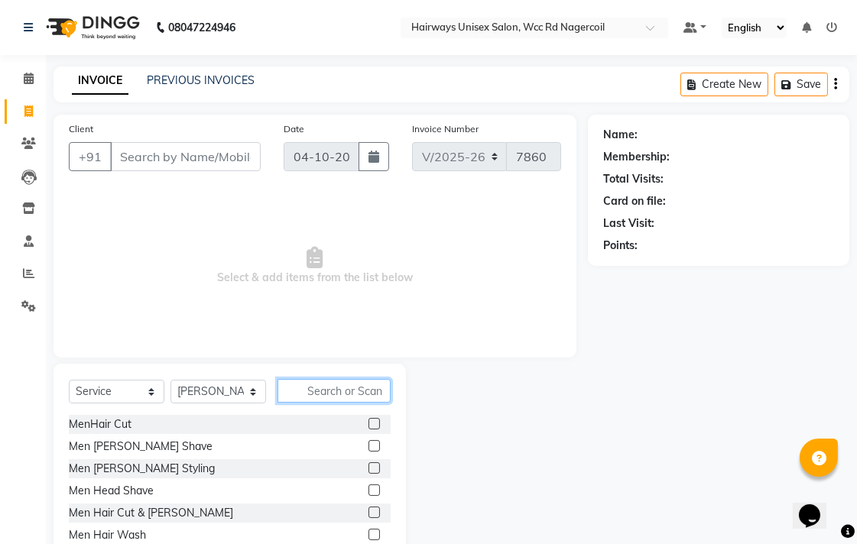
click at [335, 387] on input "text" at bounding box center [333, 391] width 113 height 24
click at [245, 385] on select "Select Stylist Admin Chitra divya [PERSON_NAME] [PERSON_NAME] Reception [PERSON…" at bounding box center [218, 392] width 96 height 24
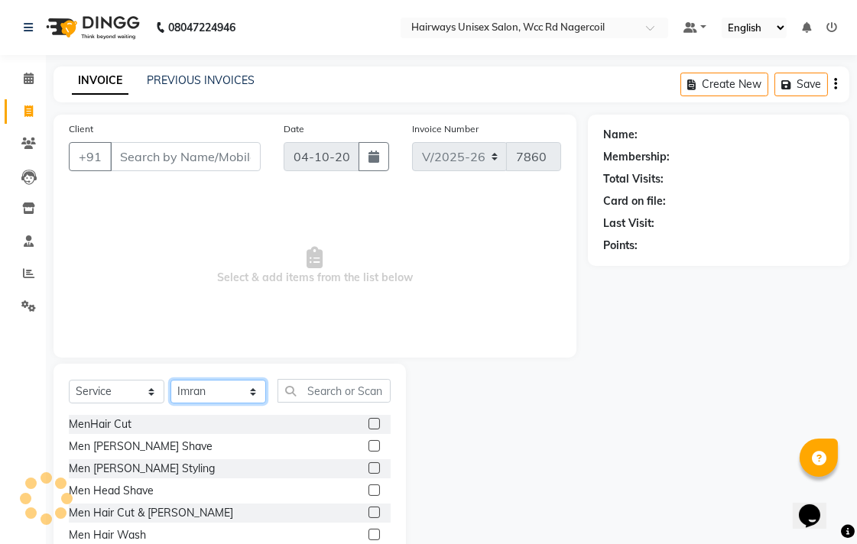
click at [170, 381] on select "Select Stylist Admin Chitra divya [PERSON_NAME] [PERSON_NAME] Reception [PERSON…" at bounding box center [218, 392] width 96 height 24
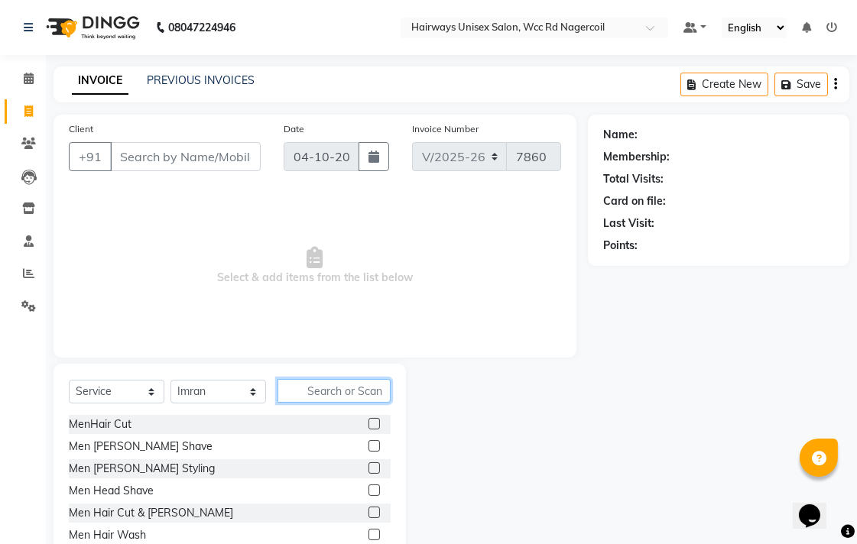
click at [368, 396] on input "text" at bounding box center [333, 391] width 113 height 24
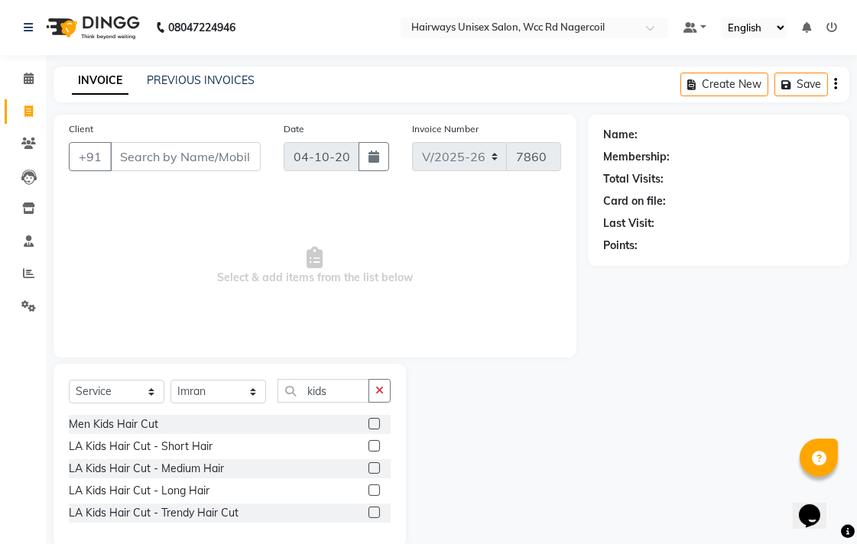
click at [373, 466] on label at bounding box center [373, 467] width 11 height 11
click at [373, 466] on input "checkbox" at bounding box center [373, 469] width 10 height 10
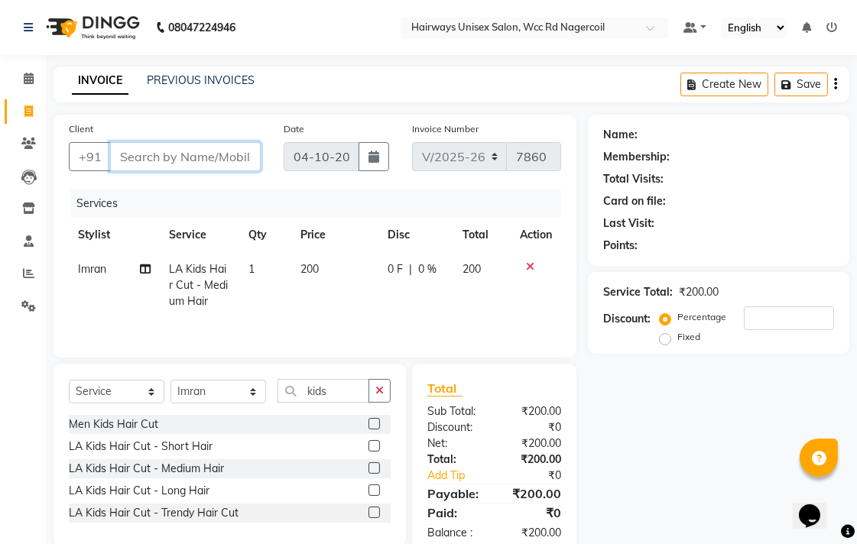
click at [232, 158] on input "Client" at bounding box center [185, 156] width 151 height 29
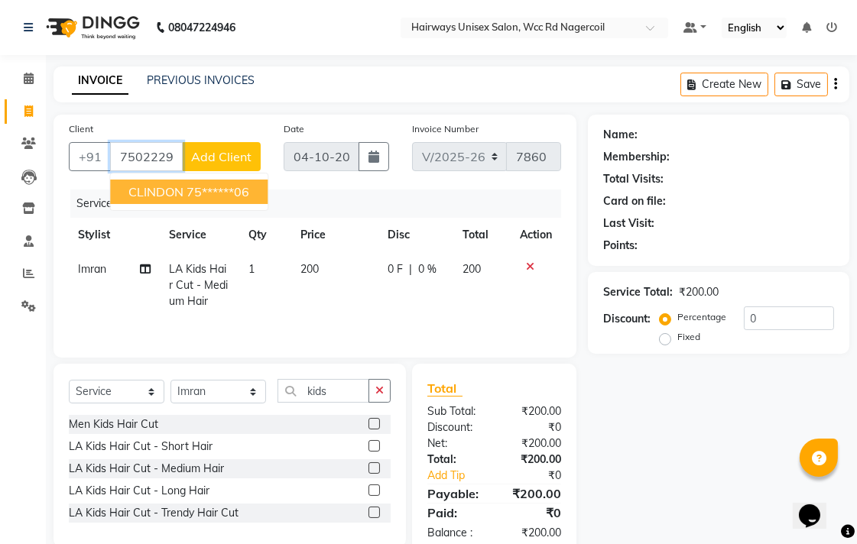
click at [239, 193] on ngb-highlight "75******06" at bounding box center [218, 191] width 63 height 15
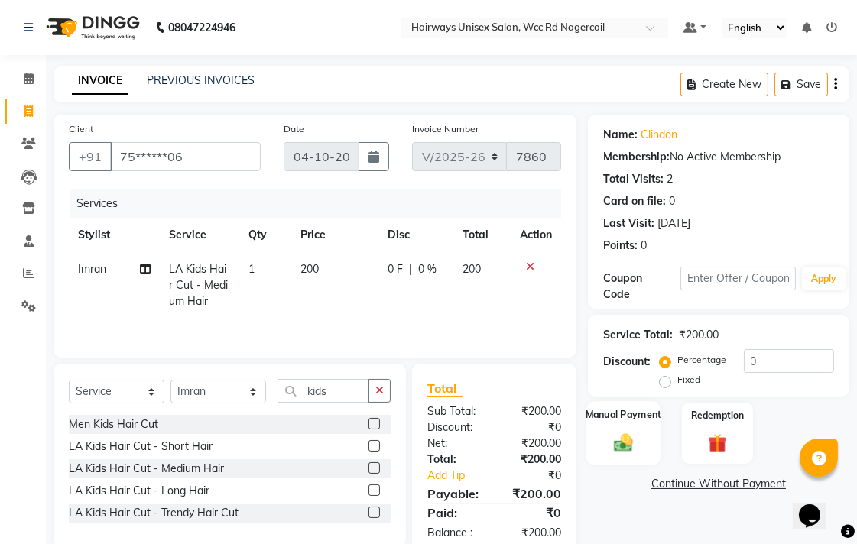
click at [614, 436] on img at bounding box center [623, 442] width 31 height 22
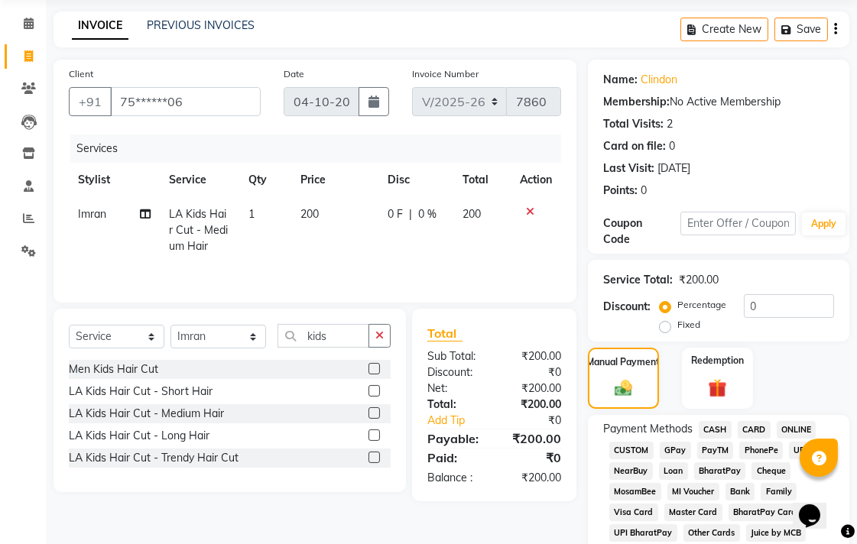
scroll to position [85, 0]
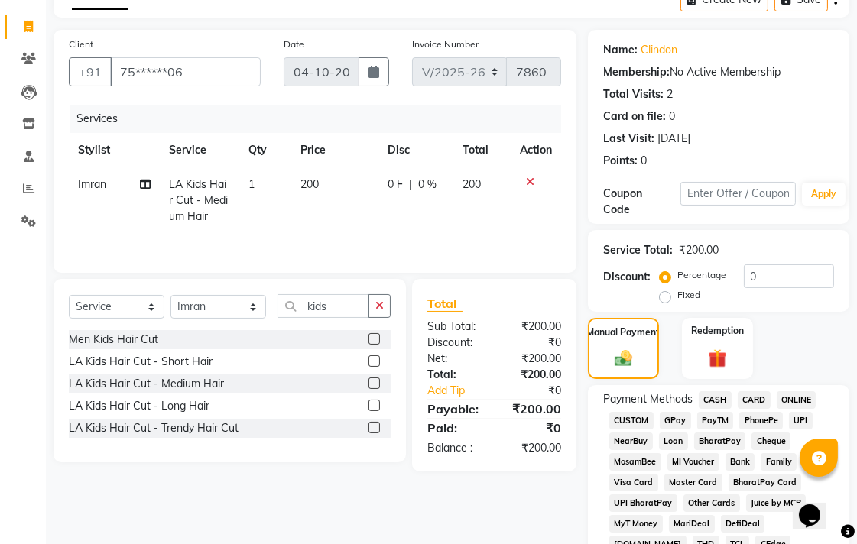
click at [805, 424] on span "UPI" at bounding box center [801, 421] width 24 height 18
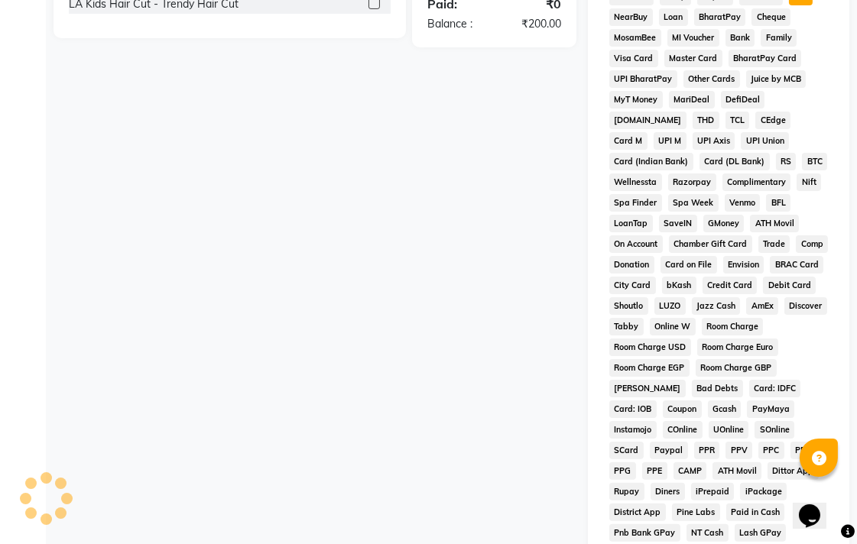
scroll to position [719, 0]
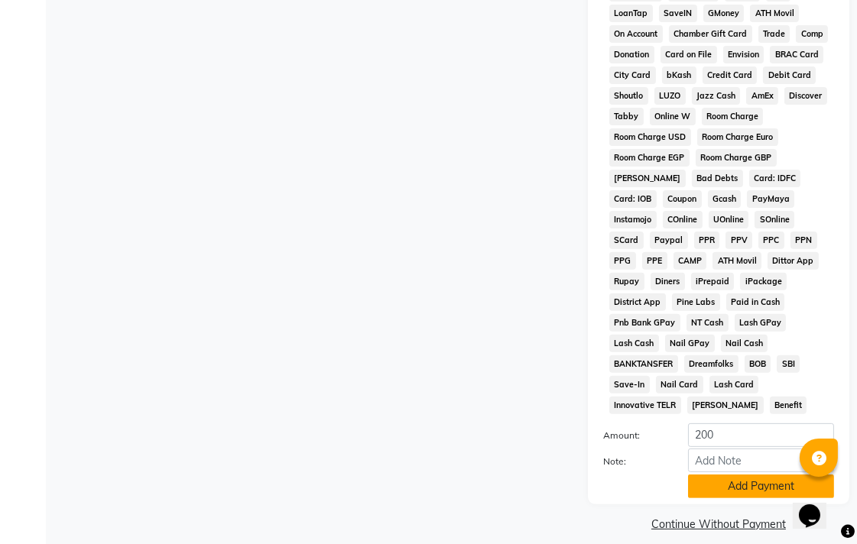
click at [758, 475] on button "Add Payment" at bounding box center [761, 487] width 146 height 24
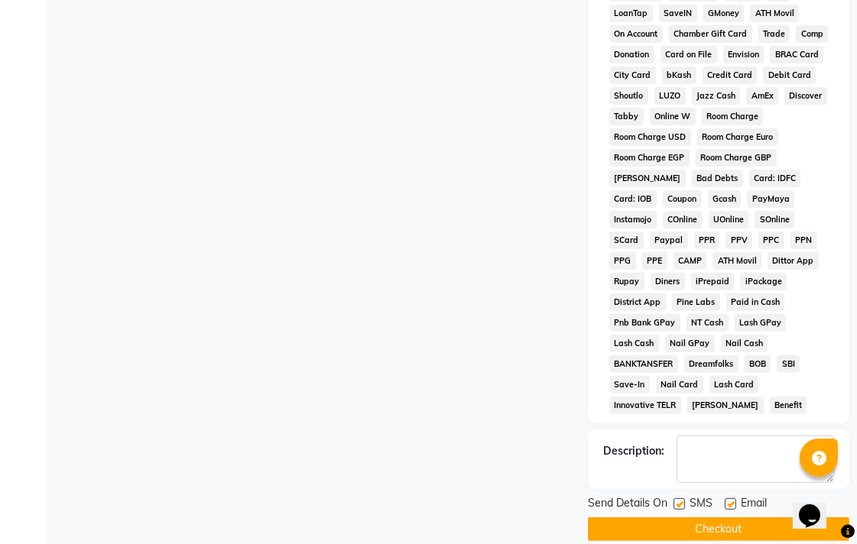
click at [758, 518] on button "Checkout" at bounding box center [718, 530] width 261 height 24
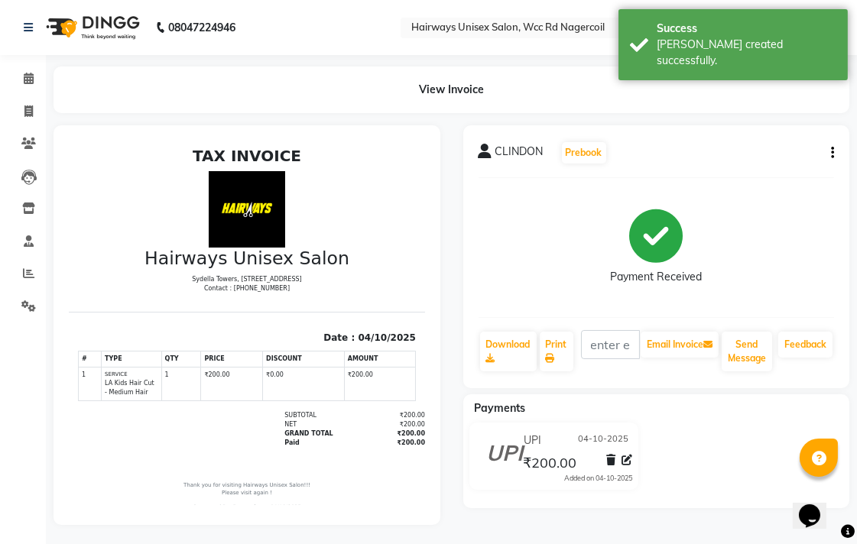
click at [32, 125] on li "Invoice" at bounding box center [23, 112] width 46 height 33
click at [28, 113] on icon at bounding box center [28, 110] width 8 height 11
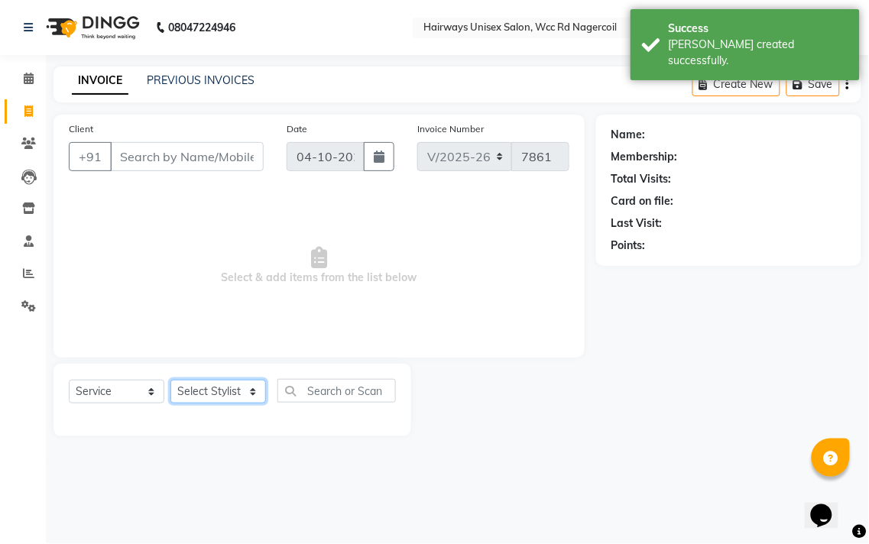
click at [246, 401] on select "Select Stylist Admin Chitra divya [PERSON_NAME] [PERSON_NAME] Reception [PERSON…" at bounding box center [218, 392] width 96 height 24
click at [138, 148] on input "Client" at bounding box center [187, 156] width 154 height 29
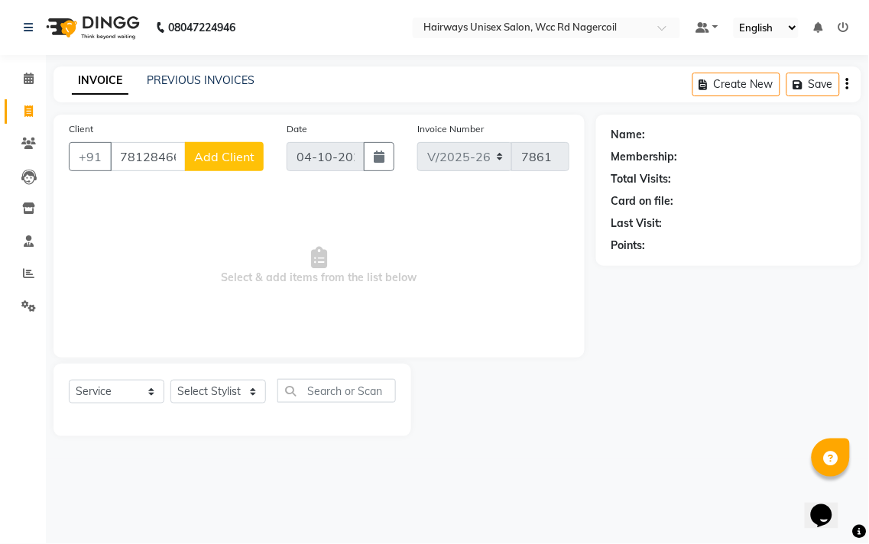
click at [247, 161] on span "Add Client" at bounding box center [224, 156] width 60 height 15
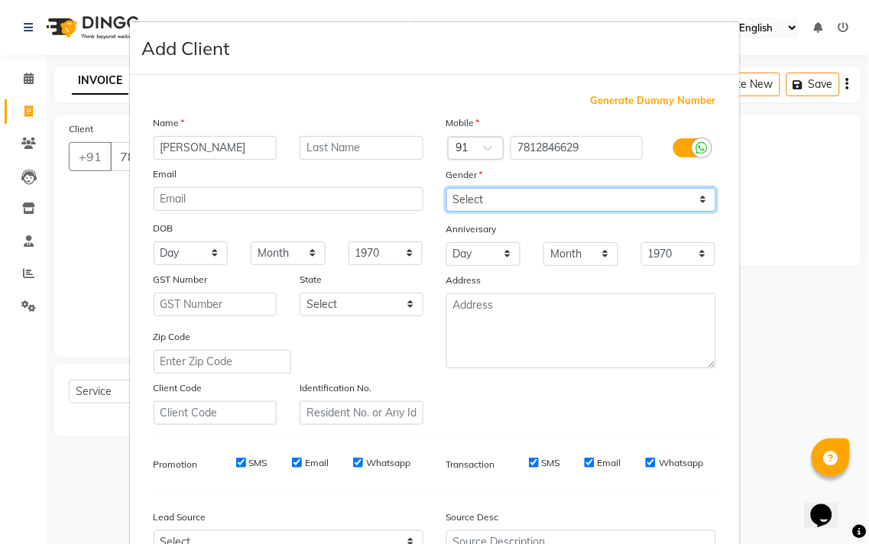
click at [537, 196] on select "Select [DEMOGRAPHIC_DATA] [DEMOGRAPHIC_DATA] Other Prefer Not To Say" at bounding box center [581, 200] width 270 height 24
click at [446, 188] on select "Select [DEMOGRAPHIC_DATA] [DEMOGRAPHIC_DATA] Other Prefer Not To Say" at bounding box center [581, 200] width 270 height 24
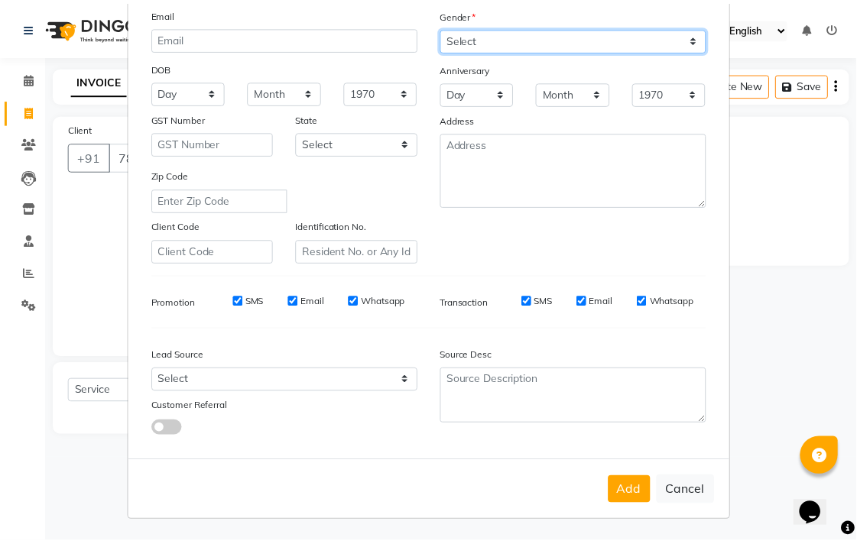
scroll to position [162, 0]
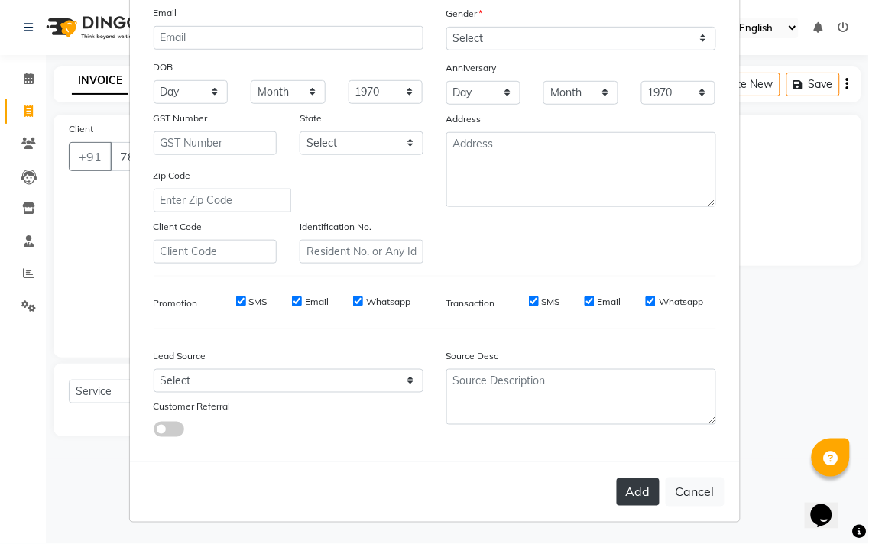
click at [633, 491] on button "Add" at bounding box center [638, 493] width 43 height 28
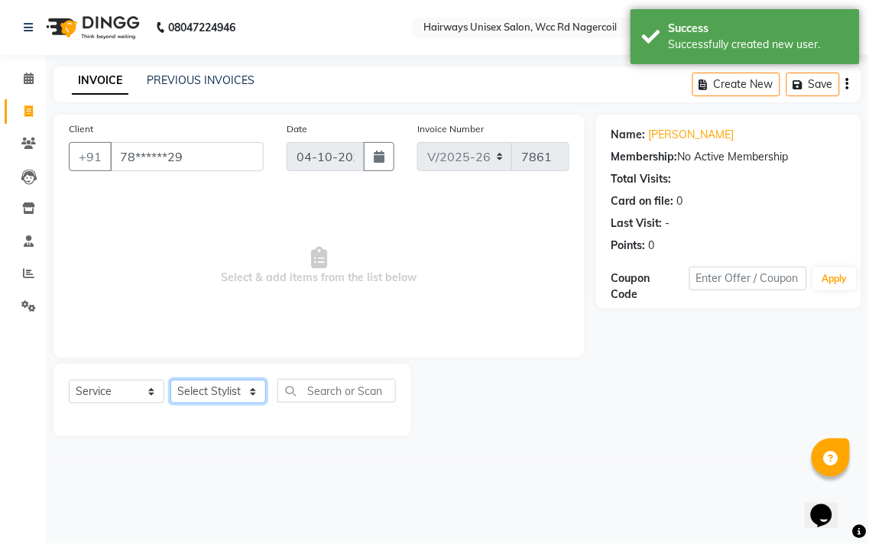
click at [217, 391] on select "Select Stylist Admin Chitra divya [PERSON_NAME] [PERSON_NAME] Reception [PERSON…" at bounding box center [218, 392] width 96 height 24
click at [170, 381] on select "Select Stylist Admin Chitra divya [PERSON_NAME] [PERSON_NAME] Reception [PERSON…" at bounding box center [218, 392] width 96 height 24
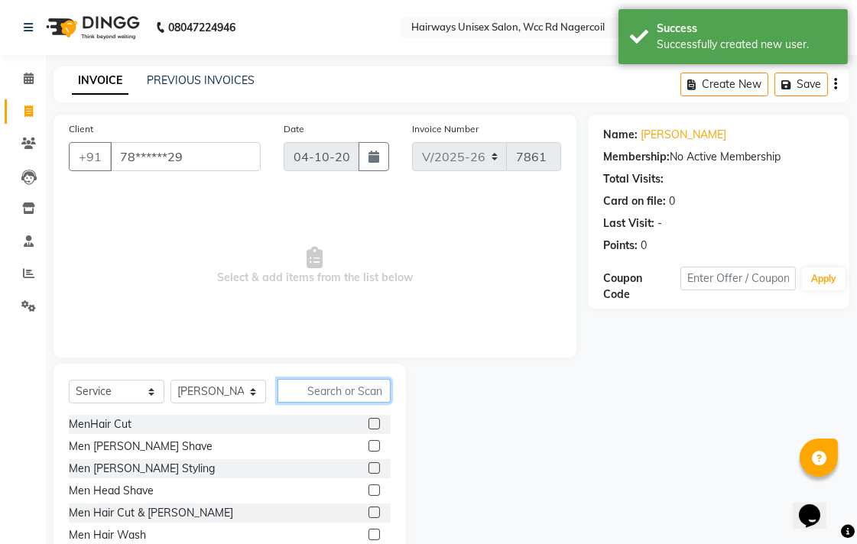
click at [339, 395] on input "text" at bounding box center [333, 391] width 113 height 24
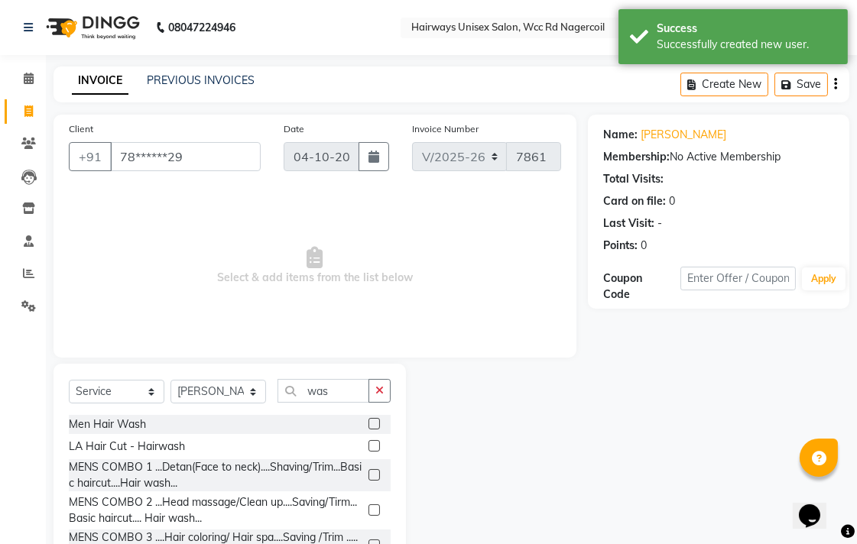
click at [368, 448] on label at bounding box center [373, 445] width 11 height 11
click at [368, 448] on input "checkbox" at bounding box center [373, 447] width 10 height 10
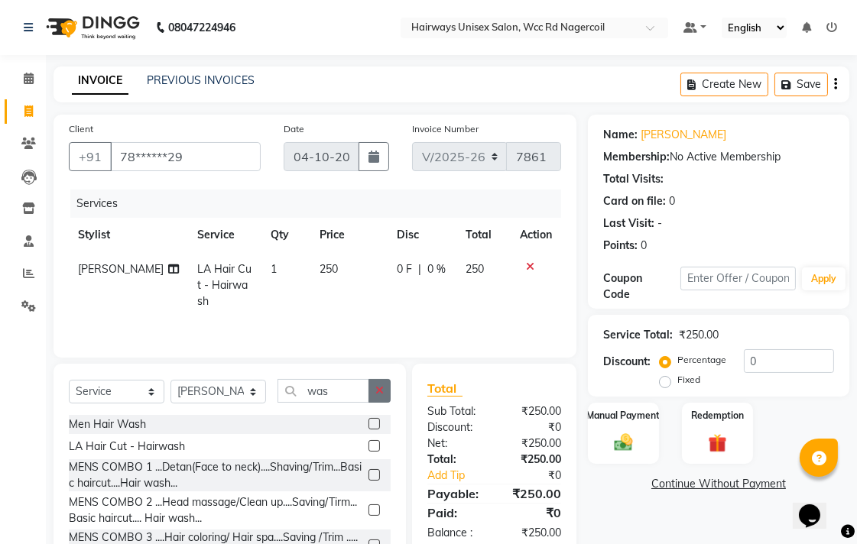
click at [381, 388] on icon "button" at bounding box center [379, 390] width 8 height 11
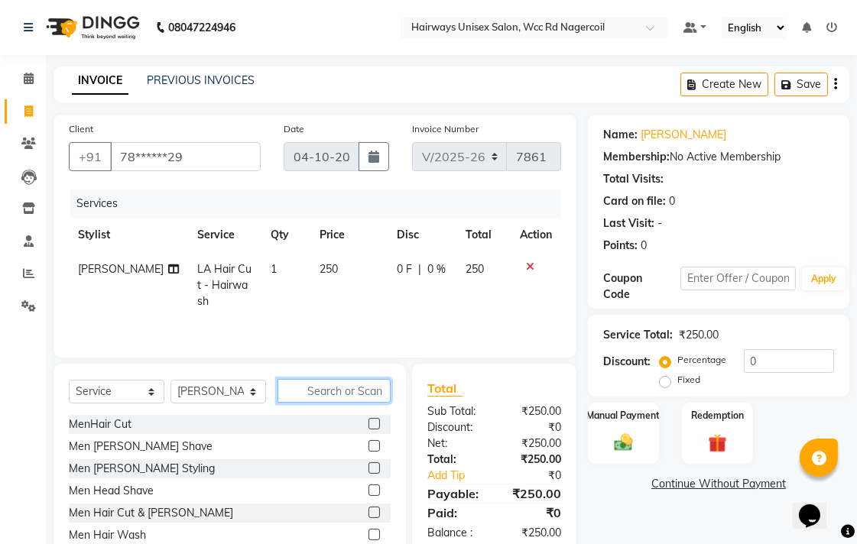
click at [336, 387] on input "text" at bounding box center [333, 391] width 113 height 24
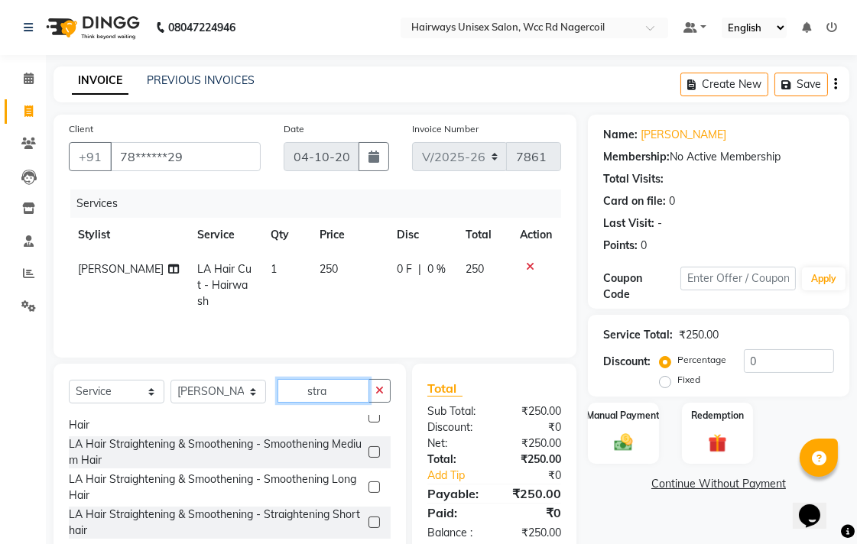
scroll to position [80, 0]
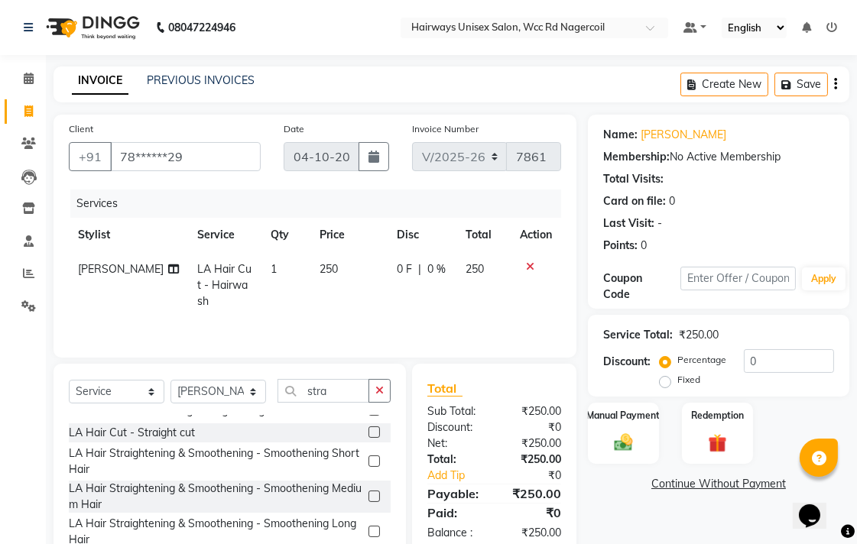
click at [368, 428] on label at bounding box center [373, 432] width 11 height 11
click at [368, 428] on input "checkbox" at bounding box center [373, 433] width 10 height 10
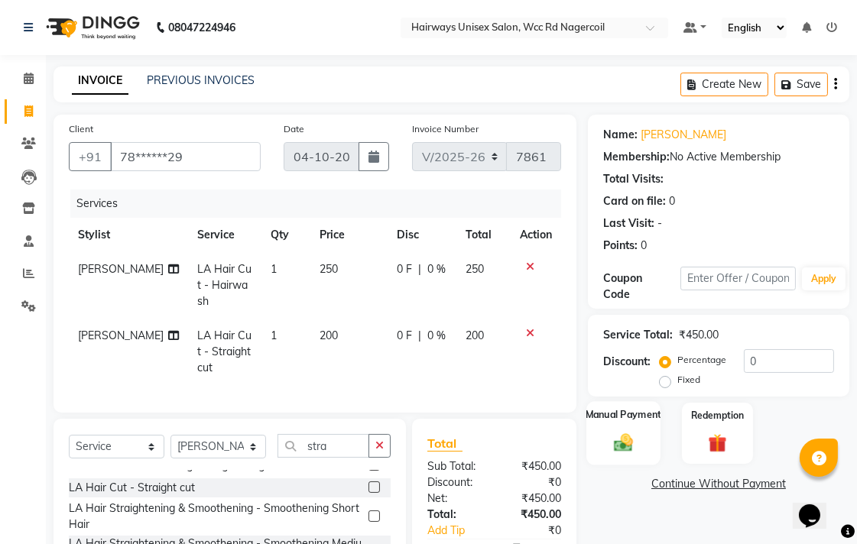
click at [618, 443] on img at bounding box center [623, 442] width 31 height 22
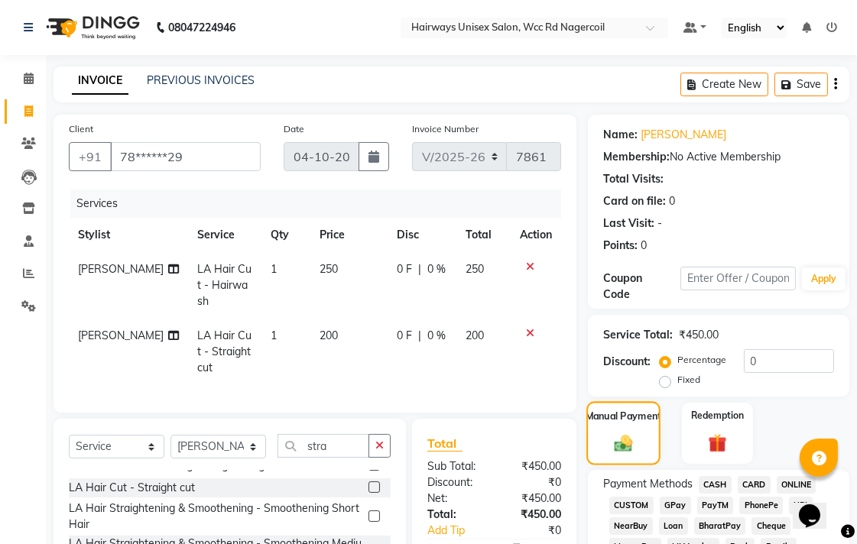
scroll to position [170, 0]
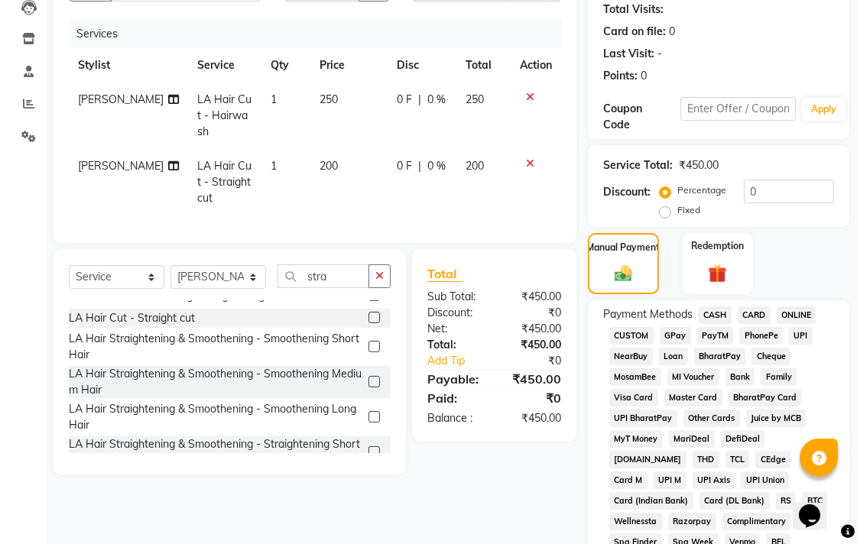
click at [805, 337] on span "UPI" at bounding box center [801, 336] width 24 height 18
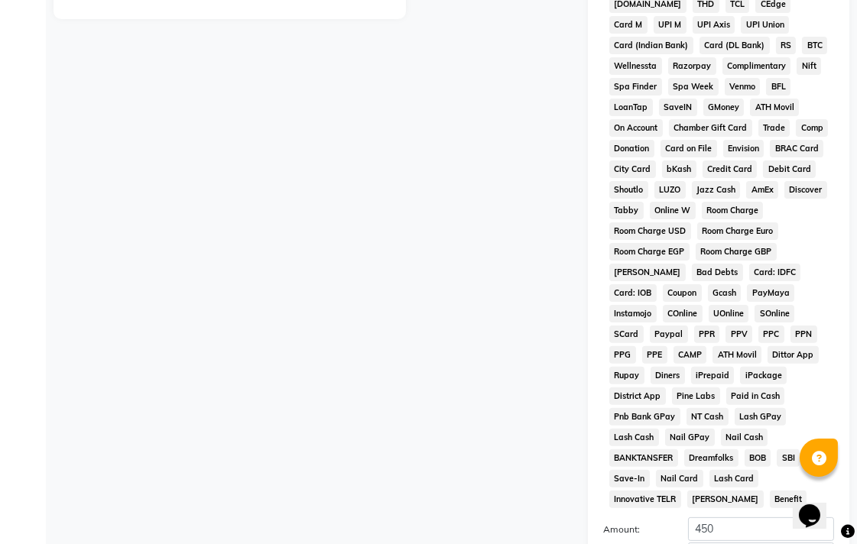
scroll to position [719, 0]
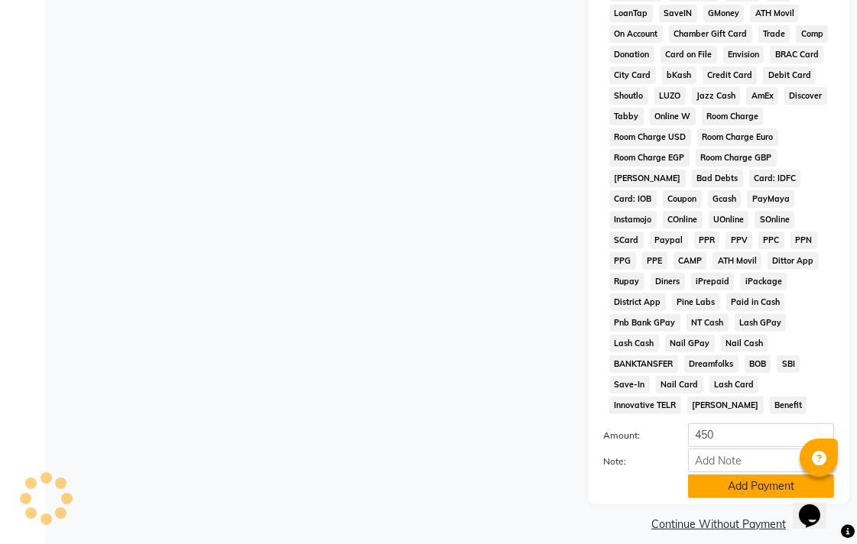
click at [775, 475] on button "Add Payment" at bounding box center [761, 487] width 146 height 24
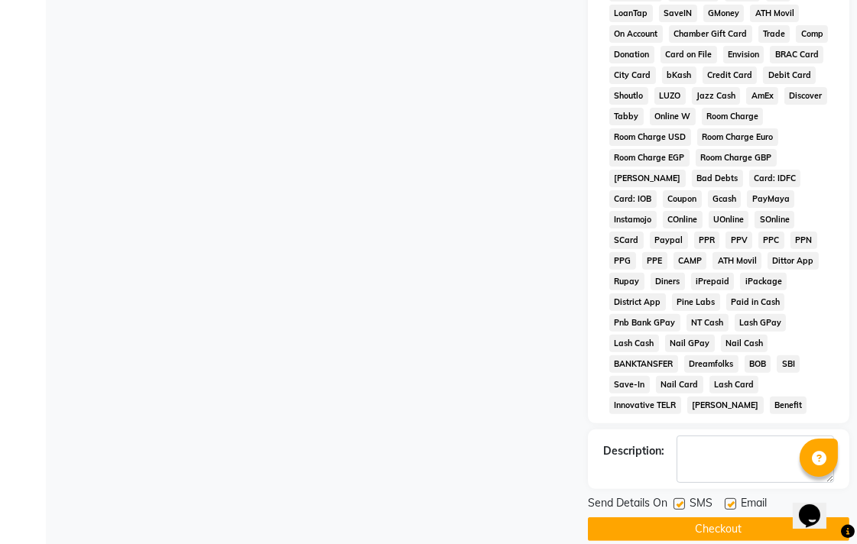
click at [774, 518] on button "Checkout" at bounding box center [718, 530] width 261 height 24
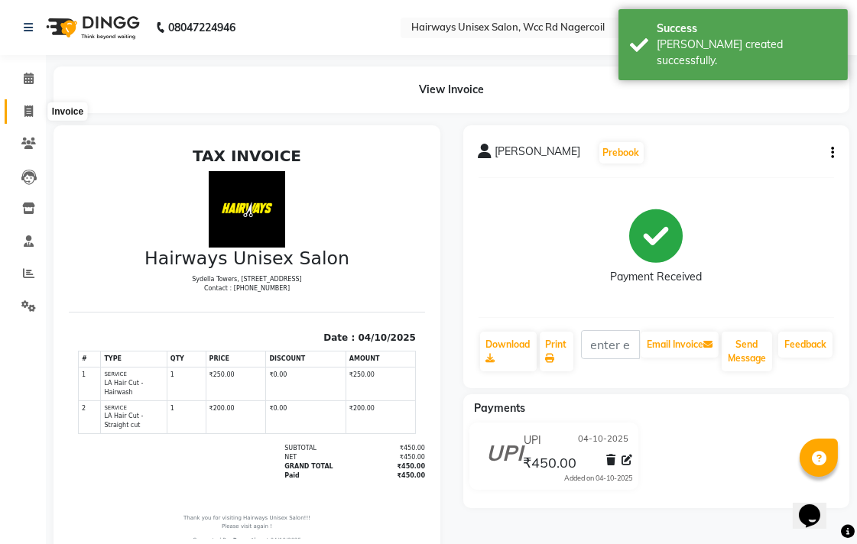
click at [27, 109] on icon at bounding box center [28, 110] width 8 height 11
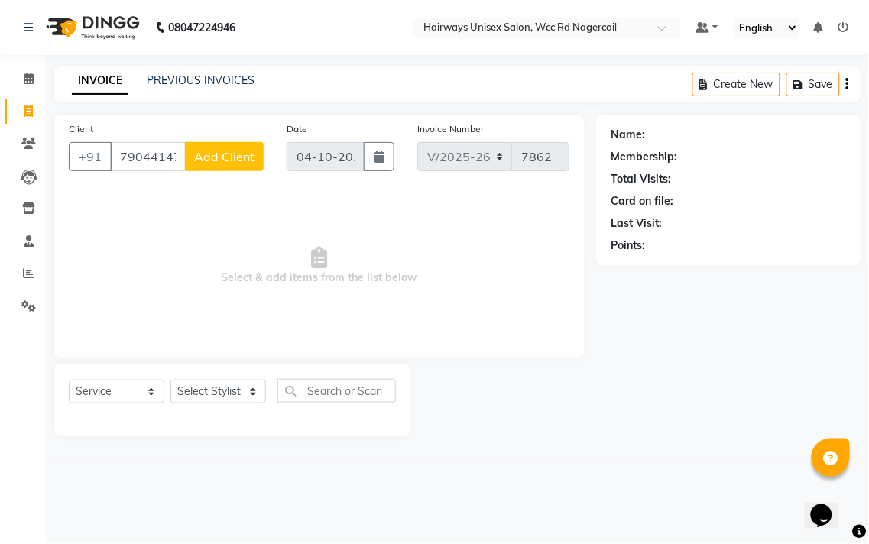
click at [249, 162] on span "Add Client" at bounding box center [224, 156] width 60 height 15
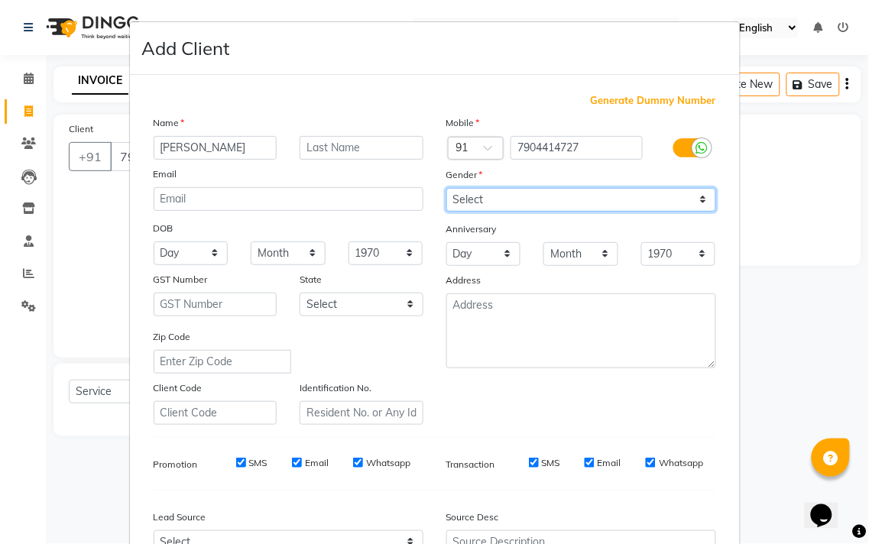
click at [476, 196] on select "Select [DEMOGRAPHIC_DATA] [DEMOGRAPHIC_DATA] Other Prefer Not To Say" at bounding box center [581, 200] width 270 height 24
click at [446, 188] on select "Select [DEMOGRAPHIC_DATA] [DEMOGRAPHIC_DATA] Other Prefer Not To Say" at bounding box center [581, 200] width 270 height 24
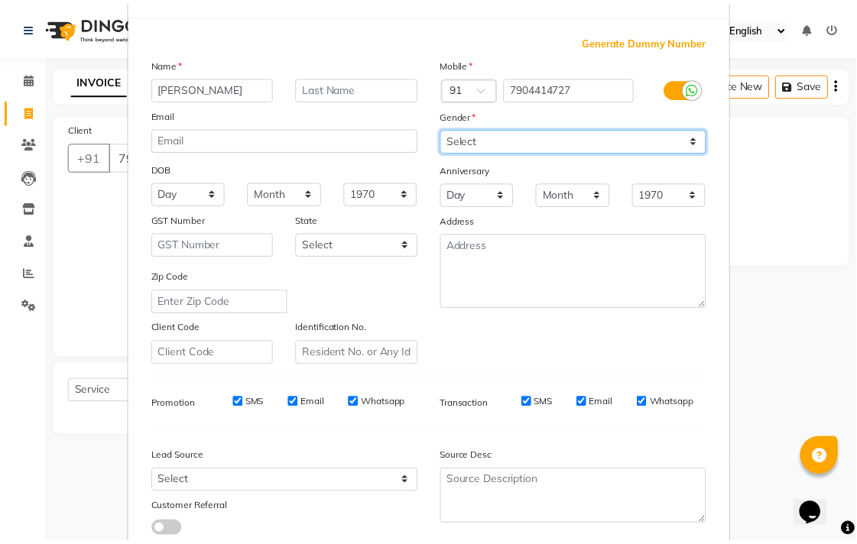
scroll to position [162, 0]
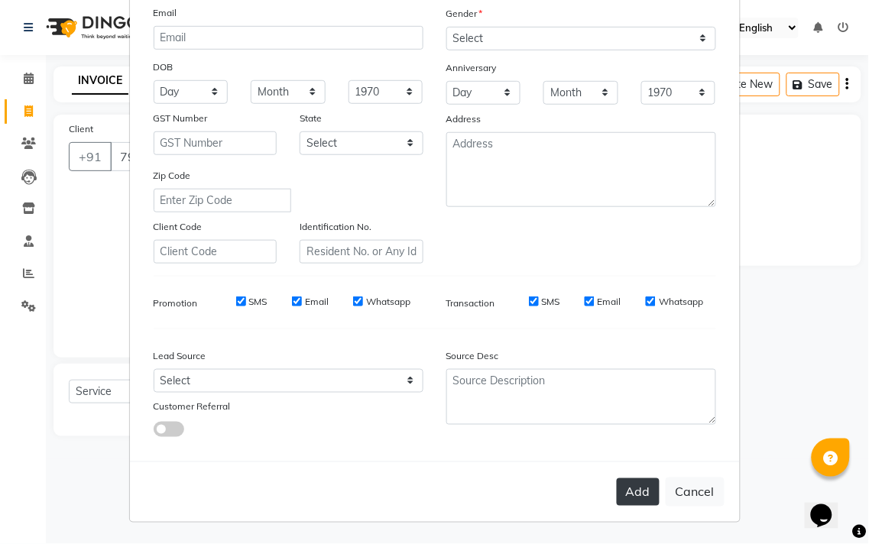
click at [637, 495] on button "Add" at bounding box center [638, 493] width 43 height 28
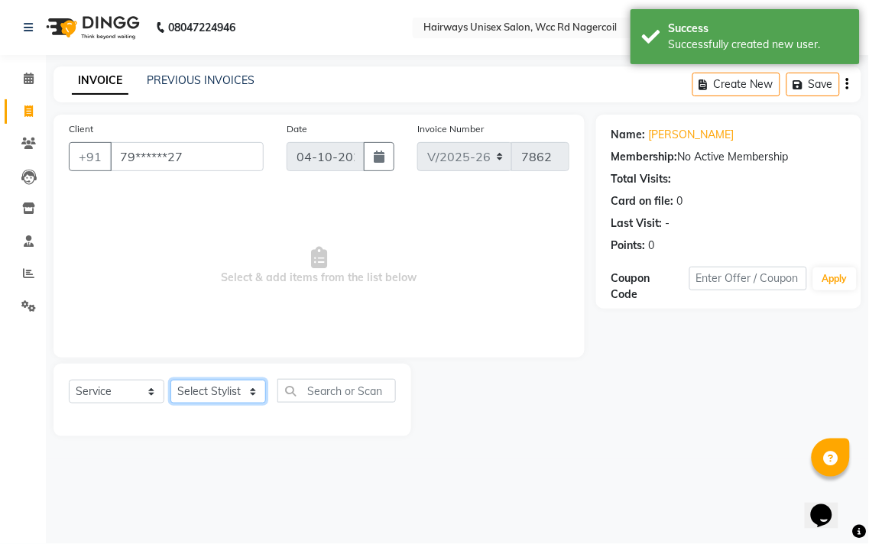
click at [213, 382] on select "Select Stylist Admin Chitra divya [PERSON_NAME] [PERSON_NAME] Reception [PERSON…" at bounding box center [218, 392] width 96 height 24
click at [170, 381] on select "Select Stylist Admin Chitra divya [PERSON_NAME] [PERSON_NAME] Reception [PERSON…" at bounding box center [218, 392] width 96 height 24
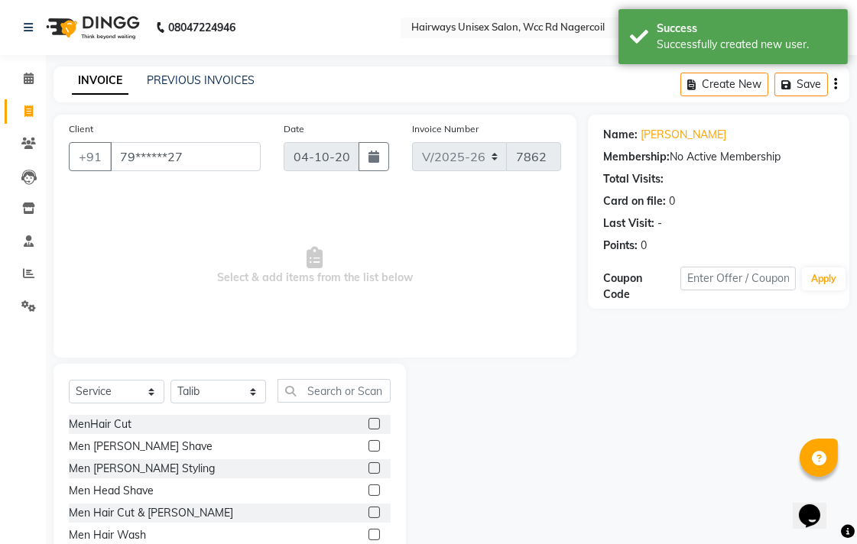
drag, startPoint x: 361, startPoint y: 511, endPoint x: 406, endPoint y: 502, distance: 45.9
click at [368, 511] on label at bounding box center [373, 512] width 11 height 11
click at [368, 511] on input "checkbox" at bounding box center [373, 513] width 10 height 10
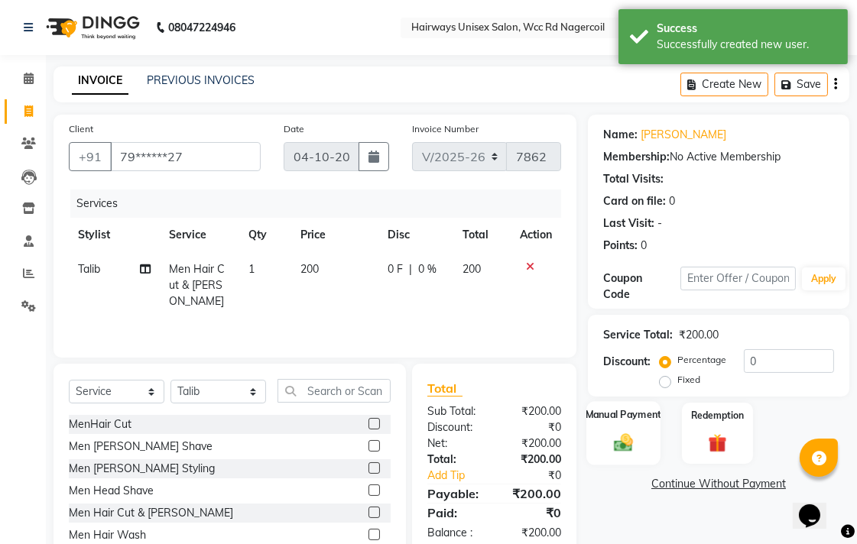
click at [613, 429] on div "Manual Payment" at bounding box center [623, 433] width 74 height 64
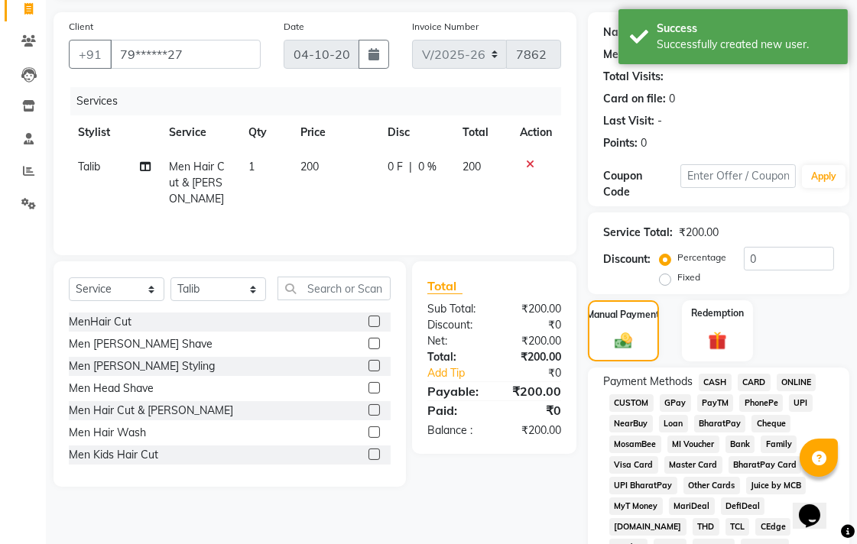
scroll to position [255, 0]
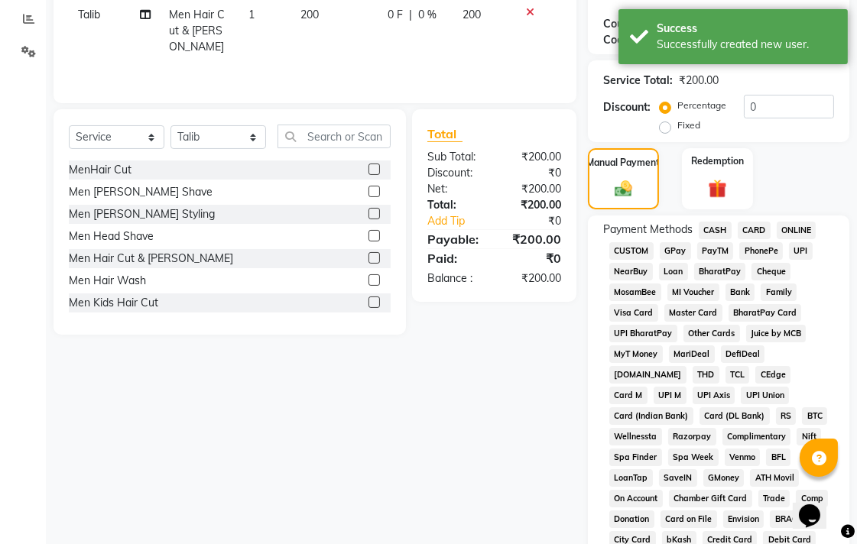
click at [793, 249] on span "UPI" at bounding box center [801, 251] width 24 height 18
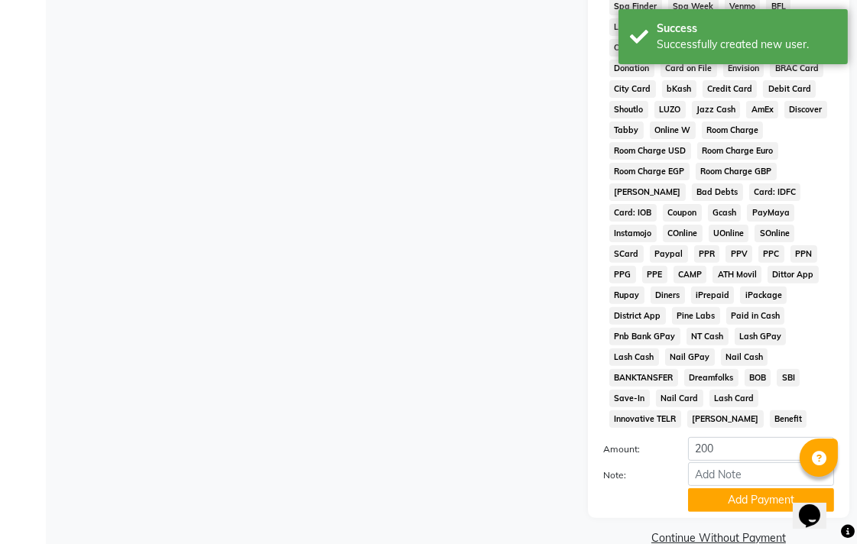
scroll to position [719, 0]
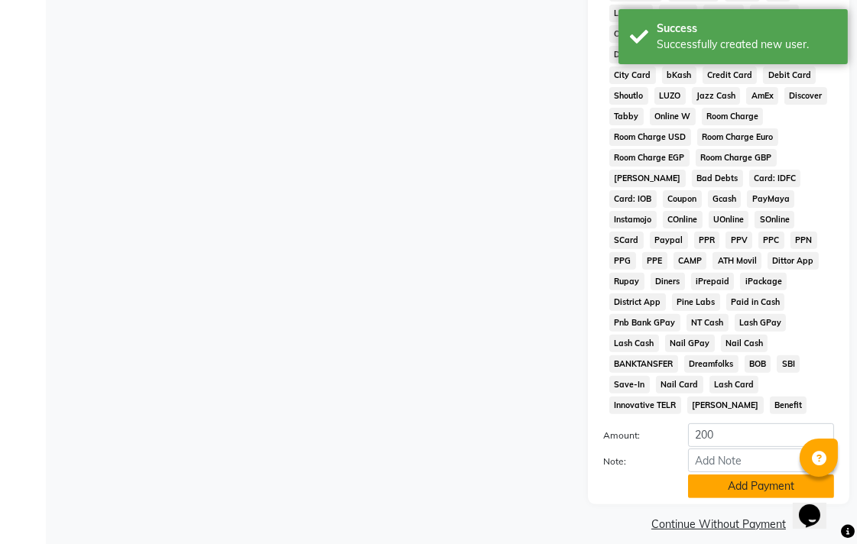
click at [712, 475] on button "Add Payment" at bounding box center [761, 487] width 146 height 24
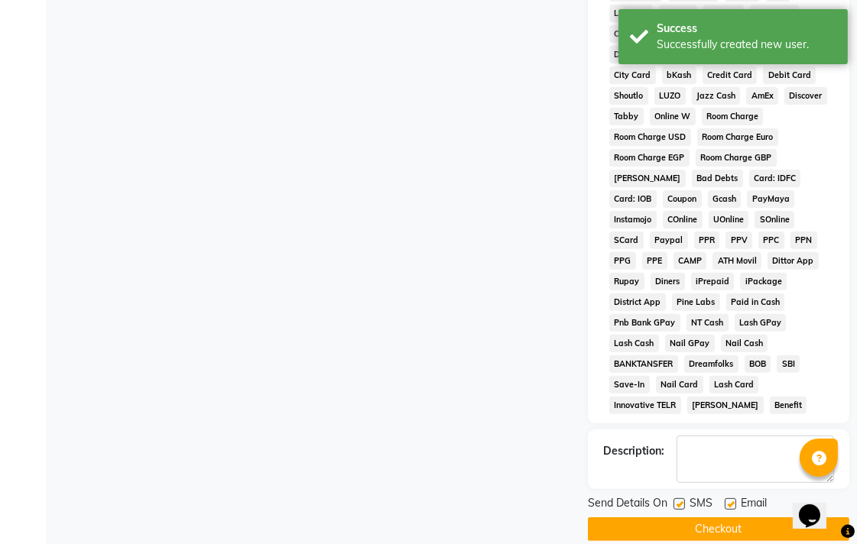
click at [715, 518] on button "Checkout" at bounding box center [718, 530] width 261 height 24
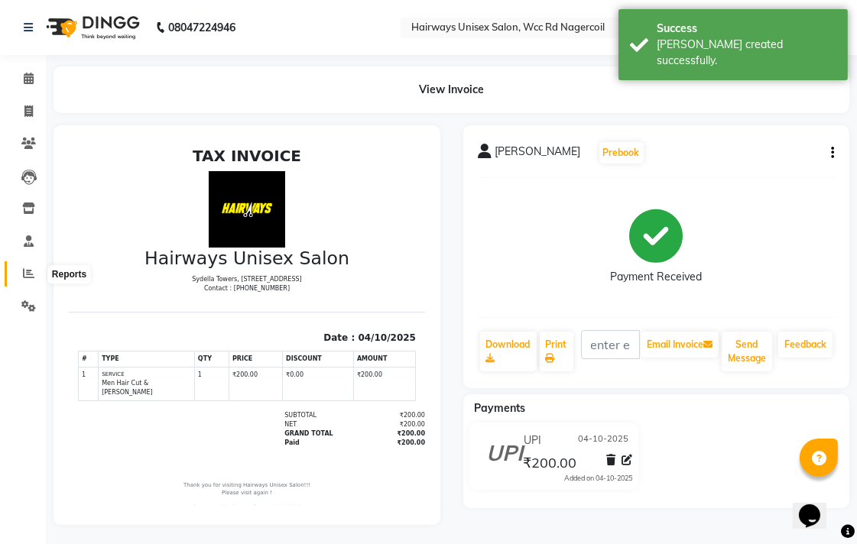
click at [20, 268] on span at bounding box center [28, 274] width 27 height 18
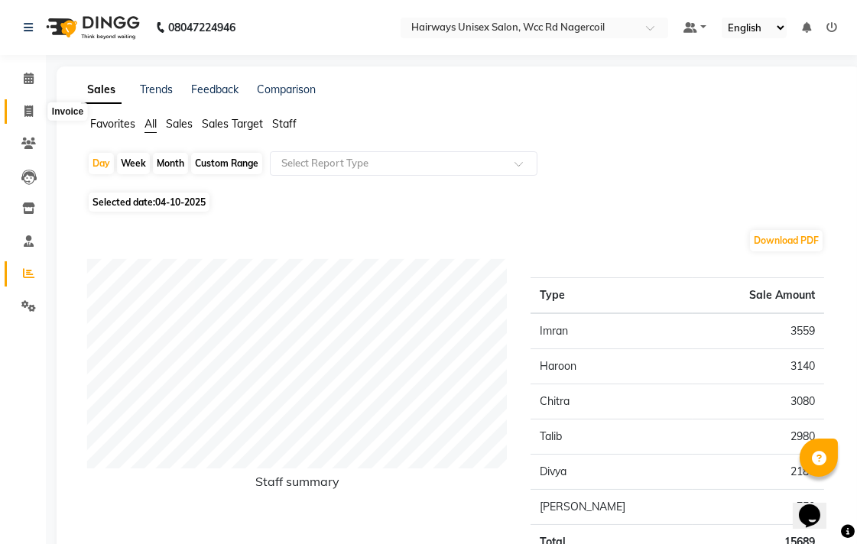
click at [19, 112] on span at bounding box center [28, 112] width 27 height 18
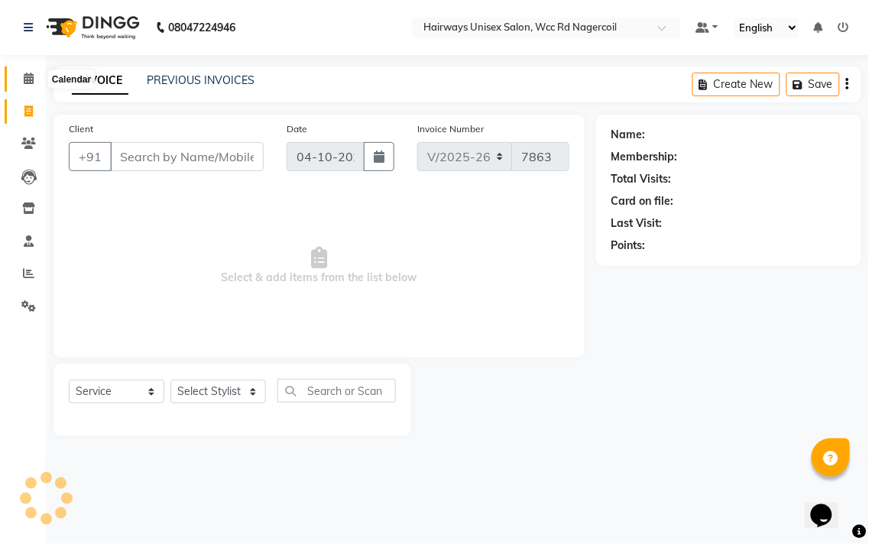
click at [40, 70] on span at bounding box center [28, 79] width 27 height 18
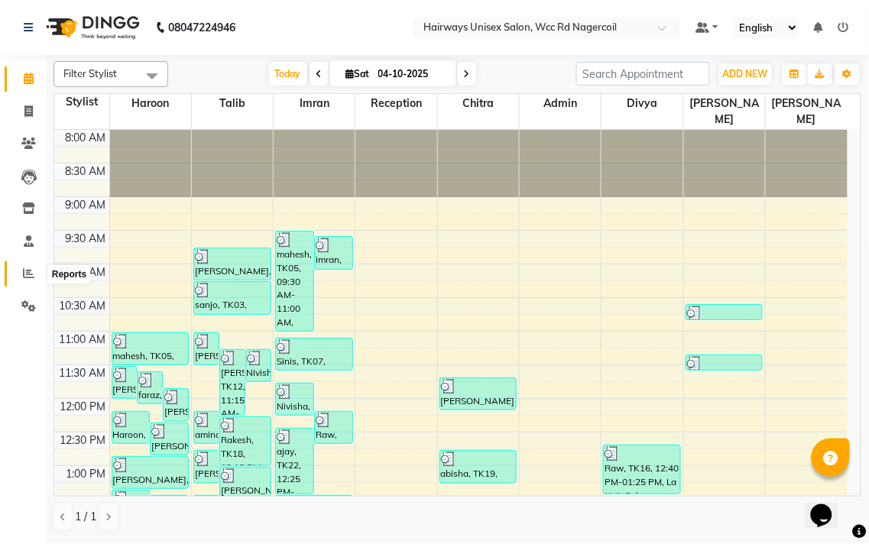
click at [18, 277] on span at bounding box center [28, 274] width 27 height 18
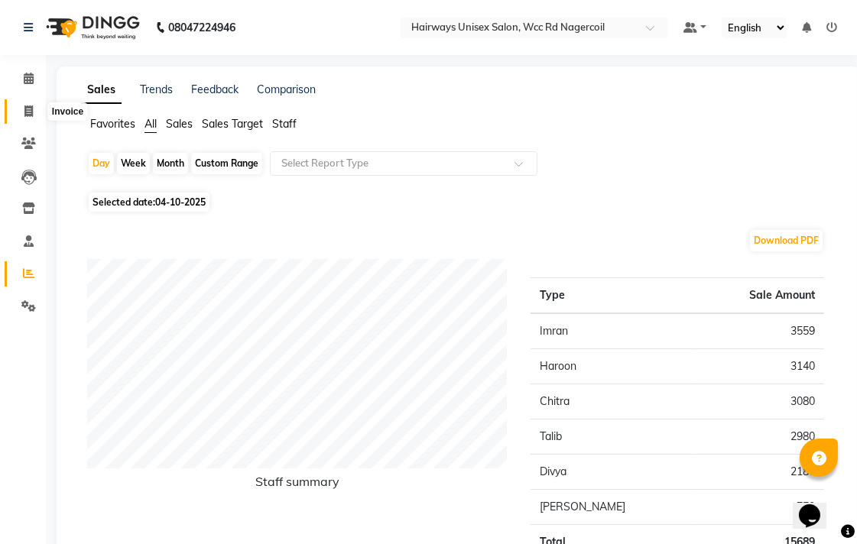
click at [32, 108] on icon at bounding box center [28, 110] width 8 height 11
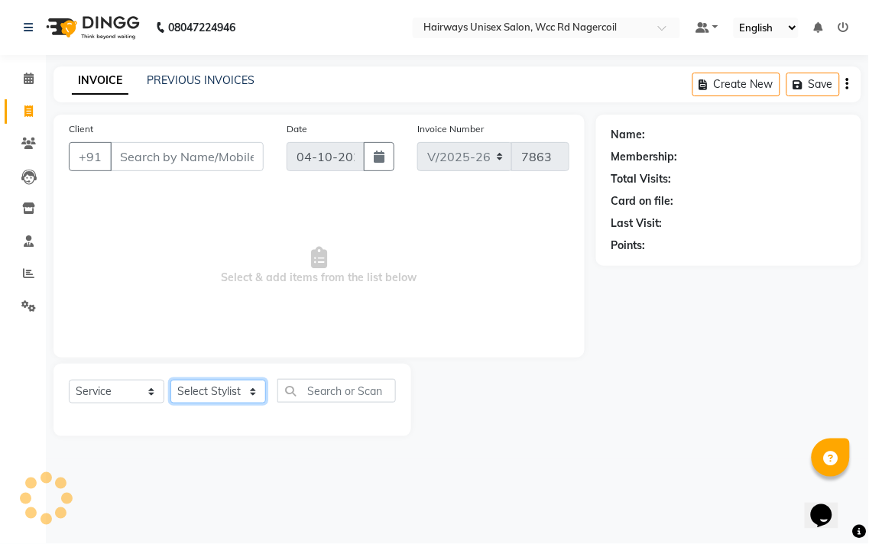
click at [226, 397] on select "Select Stylist Admin Chitra divya [PERSON_NAME] [PERSON_NAME] Reception [PERSON…" at bounding box center [218, 392] width 96 height 24
click at [170, 381] on select "Select Stylist Admin Chitra divya [PERSON_NAME] [PERSON_NAME] Reception [PERSON…" at bounding box center [218, 392] width 96 height 24
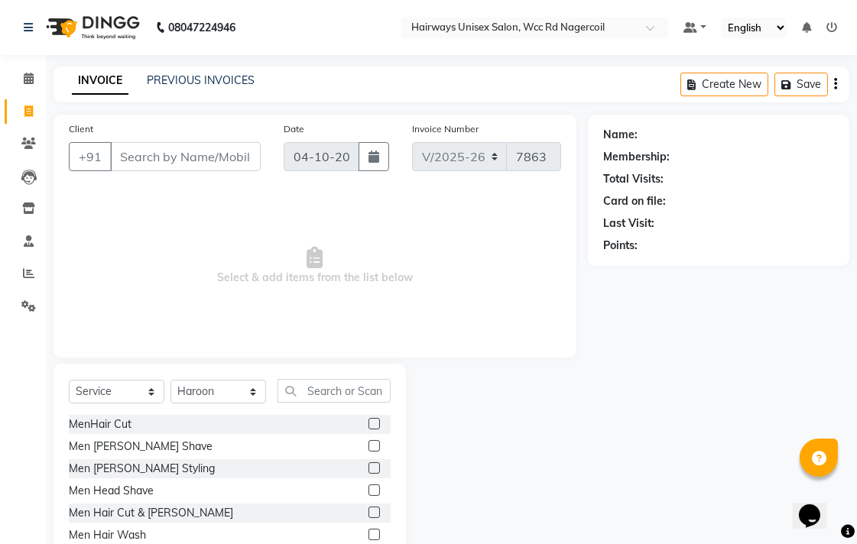
click at [368, 428] on label at bounding box center [373, 423] width 11 height 11
click at [368, 428] on input "checkbox" at bounding box center [373, 425] width 10 height 10
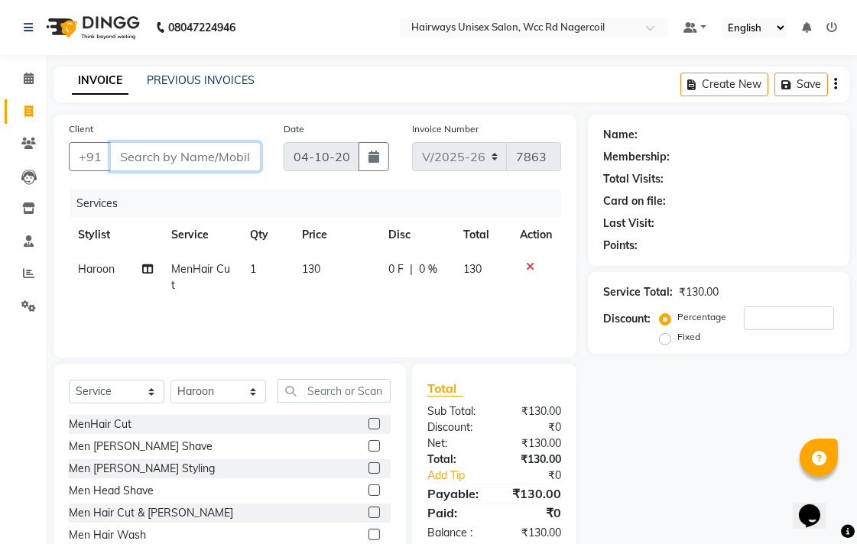
click at [232, 156] on input "Client" at bounding box center [185, 156] width 151 height 29
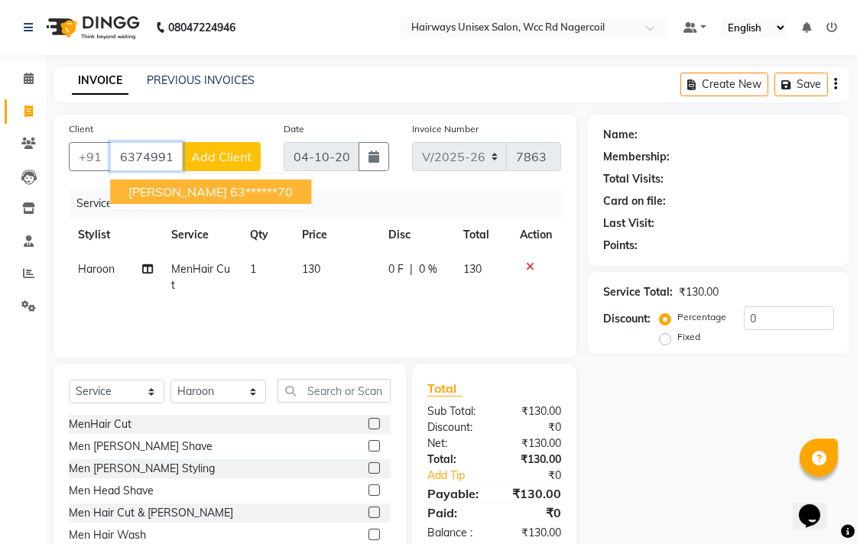
click at [230, 185] on ngb-highlight "63******70" at bounding box center [261, 191] width 63 height 15
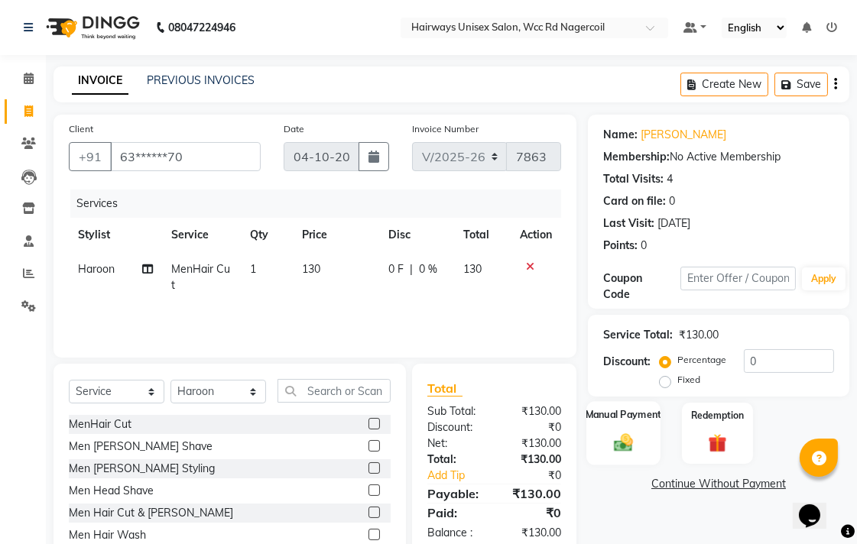
click at [630, 423] on div "Manual Payment" at bounding box center [623, 433] width 74 height 64
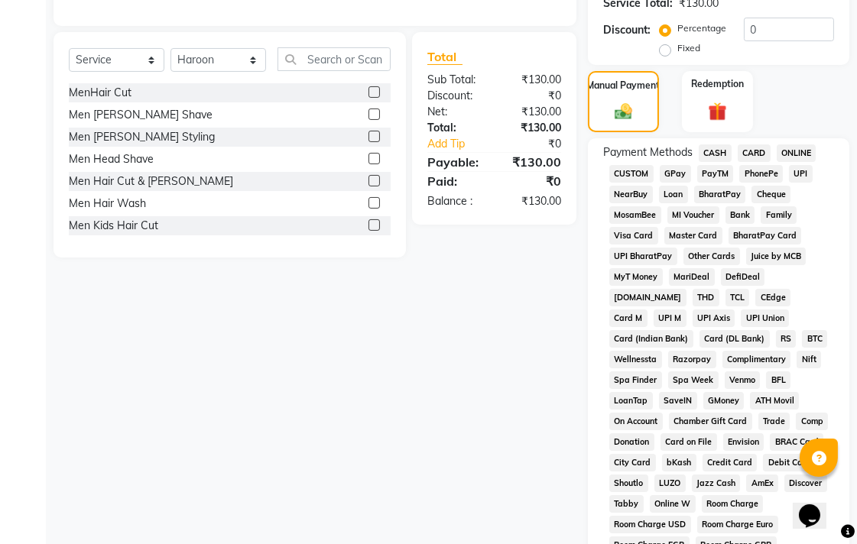
scroll to position [339, 0]
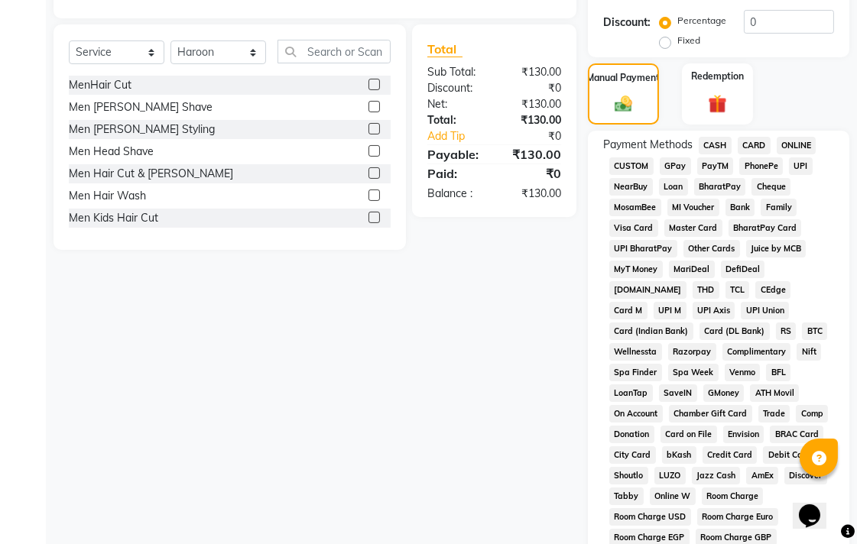
click at [797, 166] on span "UPI" at bounding box center [801, 166] width 24 height 18
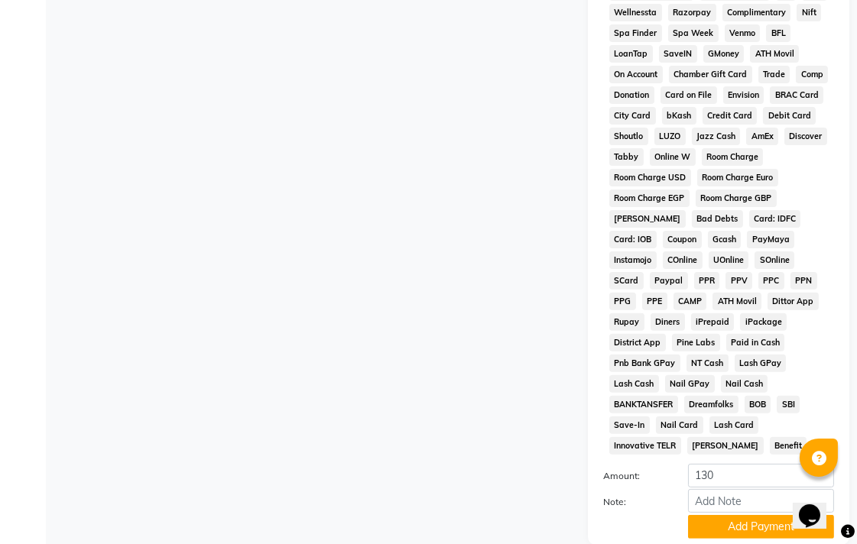
scroll to position [719, 0]
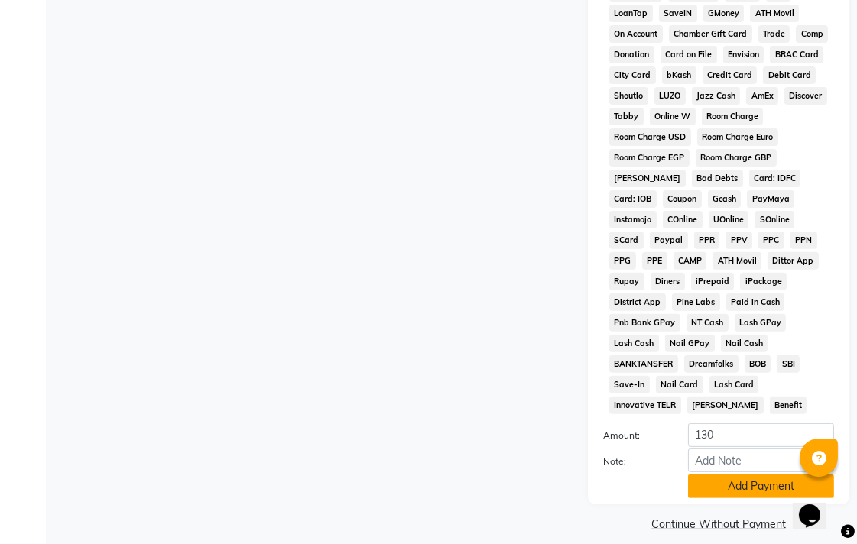
click at [758, 476] on button "Add Payment" at bounding box center [761, 487] width 146 height 24
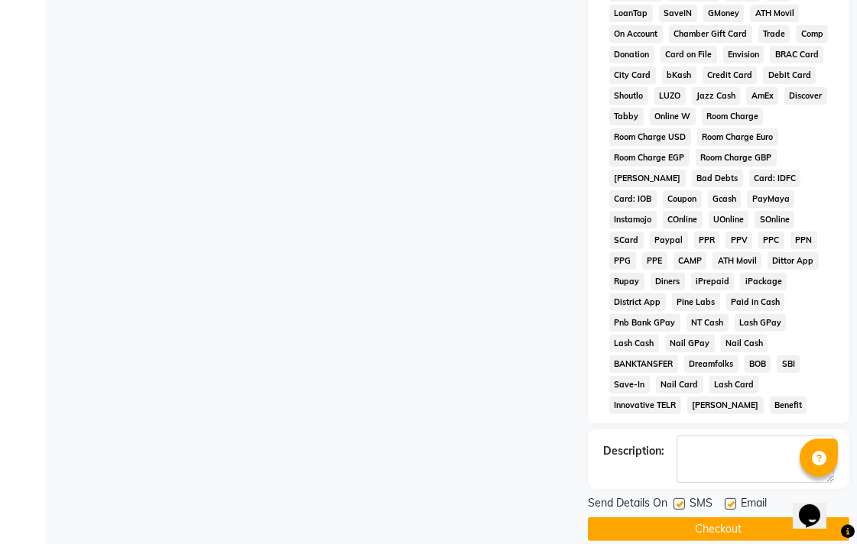
click at [760, 518] on button "Checkout" at bounding box center [718, 530] width 261 height 24
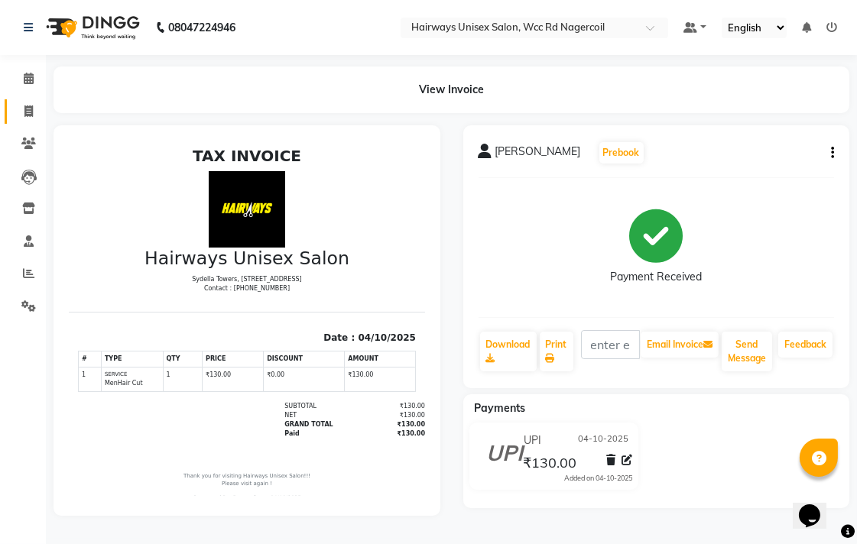
click at [26, 102] on link "Invoice" at bounding box center [23, 111] width 37 height 25
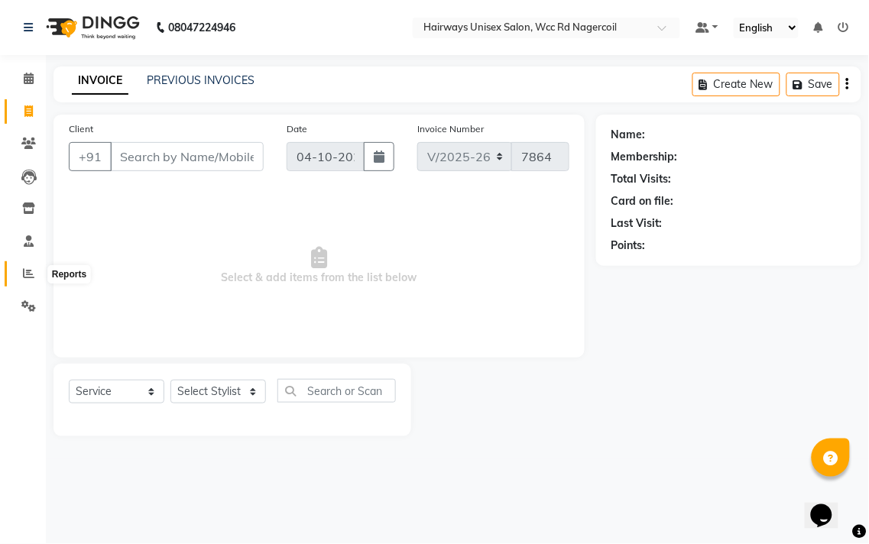
click at [28, 275] on icon at bounding box center [28, 273] width 11 height 11
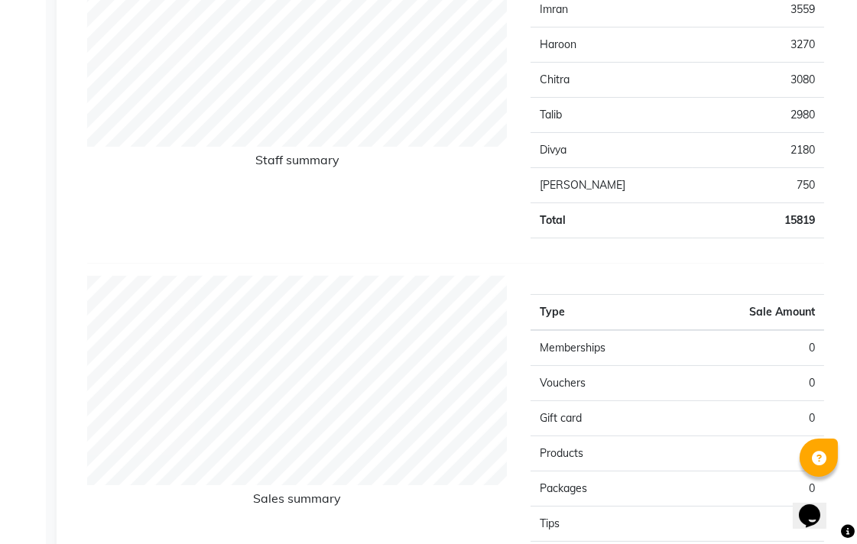
scroll to position [123, 0]
